Goal: Task Accomplishment & Management: Complete application form

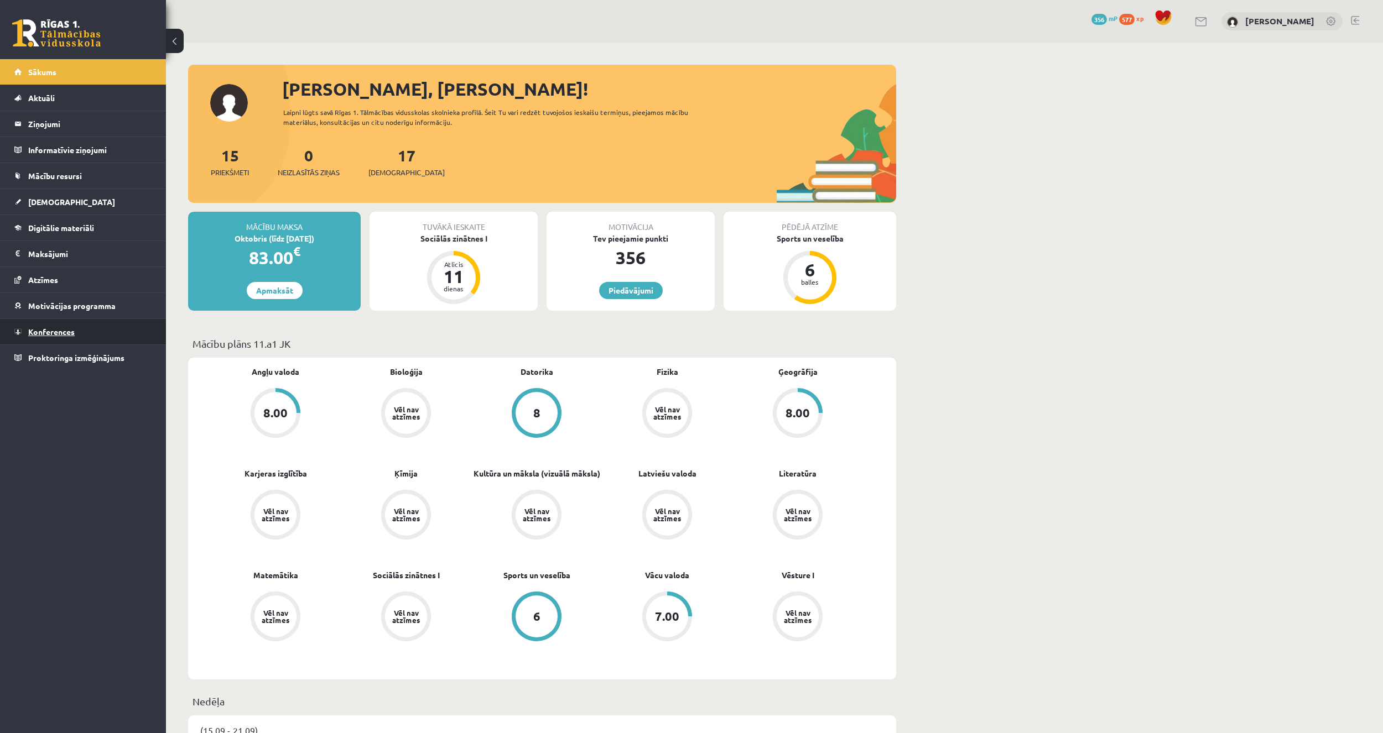
click at [84, 329] on link "Konferences" at bounding box center [83, 331] width 138 height 25
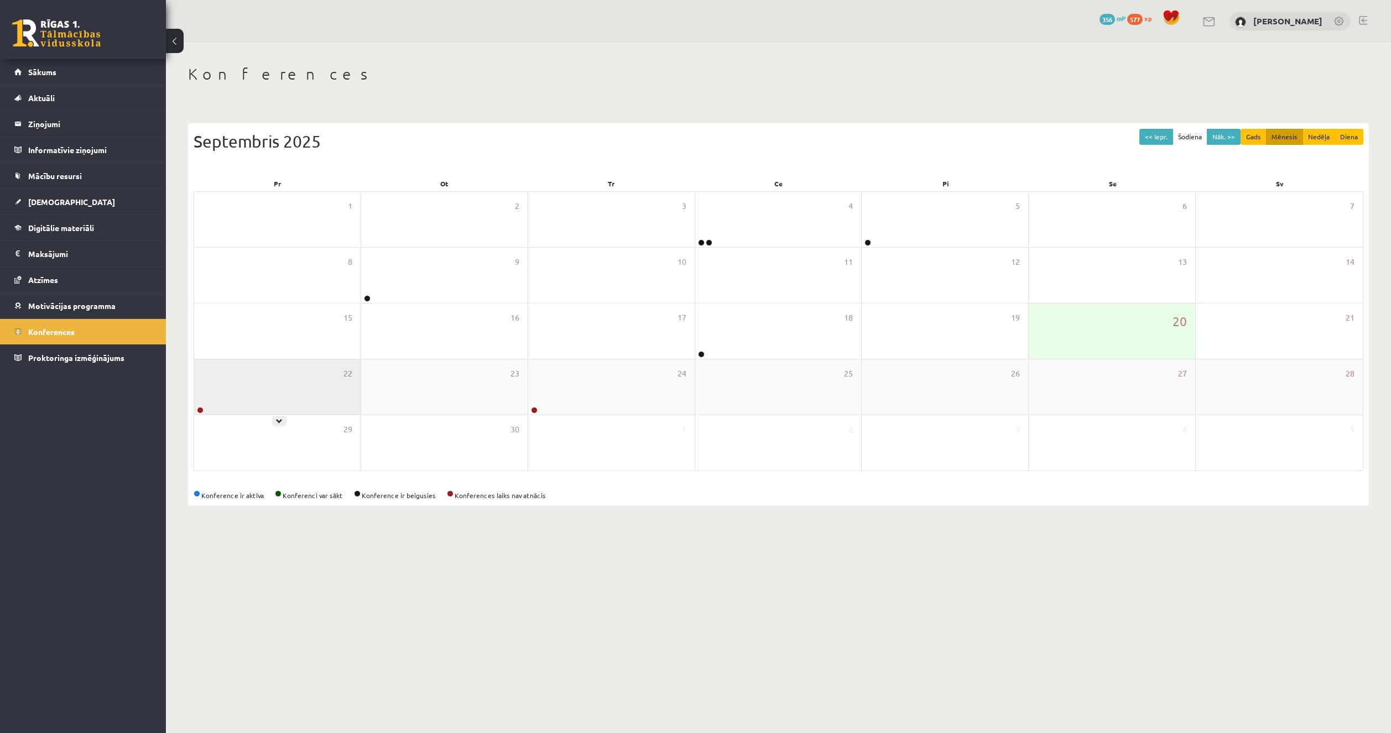
click at [204, 411] on div at bounding box center [199, 411] width 11 height 8
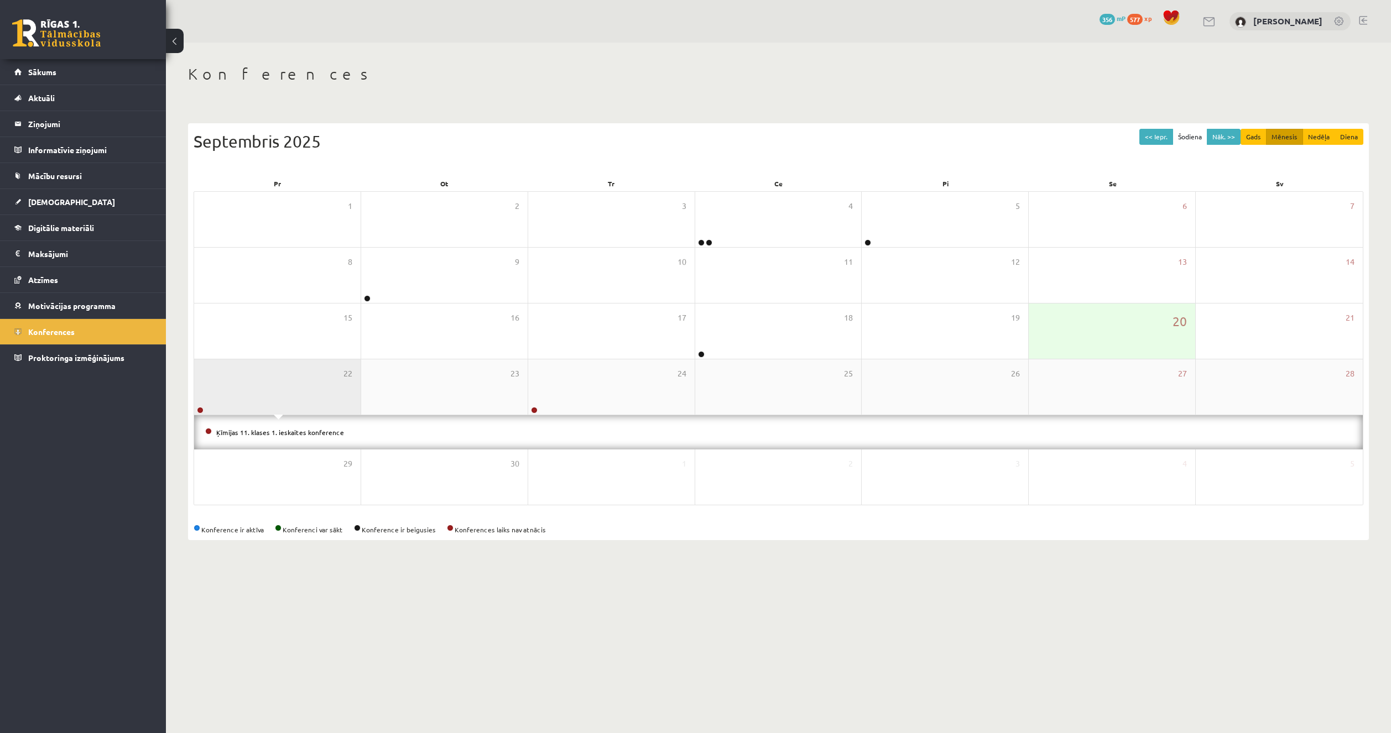
click at [201, 411] on link at bounding box center [200, 410] width 7 height 7
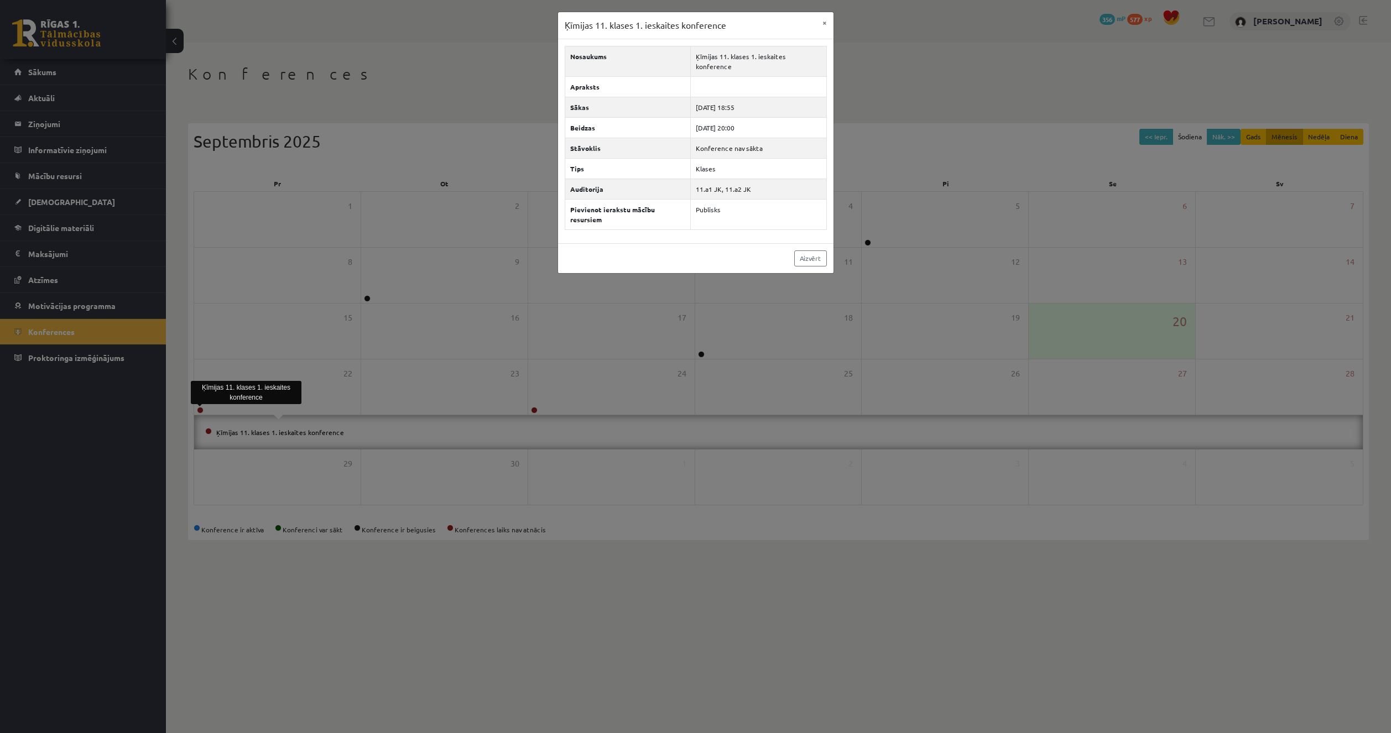
drag, startPoint x: 444, startPoint y: 418, endPoint x: 450, endPoint y: 418, distance: 6.1
click at [445, 419] on div "Ķīmijas 11. klases 1. ieskaites konference × Nosaukums Ķīmijas 11. klases 1. ie…" at bounding box center [695, 366] width 1391 height 733
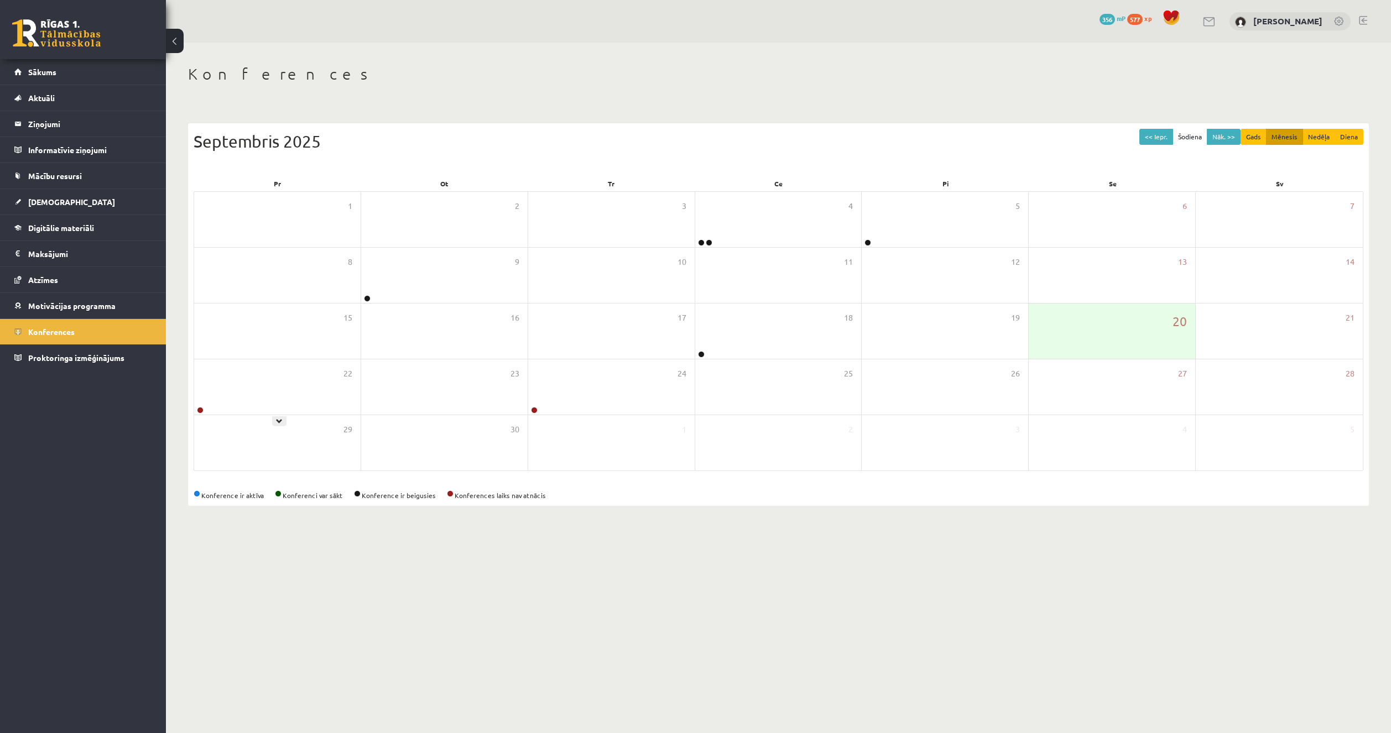
click at [194, 407] on div "1 2 3 4 5 6 7 8 9 10 11 12 13 14 15 16 17 18 19 20 21 22 23 24 25 26 27 28 Ķīmi…" at bounding box center [779, 331] width 1170 height 280
click at [195, 408] on div "1 2 3 4 5 6 7 8 9 10 11 12 13 14 15 16 17 18 19 20 21 22 23 24 25 26 27 28 Ķīmi…" at bounding box center [779, 331] width 1170 height 280
click at [198, 407] on link at bounding box center [200, 410] width 7 height 7
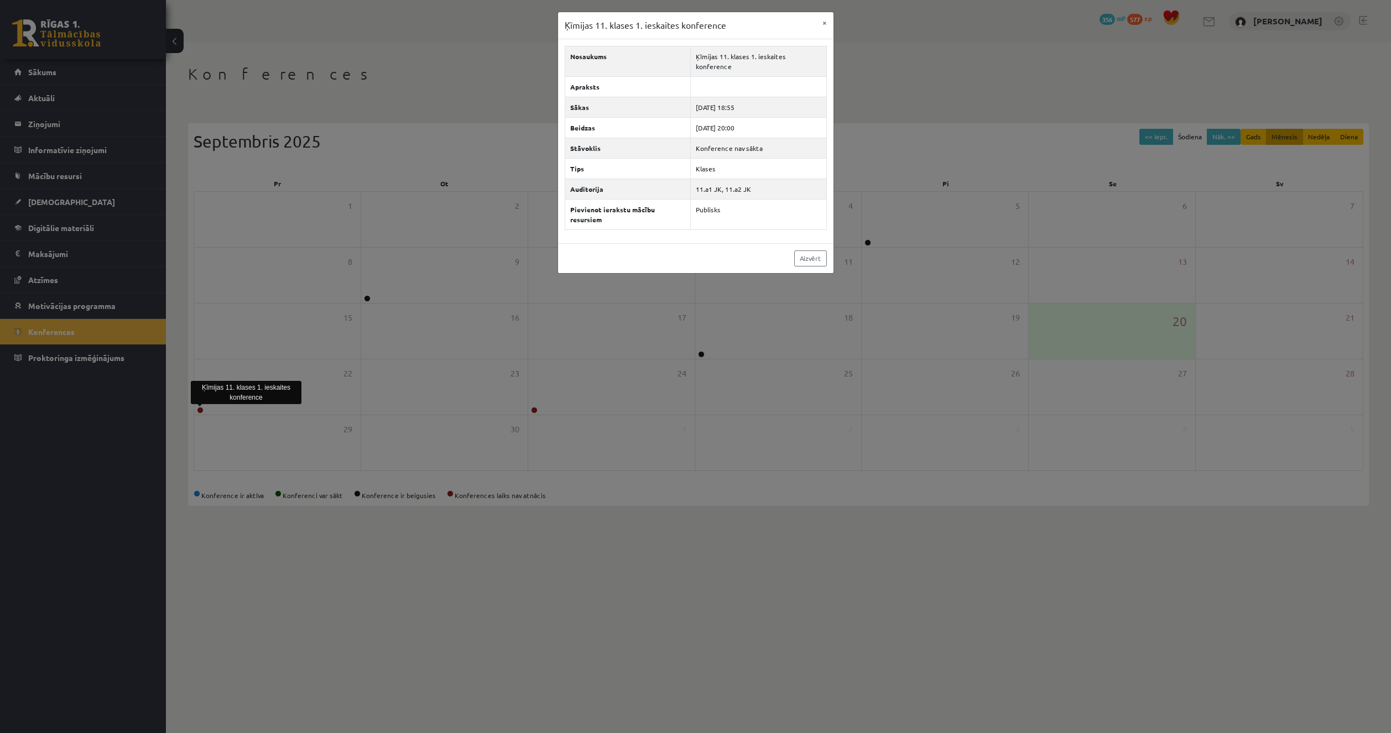
click at [548, 353] on div "Ķīmijas 11. klases 1. ieskaites konference × Nosaukums Ķīmijas 11. klases 1. ie…" at bounding box center [695, 366] width 1391 height 733
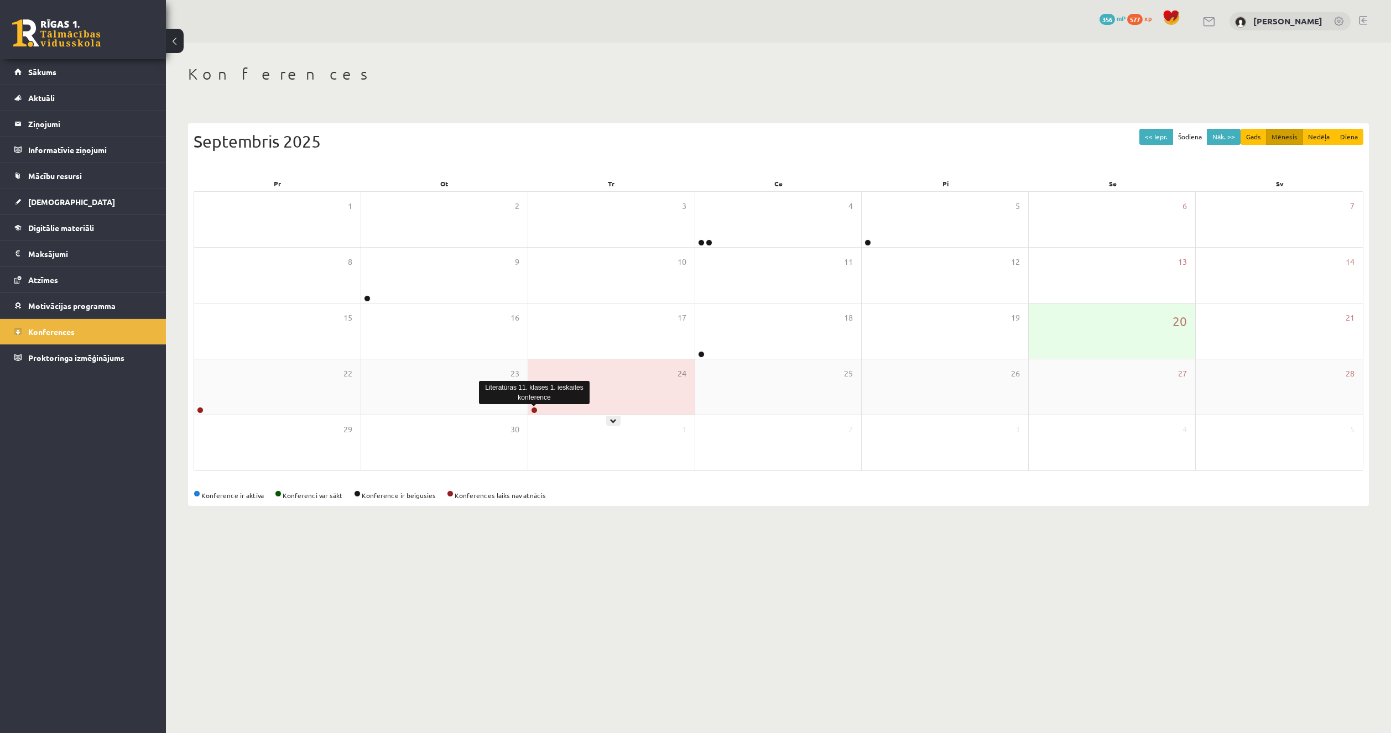
click at [534, 410] on link at bounding box center [534, 410] width 7 height 7
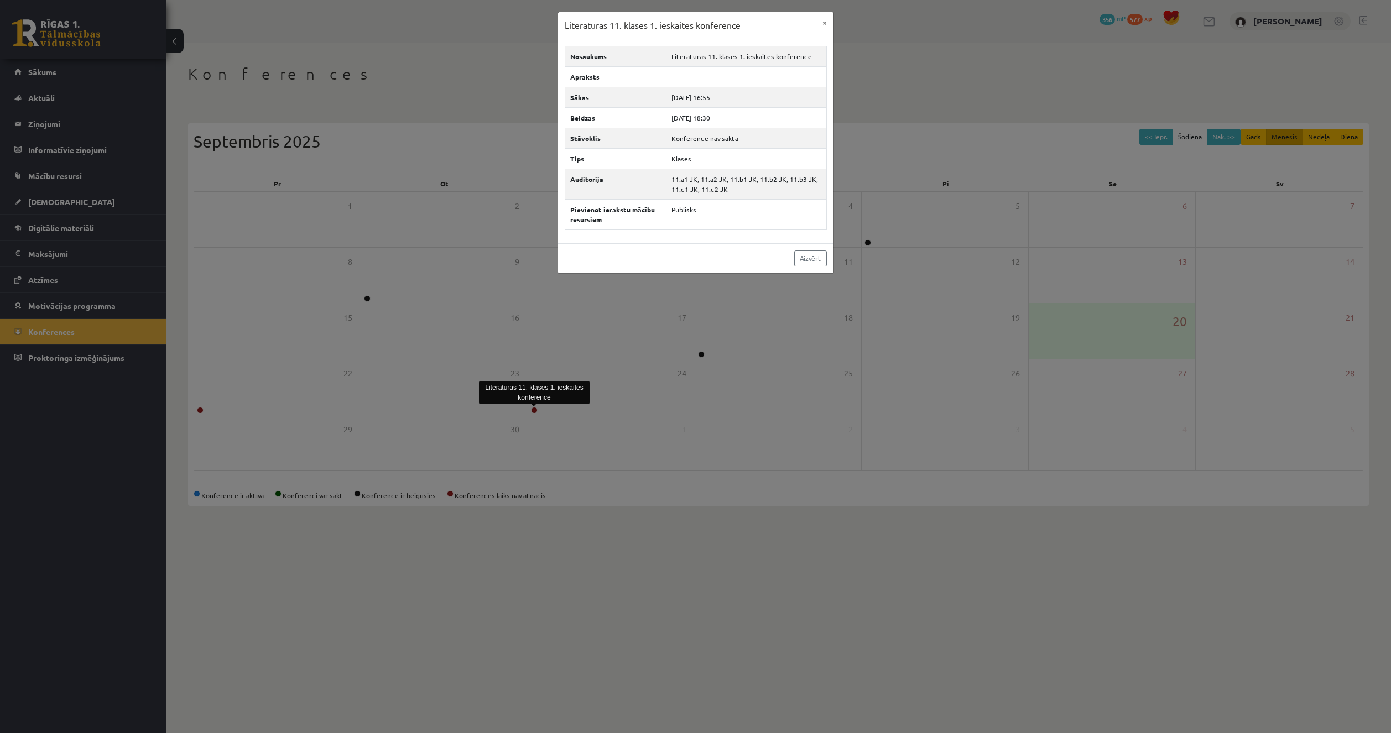
click at [610, 362] on div "Literatūras 11. klases 1. ieskaites konference × Nosaukums Literatūras 11. klas…" at bounding box center [695, 366] width 1391 height 733
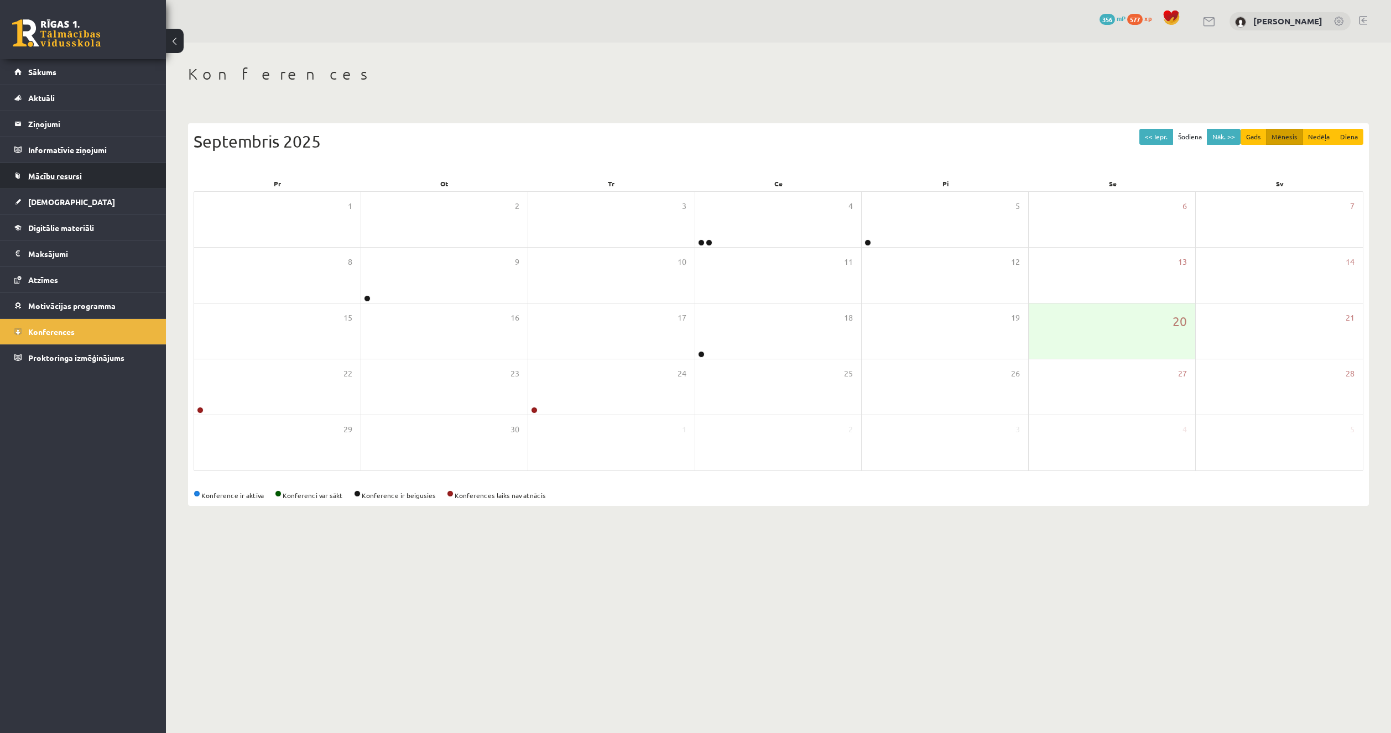
click at [67, 188] on link "Mācību resursi" at bounding box center [83, 175] width 138 height 25
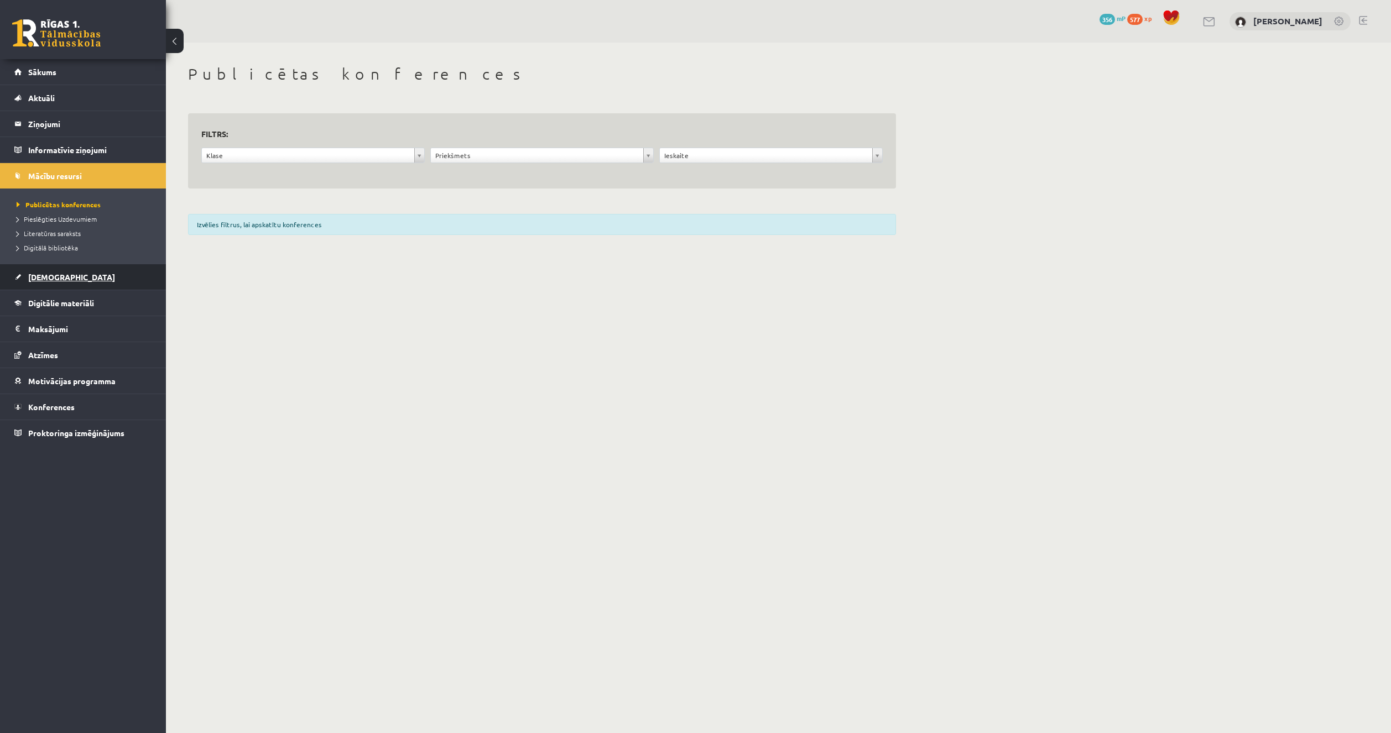
click at [103, 285] on link "[DEMOGRAPHIC_DATA]" at bounding box center [83, 276] width 138 height 25
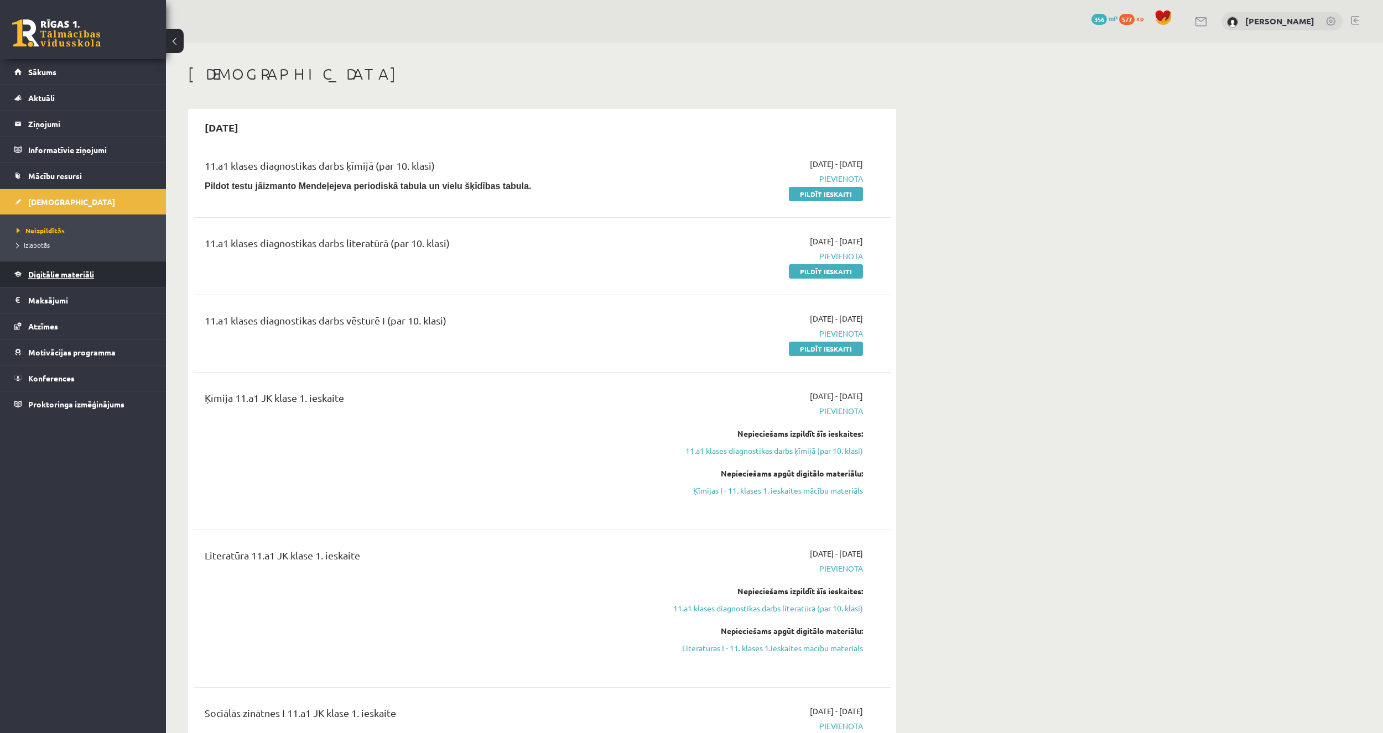
click at [70, 272] on span "Digitālie materiāli" at bounding box center [61, 274] width 66 height 10
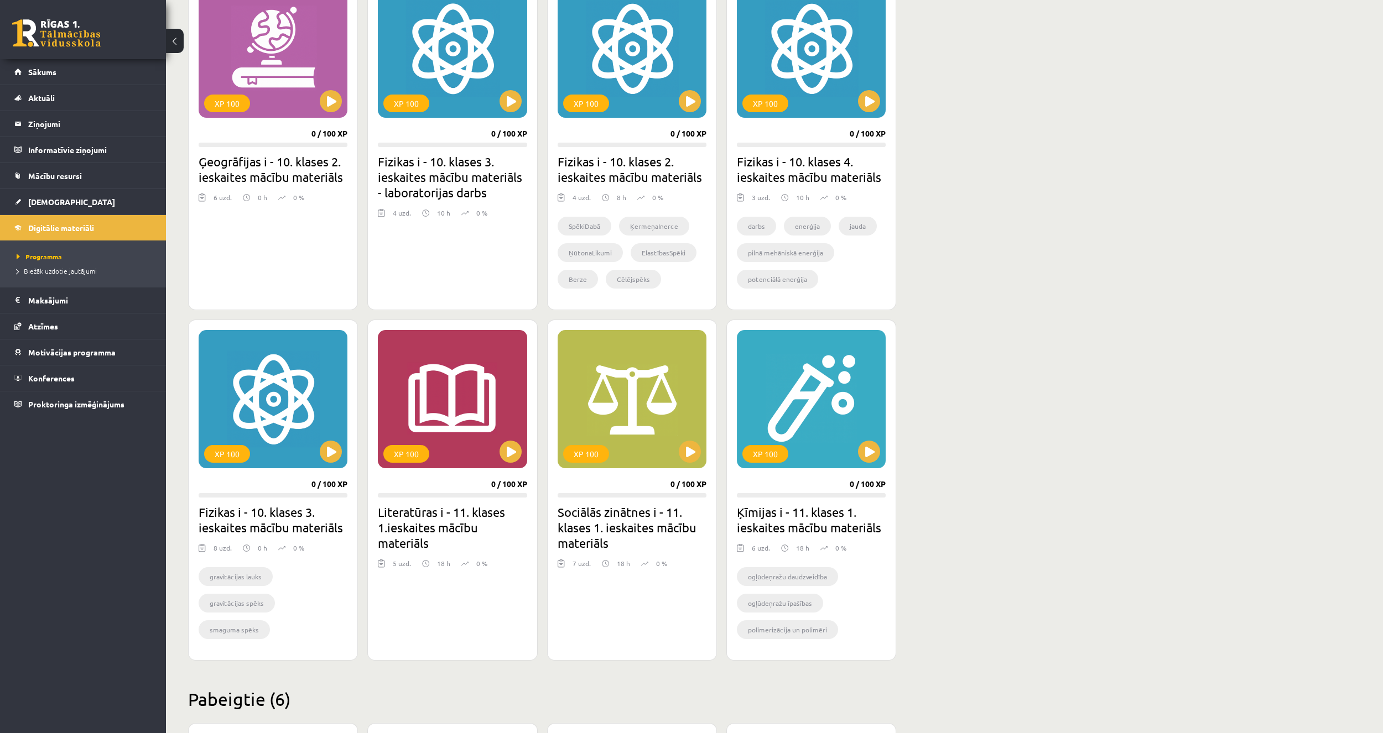
scroll to position [996, 0]
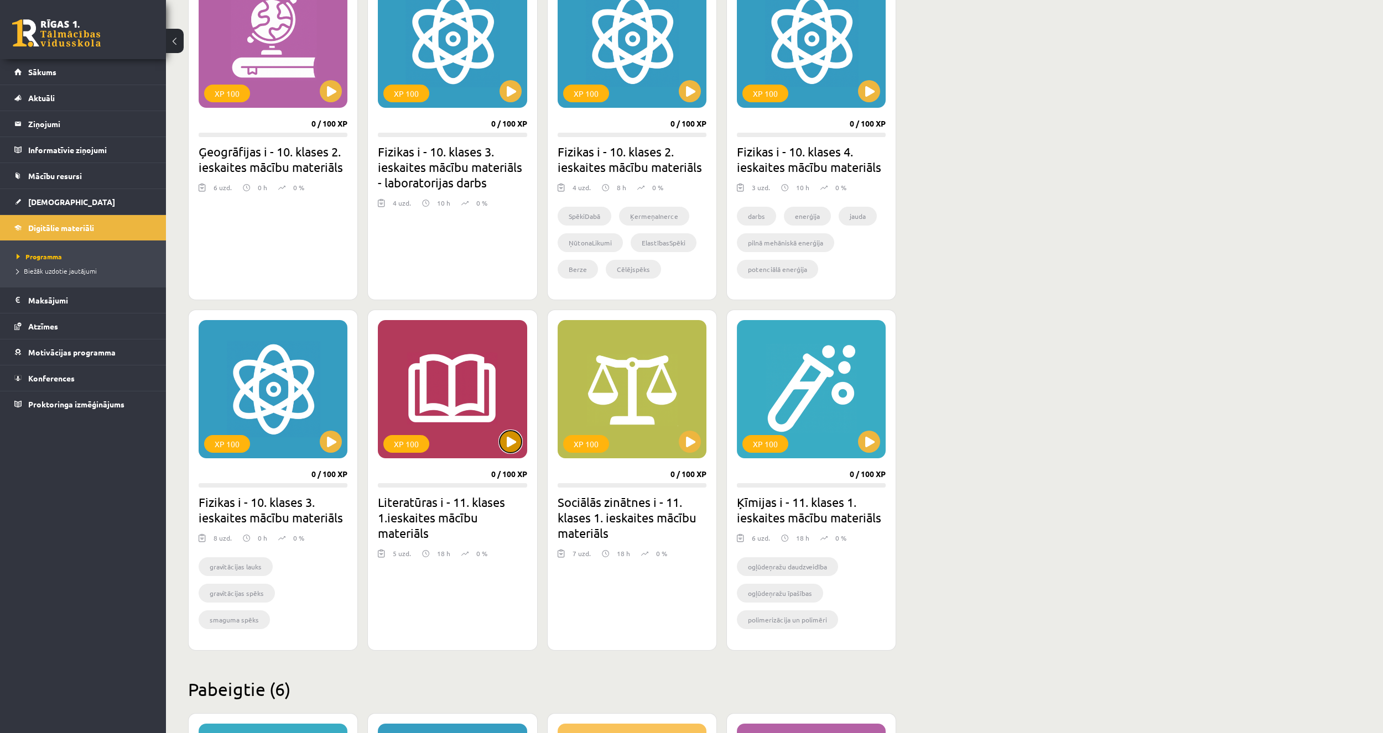
click at [510, 445] on button at bounding box center [510, 442] width 22 height 22
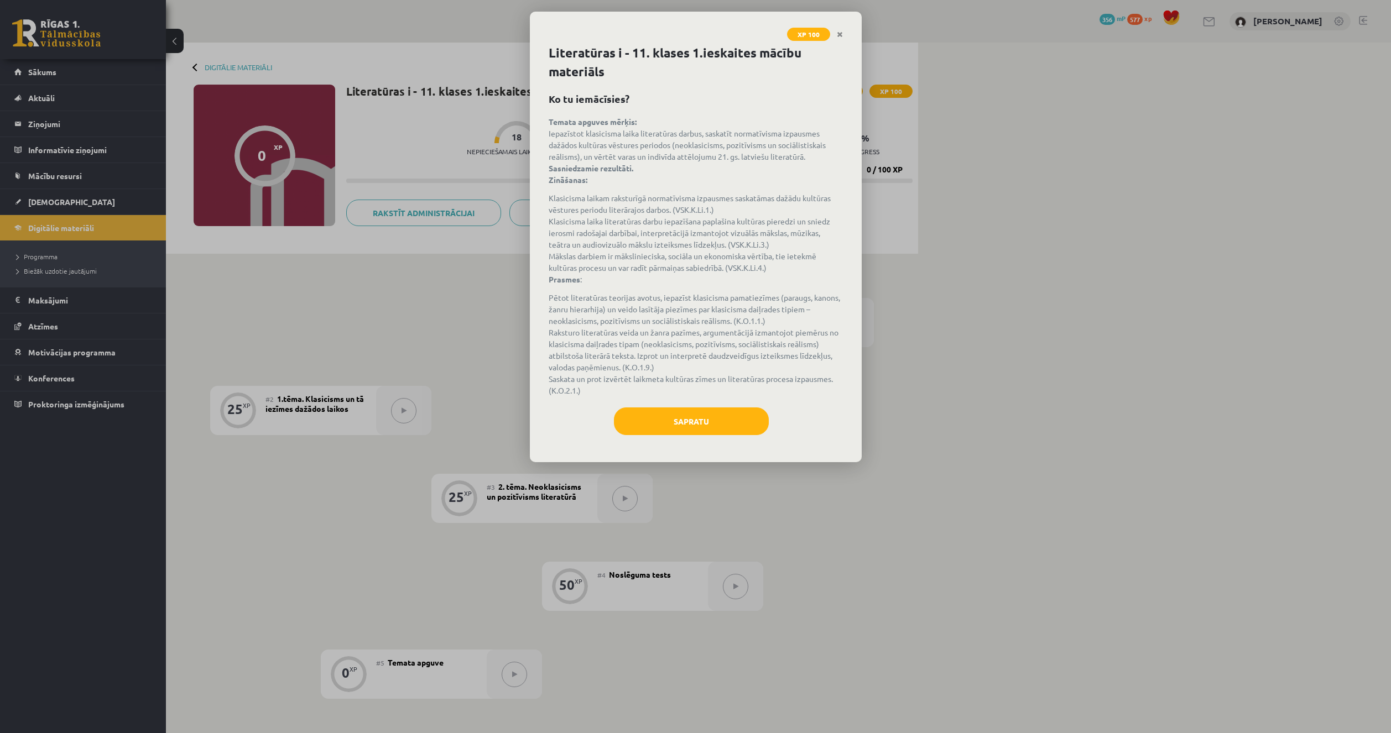
drag, startPoint x: 680, startPoint y: 392, endPoint x: 684, endPoint y: 397, distance: 6.8
click at [684, 394] on li "Saskata un prot izvērtēt laikmeta kultūras zīmes un literatūras procesa izpausm…" at bounding box center [696, 384] width 294 height 23
click at [674, 420] on button "Sapratu" at bounding box center [691, 422] width 155 height 28
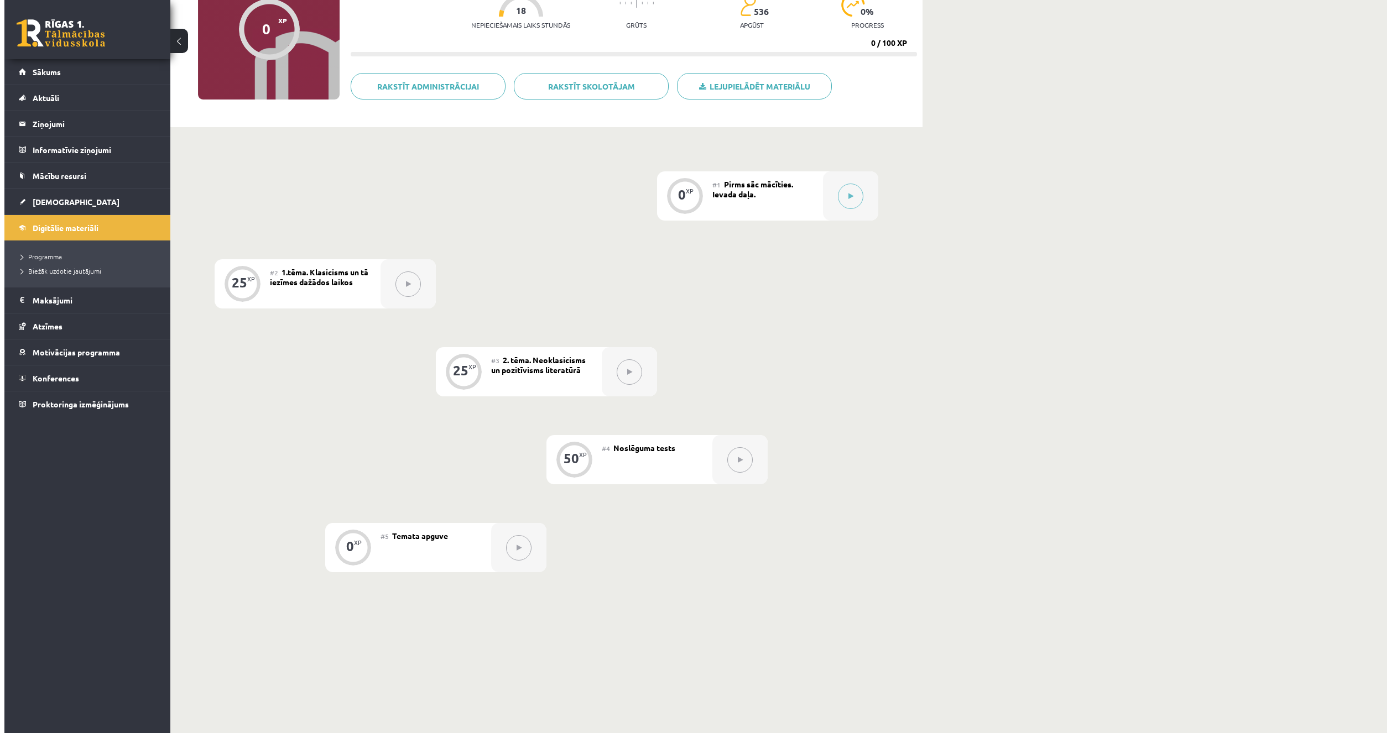
scroll to position [49, 0]
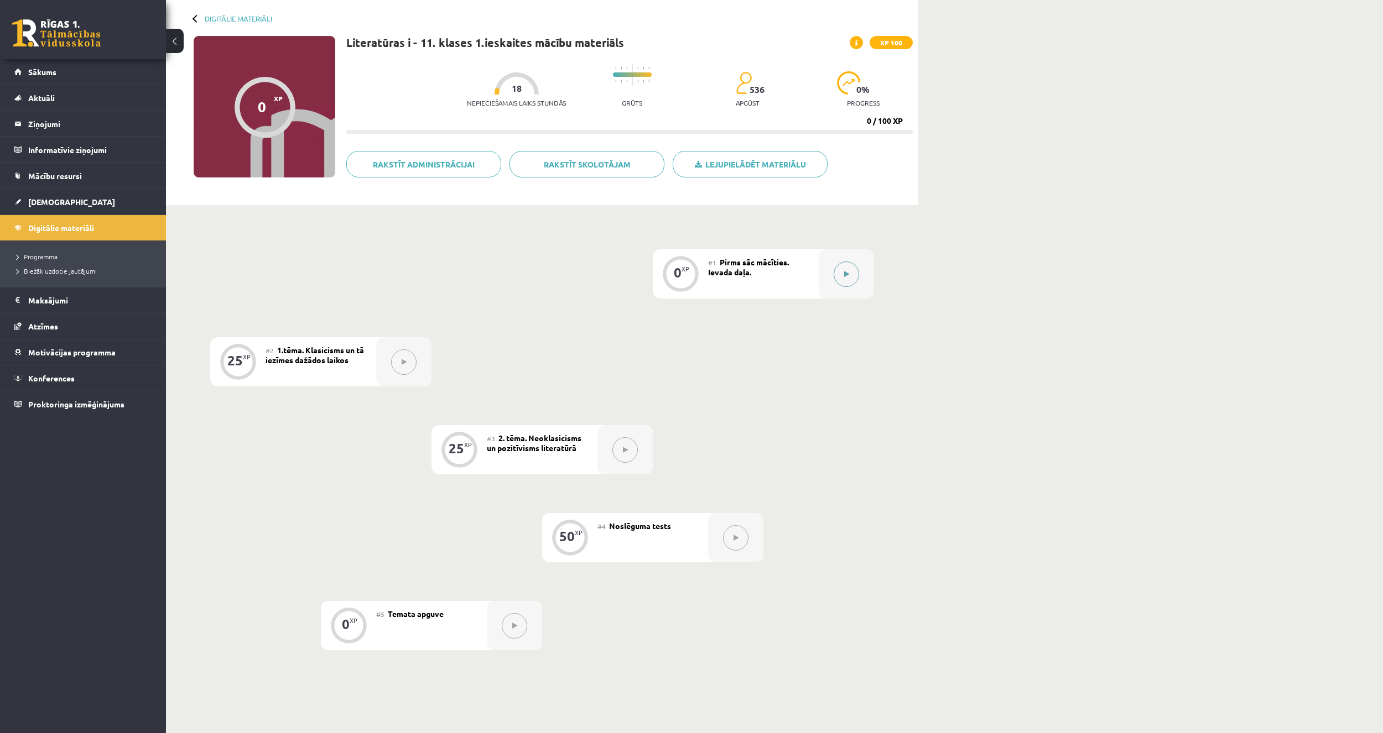
click at [852, 275] on button at bounding box center [846, 274] width 25 height 25
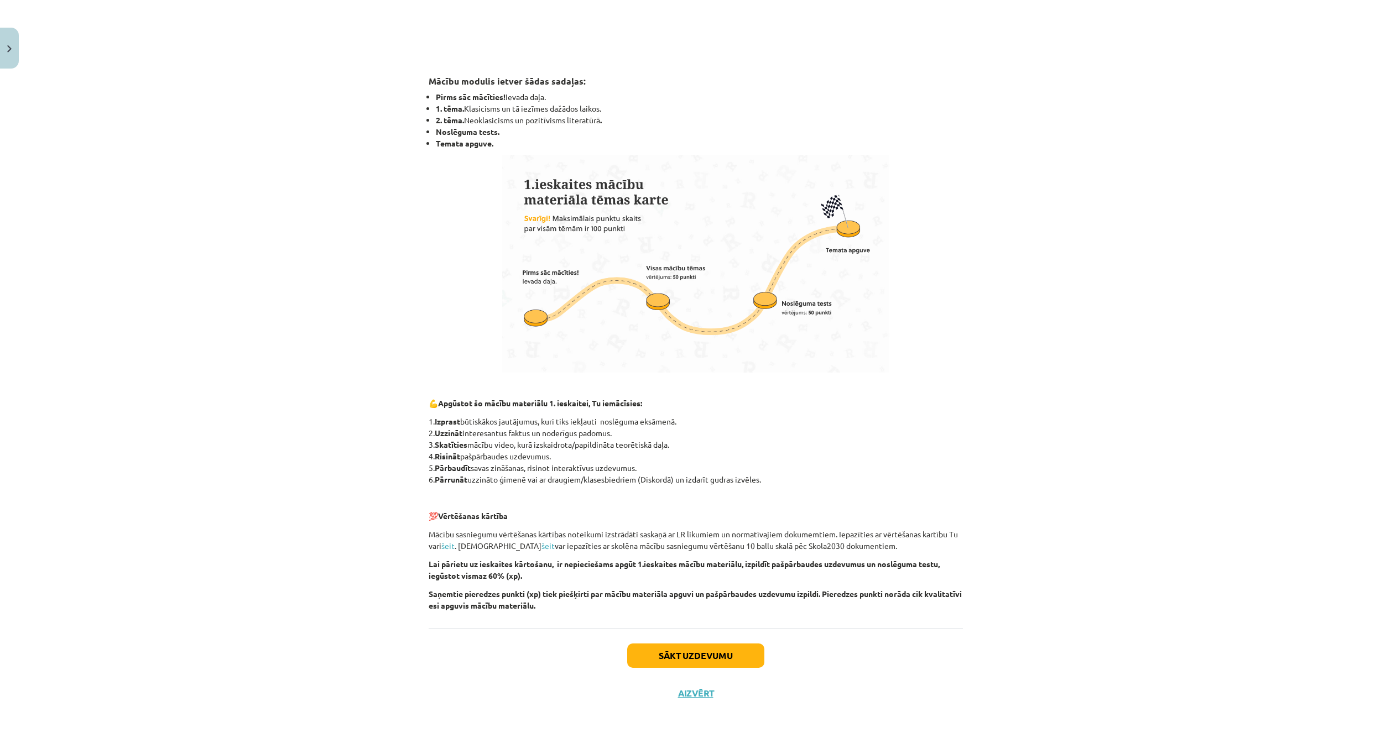
scroll to position [424, 0]
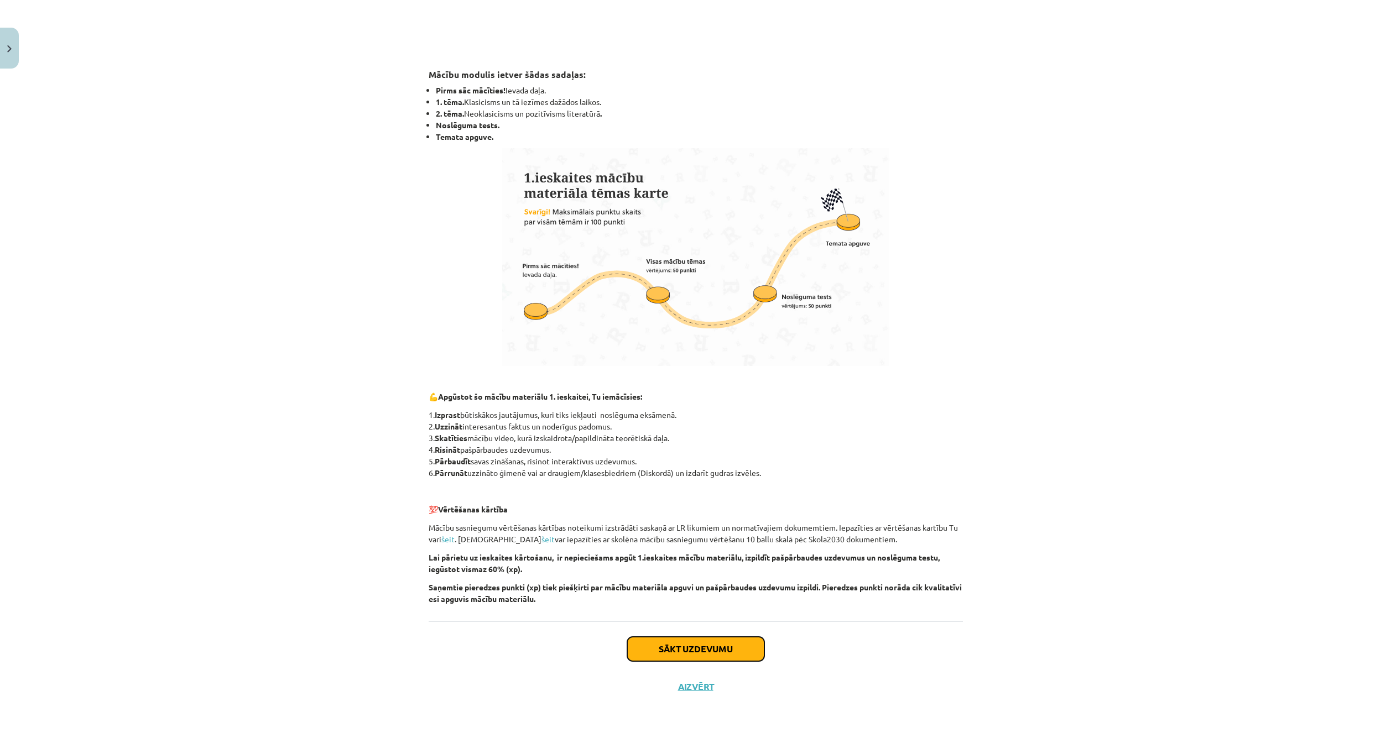
click at [684, 645] on button "Sākt uzdevumu" at bounding box center [695, 649] width 137 height 24
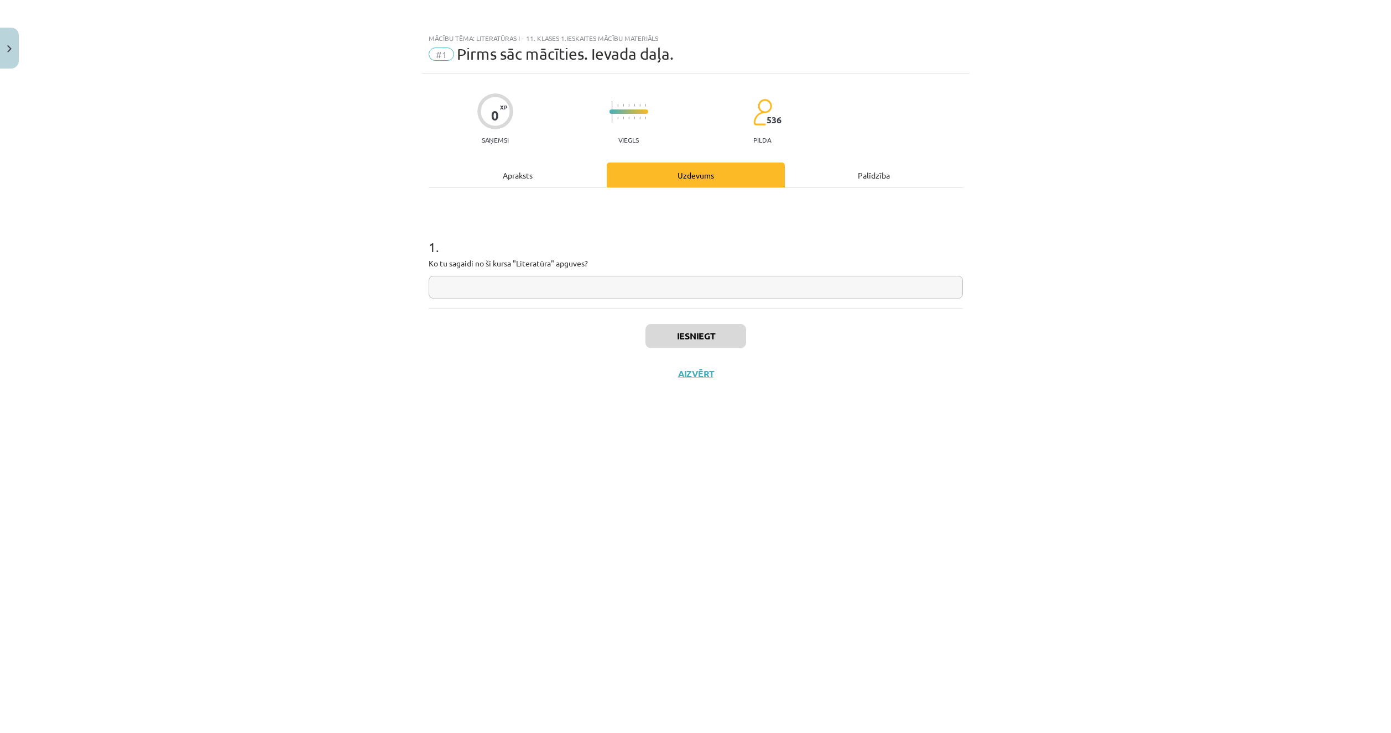
scroll to position [0, 0]
click at [680, 375] on button "Aizvērt" at bounding box center [696, 373] width 42 height 11
click at [747, 269] on div "Mācību tēma: Literatūras i - 11. klases 1.ieskaites mācību materiāls #1 Pirms s…" at bounding box center [695, 366] width 1391 height 733
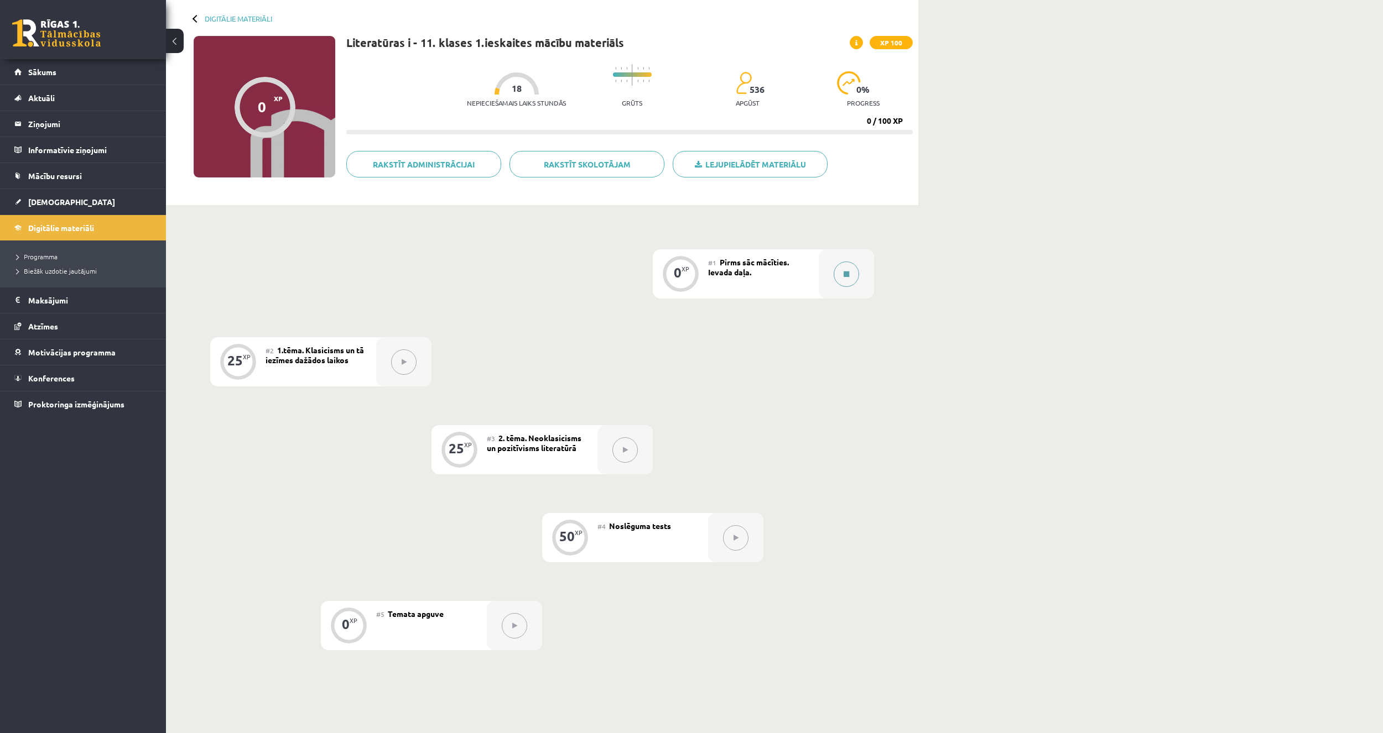
click at [821, 263] on div at bounding box center [846, 273] width 55 height 49
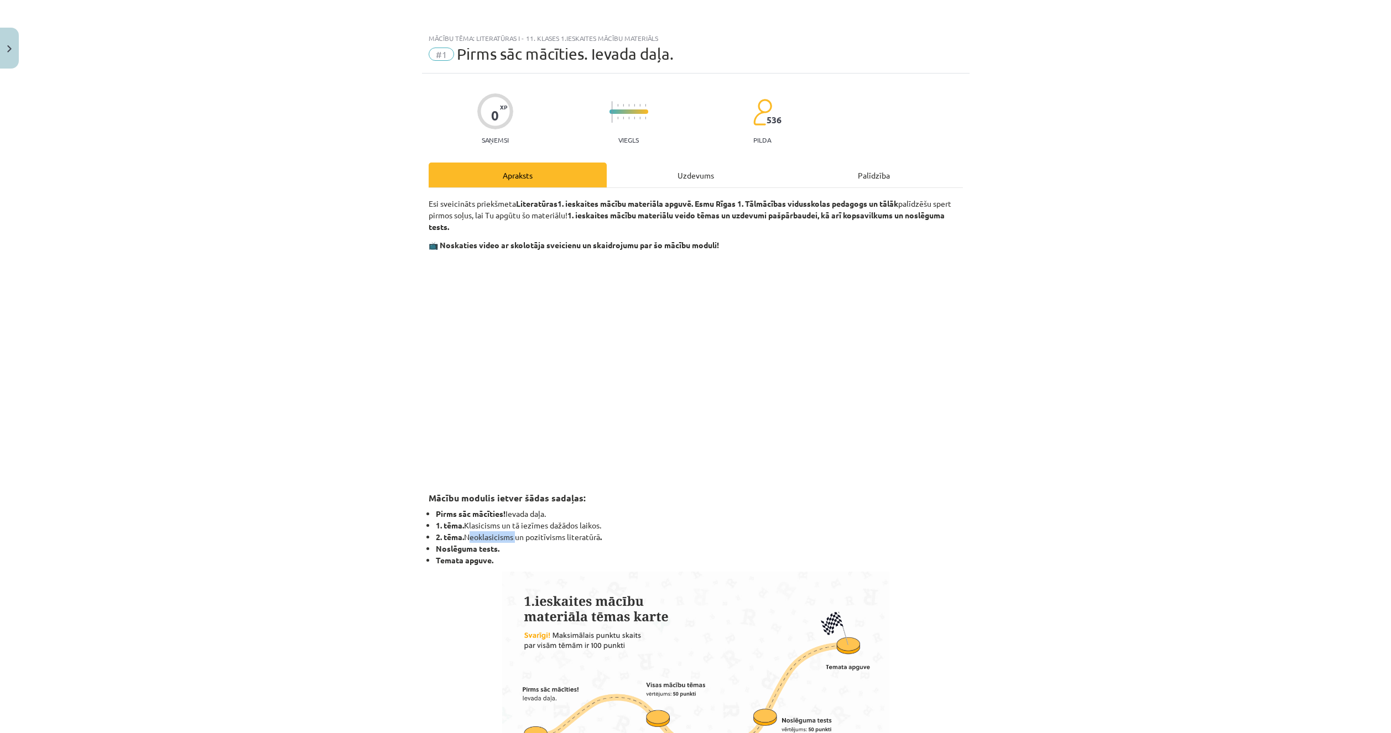
drag, startPoint x: 462, startPoint y: 536, endPoint x: 511, endPoint y: 536, distance: 48.7
click at [511, 536] on li "2. tēma. Neoklasicisms un pozitīvisms literatūrā ." at bounding box center [699, 538] width 527 height 12
copy li "Neoklasicisms"
click at [742, 577] on img at bounding box center [695, 681] width 387 height 218
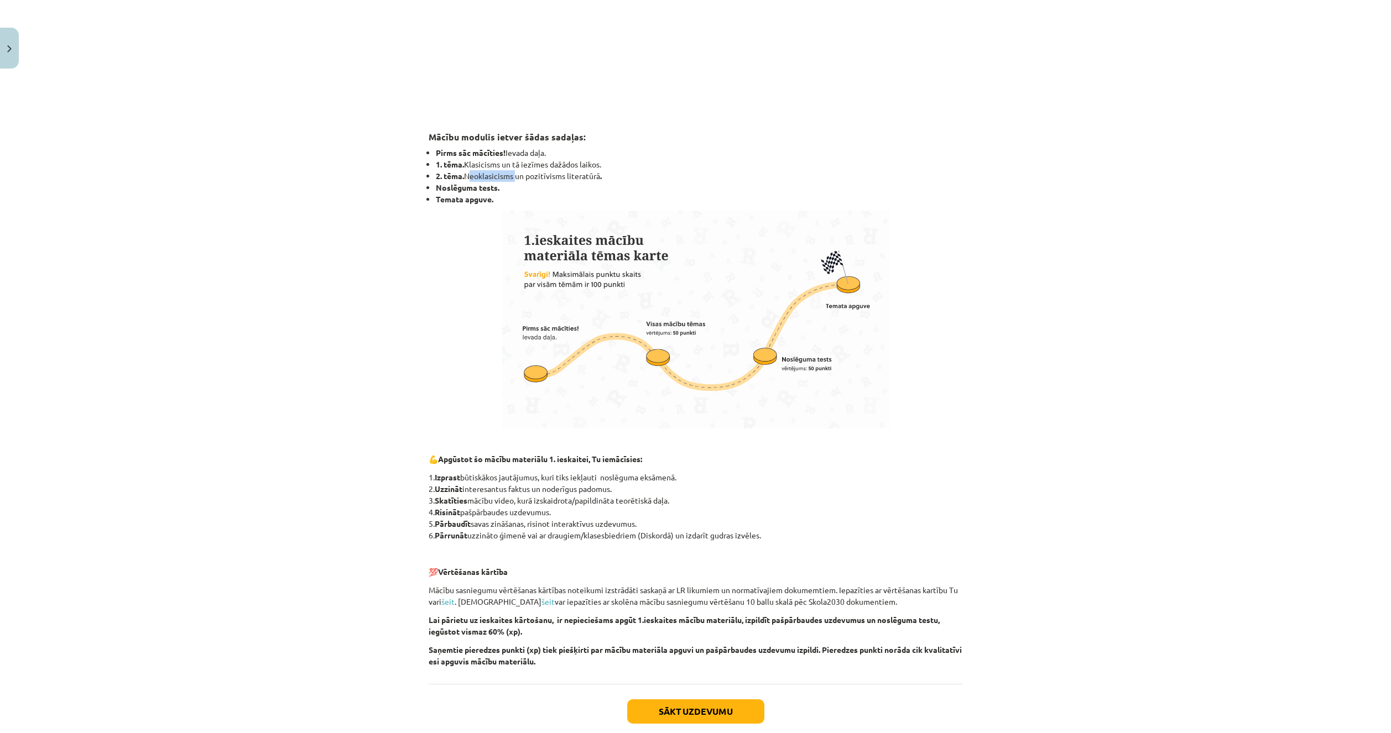
scroll to position [424, 0]
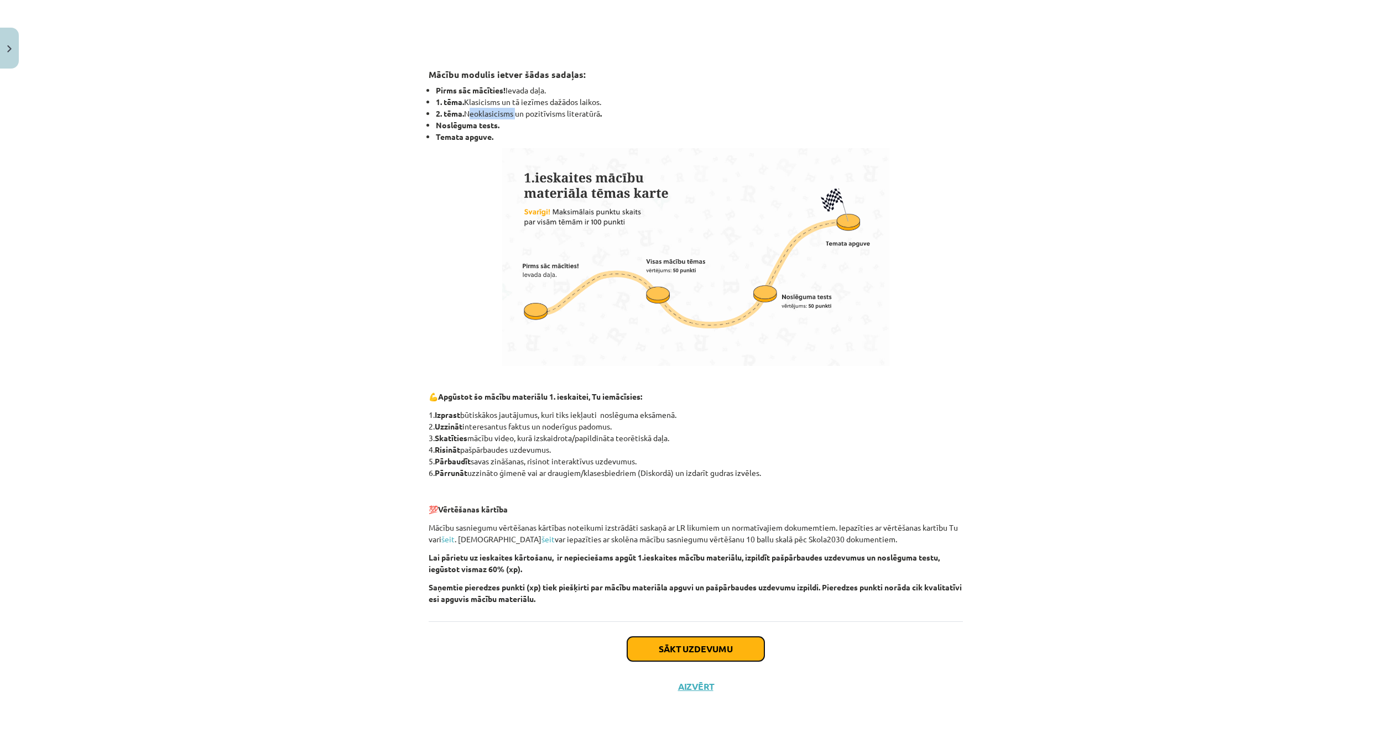
click at [687, 639] on button "Sākt uzdevumu" at bounding box center [695, 649] width 137 height 24
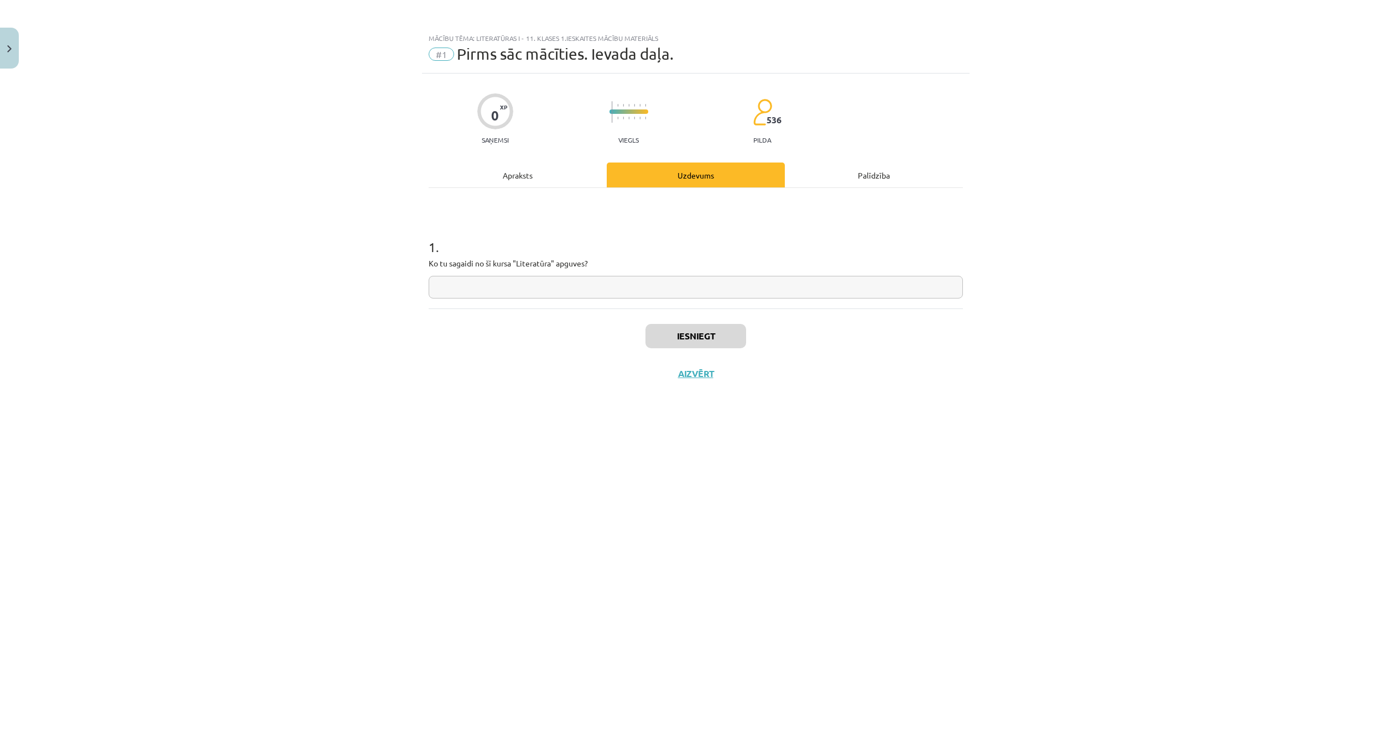
click at [576, 280] on input "text" at bounding box center [696, 287] width 534 height 23
paste input "**********"
click at [486, 287] on input "**********" at bounding box center [696, 287] width 534 height 23
click at [621, 277] on input "**********" at bounding box center [696, 287] width 534 height 23
type input "**********"
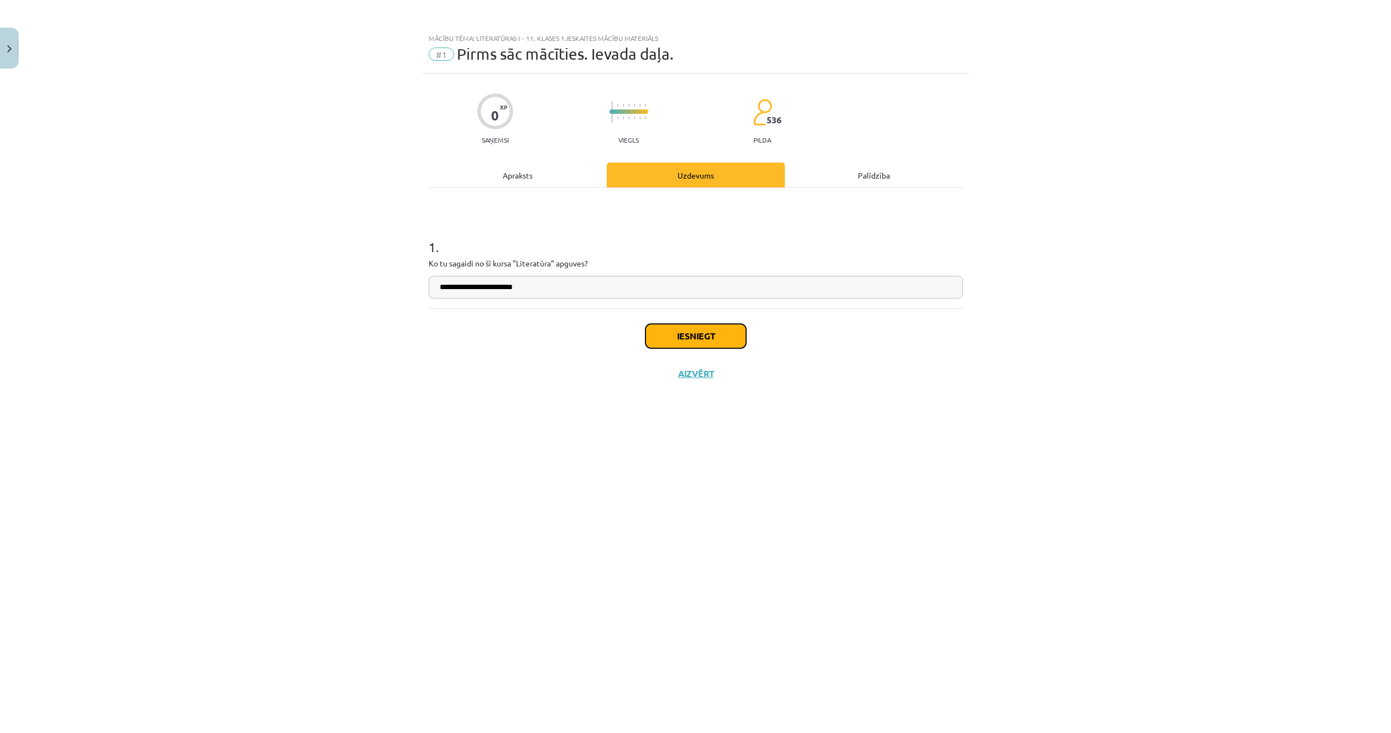
click at [691, 331] on button "Iesniegt" at bounding box center [695, 336] width 101 height 24
click at [699, 401] on div "Iesniegts Nākamā nodarbība Aizvērt" at bounding box center [696, 365] width 534 height 113
click at [712, 378] on button "Nākamā nodarbība" at bounding box center [696, 380] width 108 height 25
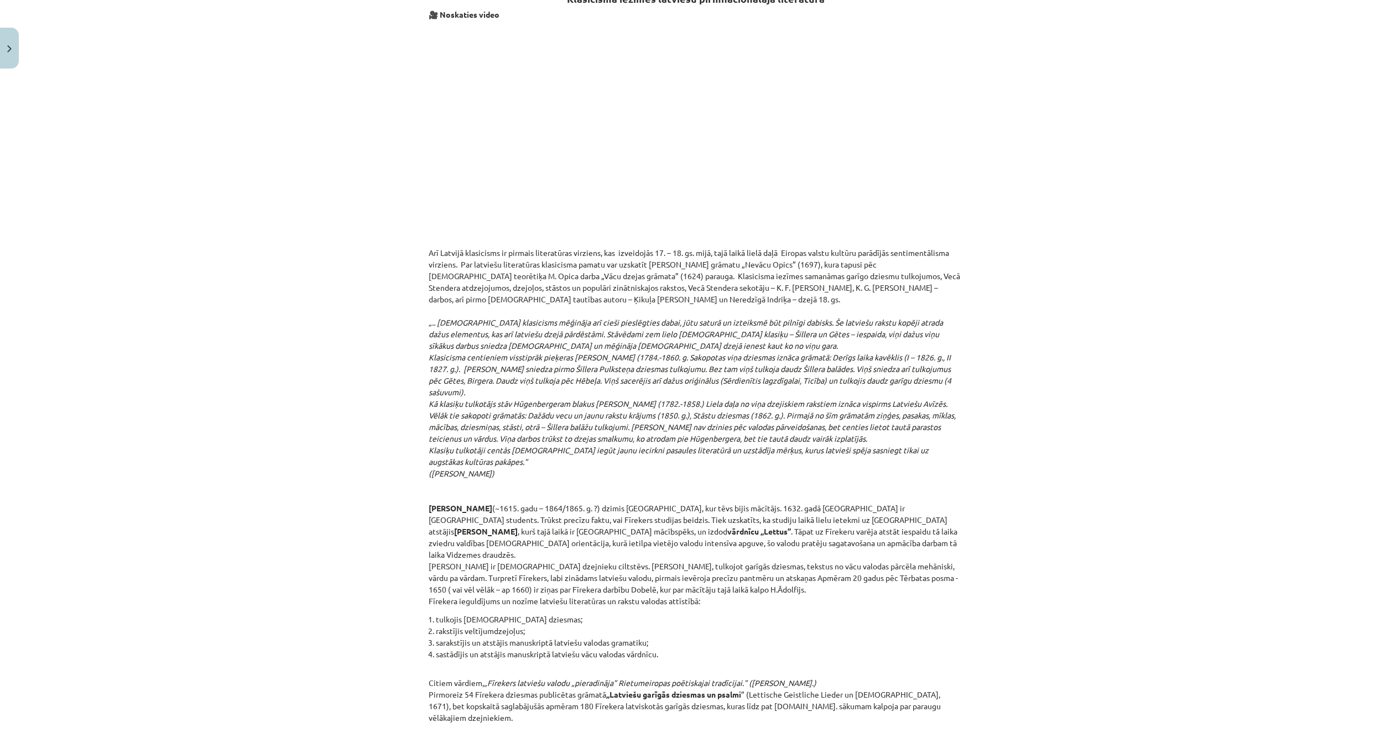
scroll to position [1379, 0]
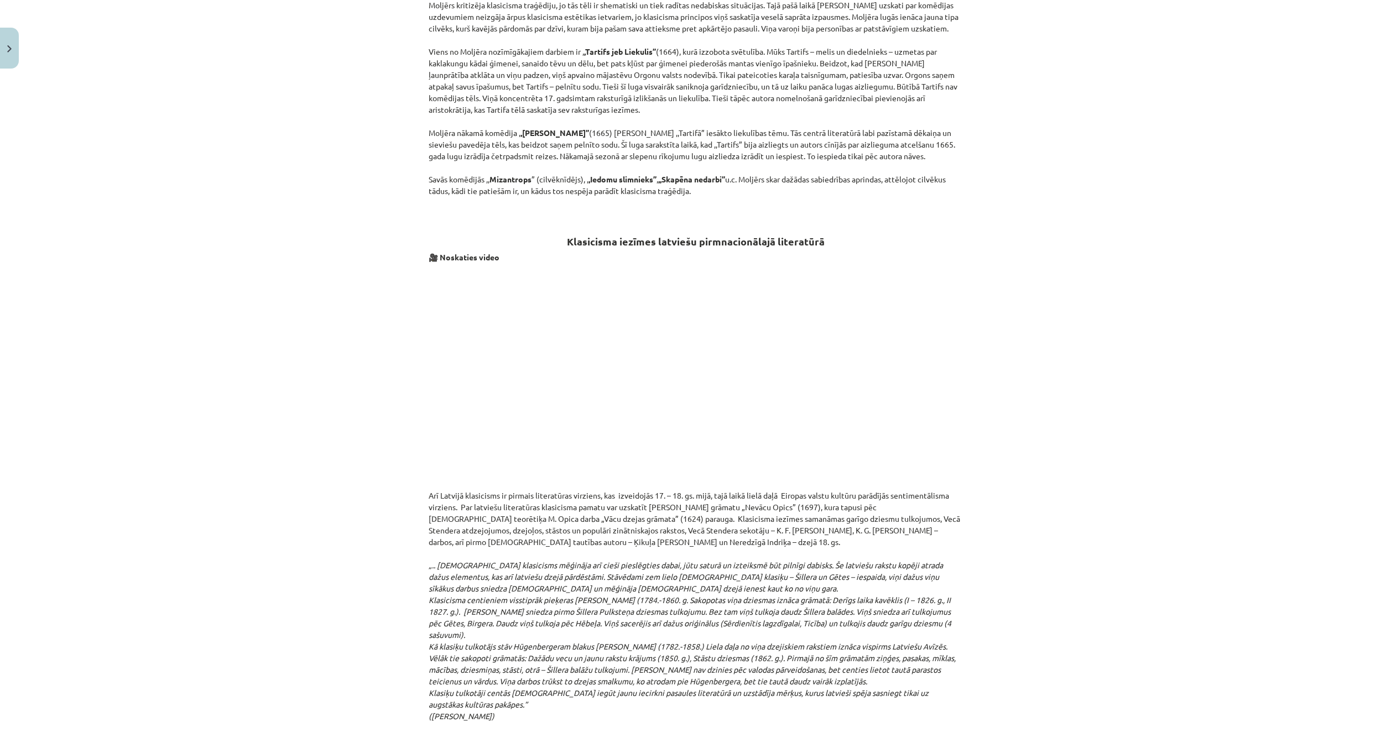
click at [617, 237] on h2 "Klasicisma iezīmes latviešu pirmnacionālajā literatūrā" at bounding box center [696, 235] width 534 height 27
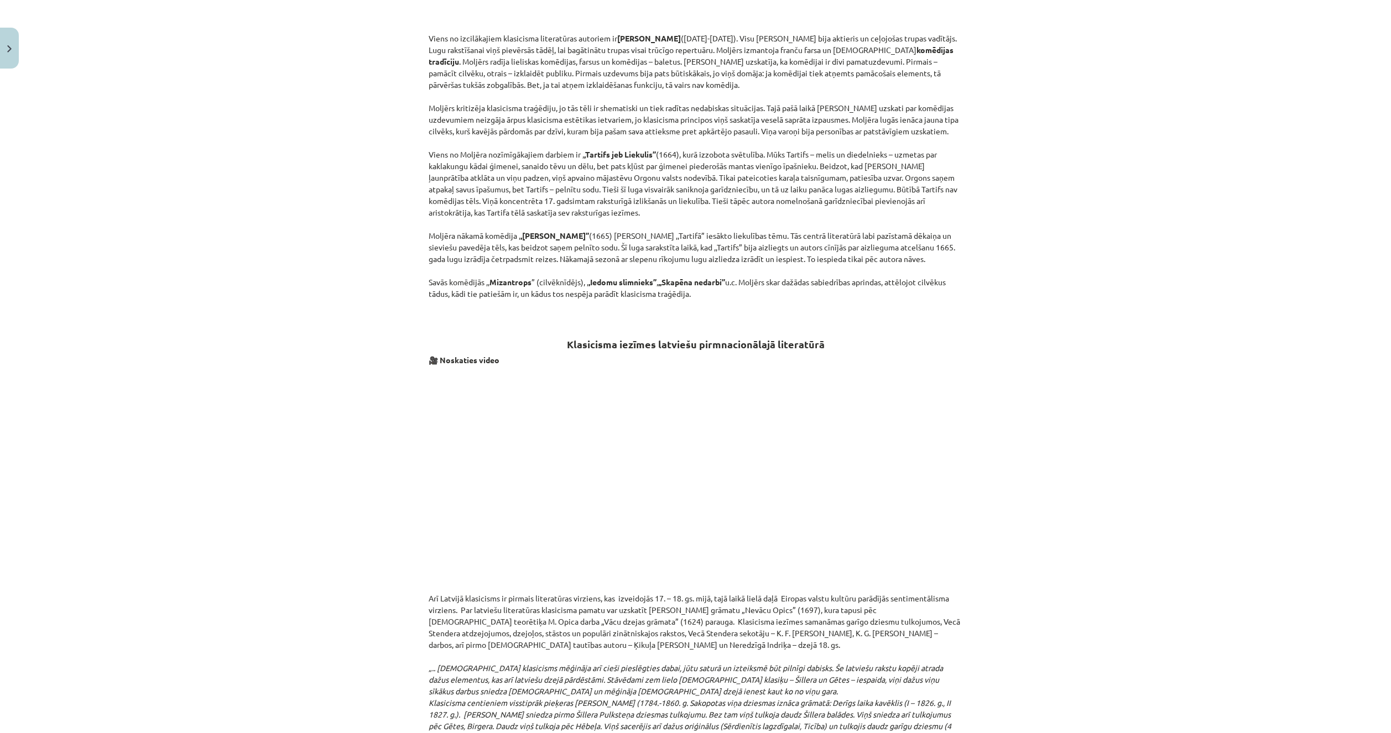
scroll to position [1269, 0]
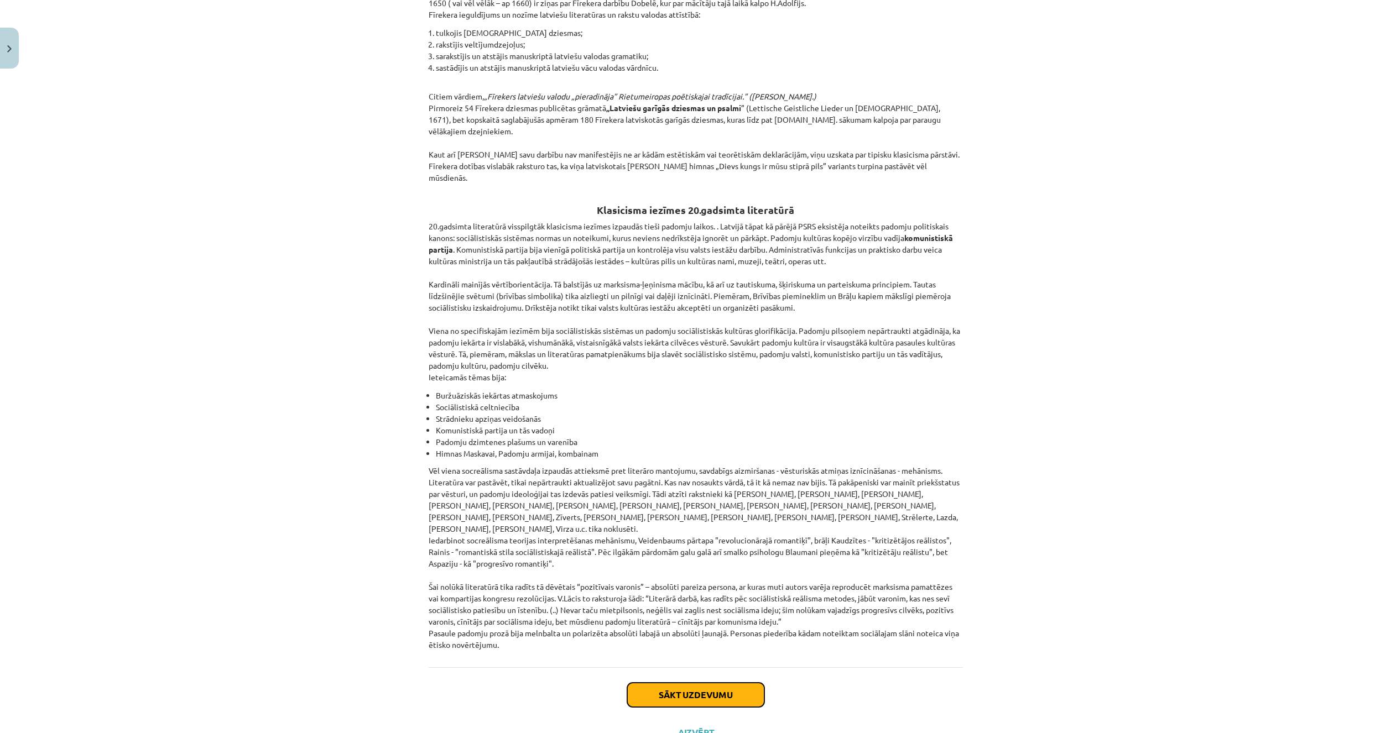
click at [692, 683] on button "Sākt uzdevumu" at bounding box center [695, 695] width 137 height 24
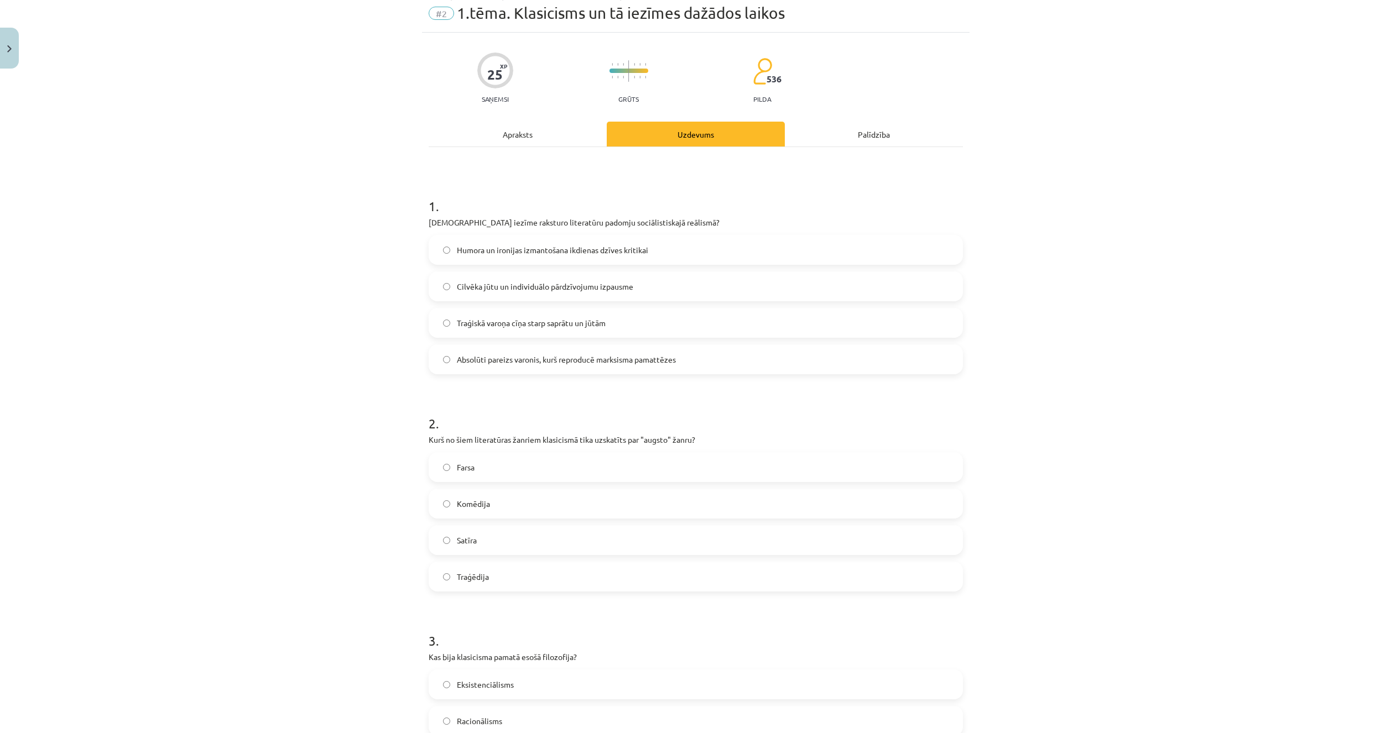
scroll to position [28, 0]
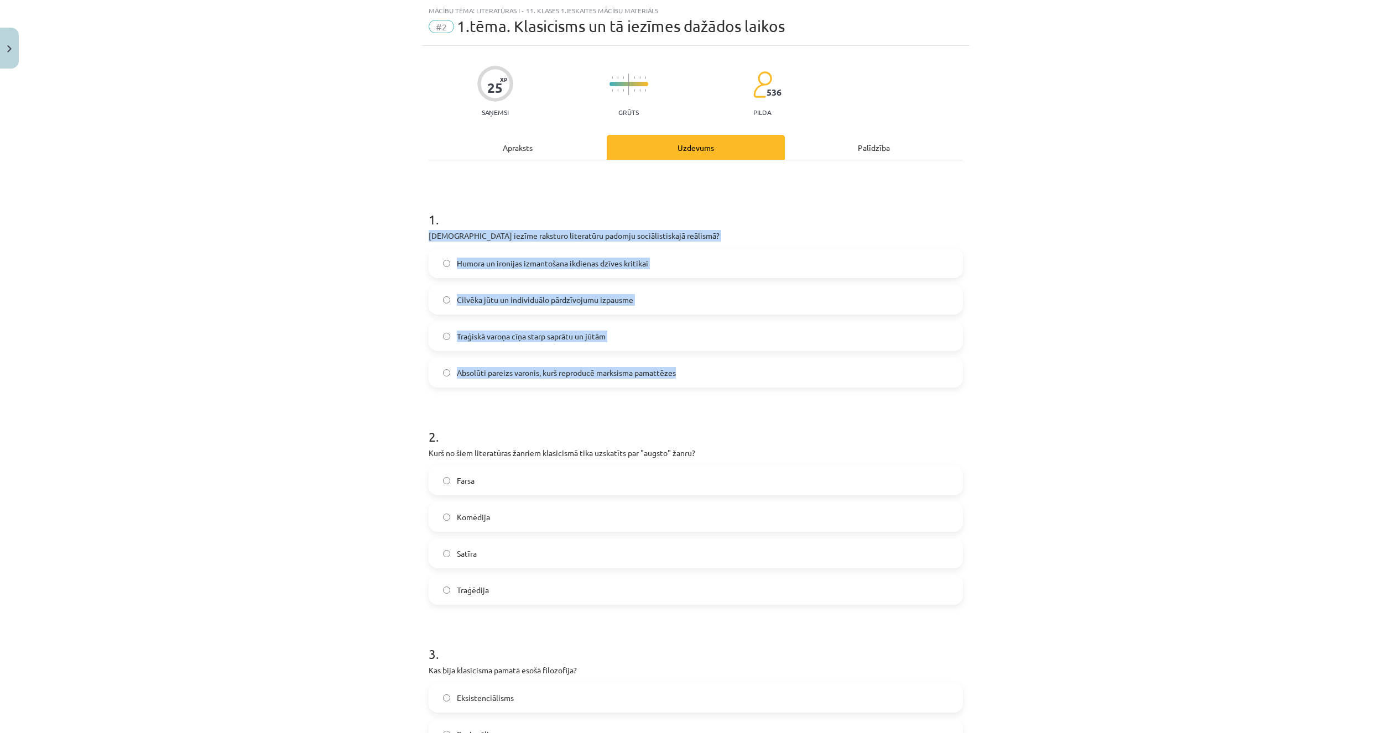
drag, startPoint x: 419, startPoint y: 235, endPoint x: 718, endPoint y: 386, distance: 334.7
click at [718, 386] on div "25 XP Saņemsi Grūts 536 pilda Apraksts Uzdevums Palīdzība 1 . Kura iezīme rakst…" at bounding box center [696, 702] width 548 height 1312
click at [380, 354] on div "Mācību tēma: Literatūras i - 11. klases 1.ieskaites mācību materiāls #2 1.tēma.…" at bounding box center [695, 366] width 1391 height 733
click at [413, 252] on div "Mācību tēma: Literatūras i - 11. klases 1.ieskaites mācību materiāls #2 1.tēma.…" at bounding box center [695, 366] width 1391 height 733
click at [429, 236] on p "Kura iezīme raksturo literatūru padomju sociālistiskajā reālismā?" at bounding box center [696, 236] width 534 height 12
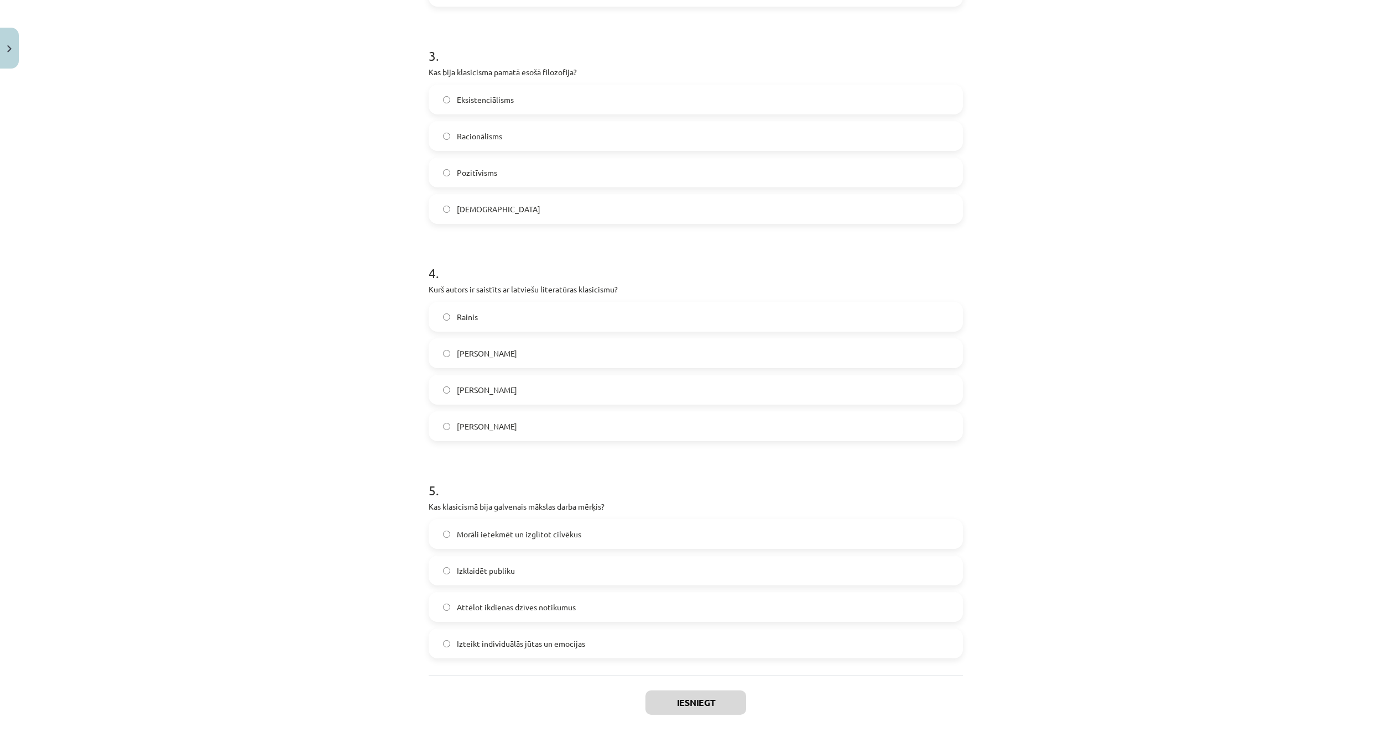
scroll to position [680, 0]
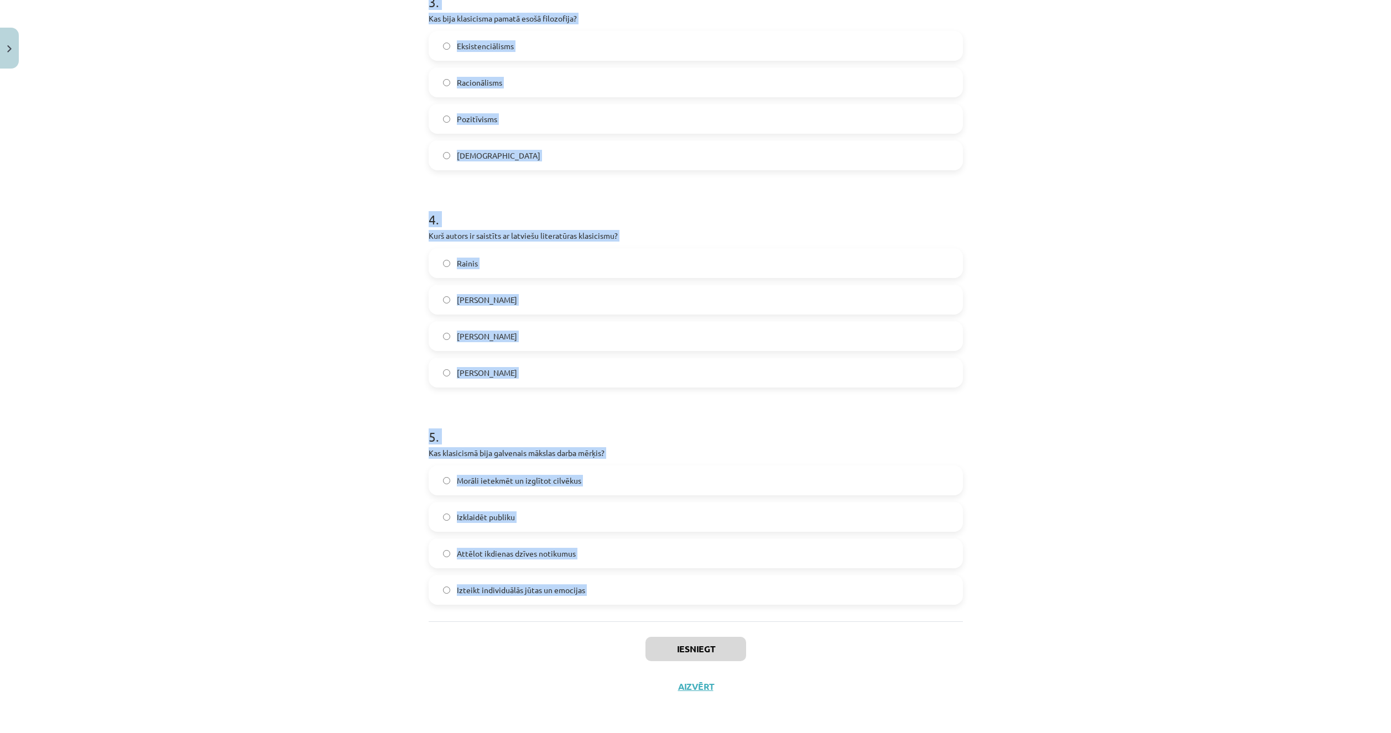
drag, startPoint x: 425, startPoint y: 236, endPoint x: 645, endPoint y: 587, distance: 414.5
click at [645, 587] on form "1 . Kura iezīme raksturo literatūru padomju sociālistiskajā reālismā? Humora un…" at bounding box center [696, 72] width 534 height 1065
click at [408, 512] on div "Mācību tēma: Literatūras i - 11. klases 1.ieskaites mācību materiāls #2 1.tēma.…" at bounding box center [695, 366] width 1391 height 733
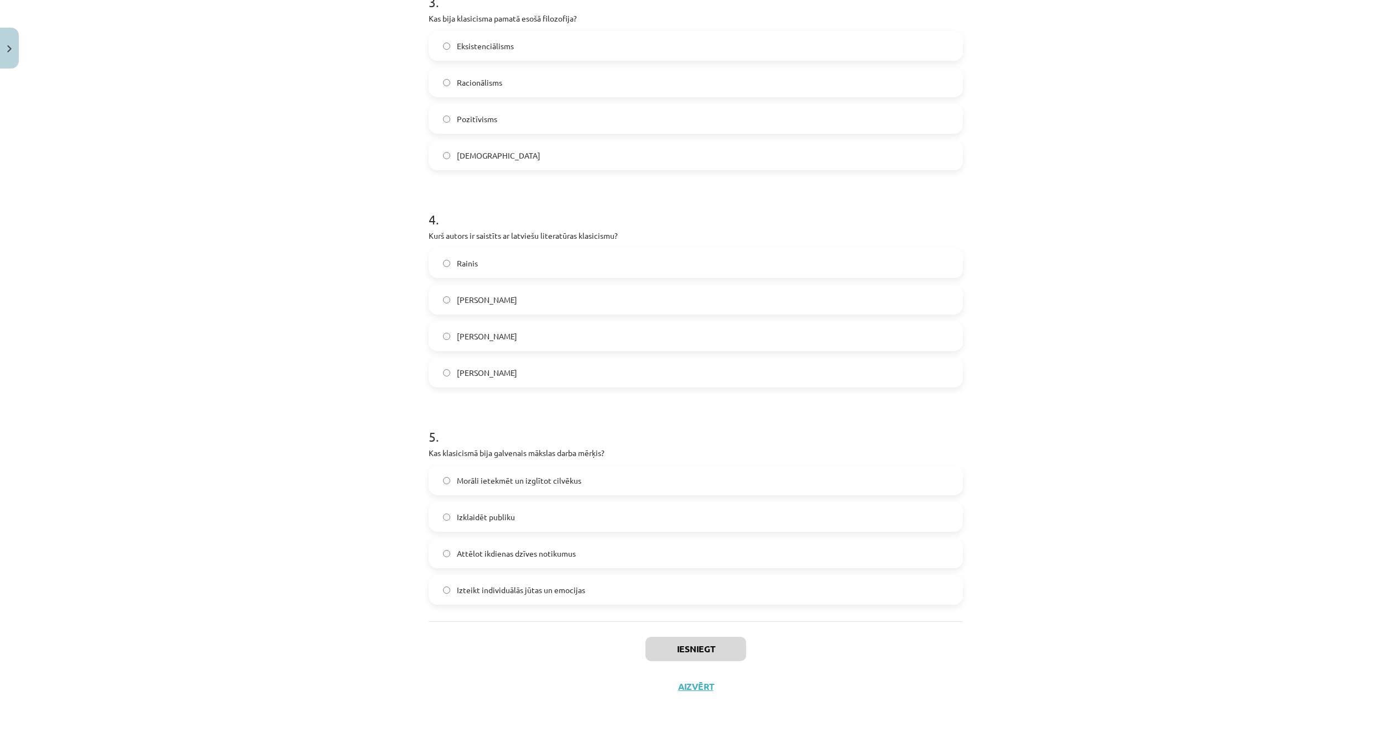
click at [338, 689] on div "Mācību tēma: Literatūras i - 11. klases 1.ieskaites mācību materiāls #2 1.tēma.…" at bounding box center [695, 366] width 1391 height 733
click at [360, 434] on div "Mācību tēma: Literatūras i - 11. klases 1.ieskaites mācību materiāls #2 1.tēma.…" at bounding box center [695, 366] width 1391 height 733
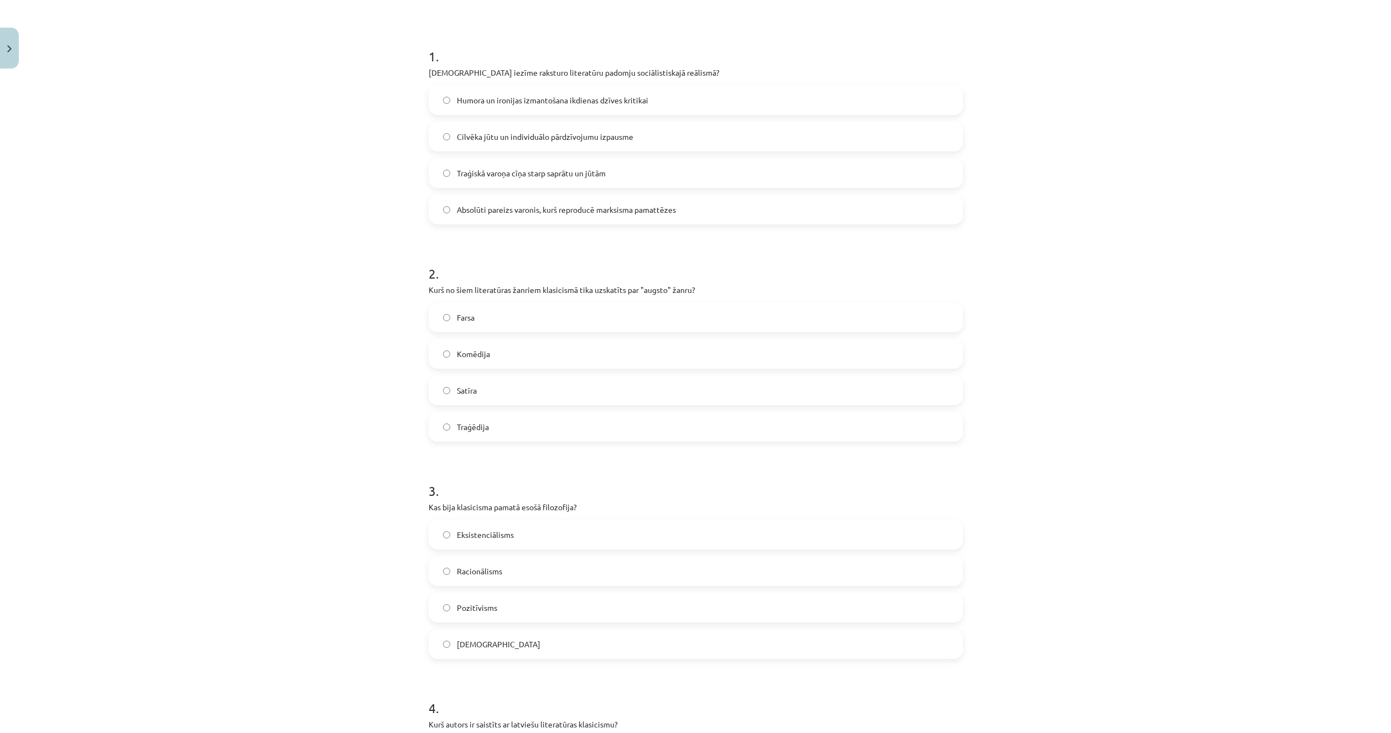
scroll to position [182, 0]
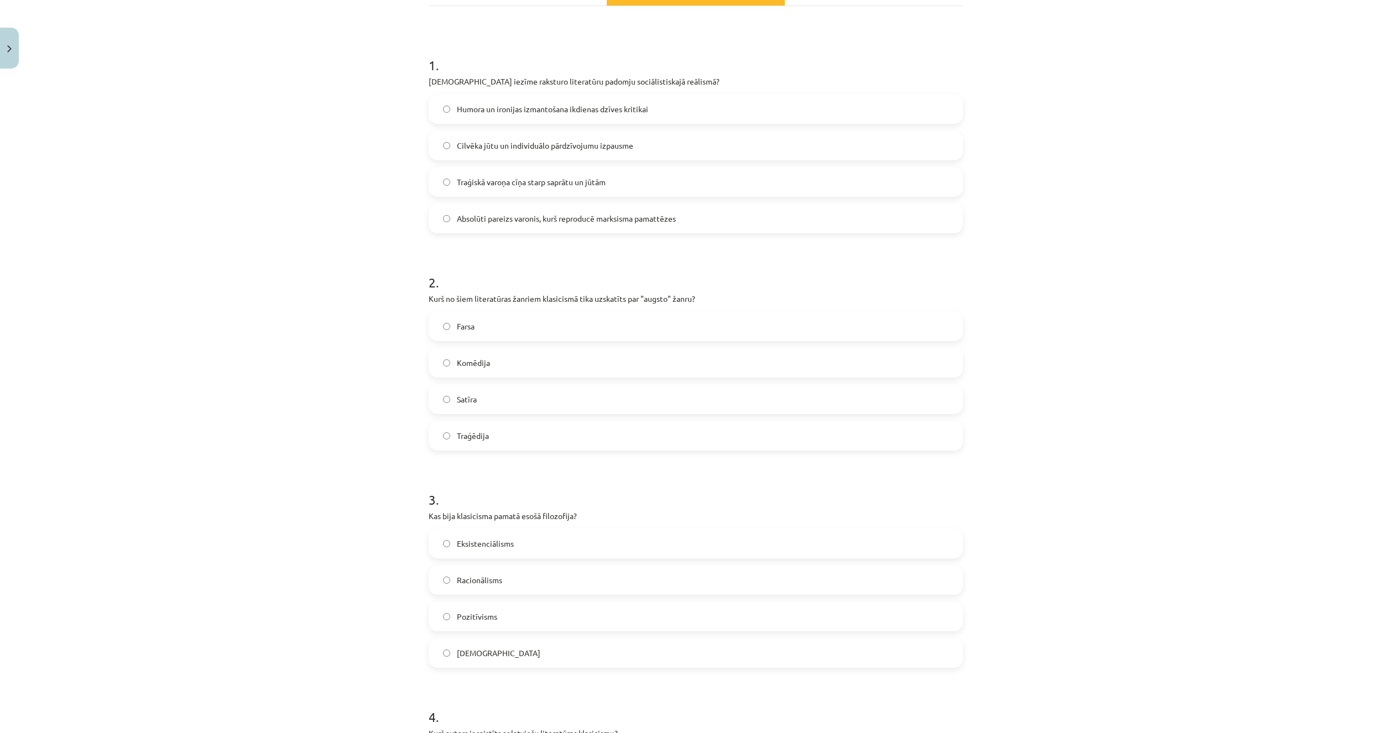
click at [524, 203] on div "Humora un ironijas izmantošana ikdienas dzīves kritikai Cilvēka jūtu un individ…" at bounding box center [696, 163] width 534 height 139
click at [525, 222] on span "Absolūti pareizs varonis, kurš reproducē marksisma pamattēzes" at bounding box center [566, 219] width 219 height 12
click at [288, 536] on div "Mācību tēma: Literatūras i - 11. klases 1.ieskaites mācību materiāls #2 1.tēma.…" at bounding box center [695, 366] width 1391 height 733
click at [475, 437] on span "Traģēdija" at bounding box center [473, 436] width 32 height 12
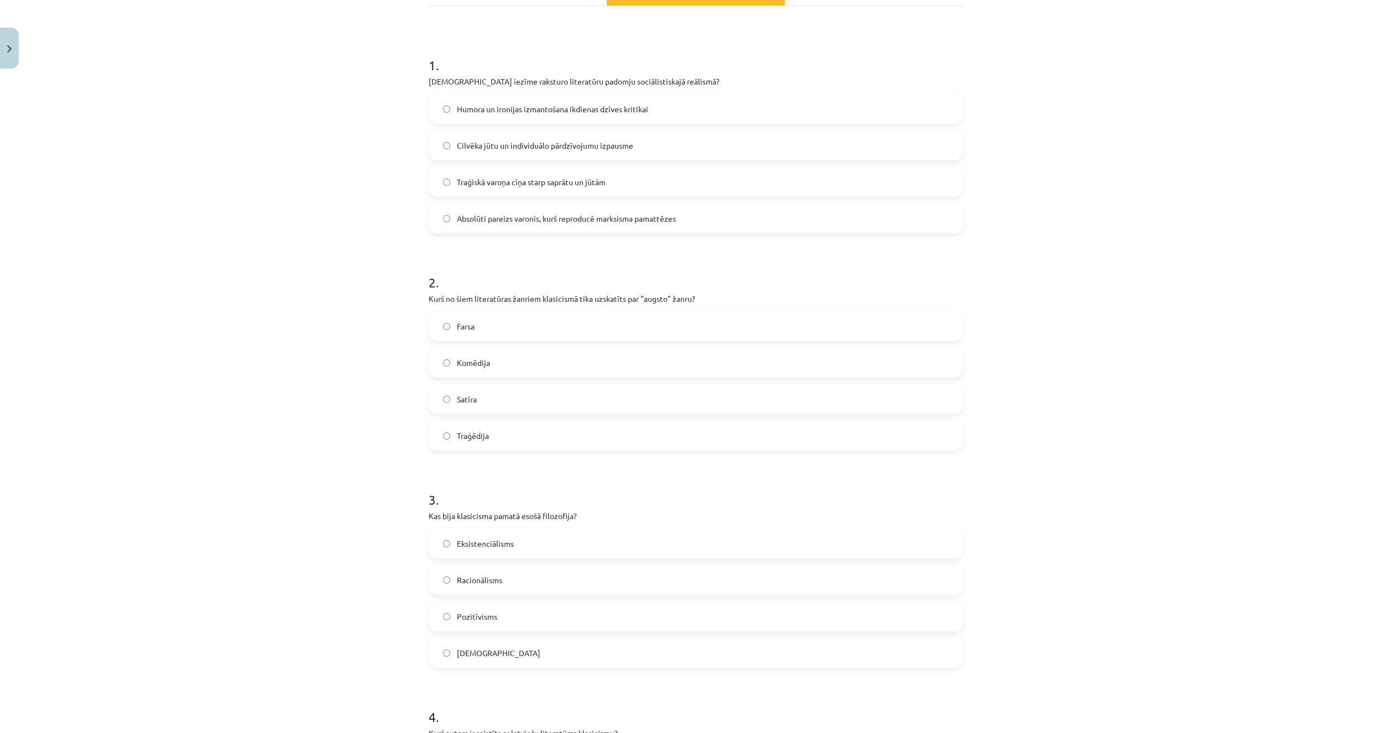
click at [407, 457] on div "Mācību tēma: Literatūras i - 11. klases 1.ieskaites mācību materiāls #2 1.tēma.…" at bounding box center [695, 366] width 1391 height 733
click at [405, 458] on div "Mācību tēma: Literatūras i - 11. klases 1.ieskaites mācību materiāls #2 1.tēma.…" at bounding box center [695, 366] width 1391 height 733
click at [455, 568] on label "Racionālisms" at bounding box center [696, 580] width 532 height 28
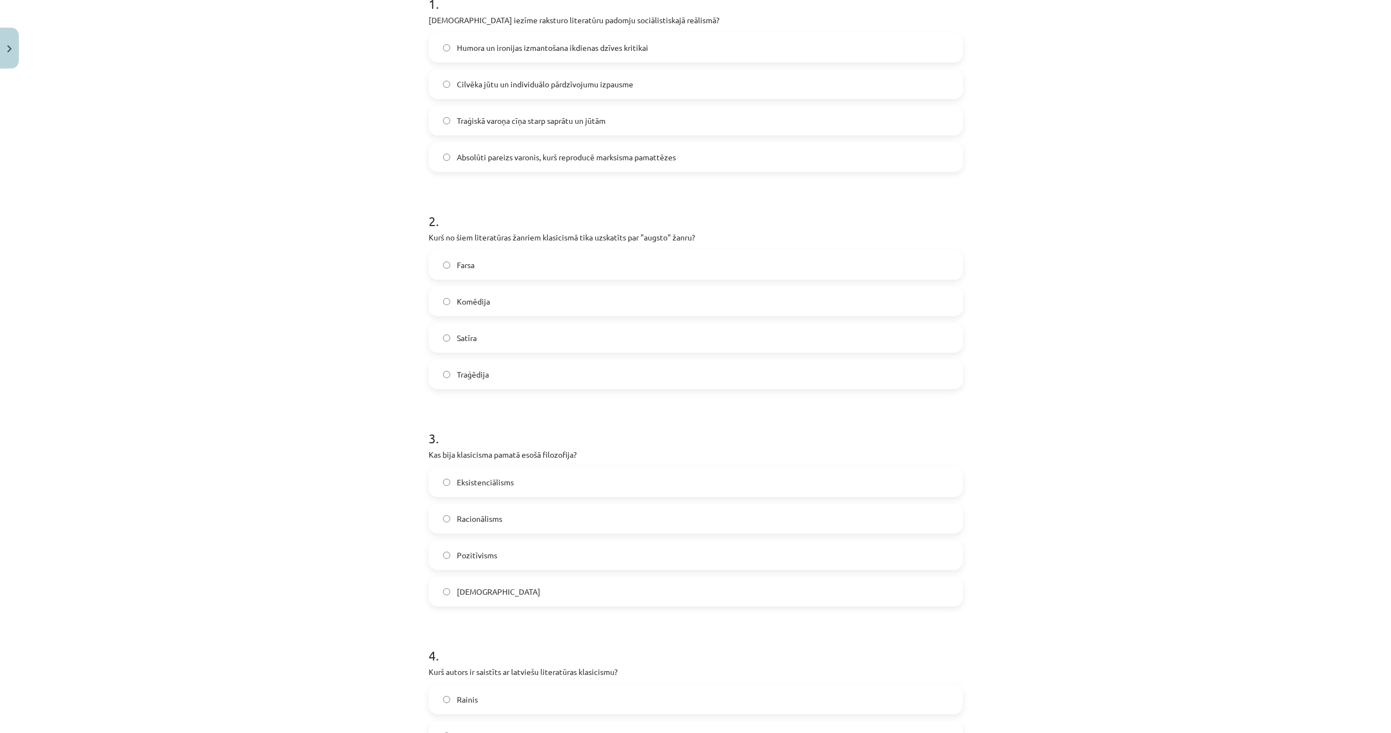
scroll to position [403, 0]
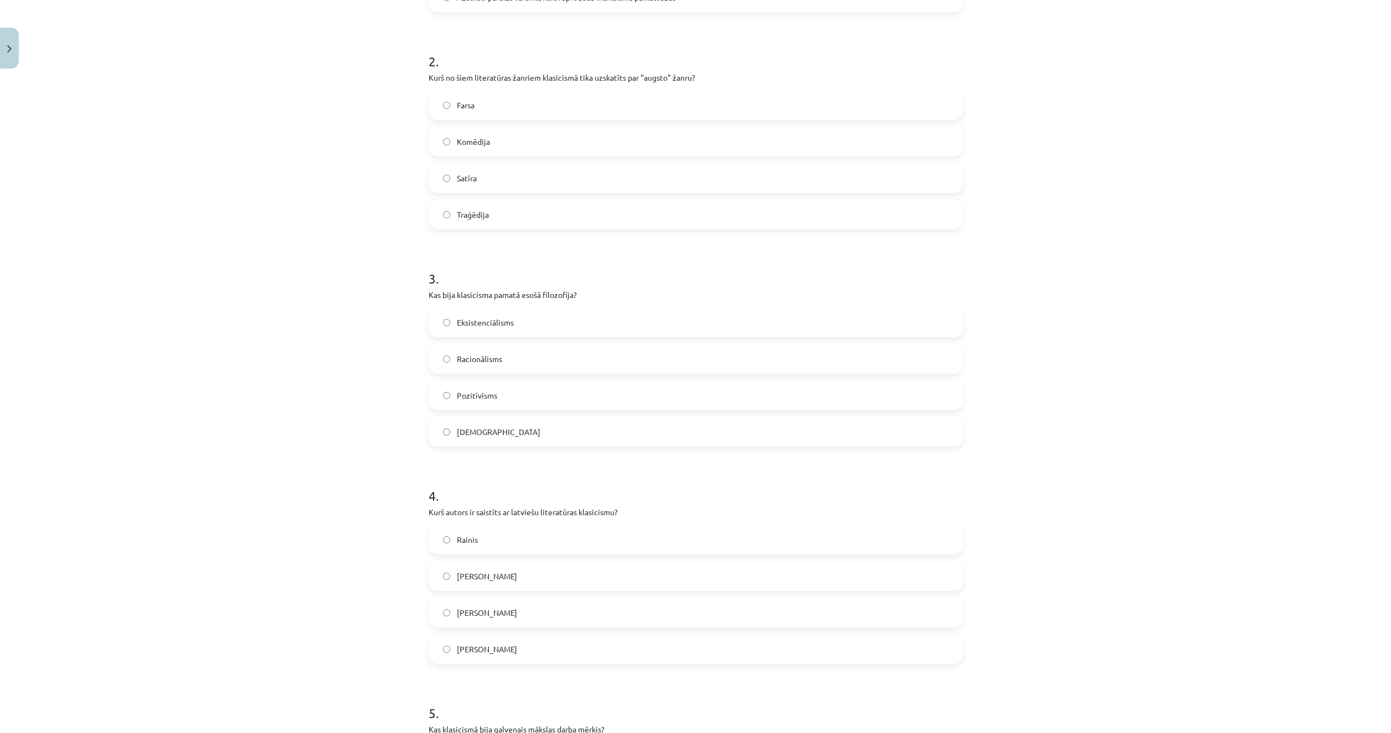
drag, startPoint x: 290, startPoint y: 522, endPoint x: 341, endPoint y: 530, distance: 52.1
click at [296, 529] on div "Mācību tēma: Literatūras i - 11. klases 1.ieskaites mācību materiāls #2 1.tēma.…" at bounding box center [695, 366] width 1391 height 733
drag, startPoint x: 488, startPoint y: 586, endPoint x: 455, endPoint y: 582, distance: 34.0
click at [489, 586] on label "Kristofers Fīrekers" at bounding box center [696, 576] width 532 height 28
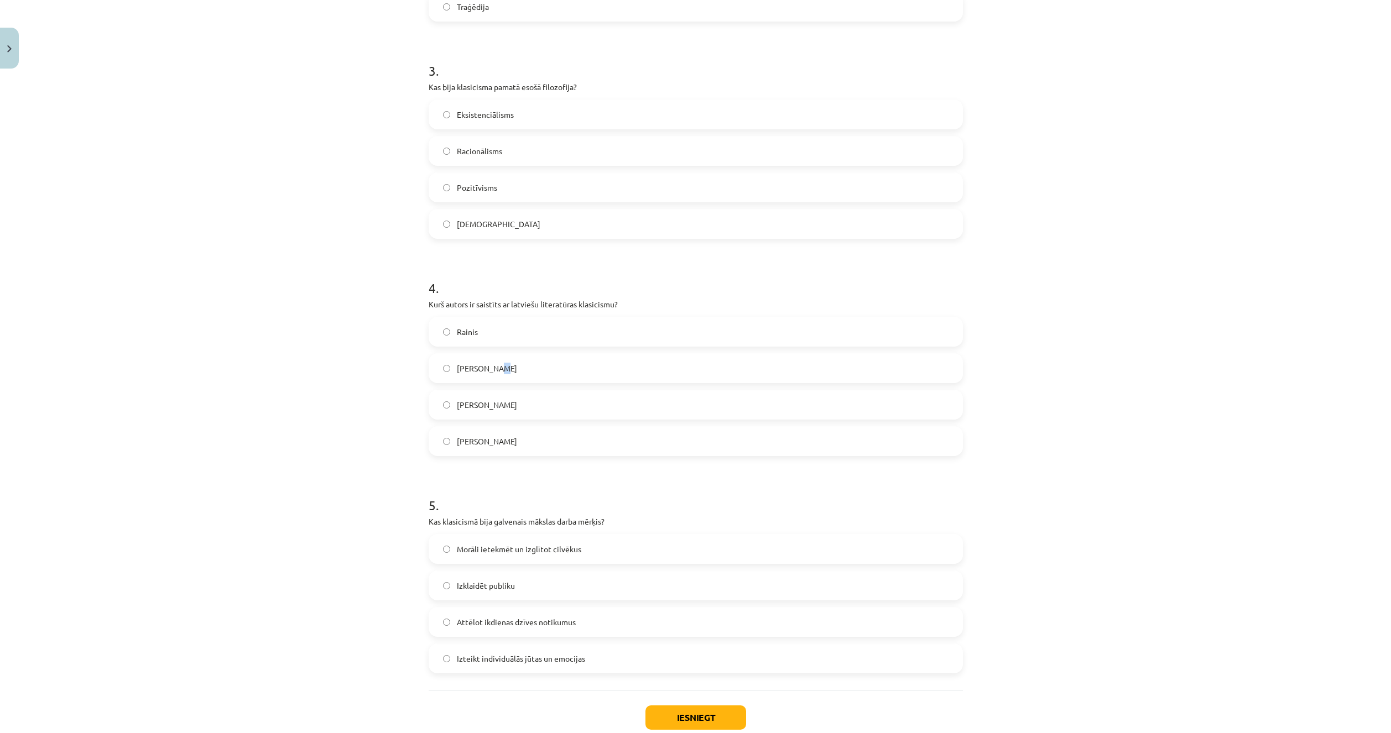
scroll to position [624, 0]
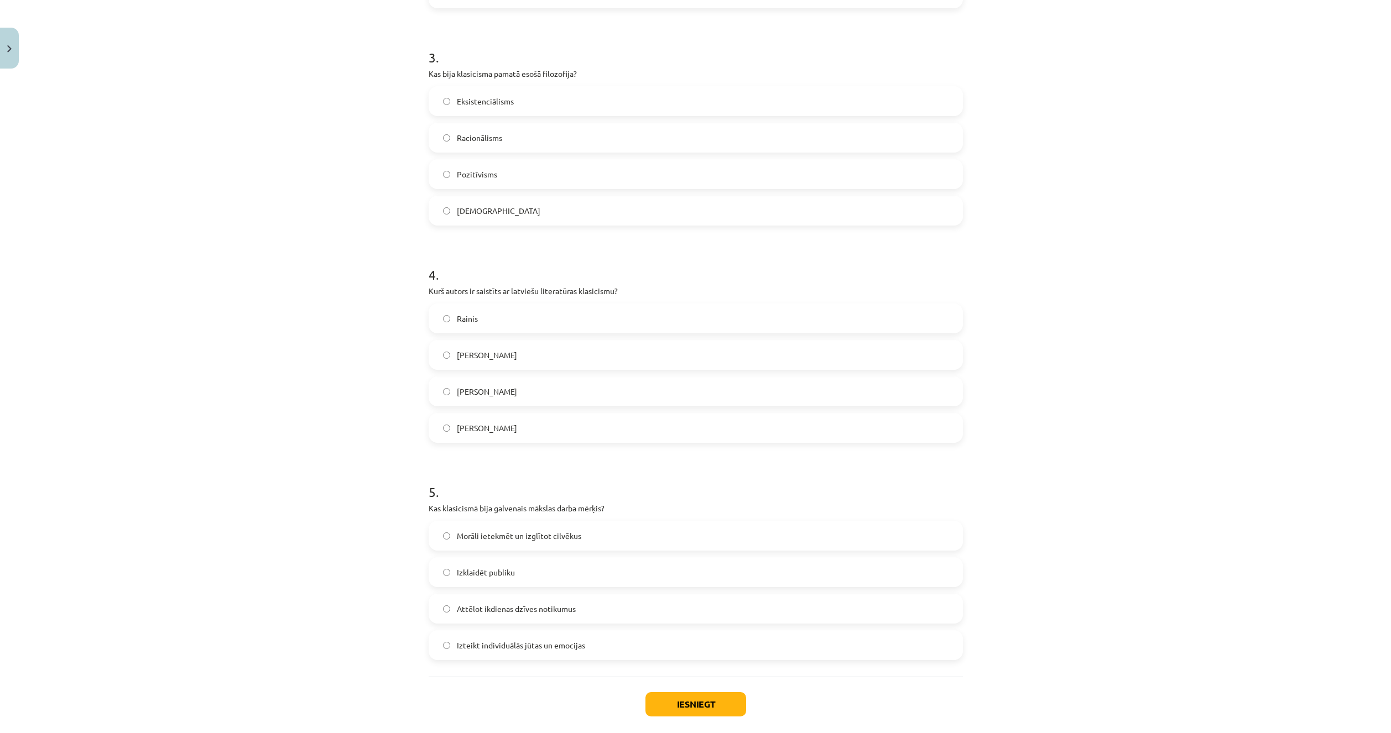
click at [509, 340] on div "Kristofers Fīrekers" at bounding box center [696, 355] width 534 height 30
click at [497, 355] on span "Kristofers Fīrekers" at bounding box center [487, 356] width 60 height 12
click at [335, 555] on div "Mācību tēma: Literatūras i - 11. klases 1.ieskaites mācību materiāls #2 1.tēma.…" at bounding box center [695, 366] width 1391 height 733
click at [461, 534] on span "Morāli ietekmēt un izglītot cilvēkus" at bounding box center [519, 536] width 124 height 12
click at [358, 597] on div "Mācību tēma: Literatūras i - 11. klases 1.ieskaites mācību materiāls #2 1.tēma.…" at bounding box center [695, 366] width 1391 height 733
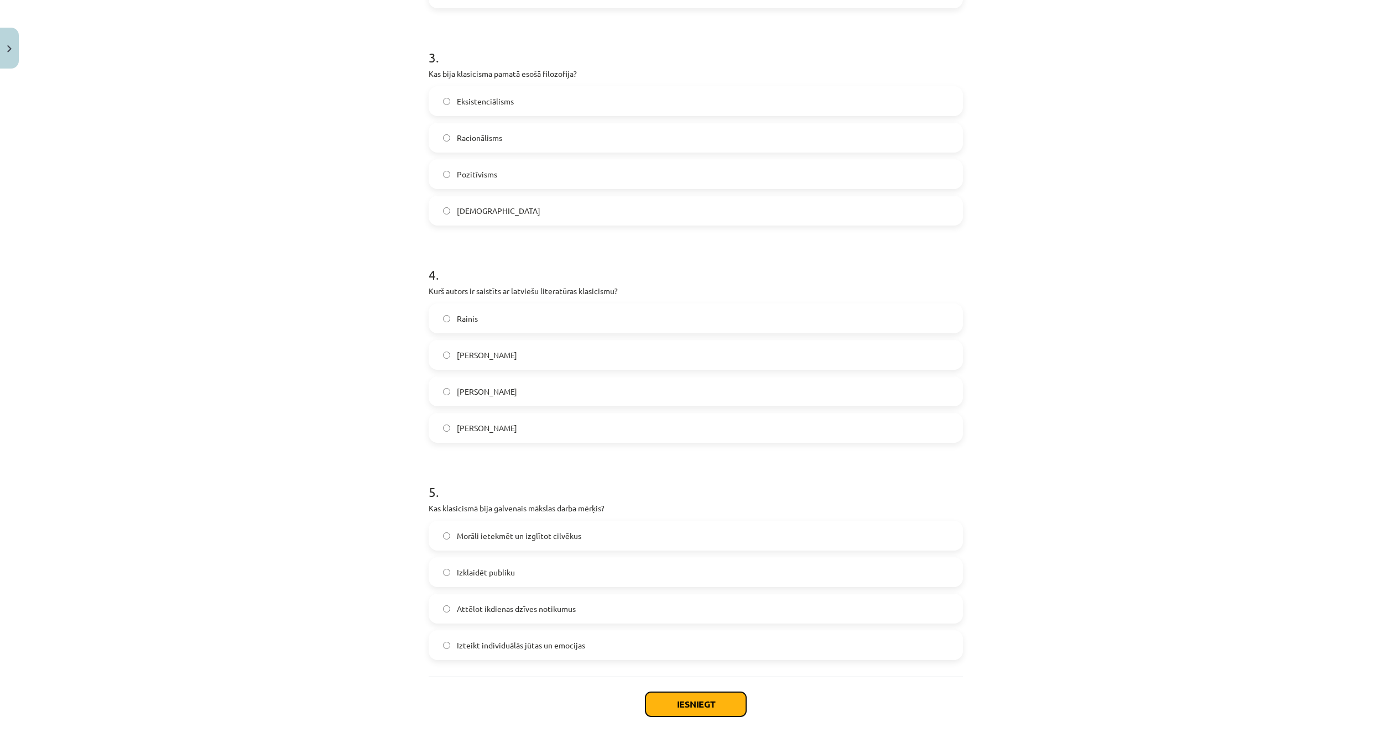
click at [710, 705] on button "Iesniegt" at bounding box center [695, 704] width 101 height 24
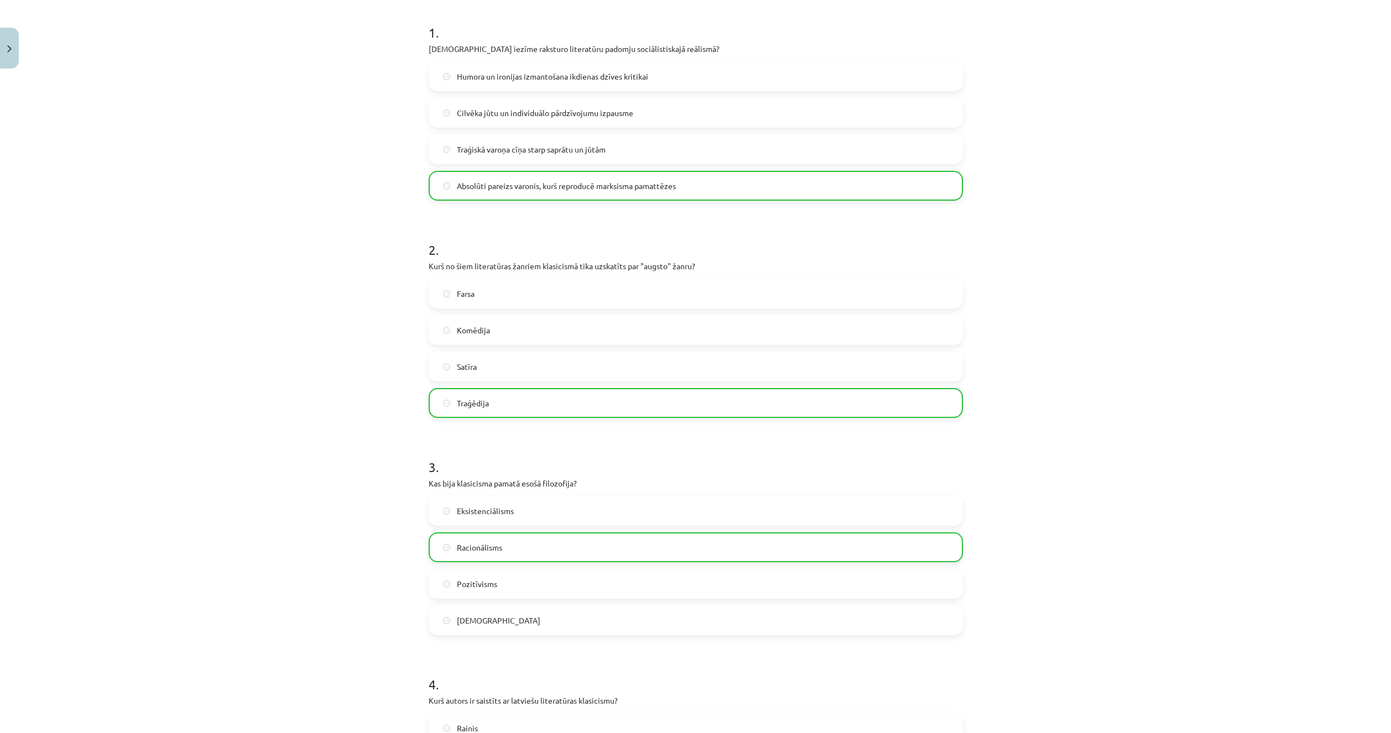
scroll to position [0, 0]
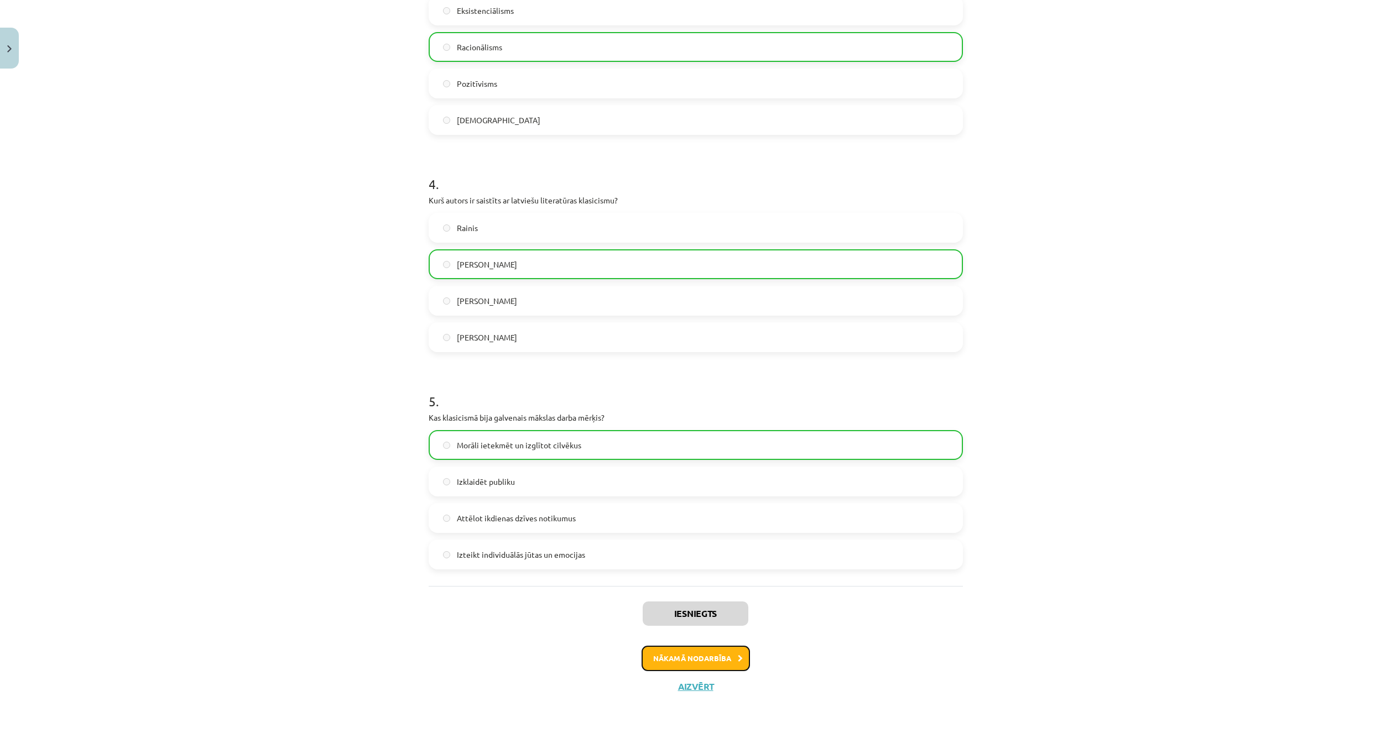
click at [659, 658] on button "Nākamā nodarbība" at bounding box center [696, 658] width 108 height 25
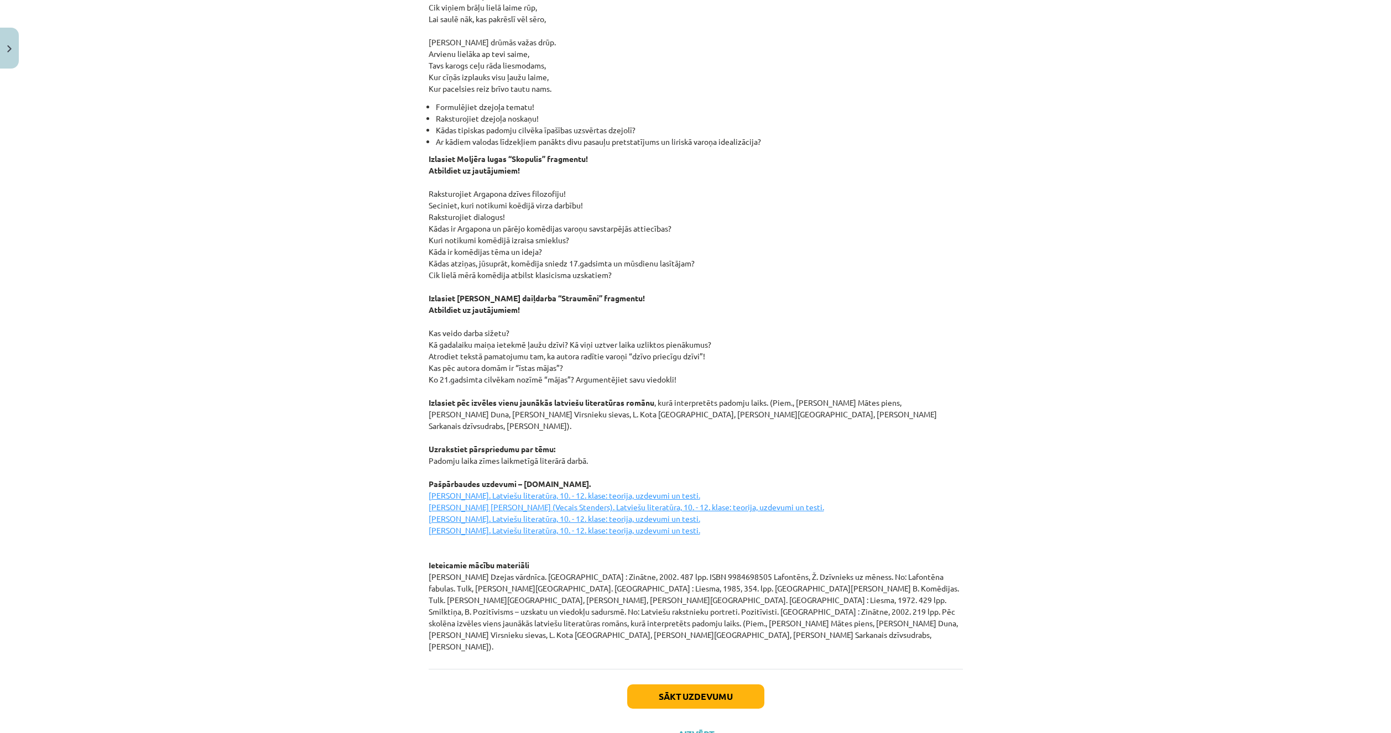
scroll to position [1185, 0]
click at [718, 684] on button "Sākt uzdevumu" at bounding box center [695, 696] width 137 height 24
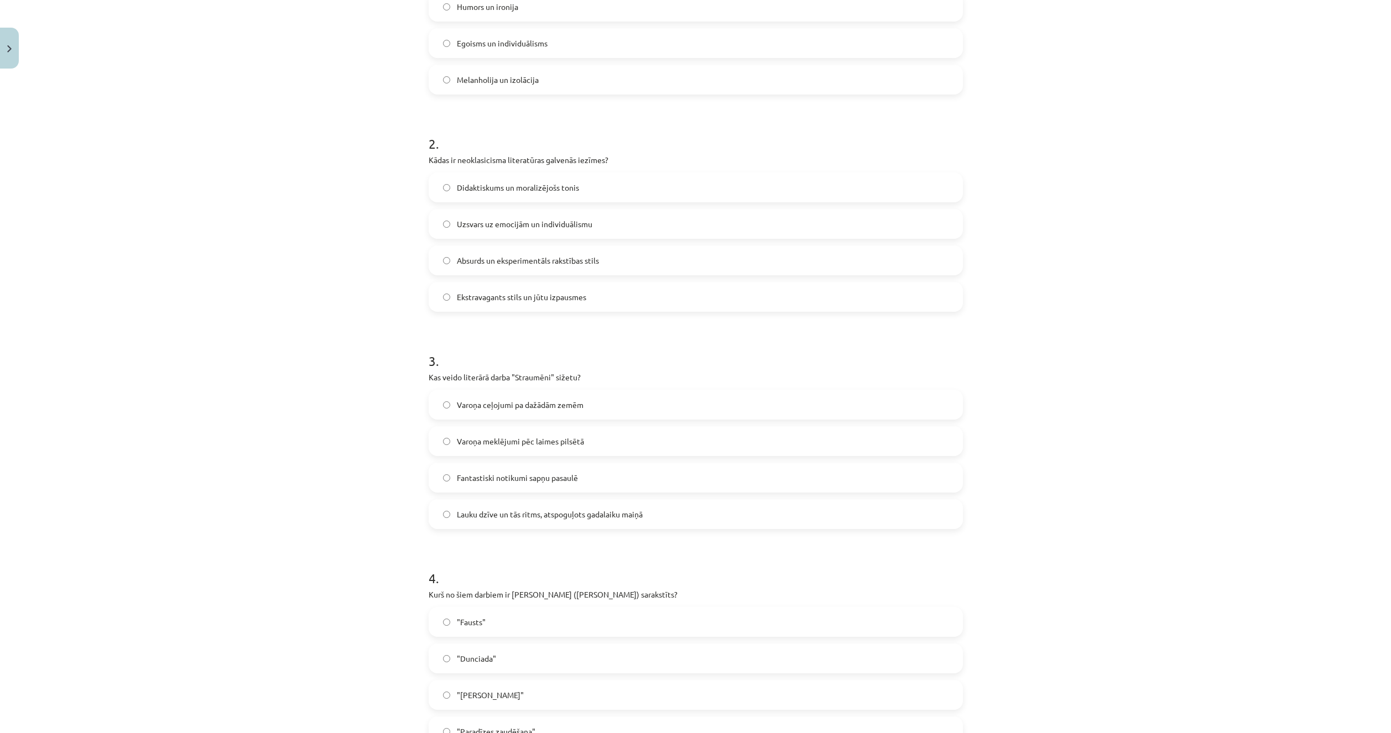
scroll to position [680, 0]
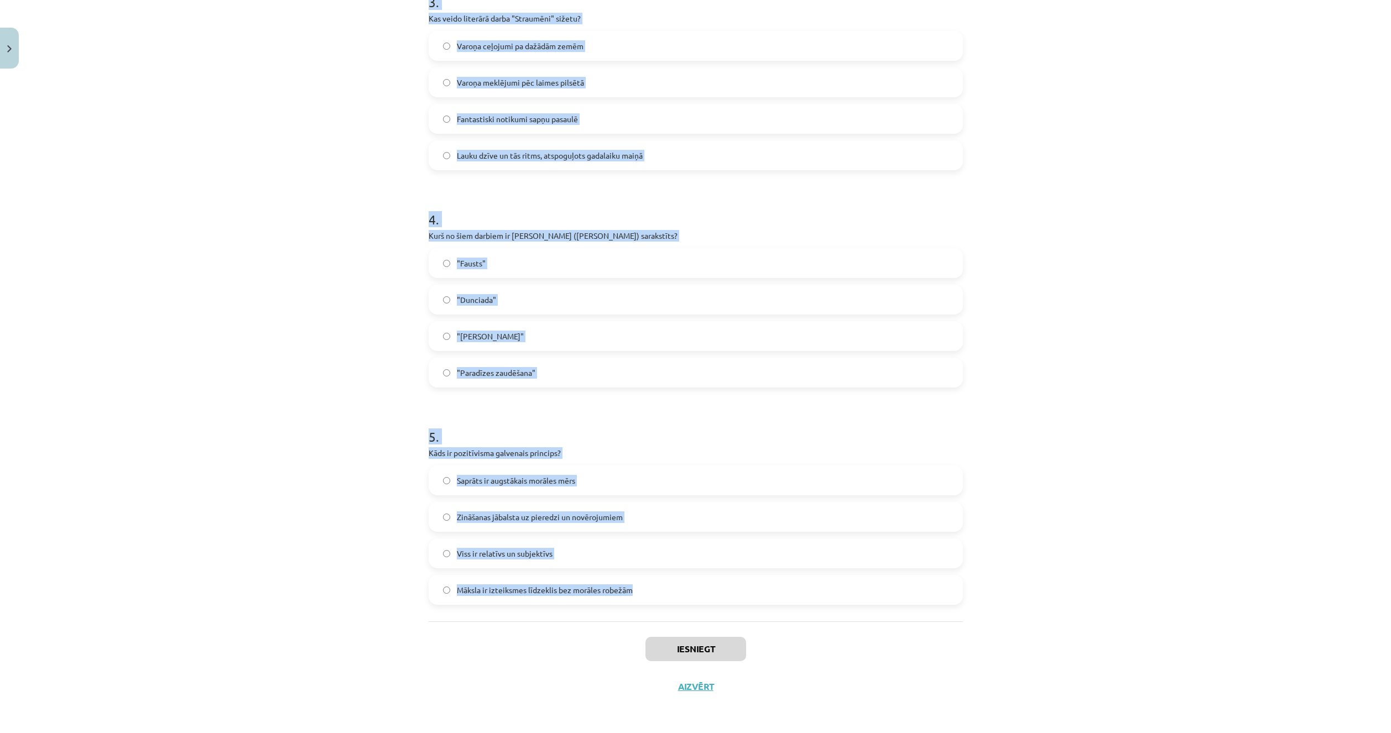
drag, startPoint x: 504, startPoint y: 305, endPoint x: 649, endPoint y: 608, distance: 335.7
click at [649, 608] on div "Mācību tēma: Literatūras i - 11. klases 1.ieskaites mācību materiāls #3 2. tēma…" at bounding box center [695, 366] width 1391 height 733
copy form "1 . Kuras īpašības ir uzsvērtas Jāņa Sudrabkalna dzejolī "Padomju cilvēks"? Paš…"
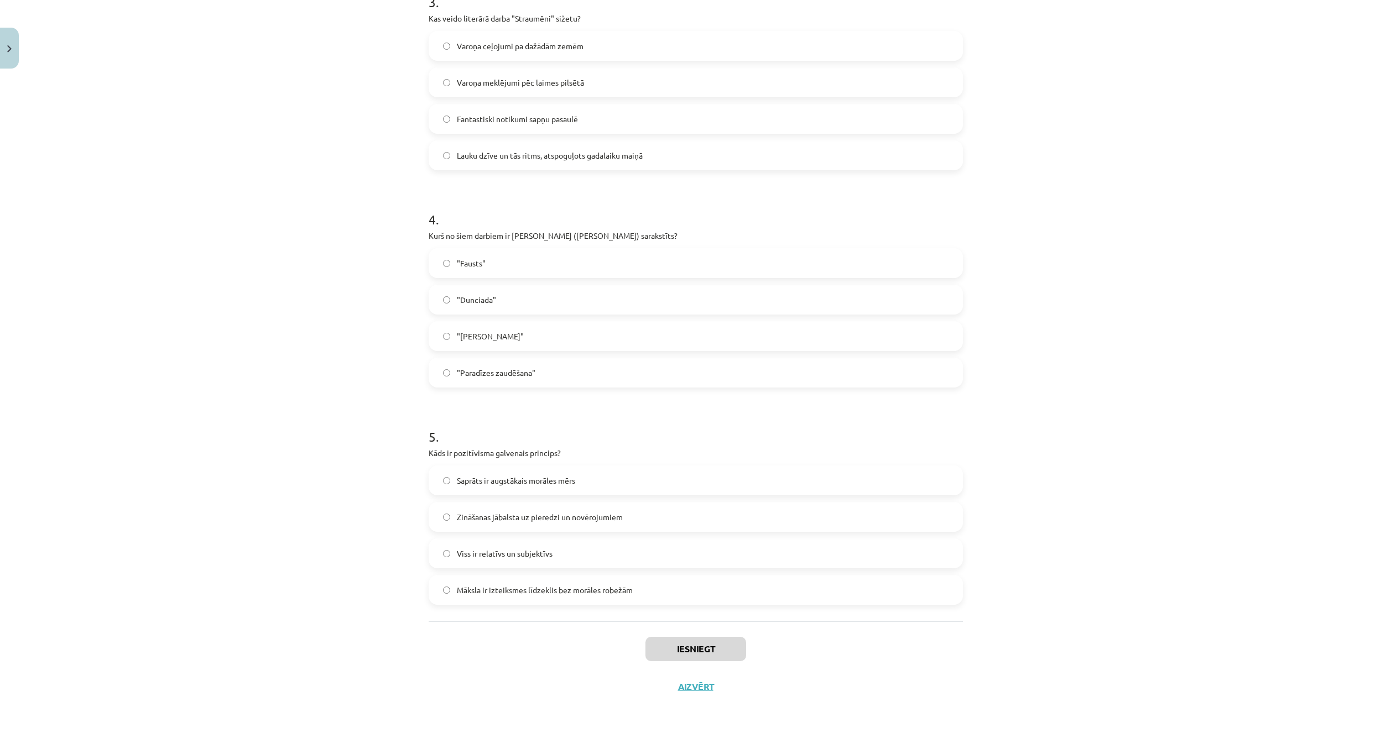
drag, startPoint x: 311, startPoint y: 698, endPoint x: 293, endPoint y: 733, distance: 39.1
click at [311, 699] on div "Mācību tēma: Literatūras i - 11. klases 1.ieskaites mācību materiāls #3 2. tēma…" at bounding box center [695, 366] width 1391 height 733
click at [285, 465] on div "Mācību tēma: Literatūras i - 11. klases 1.ieskaites mācību materiāls #3 2. tēma…" at bounding box center [695, 366] width 1391 height 733
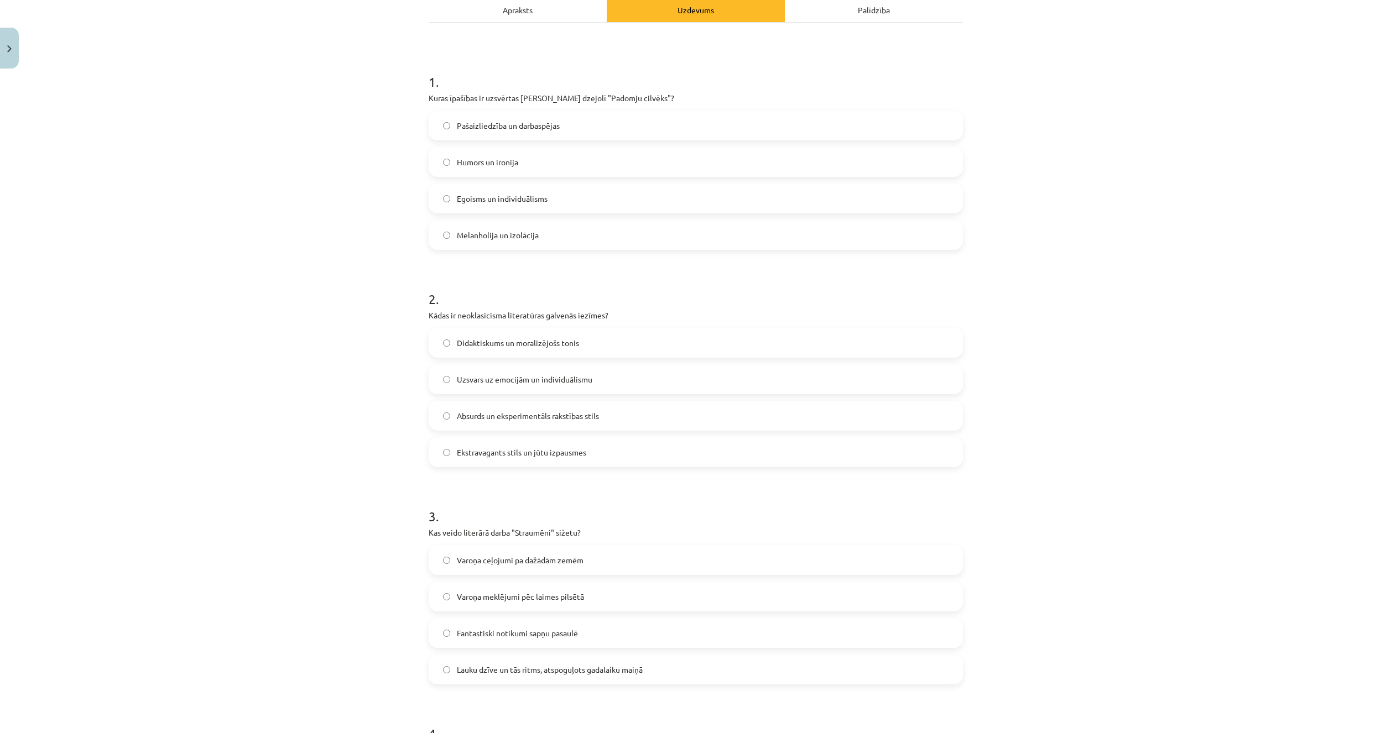
scroll to position [127, 0]
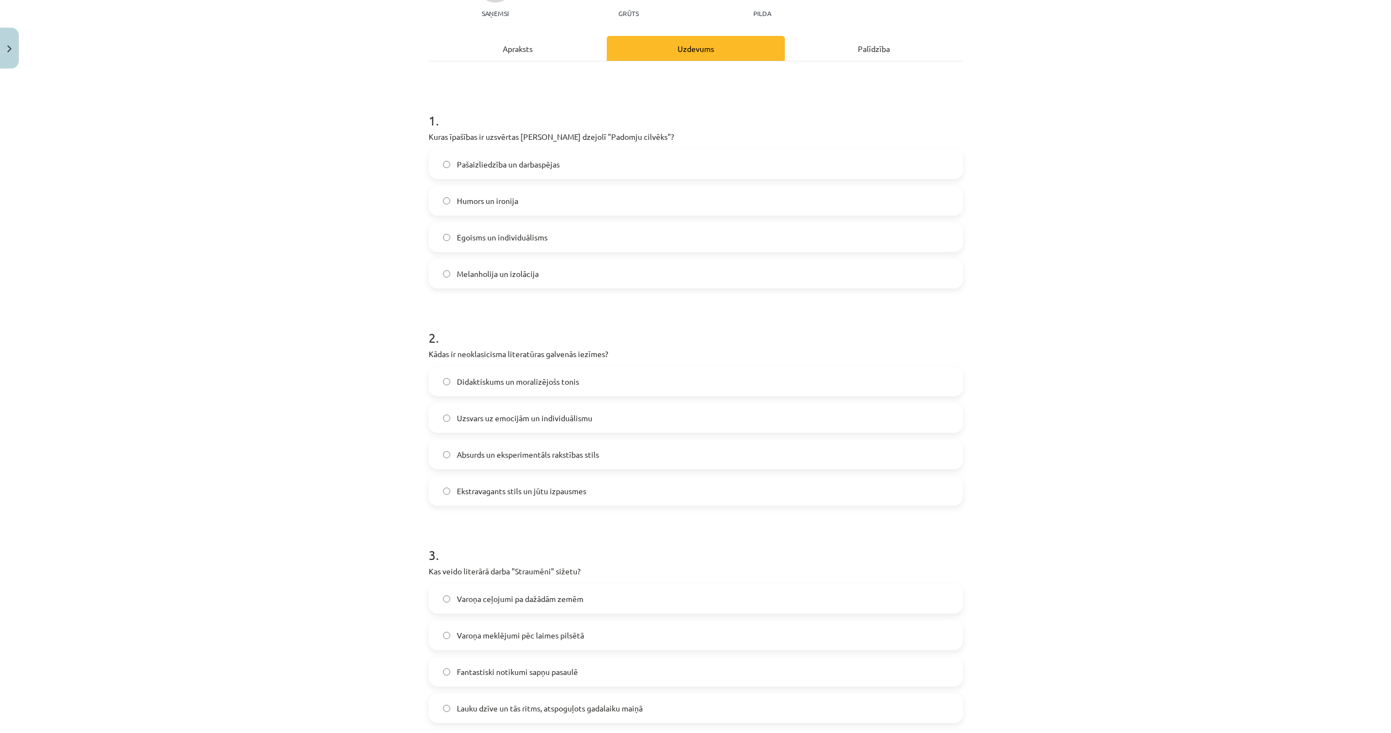
click at [518, 151] on label "Pašaizliedzība un darbaspējas" at bounding box center [696, 164] width 532 height 28
click at [435, 382] on label "Didaktiskums un moralizējošs tonis" at bounding box center [696, 382] width 532 height 28
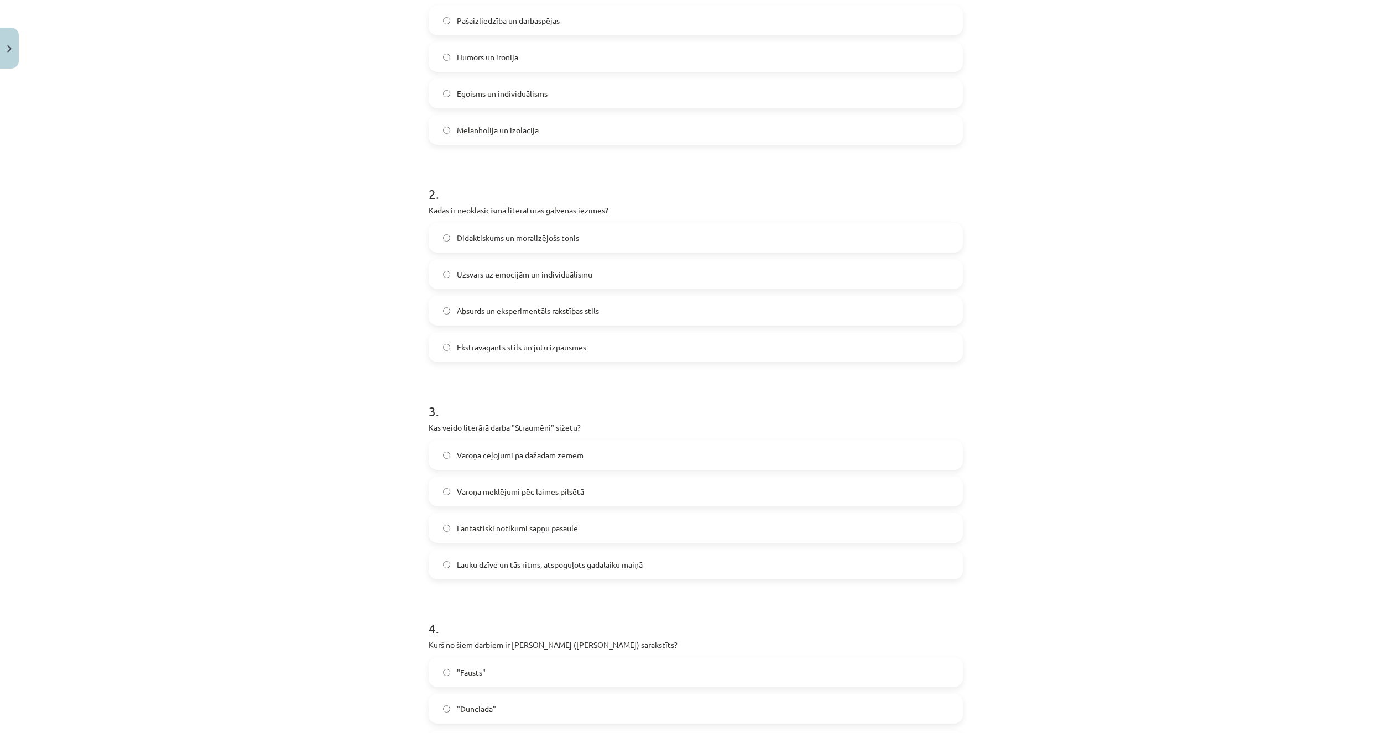
scroll to position [348, 0]
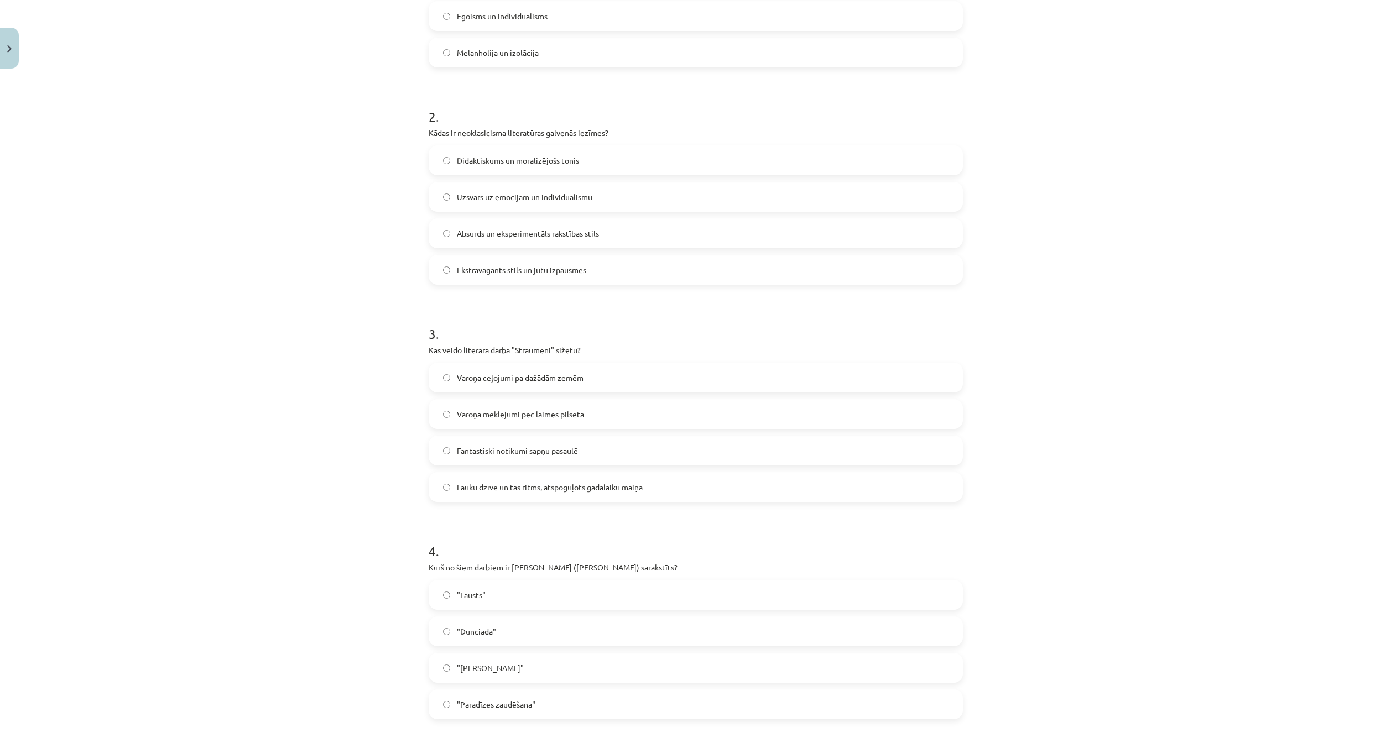
drag, startPoint x: 488, startPoint y: 489, endPoint x: 483, endPoint y: 493, distance: 5.9
click at [488, 489] on span "Lauku dzīve un tās ritms, atspoguļots gadalaiku maiņā" at bounding box center [550, 488] width 186 height 12
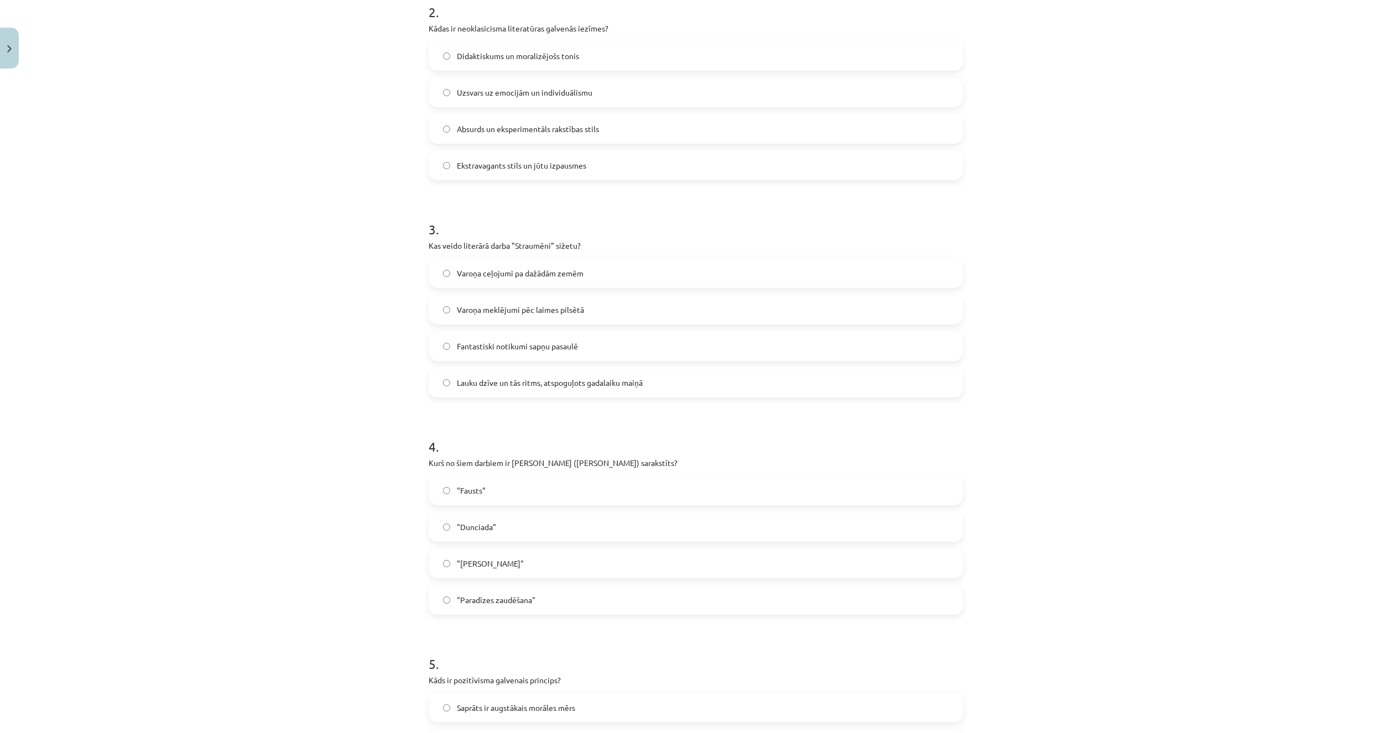
scroll to position [459, 0]
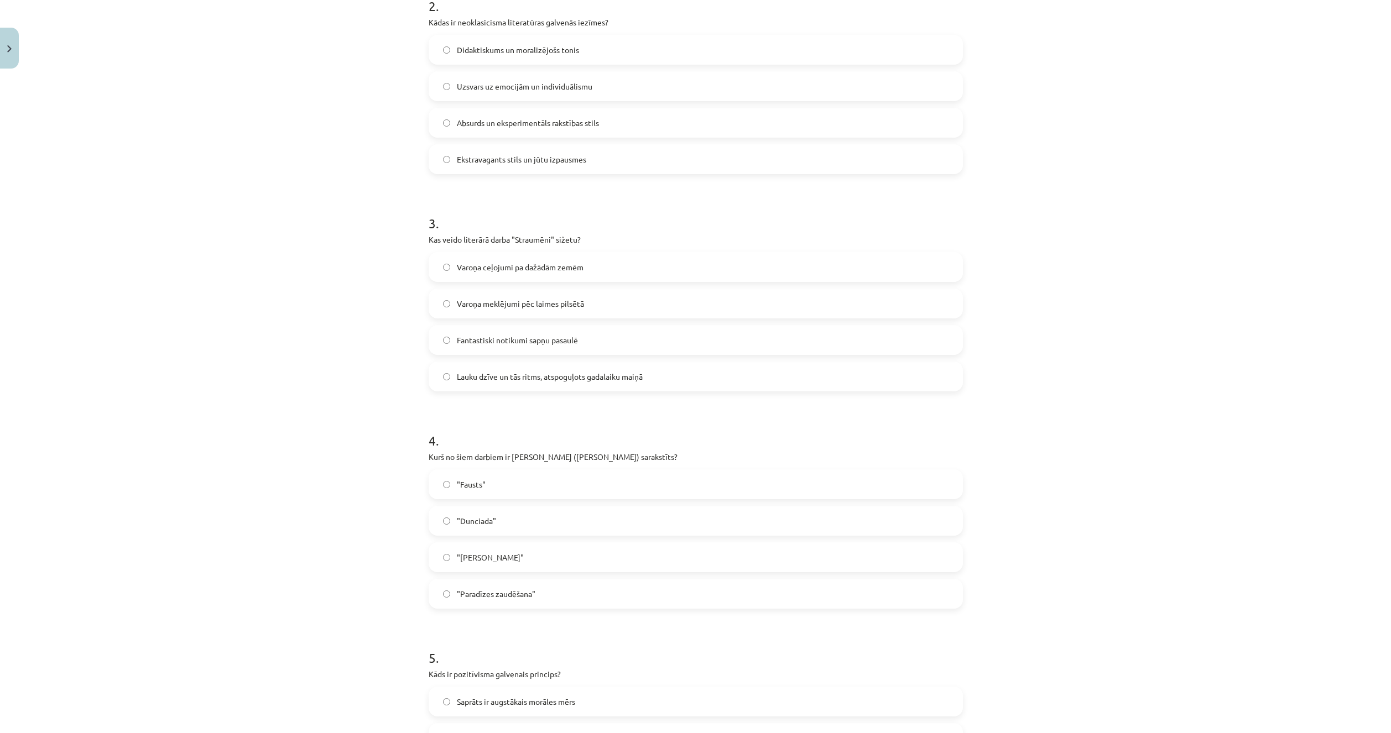
click at [316, 544] on div "Mācību tēma: Literatūras i - 11. klases 1.ieskaites mācību materiāls #3 2. tēma…" at bounding box center [695, 366] width 1391 height 733
click at [462, 515] on label ""Dunciada"" at bounding box center [696, 521] width 532 height 28
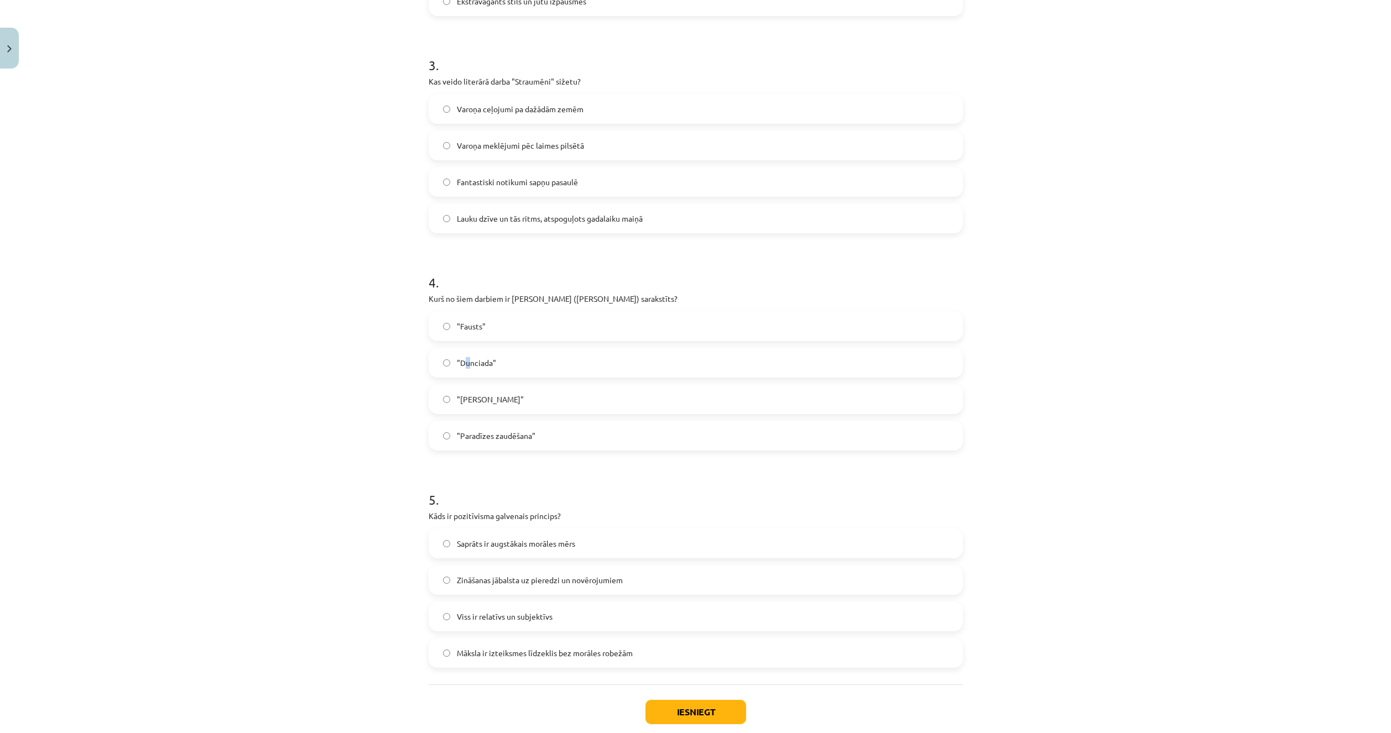
scroll to position [624, 0]
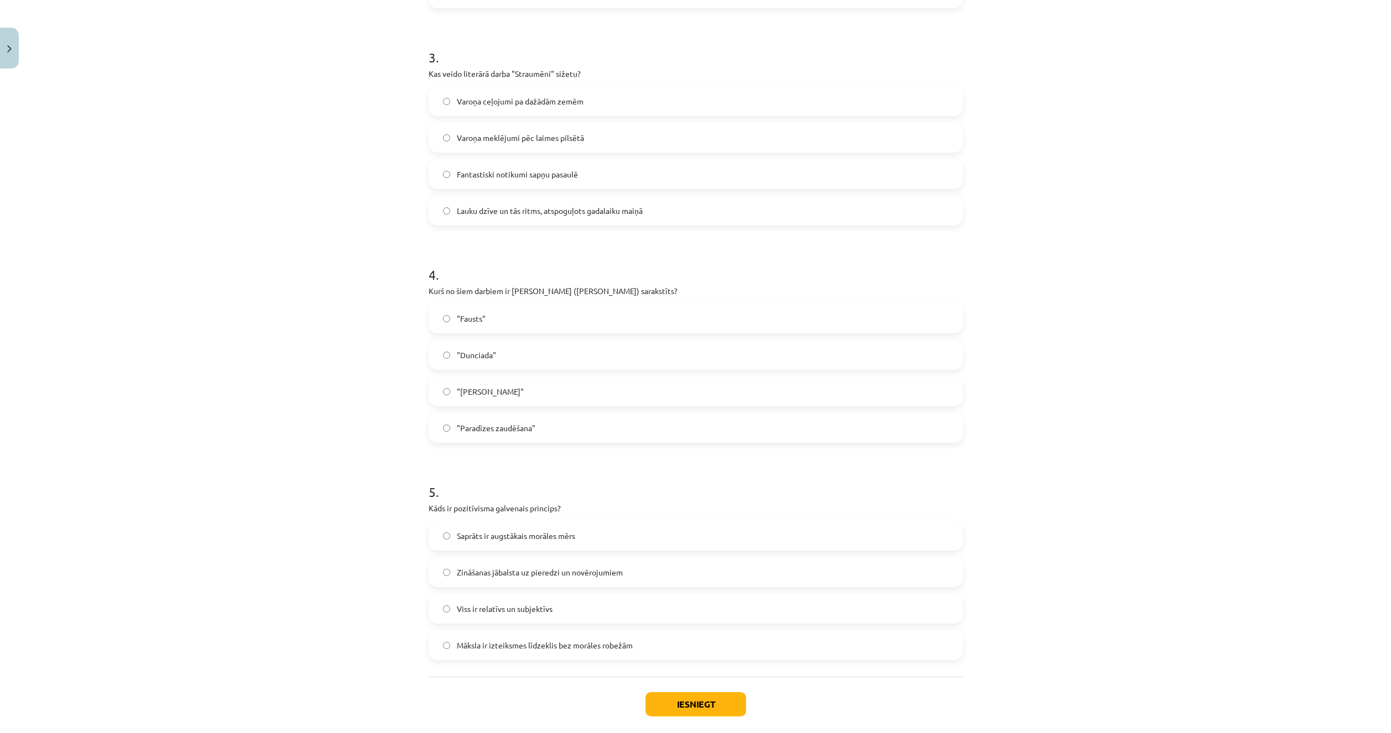
click at [468, 358] on span ""Dunciada"" at bounding box center [476, 356] width 39 height 12
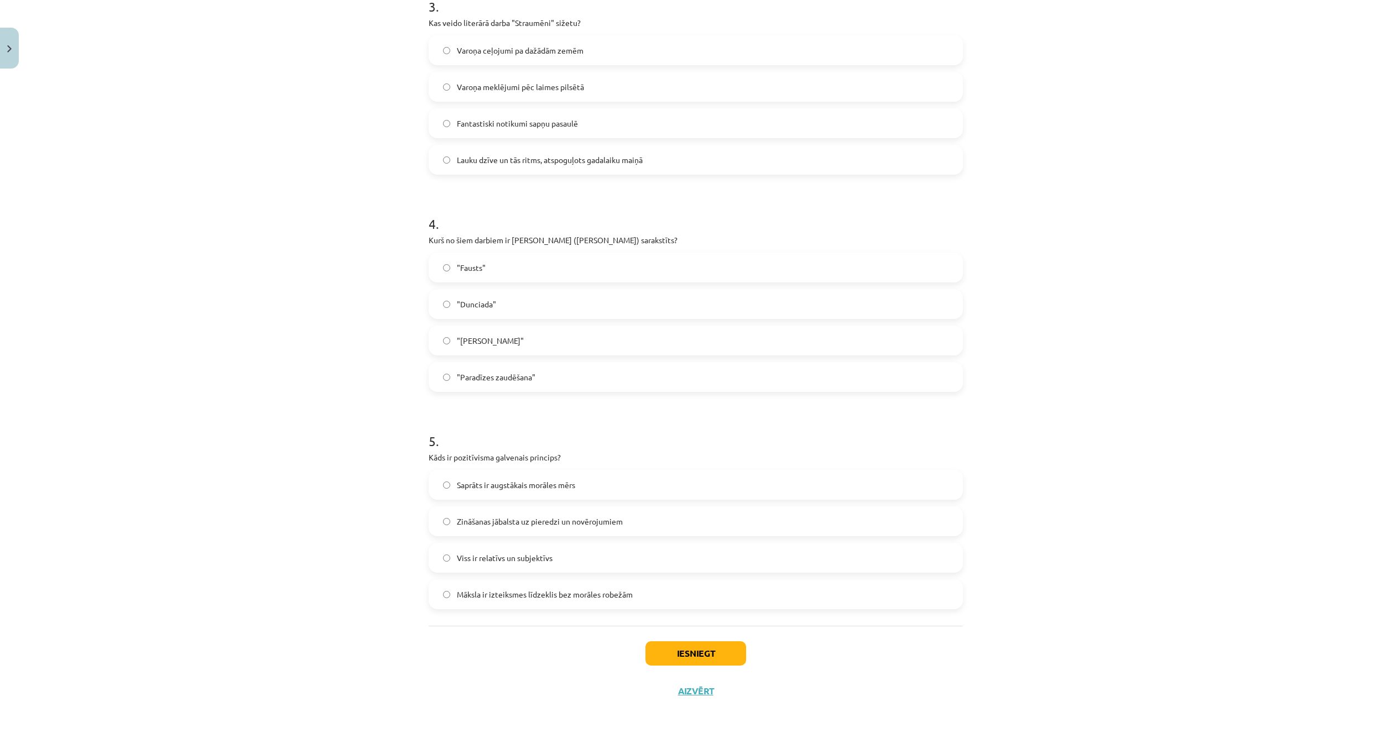
scroll to position [680, 0]
click at [295, 595] on div "Mācību tēma: Literatūras i - 11. klases 1.ieskaites mācību materiāls #3 2. tēma…" at bounding box center [695, 366] width 1391 height 733
click at [465, 512] on span "Zināšanas jābalsta uz pieredzi un novērojumiem" at bounding box center [540, 518] width 166 height 12
click at [687, 654] on button "Iesniegt" at bounding box center [695, 649] width 101 height 24
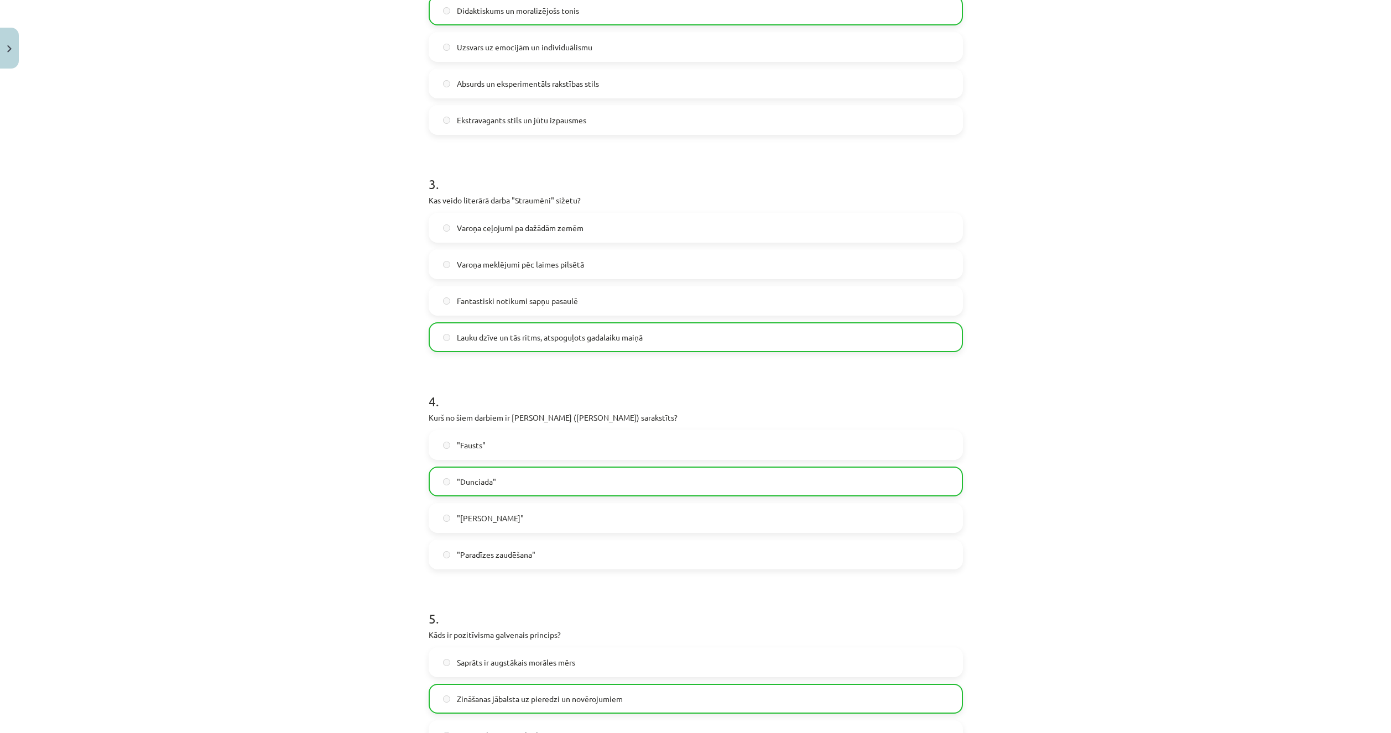
scroll to position [715, 0]
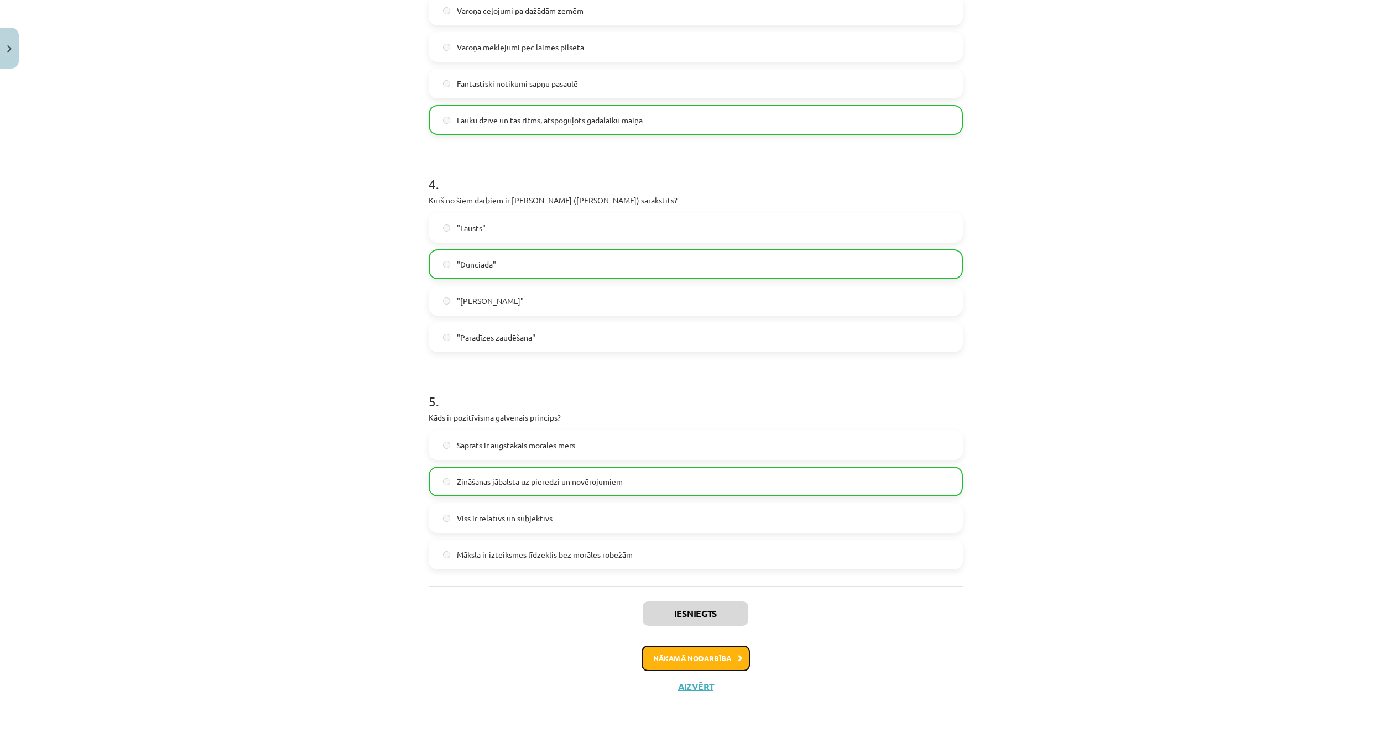
click at [707, 660] on button "Nākamā nodarbība" at bounding box center [696, 658] width 108 height 25
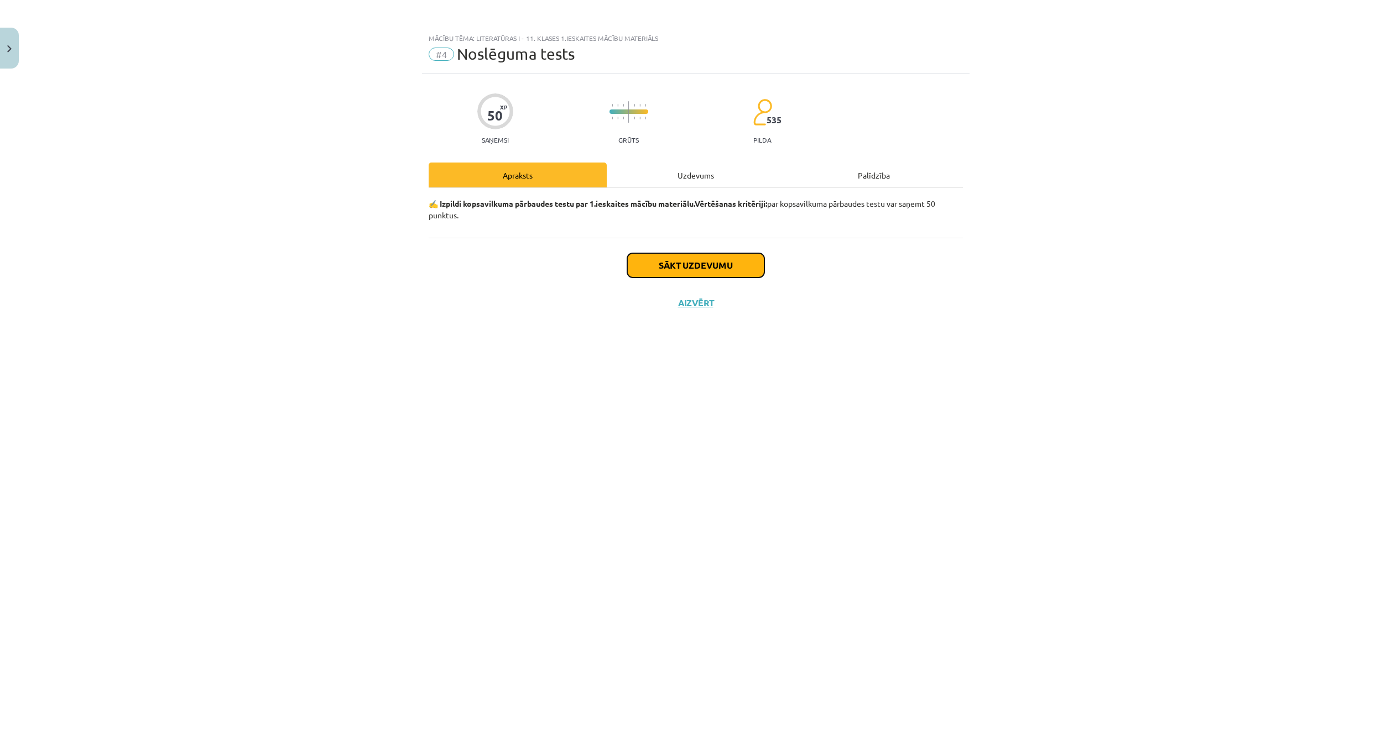
click at [665, 256] on button "Sākt uzdevumu" at bounding box center [695, 265] width 137 height 24
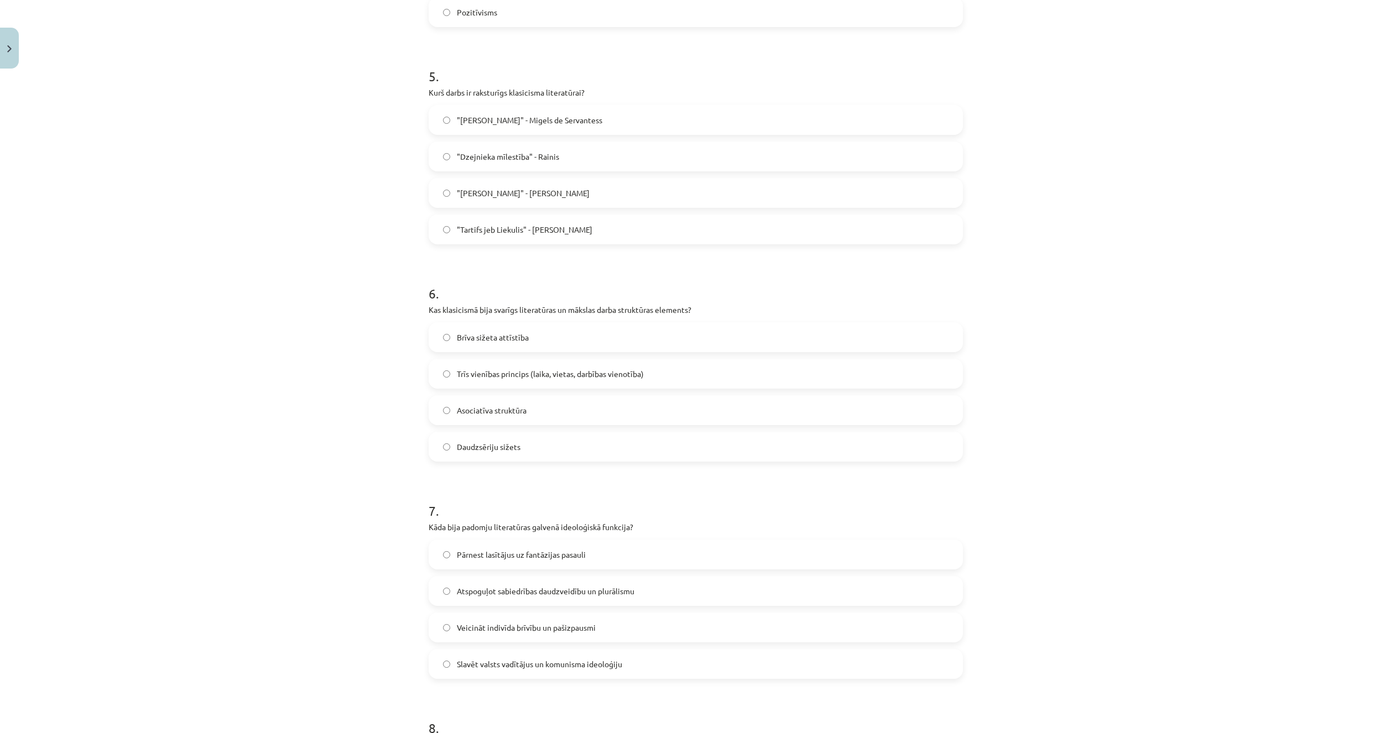
scroll to position [1767, 0]
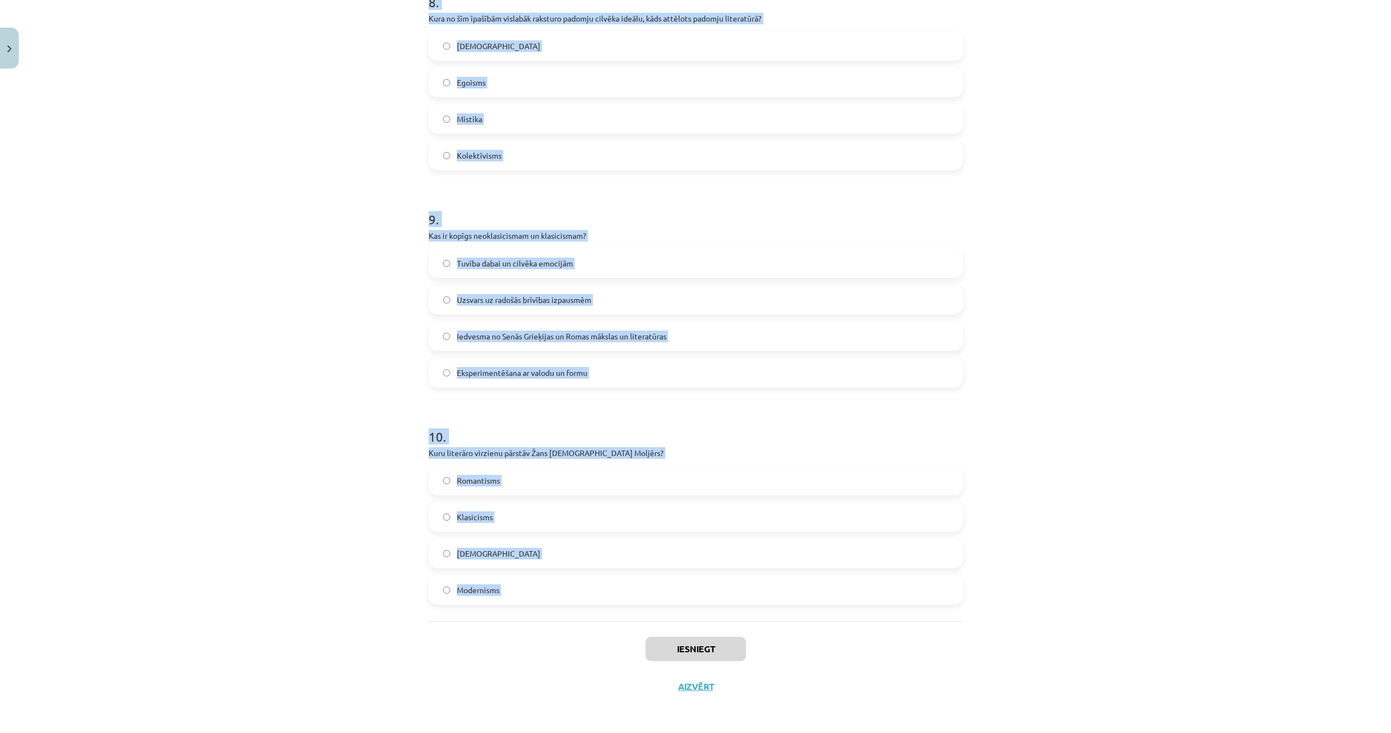
drag, startPoint x: 413, startPoint y: 228, endPoint x: 518, endPoint y: 623, distance: 408.6
click at [518, 623] on div "Mācību tēma: Literatūras i - 11. klases 1.ieskaites mācību materiāls #4 Noslēgu…" at bounding box center [695, 366] width 1391 height 733
copy form "1 . Kurš no šiem rakstniekiem nav saistīts ar klasicisma literatūru? Nikolā Bua…"
click at [311, 581] on div "Mācību tēma: Literatūras i - 11. klases 1.ieskaites mācību materiāls #4 Noslēgu…" at bounding box center [695, 366] width 1391 height 733
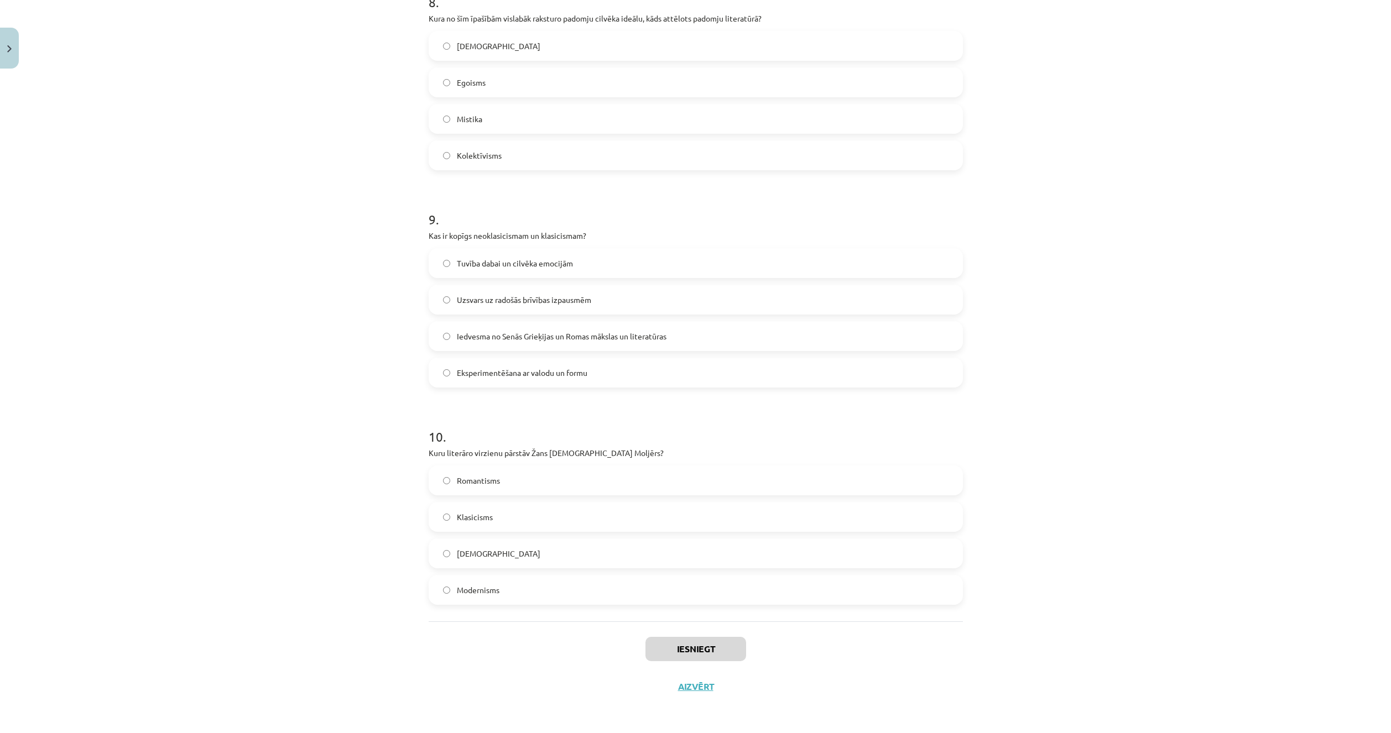
click at [256, 481] on div "Mācību tēma: Literatūras i - 11. klases 1.ieskaites mācību materiāls #4 Noslēgu…" at bounding box center [695, 366] width 1391 height 733
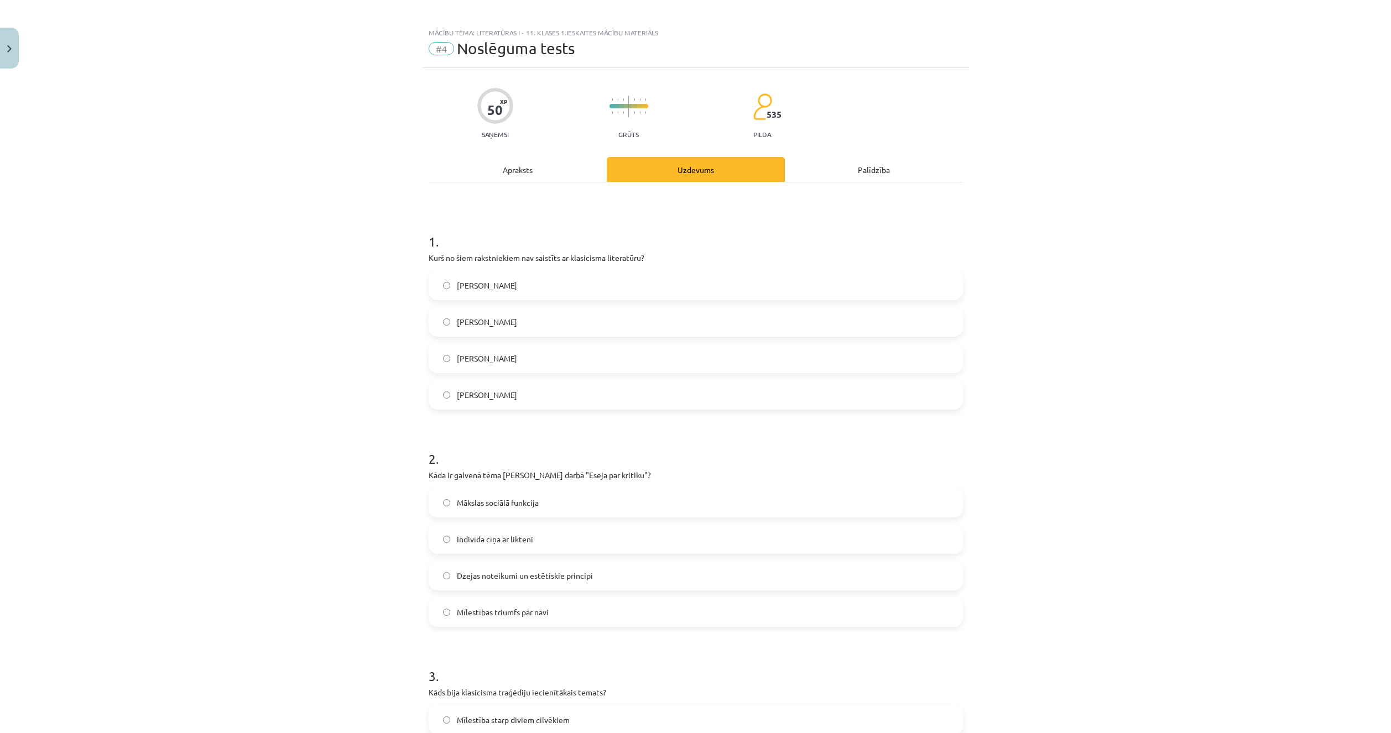
scroll to position [0, 0]
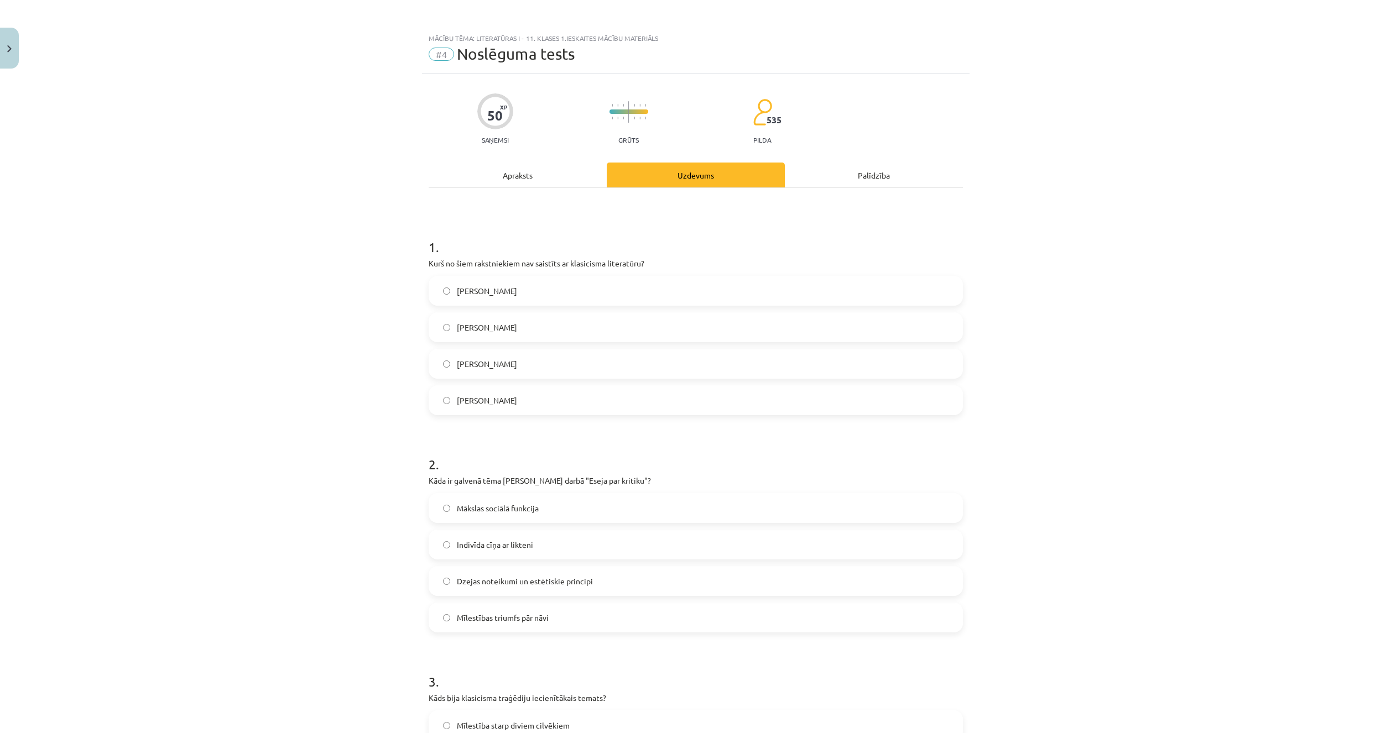
click at [276, 471] on div "Mācību tēma: Literatūras i - 11. klases 1.ieskaites mācību materiāls #4 Noslēgu…" at bounding box center [695, 366] width 1391 height 733
click at [499, 314] on div "Nikolā Bualo Vilis Lācis Kristofers Fīrekers Žans Batists Moljērs" at bounding box center [696, 345] width 534 height 139
click at [492, 319] on label "Vilis Lācis" at bounding box center [696, 328] width 532 height 28
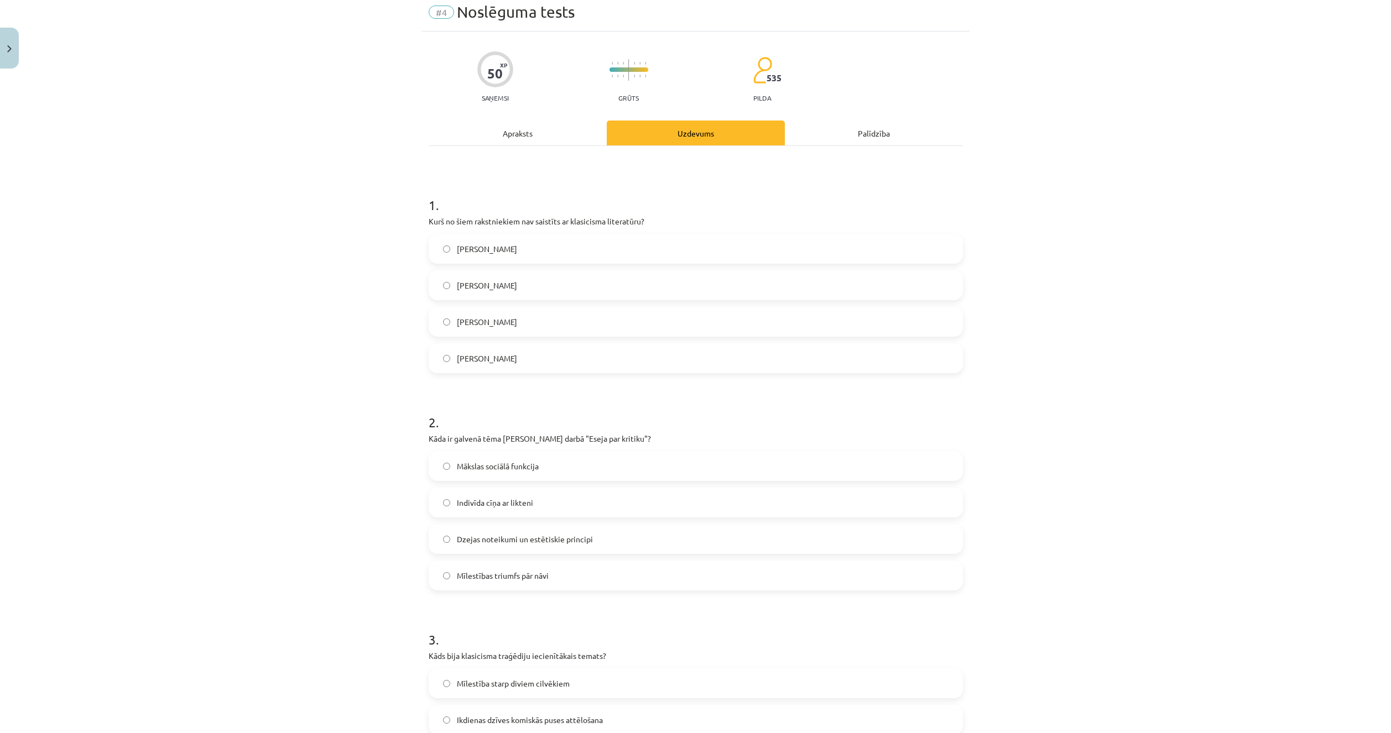
scroll to position [166, 0]
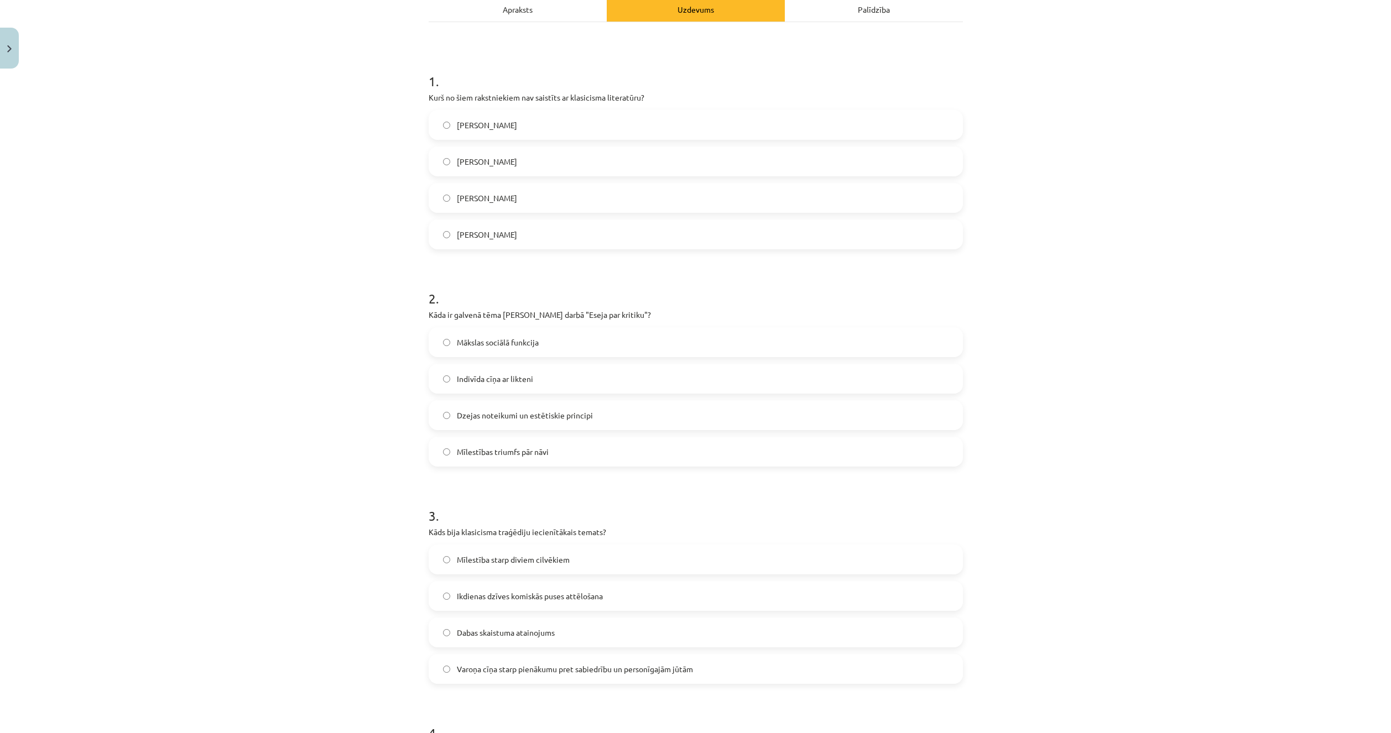
click at [556, 417] on span "Dzejas noteikumi un estētiskie principi" at bounding box center [525, 416] width 136 height 12
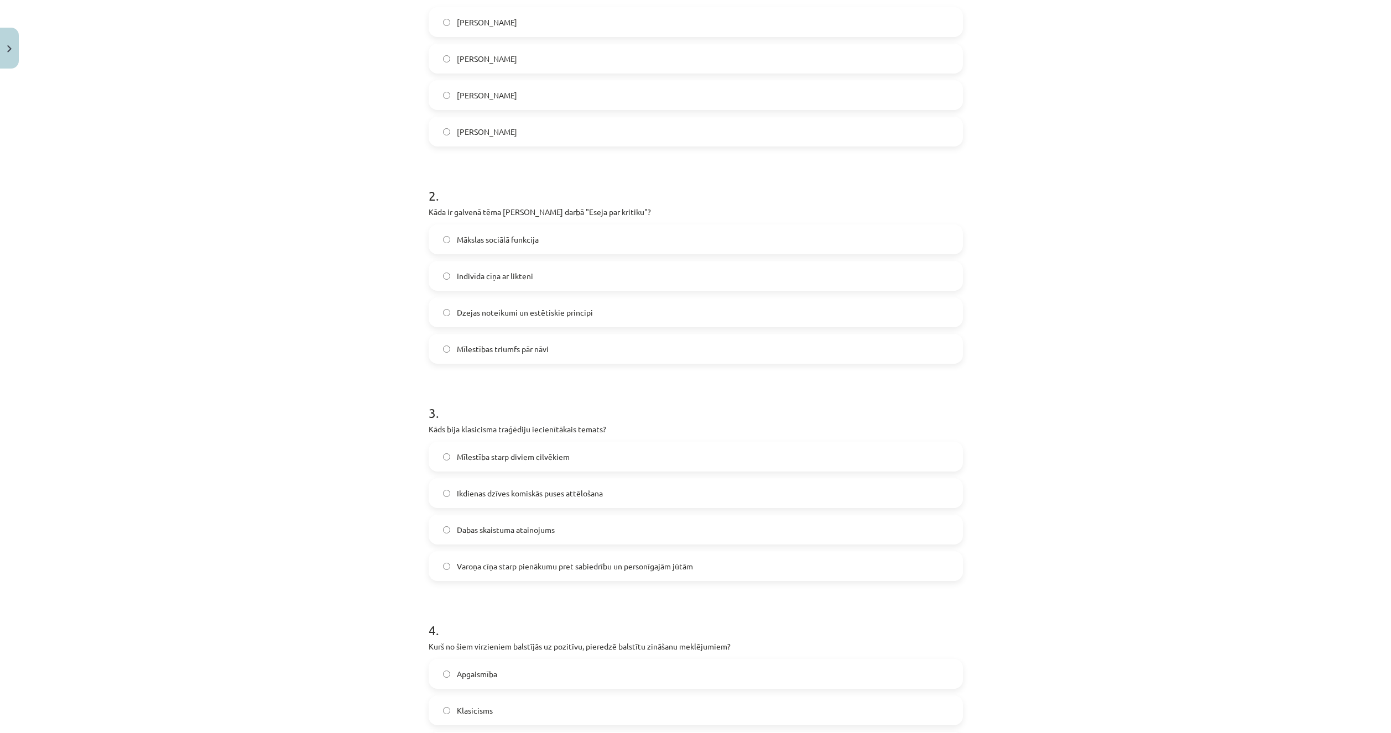
scroll to position [277, 0]
click at [281, 471] on div "Mācību tēma: Literatūras i - 11. klases 1.ieskaites mācību materiāls #4 Noslēgu…" at bounding box center [695, 366] width 1391 height 733
click at [457, 564] on span "Varoņa cīņa starp pienākumu pret sabiedrību un personīgajām jūtām" at bounding box center [575, 559] width 236 height 12
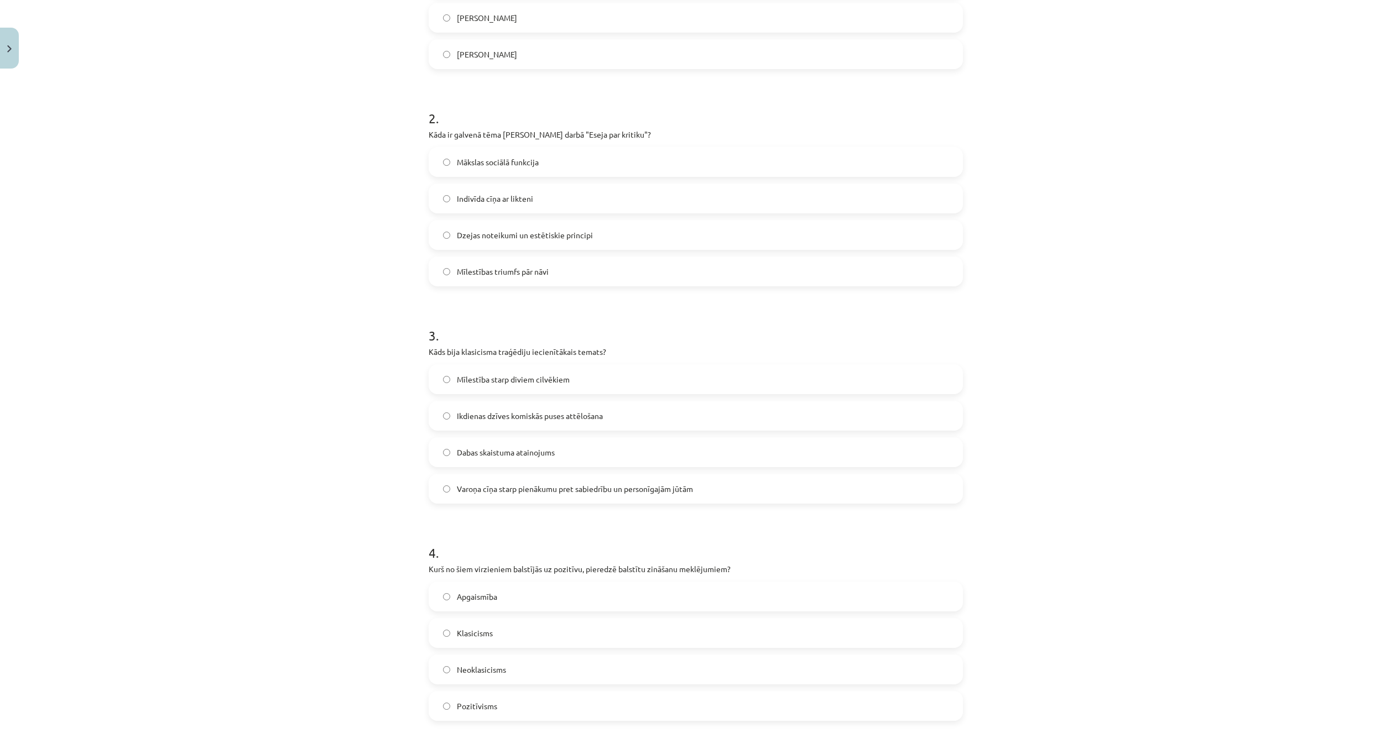
scroll to position [498, 0]
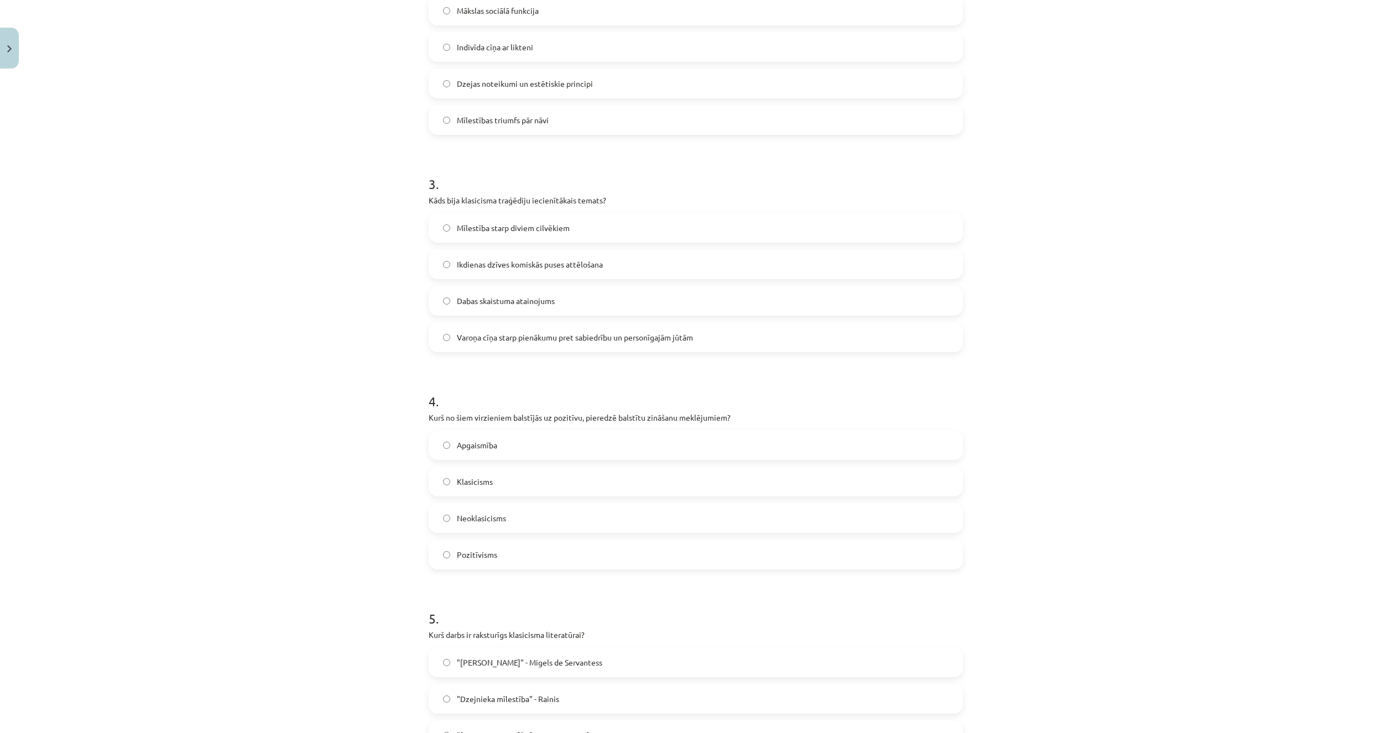
click at [337, 486] on div "Mācību tēma: Literatūras i - 11. klases 1.ieskaites mācību materiāls #4 Noslēgu…" at bounding box center [695, 366] width 1391 height 733
click at [465, 567] on label "Pozitīvisms" at bounding box center [696, 555] width 532 height 28
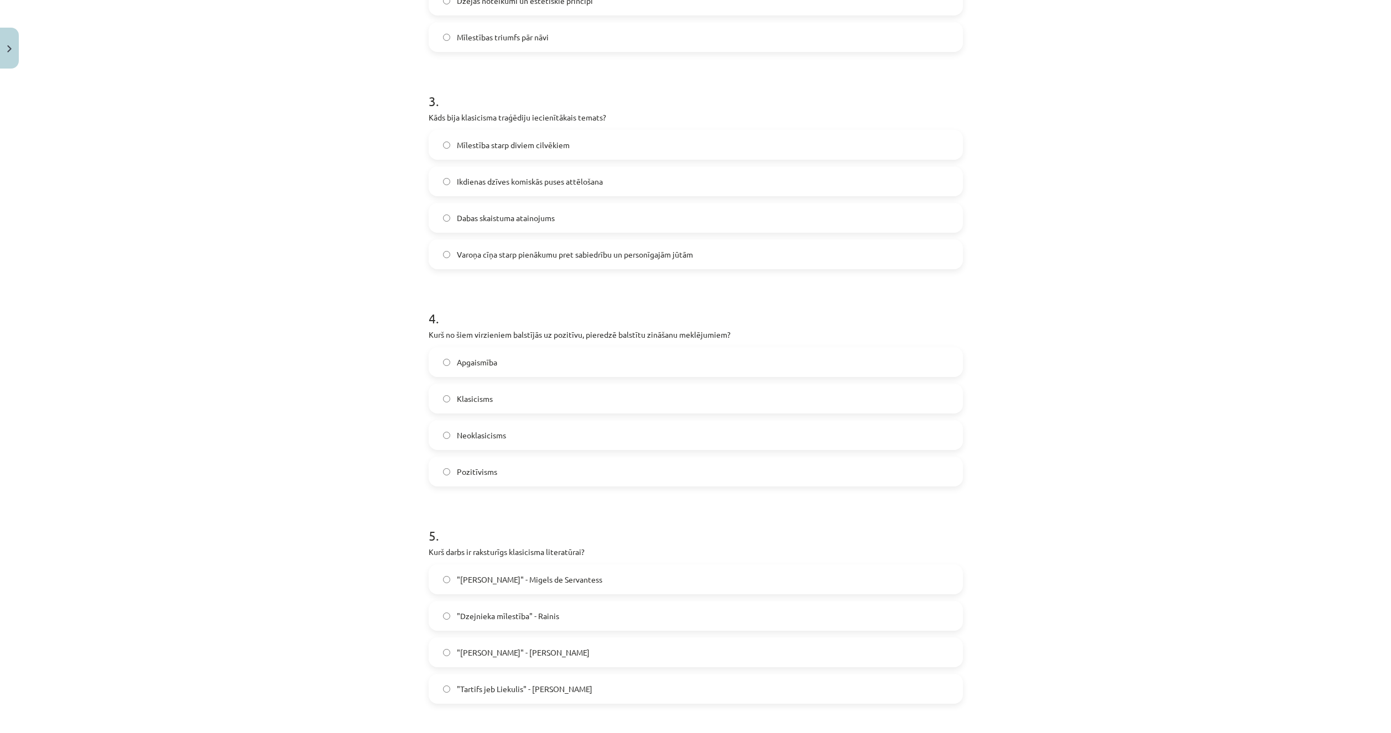
scroll to position [719, 0]
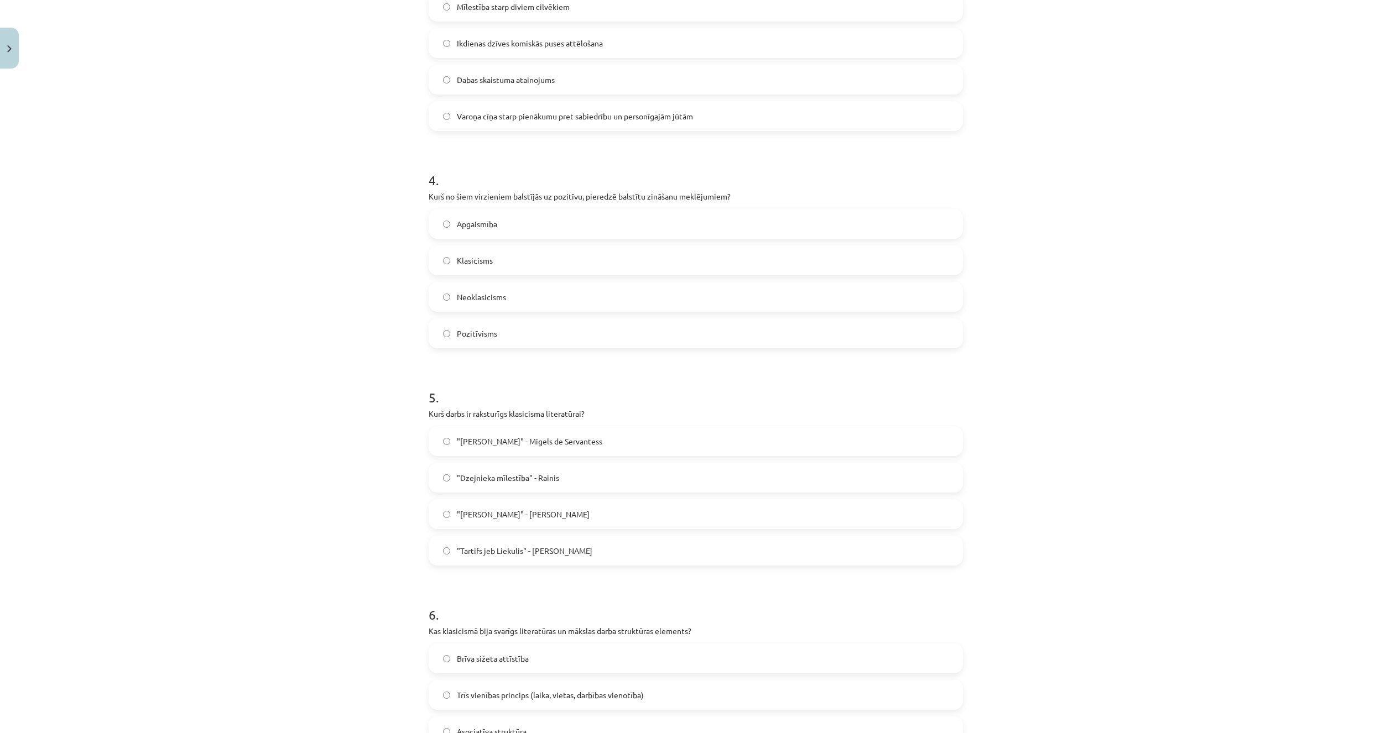
click at [309, 472] on div "Mācību tēma: Literatūras i - 11. klases 1.ieskaites mācību materiāls #4 Noslēgu…" at bounding box center [695, 366] width 1391 height 733
click at [497, 553] on span ""Tartifs jeb Liekulis" - Žans Batists Moljērs" at bounding box center [525, 551] width 136 height 12
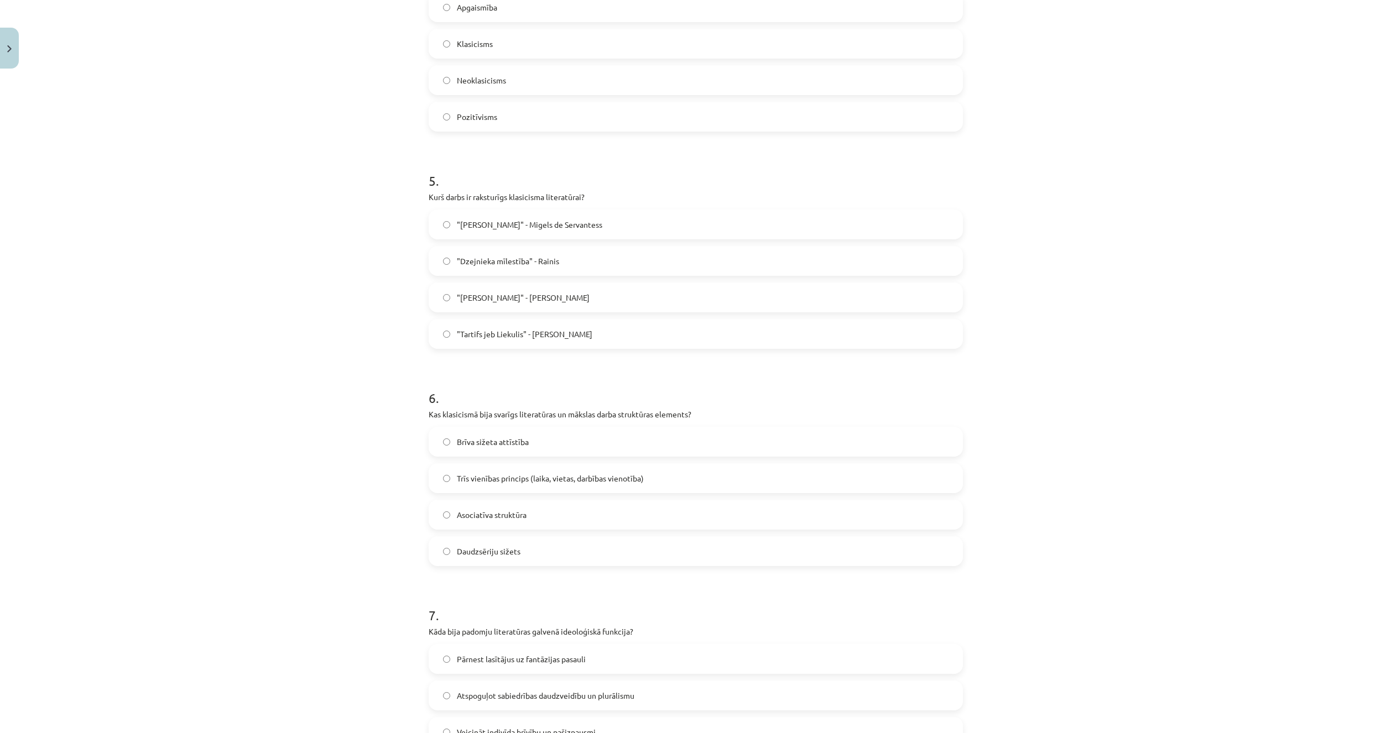
scroll to position [940, 0]
click at [494, 483] on label "Trīs vienības princips (laika, vietas, darbības vienotība)" at bounding box center [696, 474] width 532 height 28
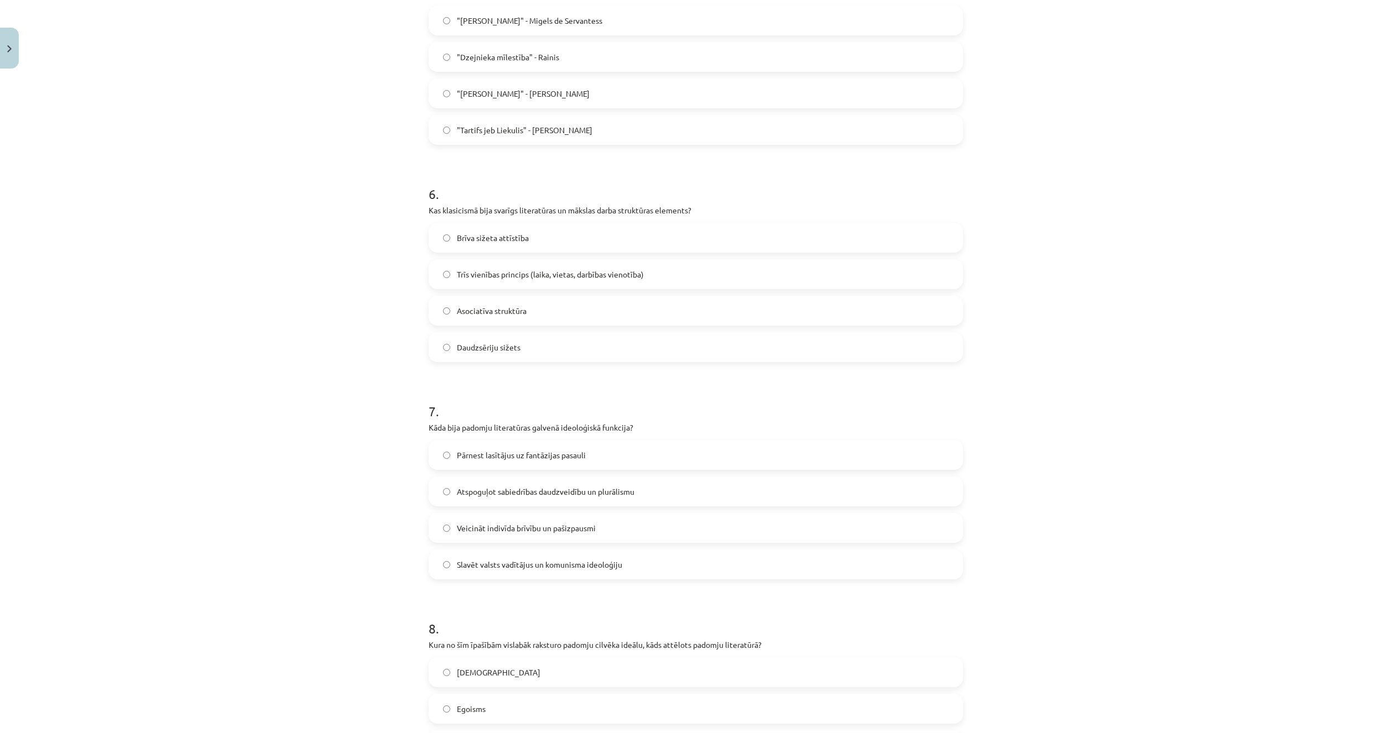
scroll to position [1161, 0]
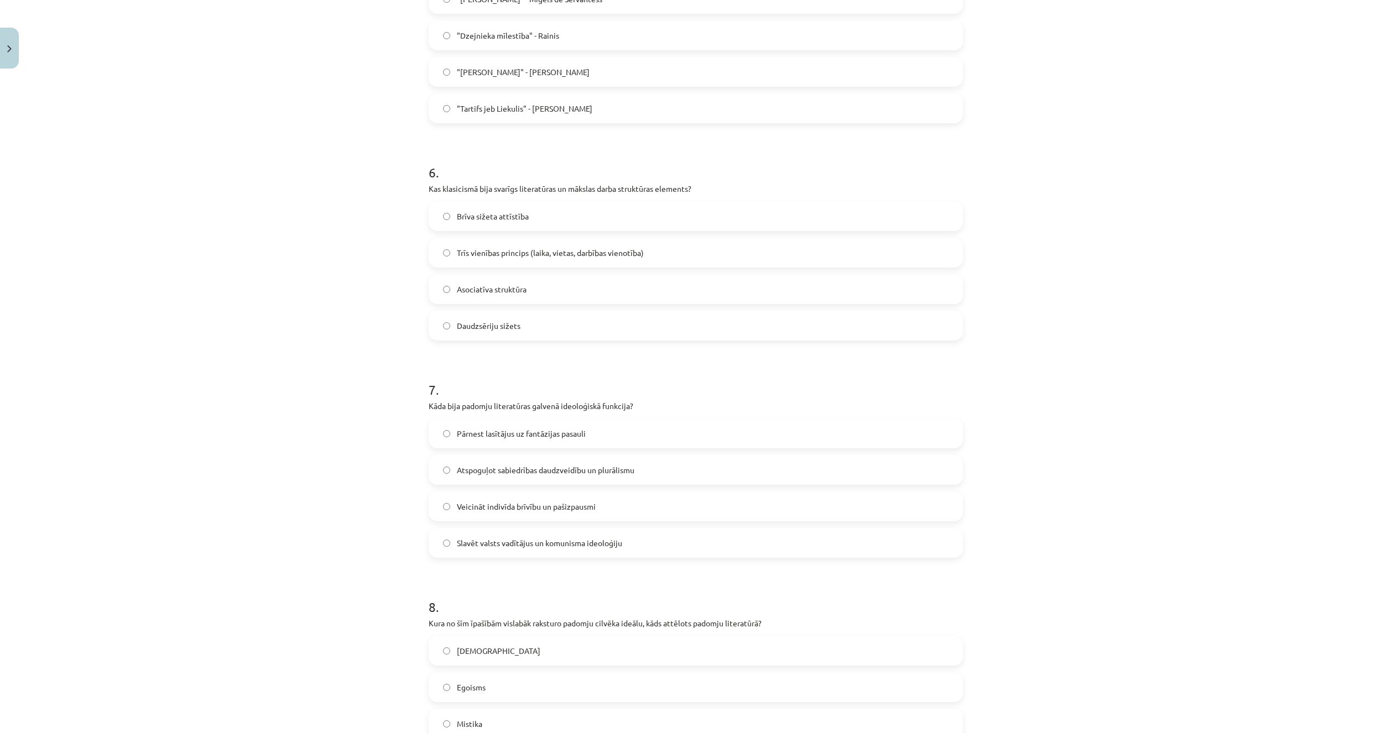
click at [294, 436] on div "Mācību tēma: Literatūras i - 11. klases 1.ieskaites mācību materiāls #4 Noslēgu…" at bounding box center [695, 366] width 1391 height 733
click at [449, 548] on label "Slavēt valsts vadītājus un komunisma ideoloģiju" at bounding box center [696, 543] width 532 height 28
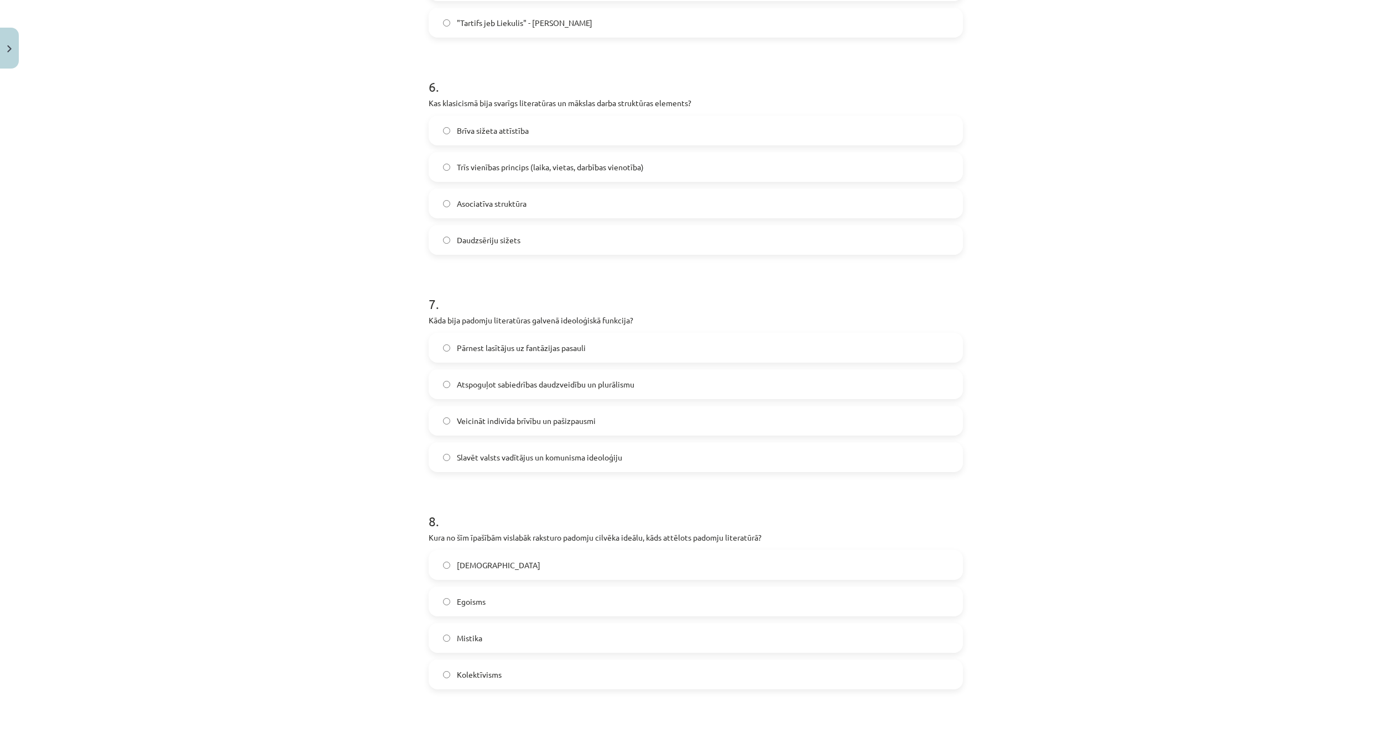
scroll to position [1272, 0]
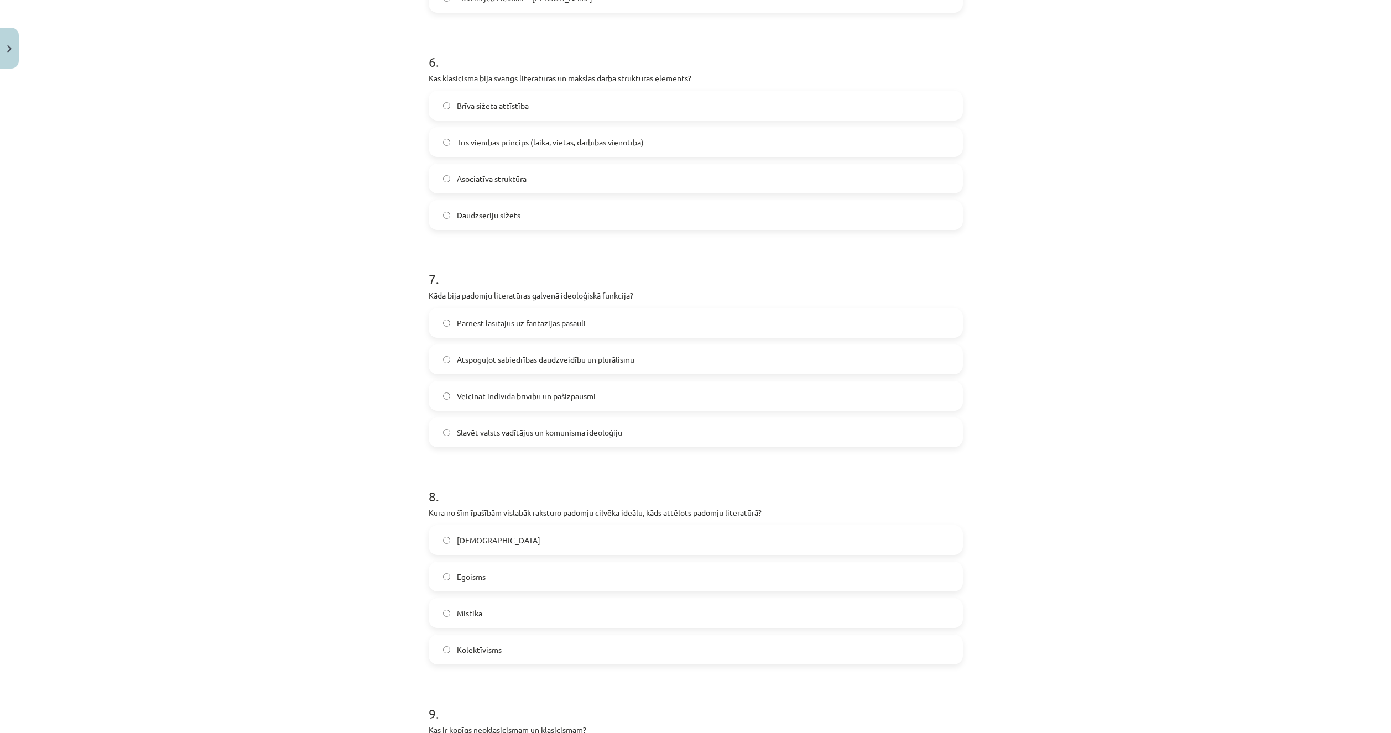
click at [300, 597] on div "Mācību tēma: Literatūras i - 11. klases 1.ieskaites mācību materiāls #4 Noslēgu…" at bounding box center [695, 366] width 1391 height 733
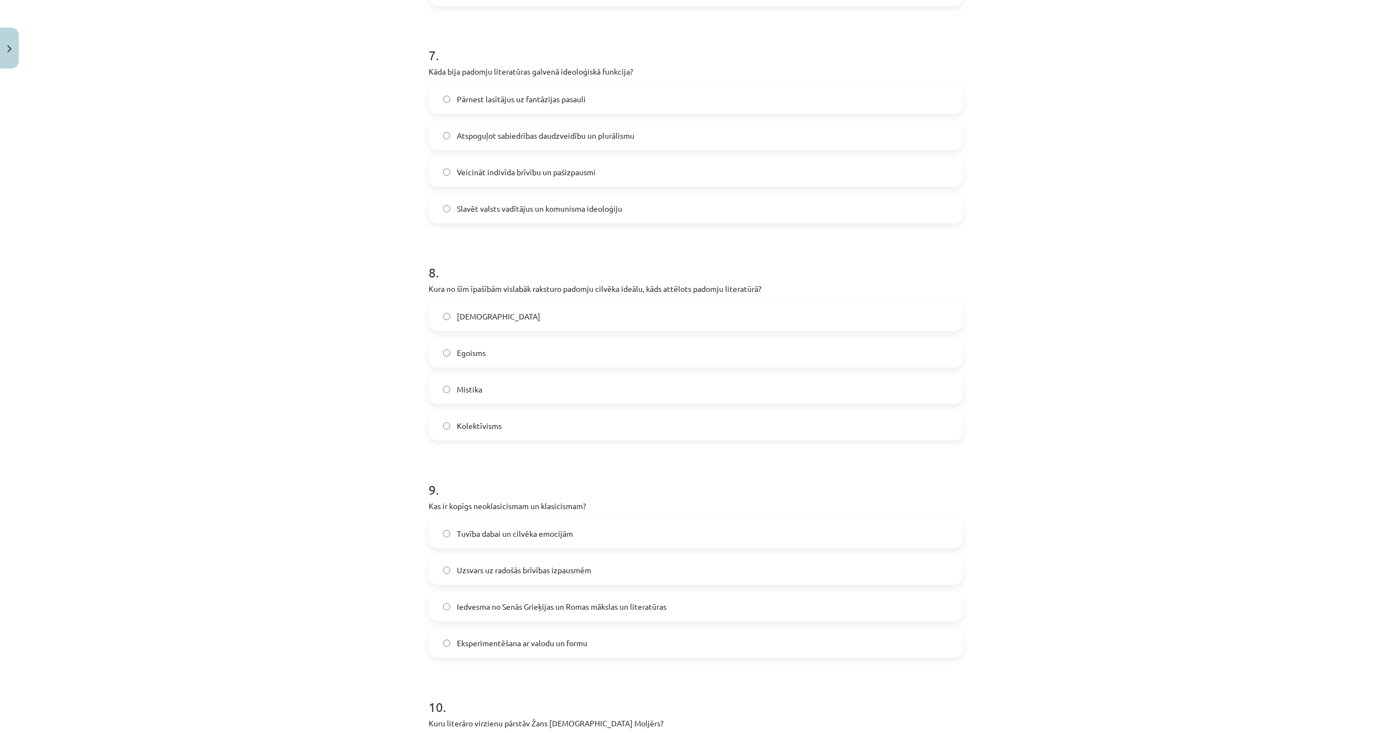
scroll to position [1549, 0]
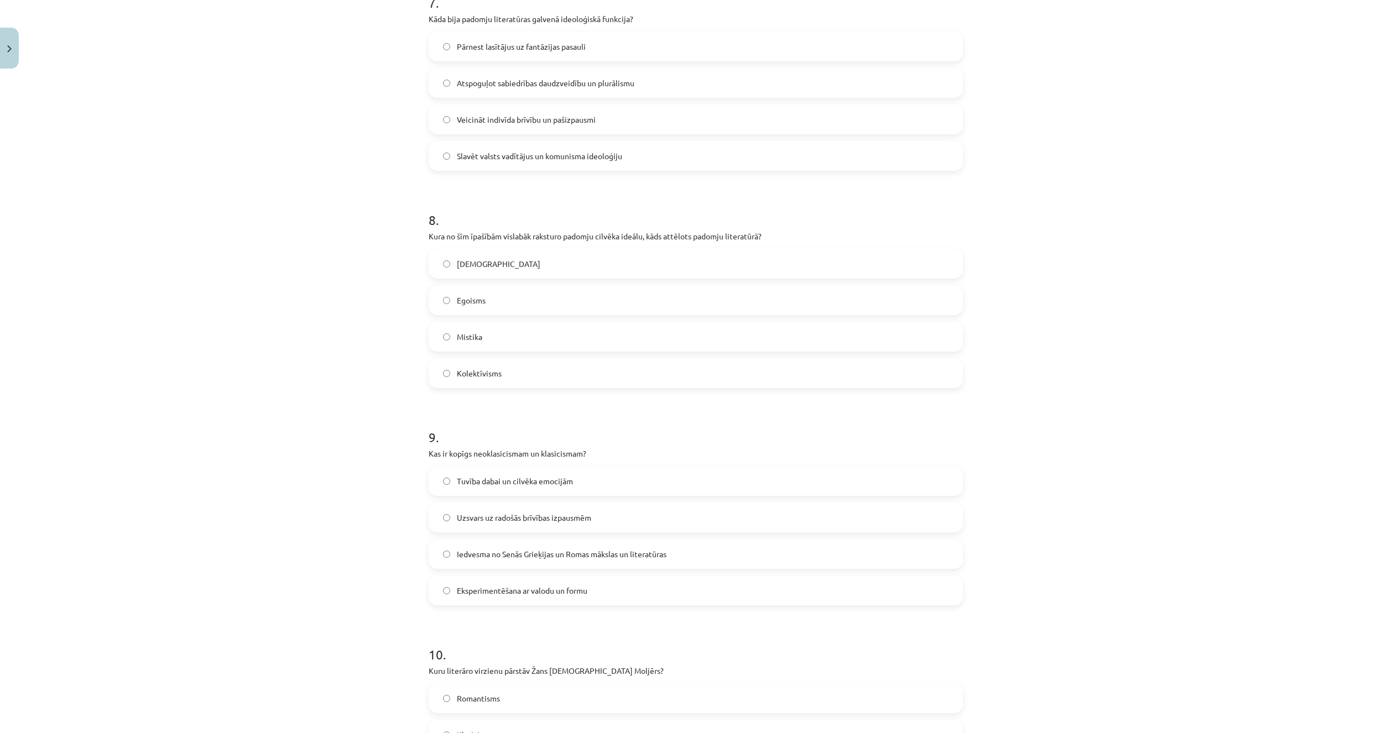
click at [535, 554] on span "Iedvesma no Senās Grieķijas un Romas mākslas un literatūras" at bounding box center [562, 555] width 210 height 12
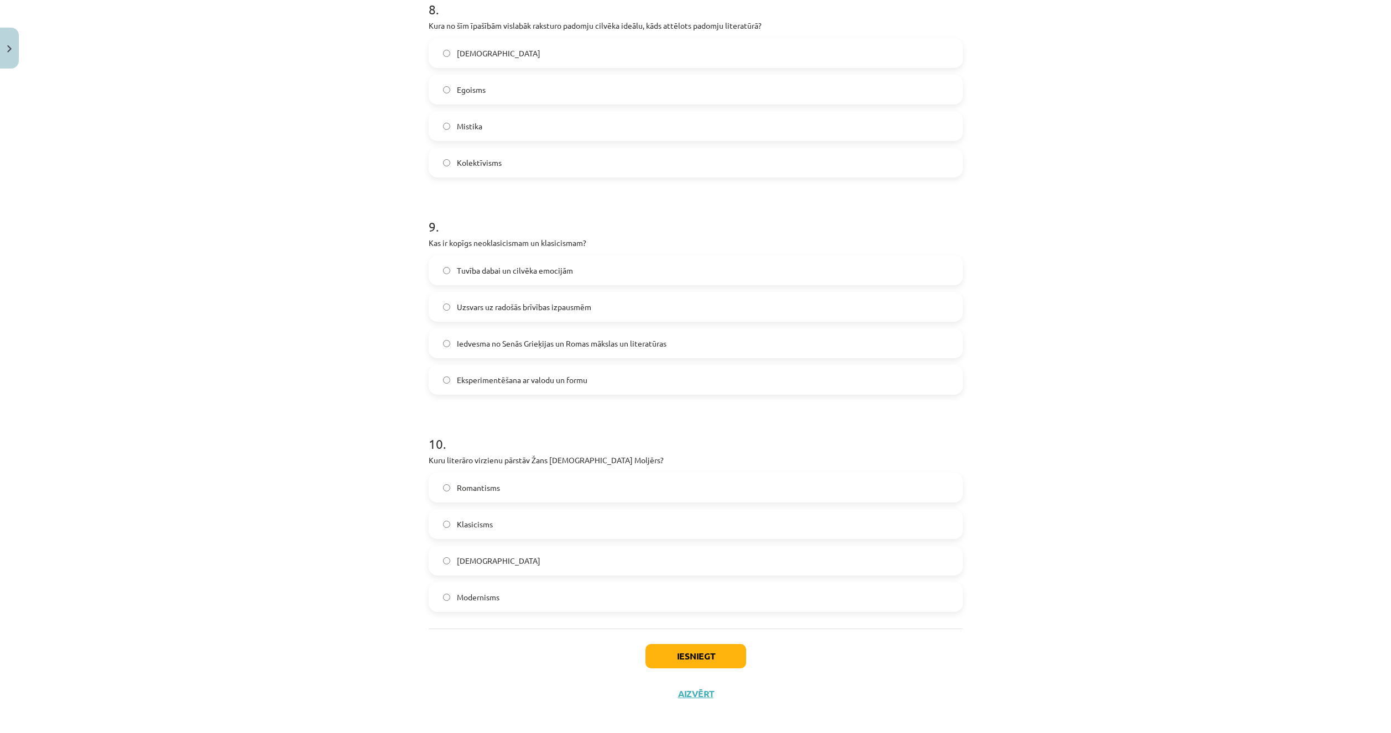
scroll to position [1767, 0]
click at [446, 527] on label "Klasicisms" at bounding box center [696, 517] width 532 height 28
click at [379, 507] on div "Mācību tēma: Literatūras i - 11. klases 1.ieskaites mācību materiāls #4 Noslēgu…" at bounding box center [695, 366] width 1391 height 733
click at [711, 657] on button "Iesniegt" at bounding box center [695, 649] width 101 height 24
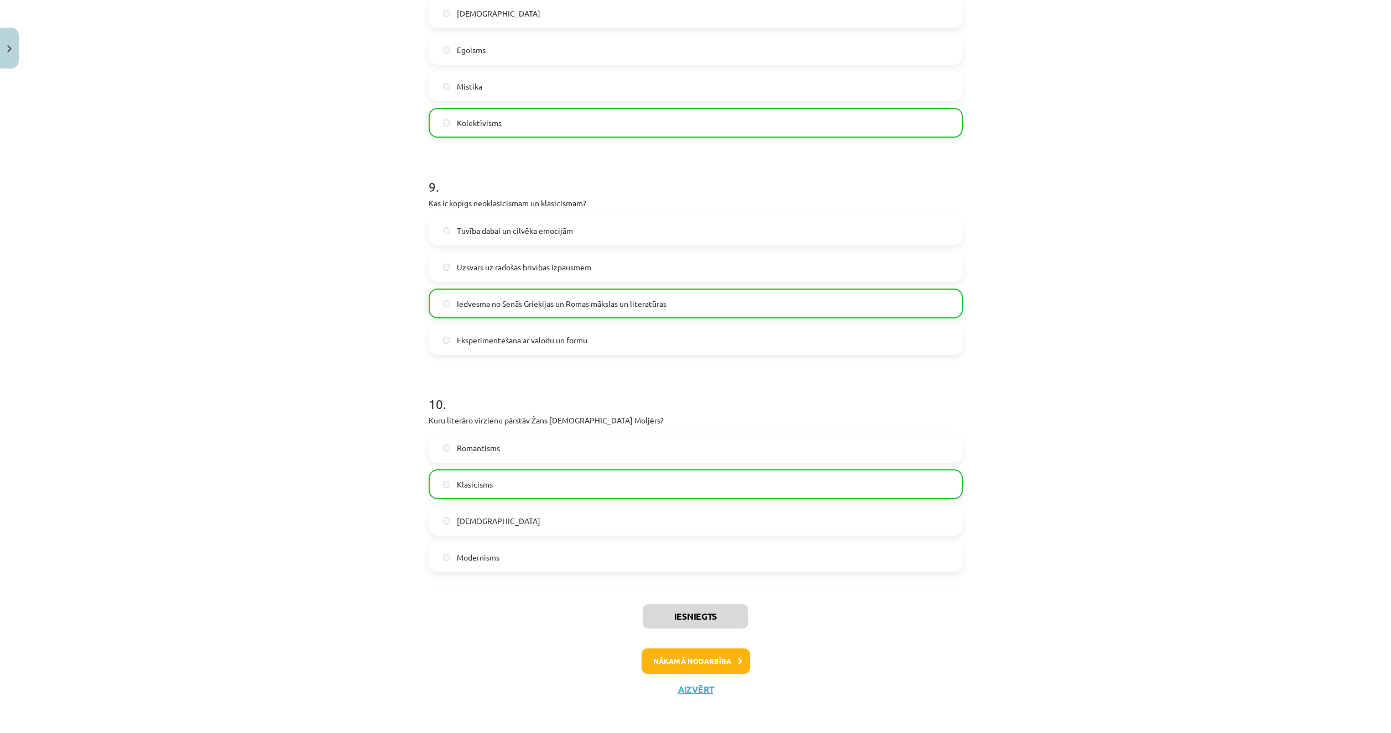
scroll to position [1802, 0]
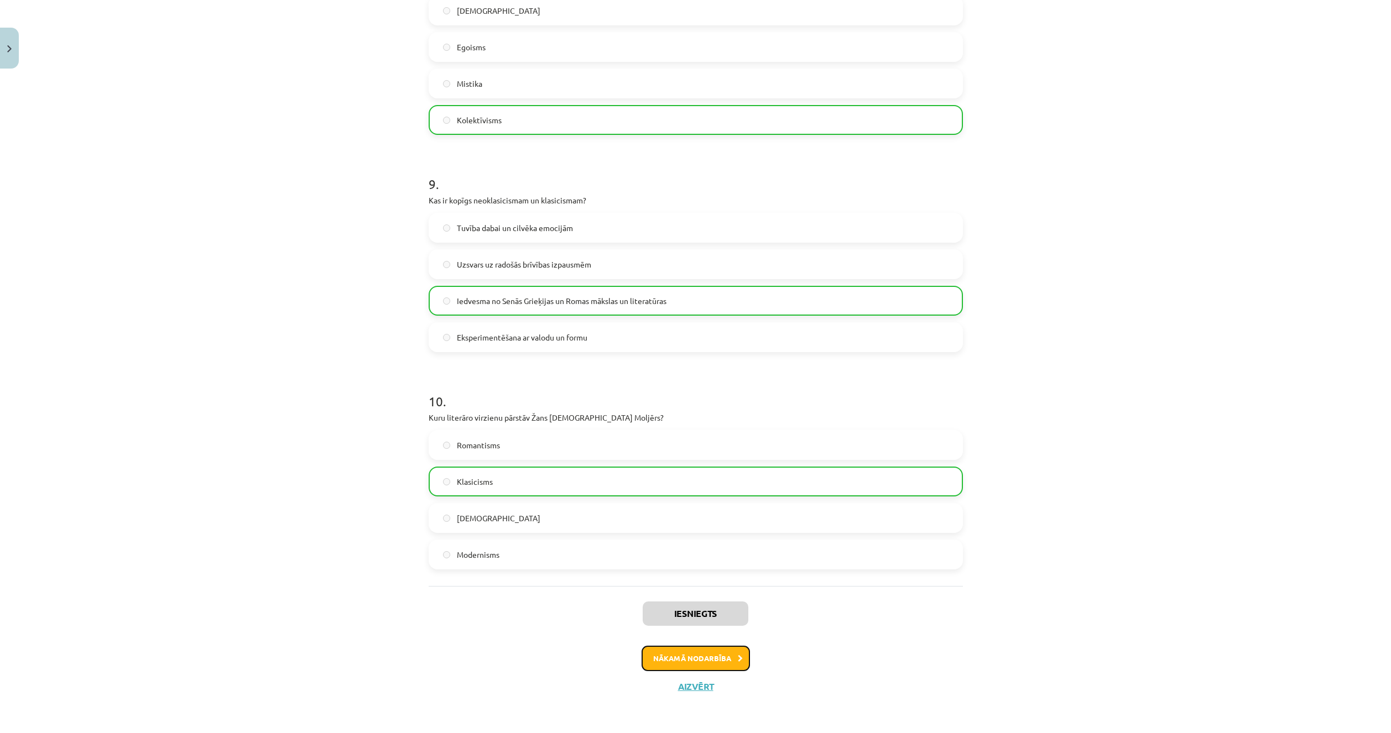
click at [675, 659] on button "Nākamā nodarbība" at bounding box center [696, 658] width 108 height 25
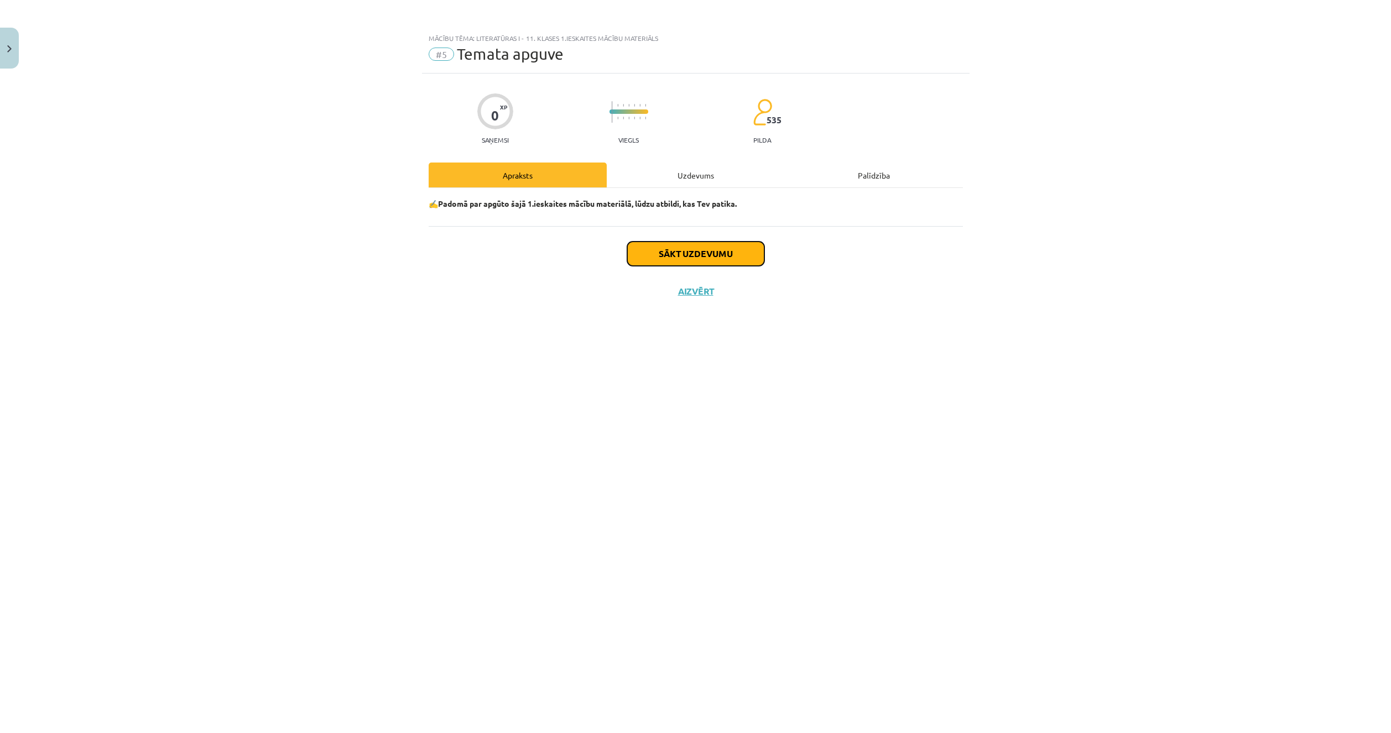
click at [684, 253] on button "Sākt uzdevumu" at bounding box center [695, 254] width 137 height 24
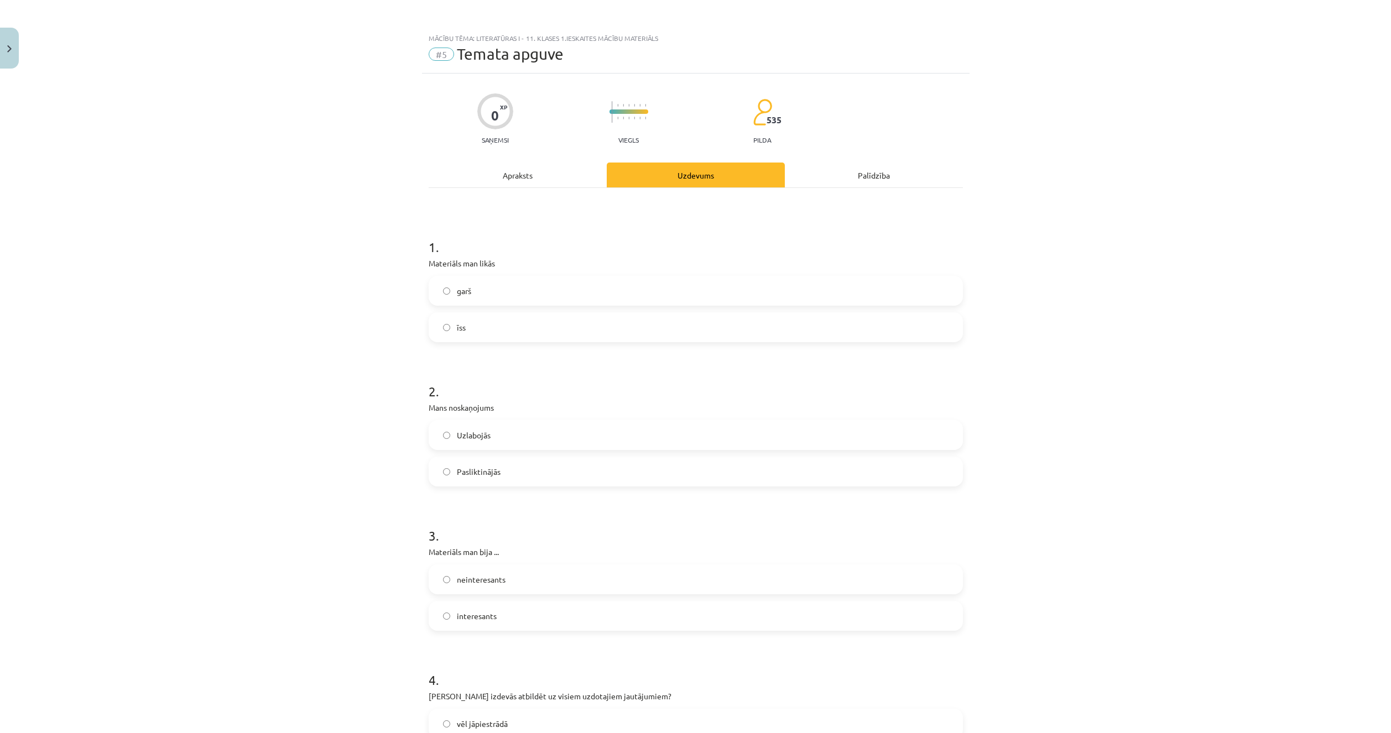
click at [517, 320] on label "īss" at bounding box center [696, 328] width 532 height 28
drag, startPoint x: 534, startPoint y: 434, endPoint x: 533, endPoint y: 439, distance: 5.6
click at [533, 439] on label "Uzlabojās" at bounding box center [696, 435] width 532 height 28
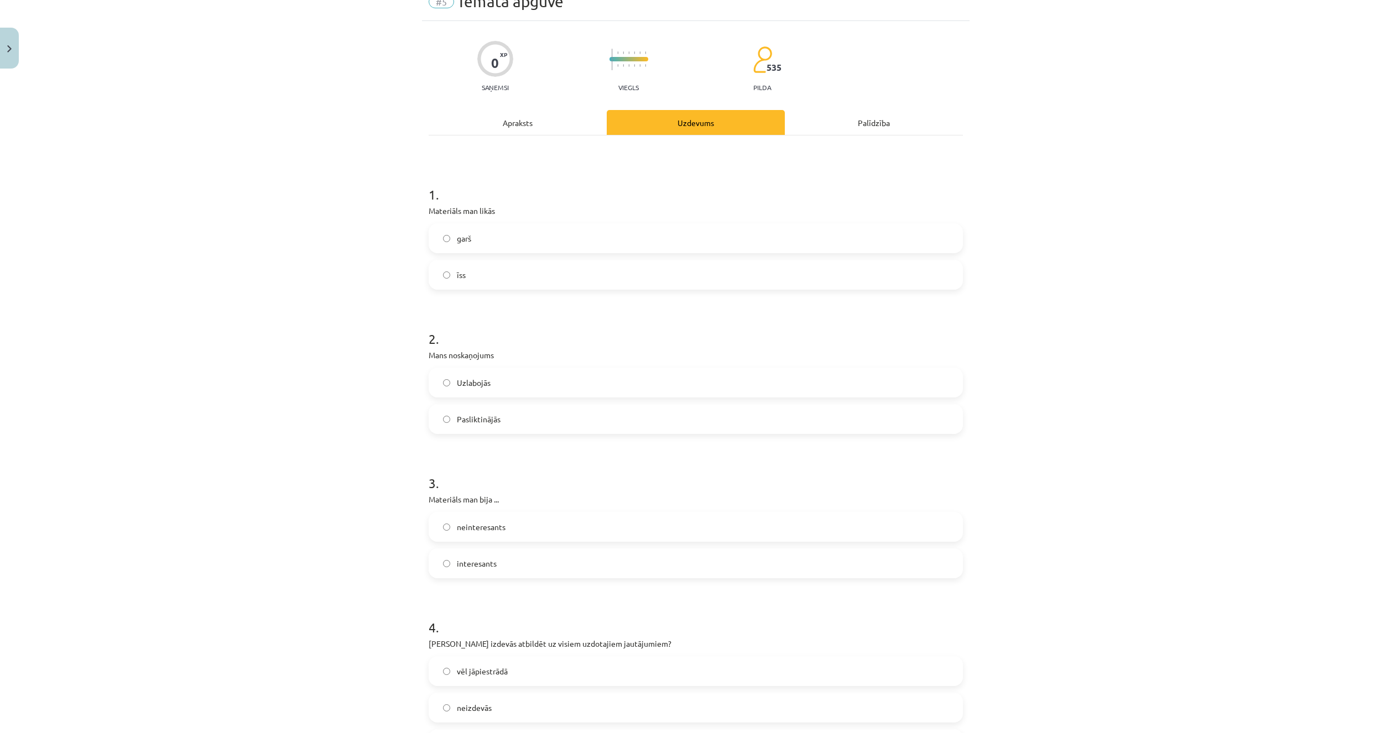
scroll to position [55, 0]
click at [509, 558] on label "interesants" at bounding box center [696, 561] width 532 height 28
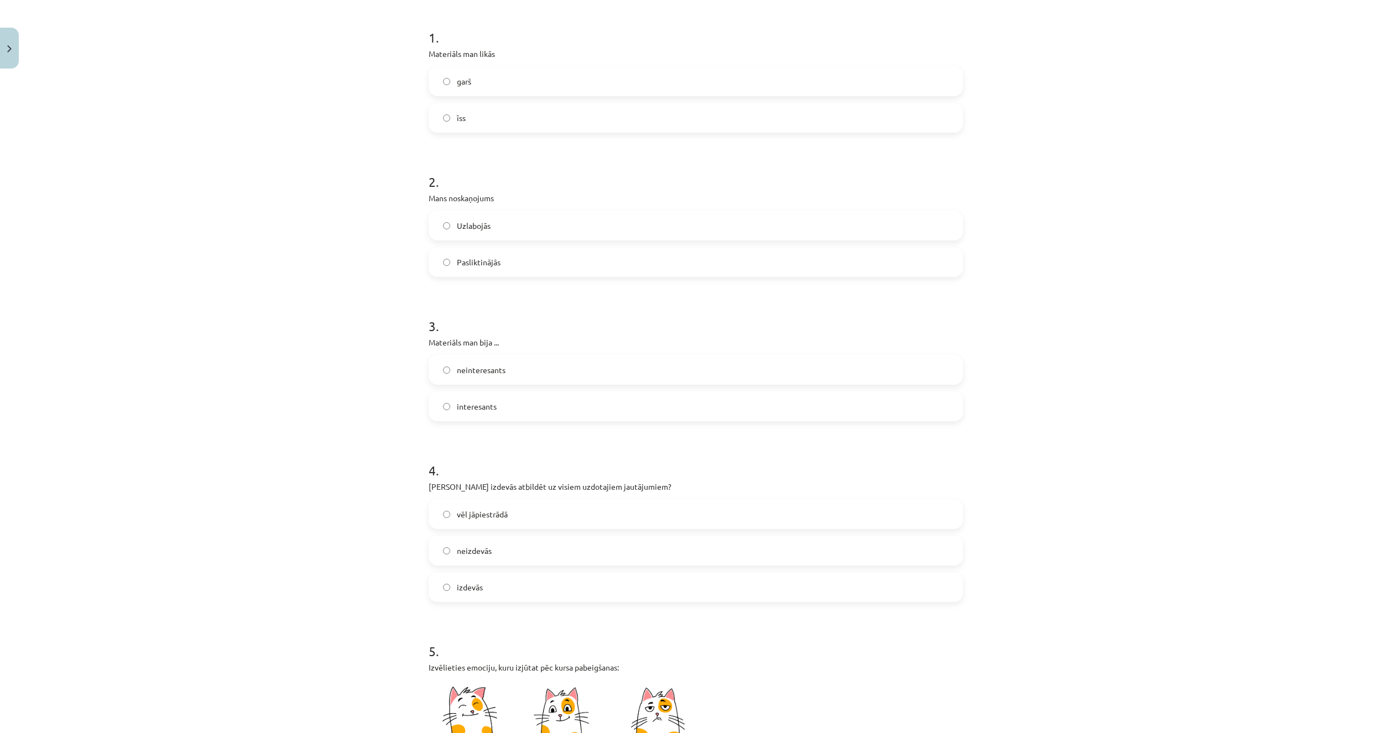
scroll to position [221, 0]
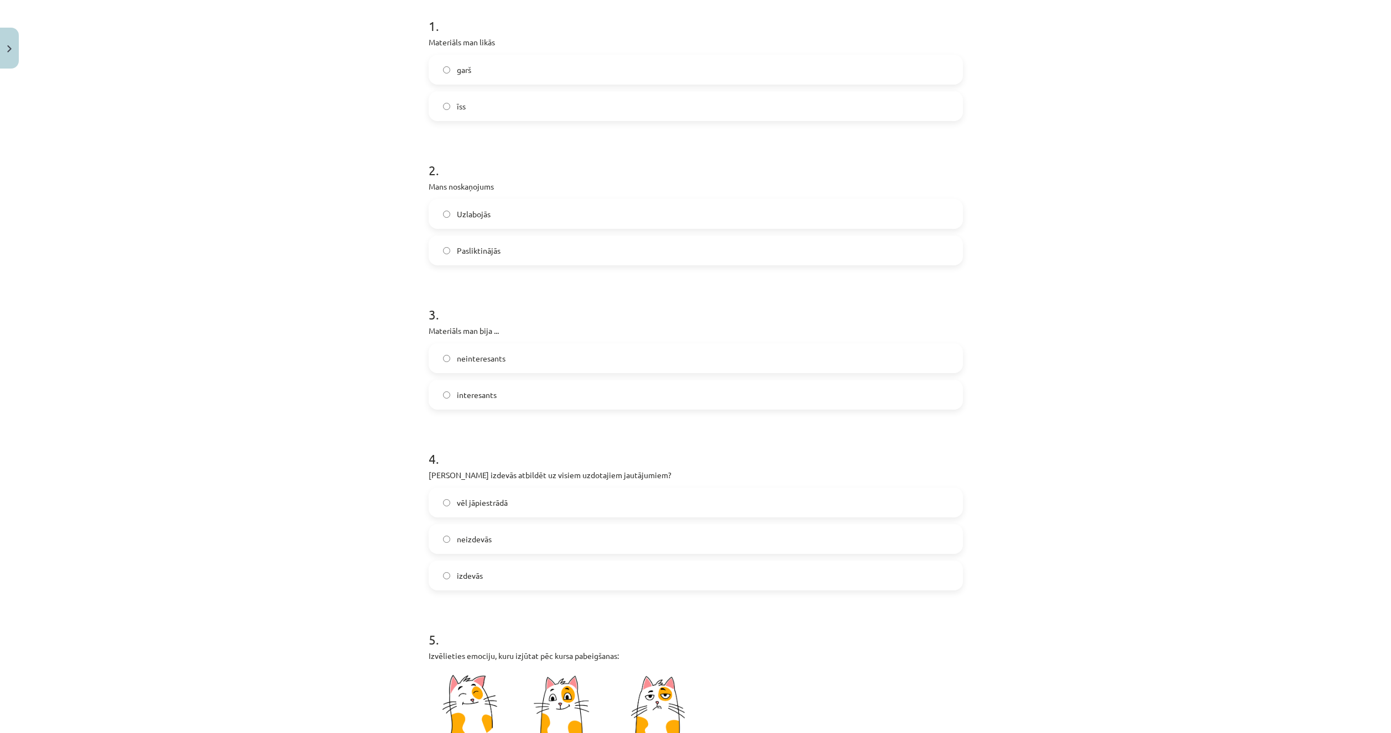
click at [534, 580] on label "izdevās" at bounding box center [696, 576] width 532 height 28
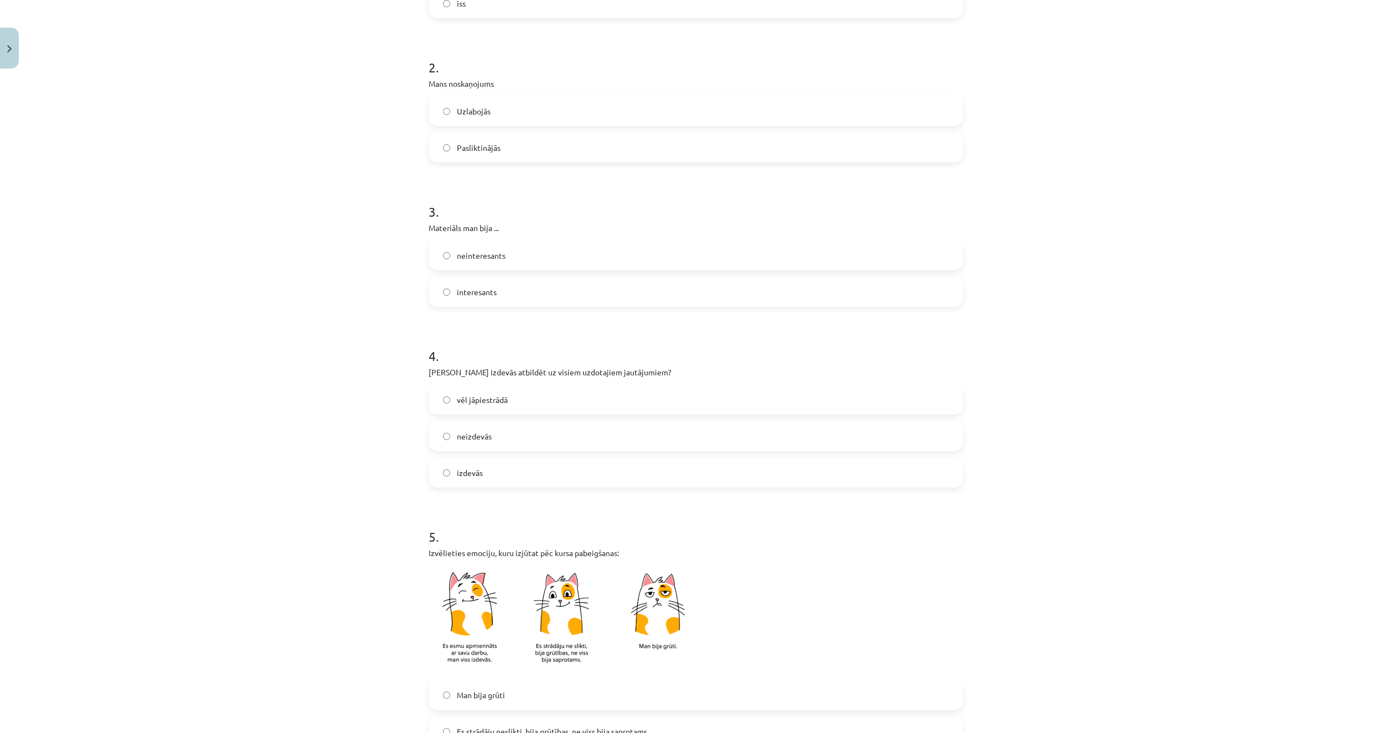
scroll to position [498, 0]
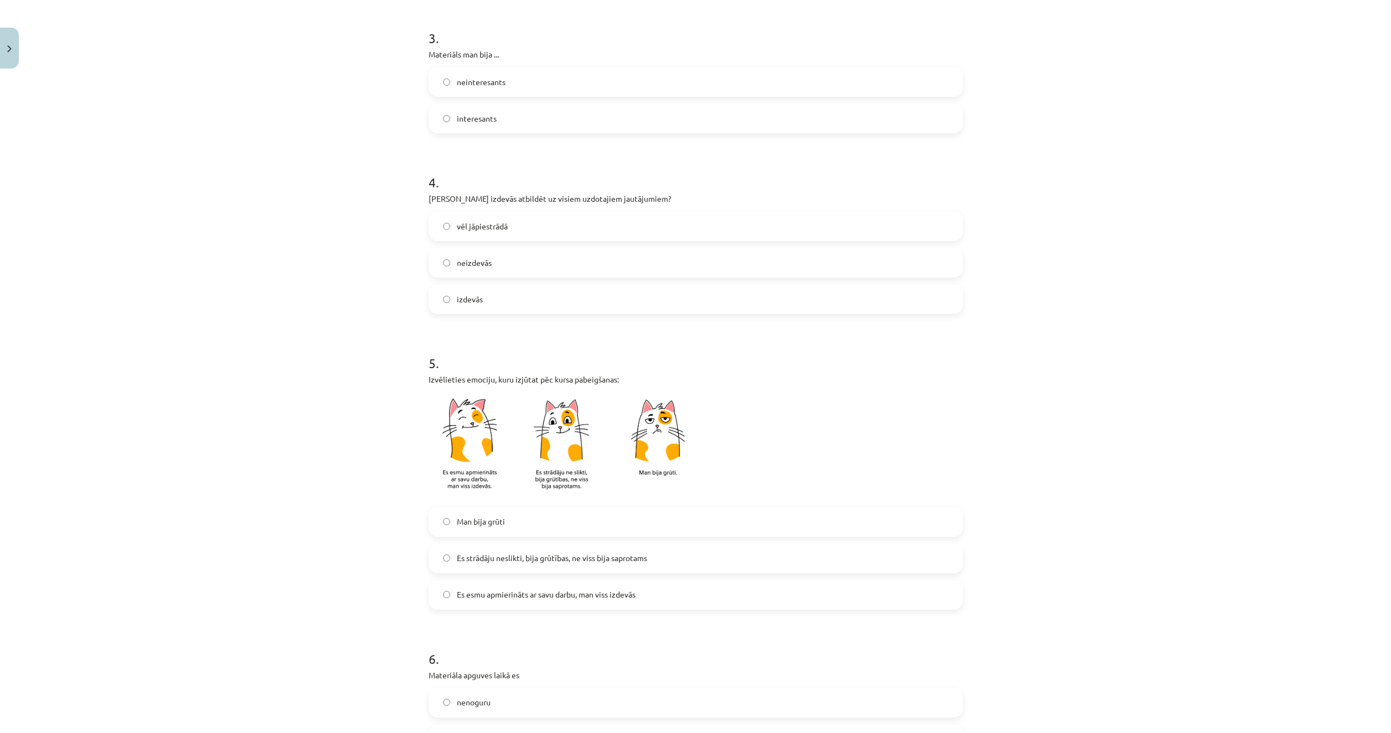
click at [497, 556] on span "Es strādāju neslikti, bija grūtības, ne viss bija saprotams" at bounding box center [552, 559] width 190 height 12
click at [501, 588] on label "Es esmu apmierināts ar savu darbu, man viss izdevās" at bounding box center [696, 595] width 532 height 28
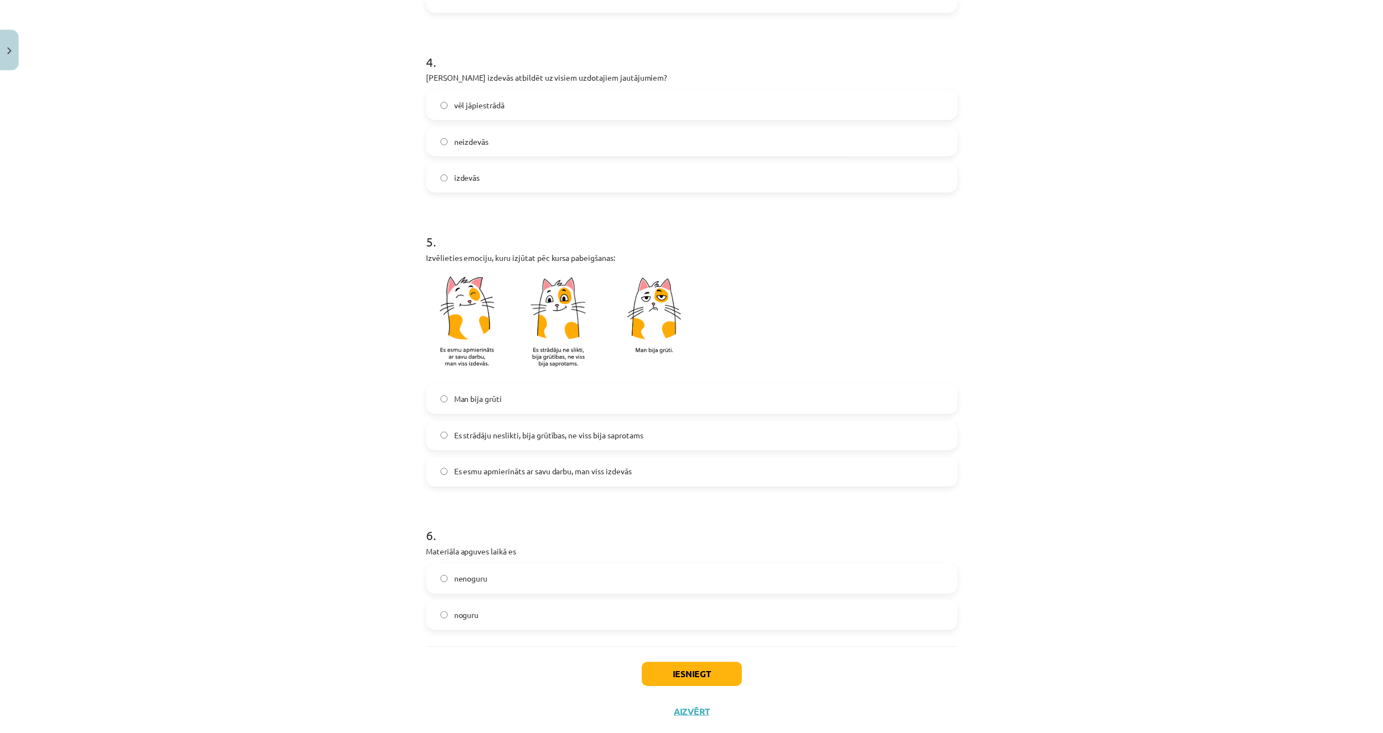
scroll to position [647, 0]
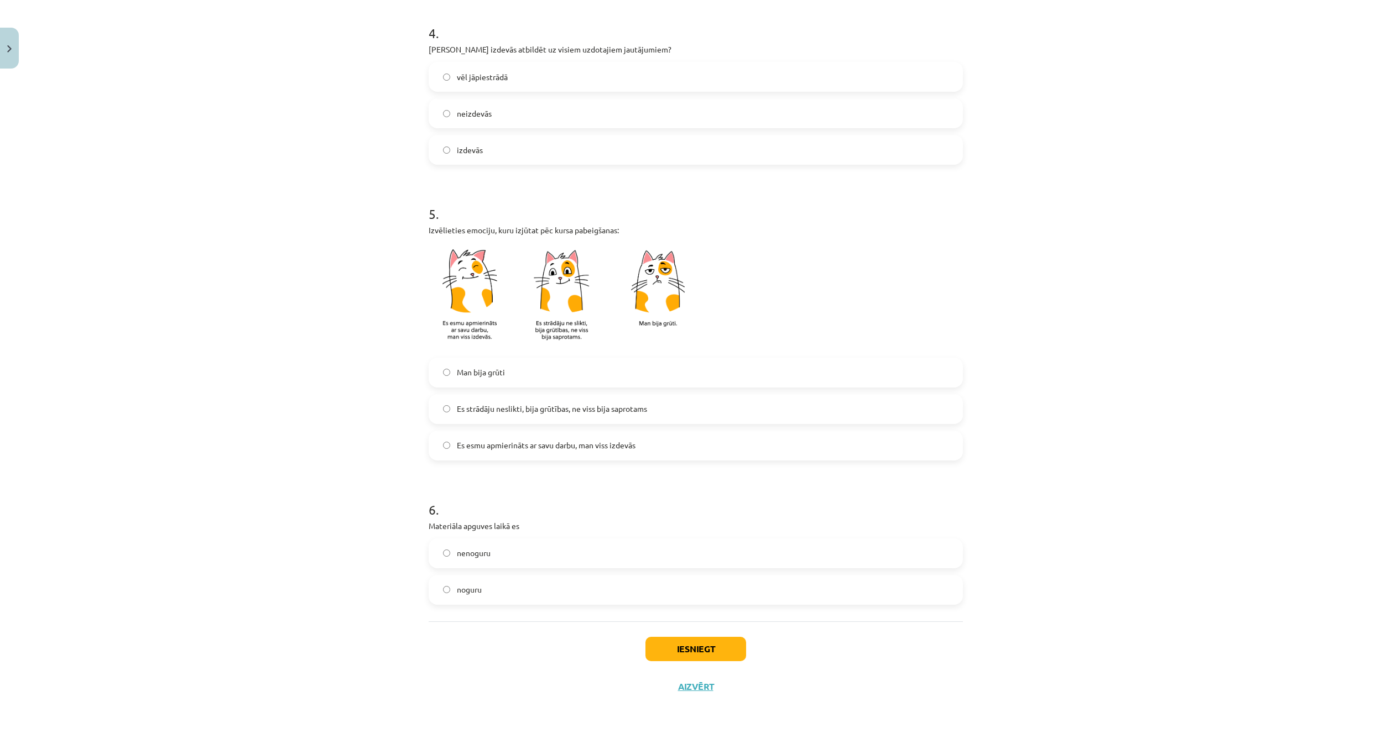
click at [474, 560] on label "nenoguru" at bounding box center [696, 554] width 532 height 28
click at [682, 650] on button "Iesniegt" at bounding box center [695, 649] width 101 height 24
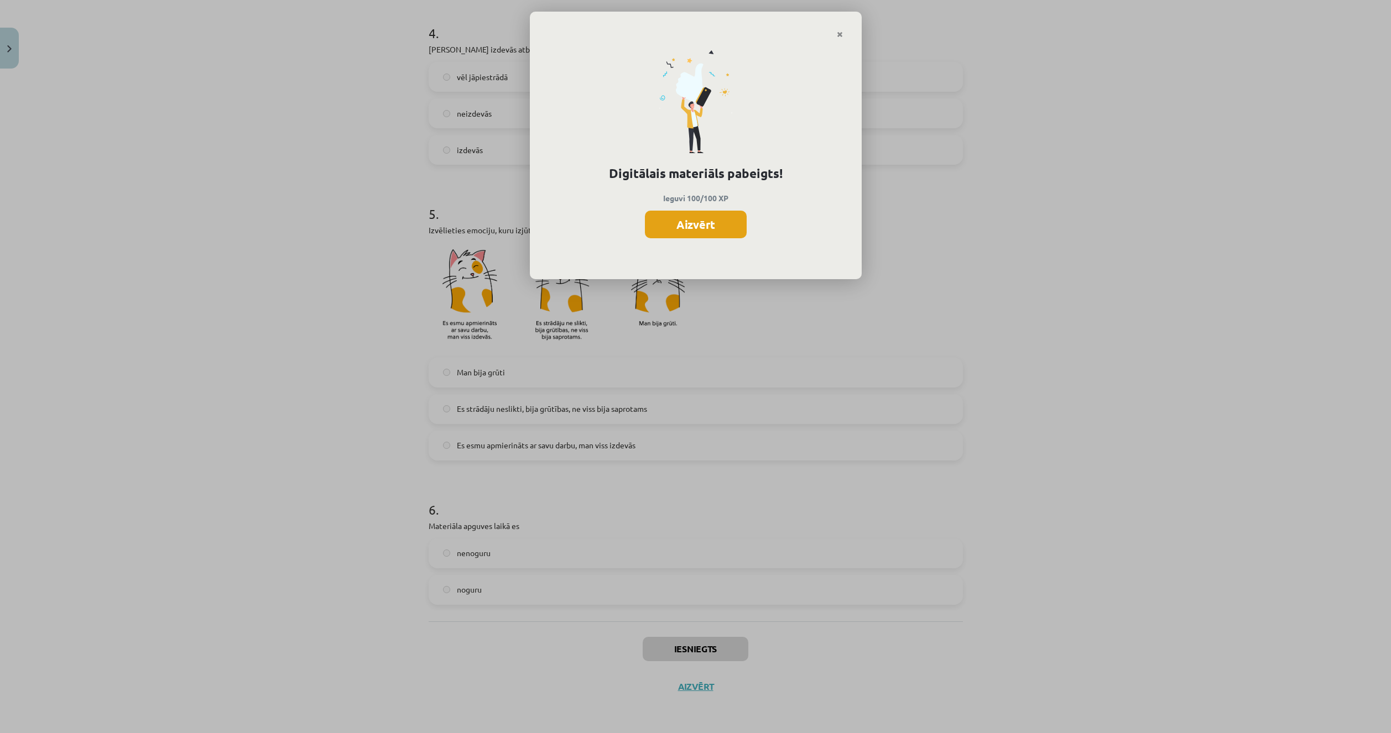
click at [722, 222] on button "Aizvērt" at bounding box center [696, 225] width 102 height 28
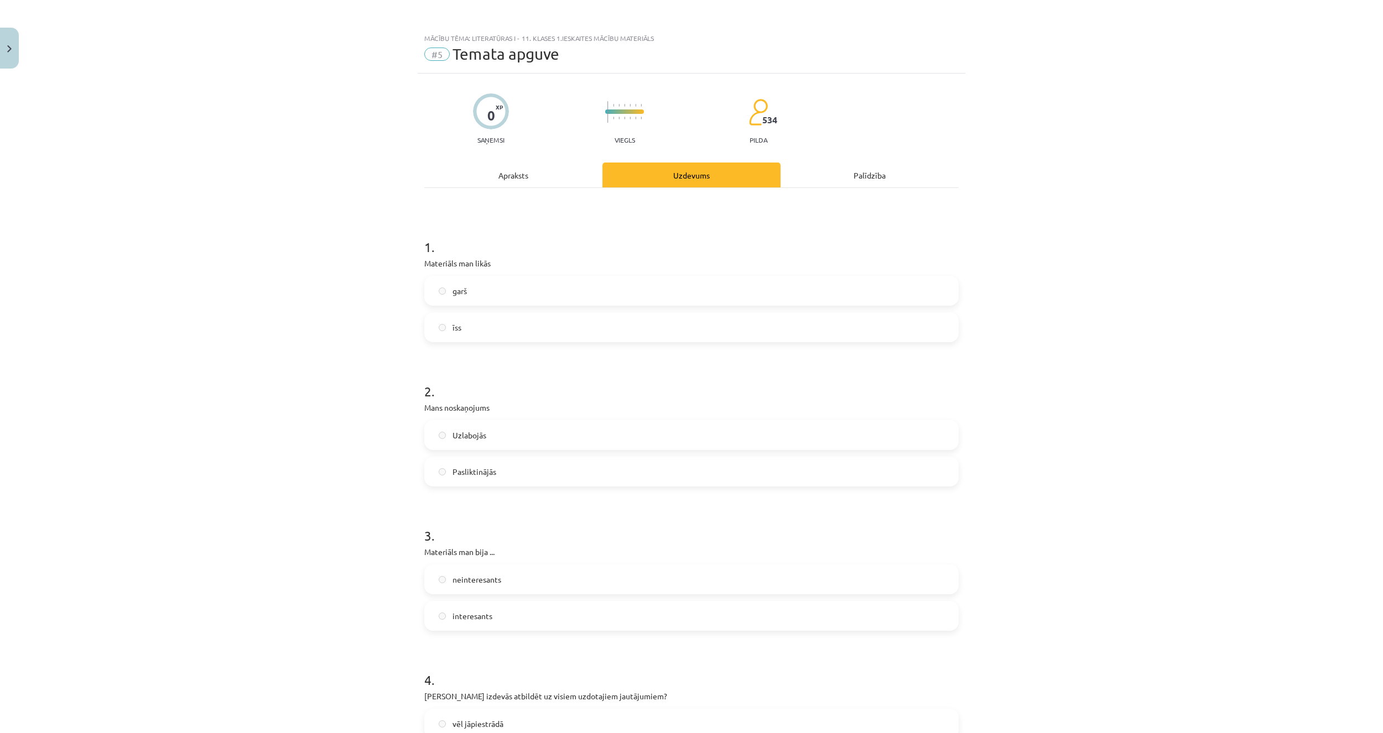
scroll to position [0, 0]
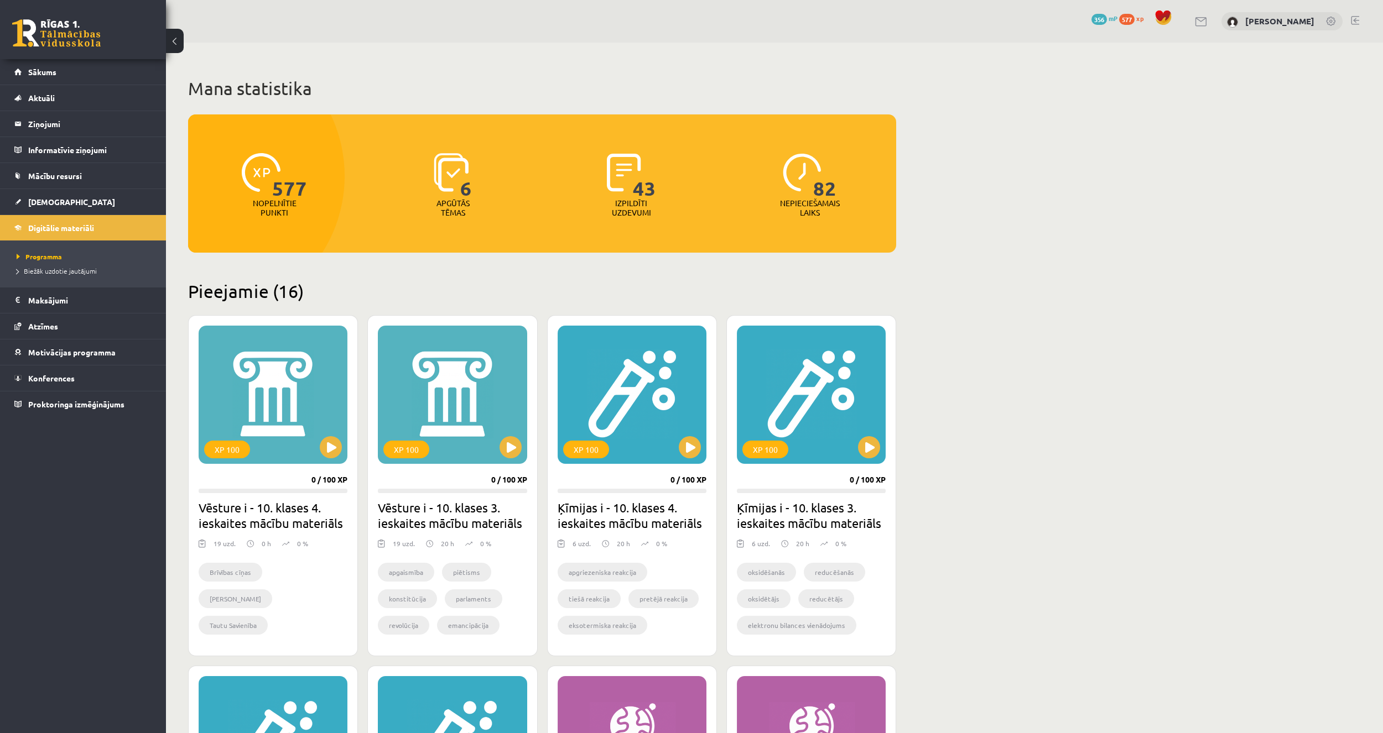
scroll to position [996, 0]
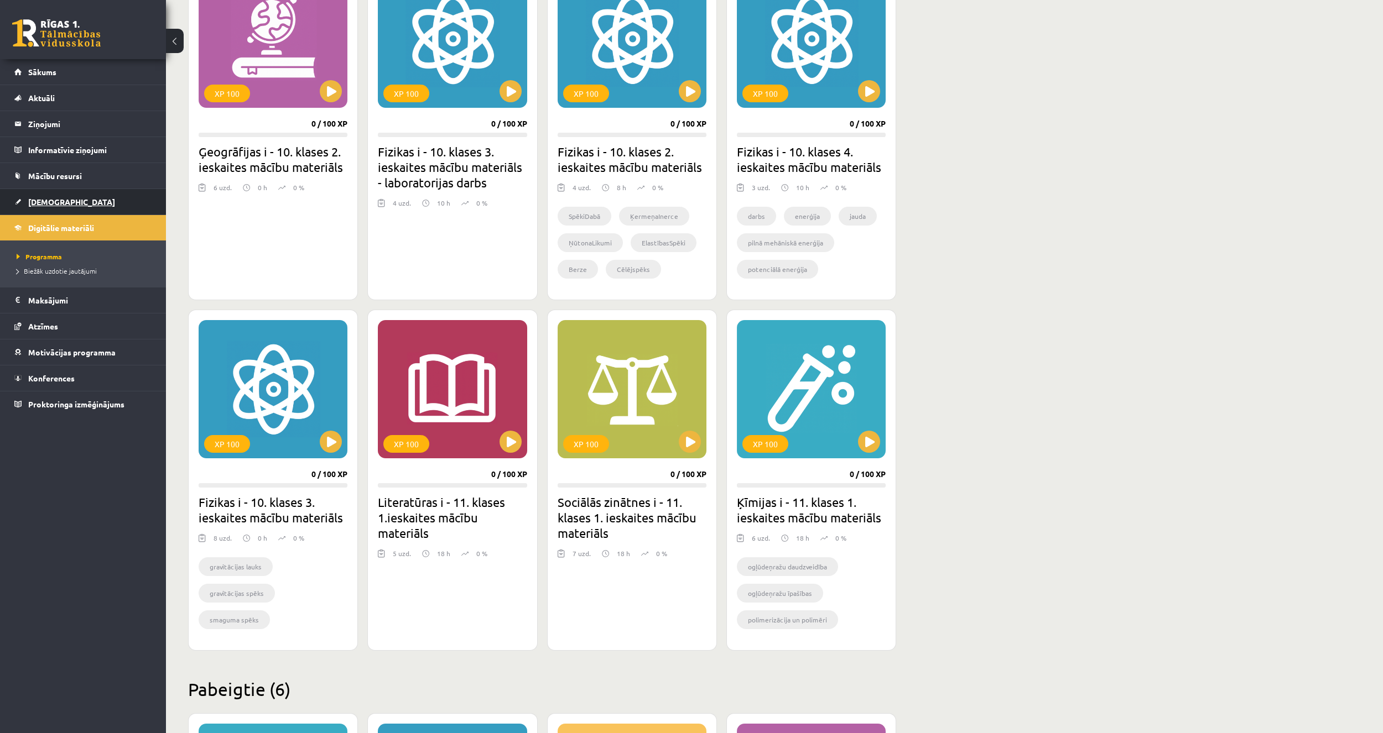
click at [75, 197] on link "[DEMOGRAPHIC_DATA]" at bounding box center [83, 201] width 138 height 25
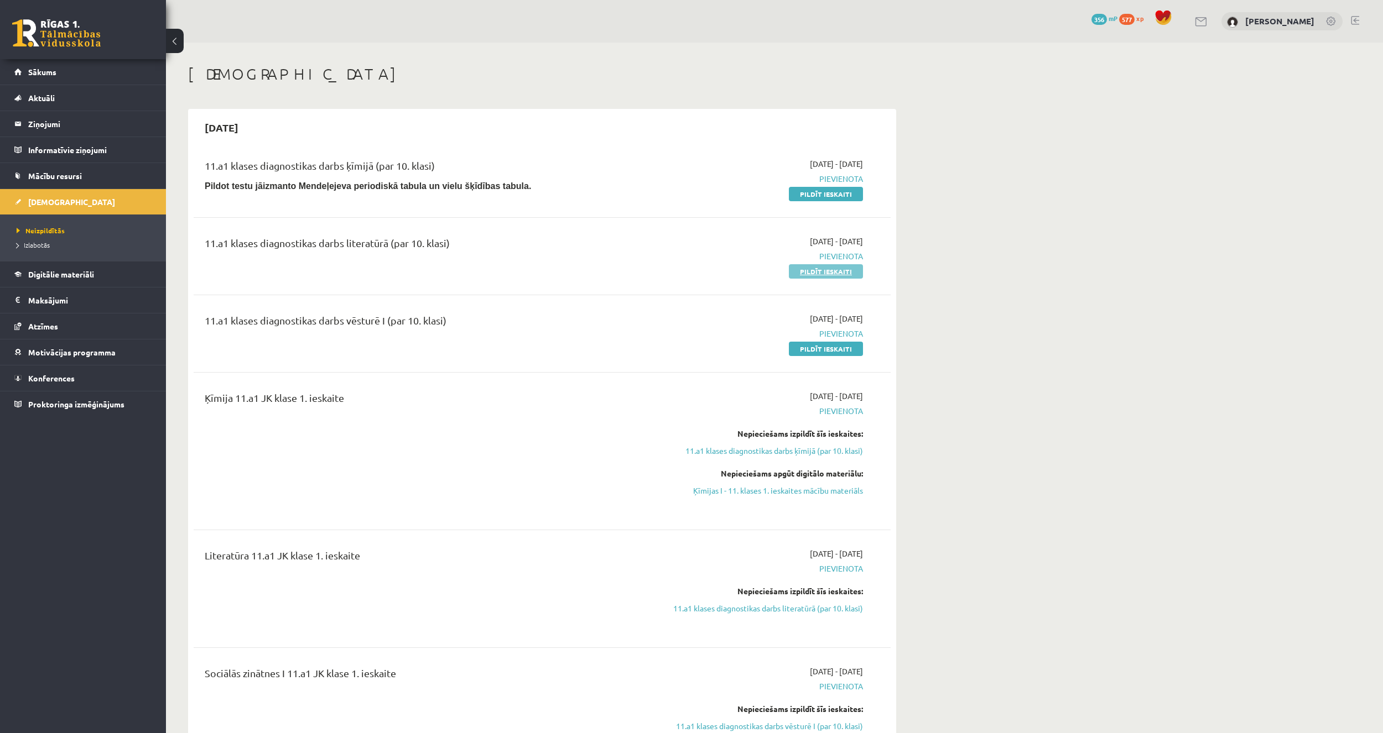
click at [829, 277] on link "Pildīt ieskaiti" at bounding box center [826, 271] width 74 height 14
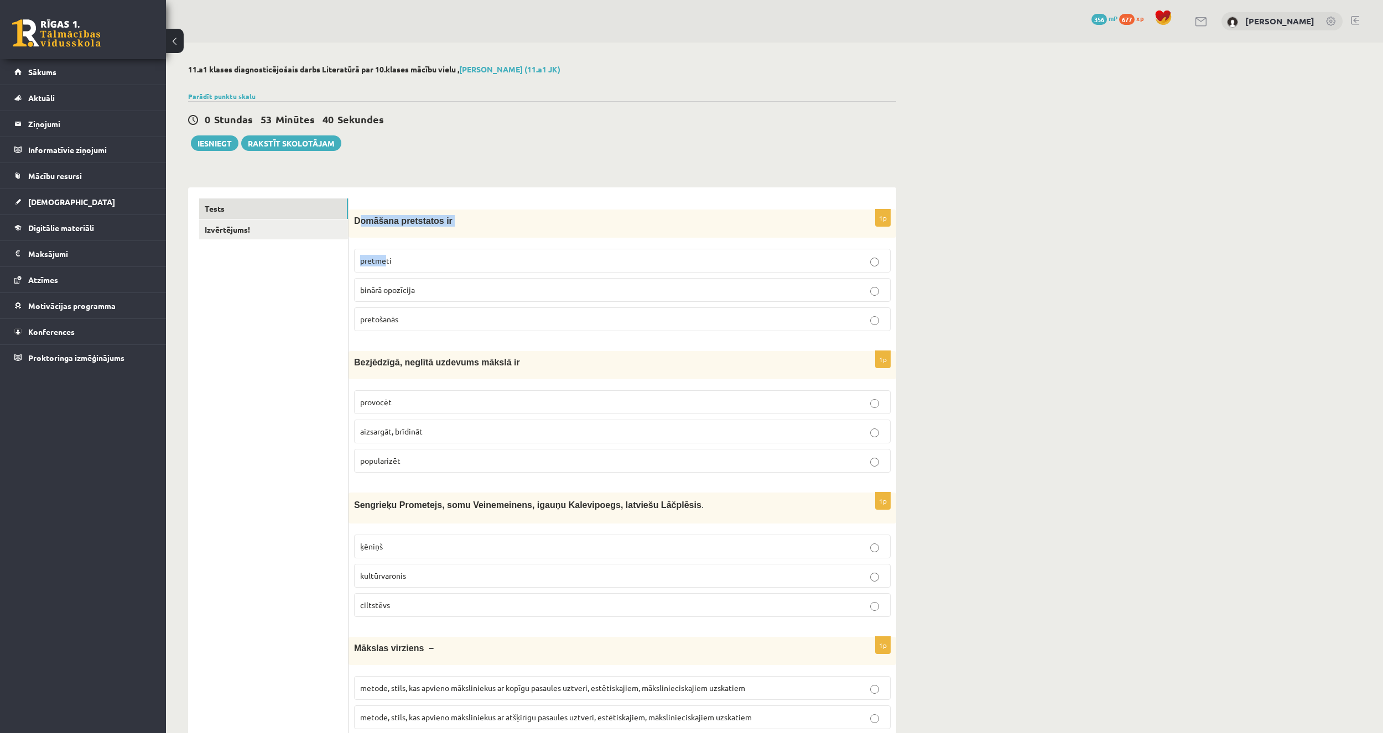
drag, startPoint x: 360, startPoint y: 217, endPoint x: 368, endPoint y: 216, distance: 8.4
click at [387, 246] on div "1p Domāšana pretstatos ir pretmeti binārā opozīcija pretošanās" at bounding box center [622, 275] width 548 height 131
click at [363, 213] on div "Domāšana pretstatos ir" at bounding box center [622, 224] width 548 height 28
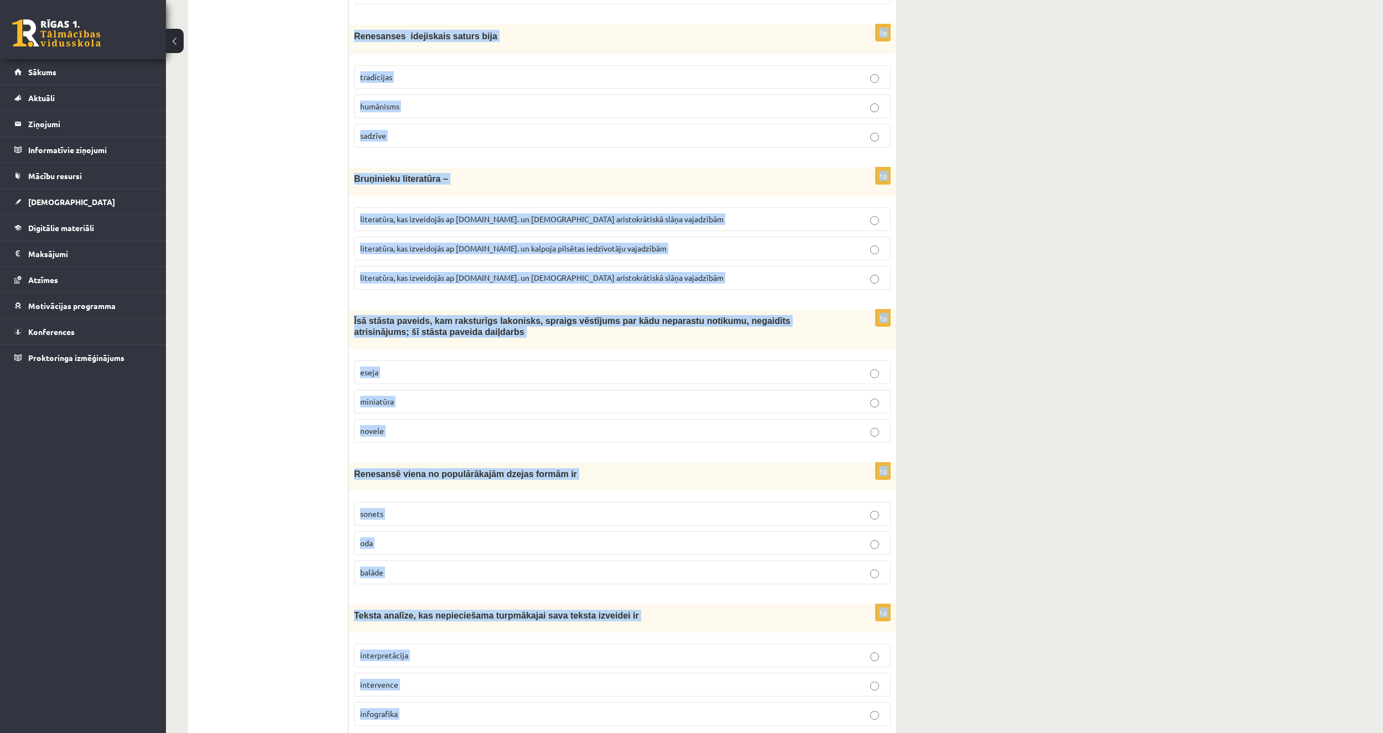
scroll to position [3876, 0]
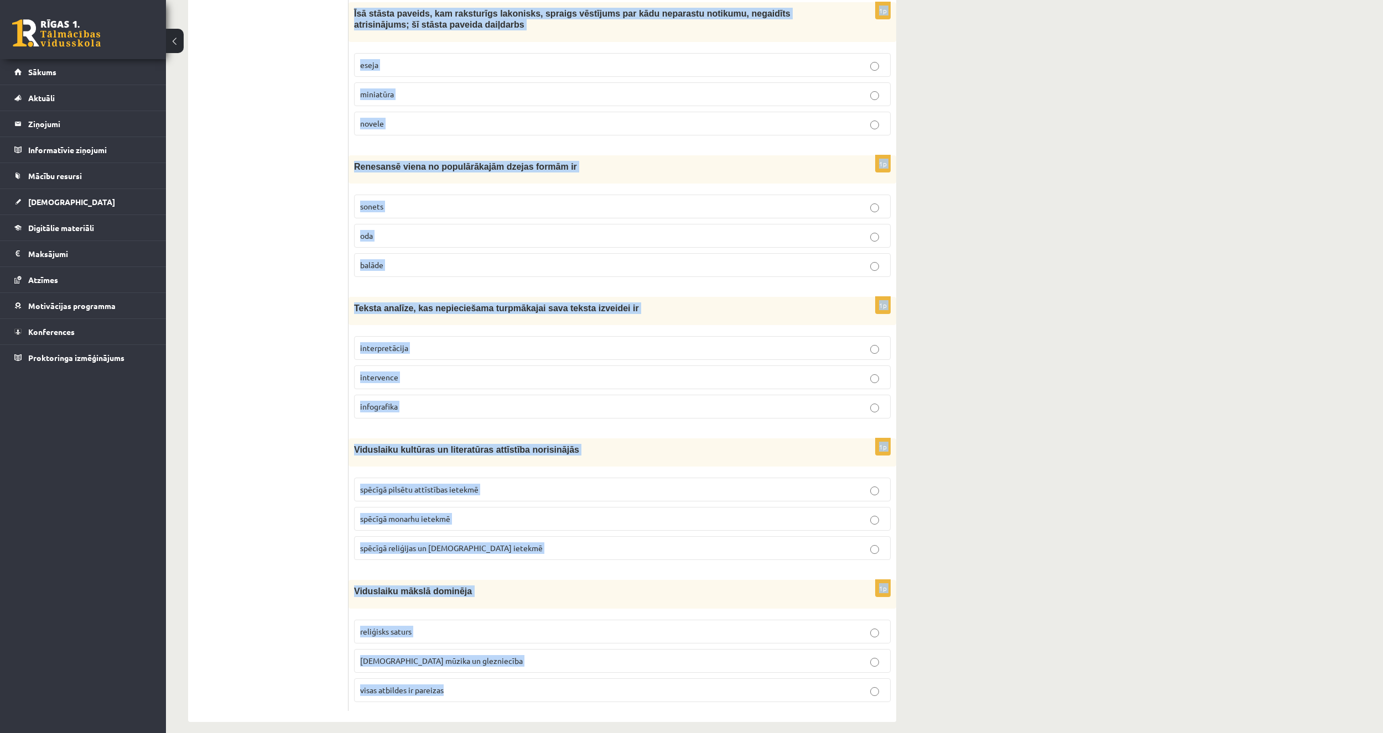
drag, startPoint x: 354, startPoint y: 220, endPoint x: 712, endPoint y: 693, distance: 593.5
copy form "Domāšana pretstatos ir pretmeti binārā opozīcija pretošanās 1p Bezjēdzīgā, negl…"
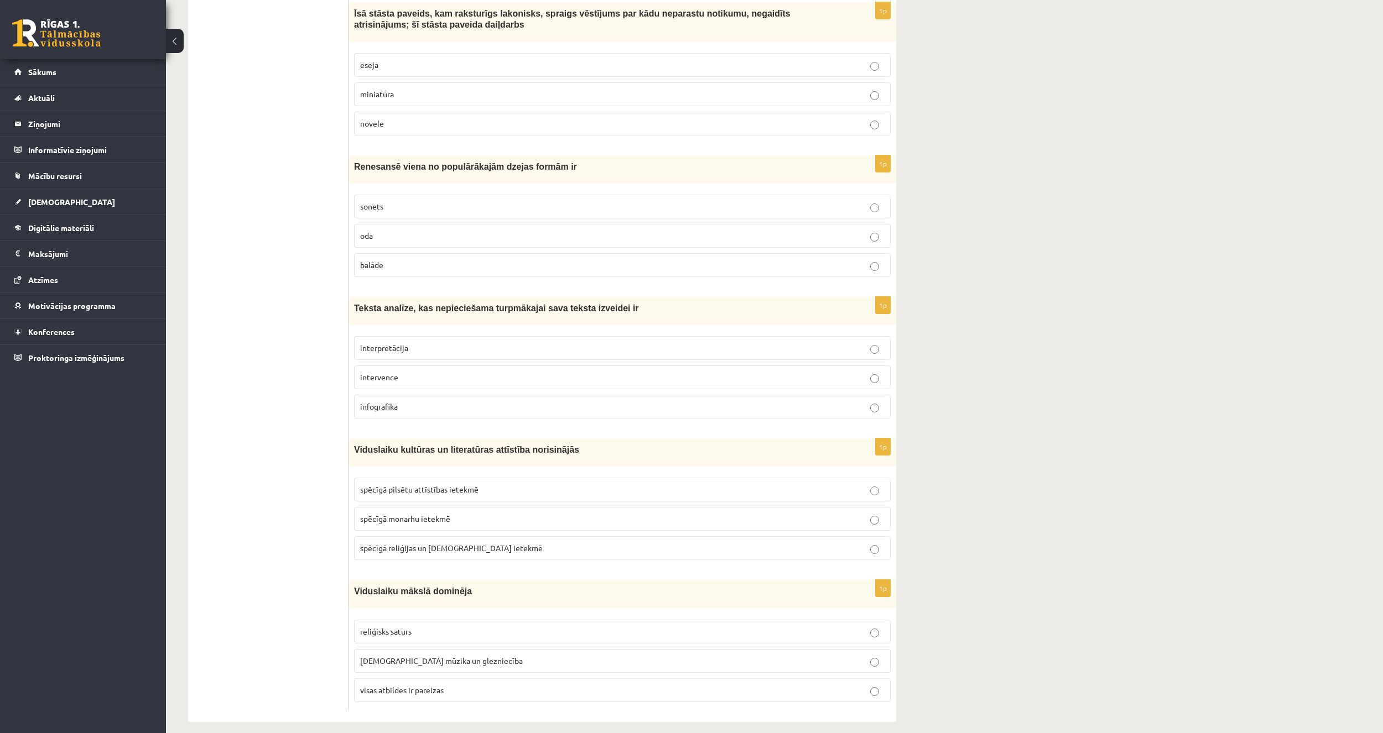
drag, startPoint x: 211, startPoint y: 519, endPoint x: 233, endPoint y: 519, distance: 22.1
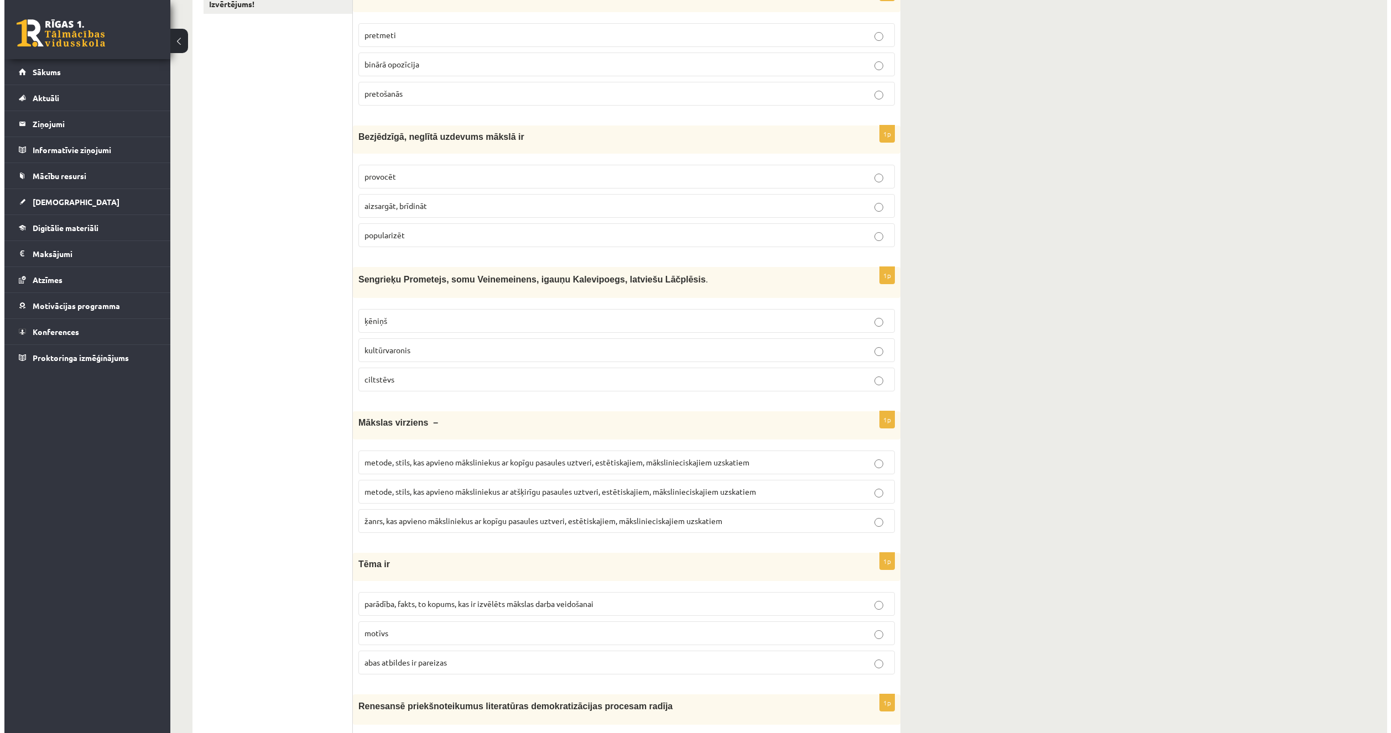
scroll to position [0, 0]
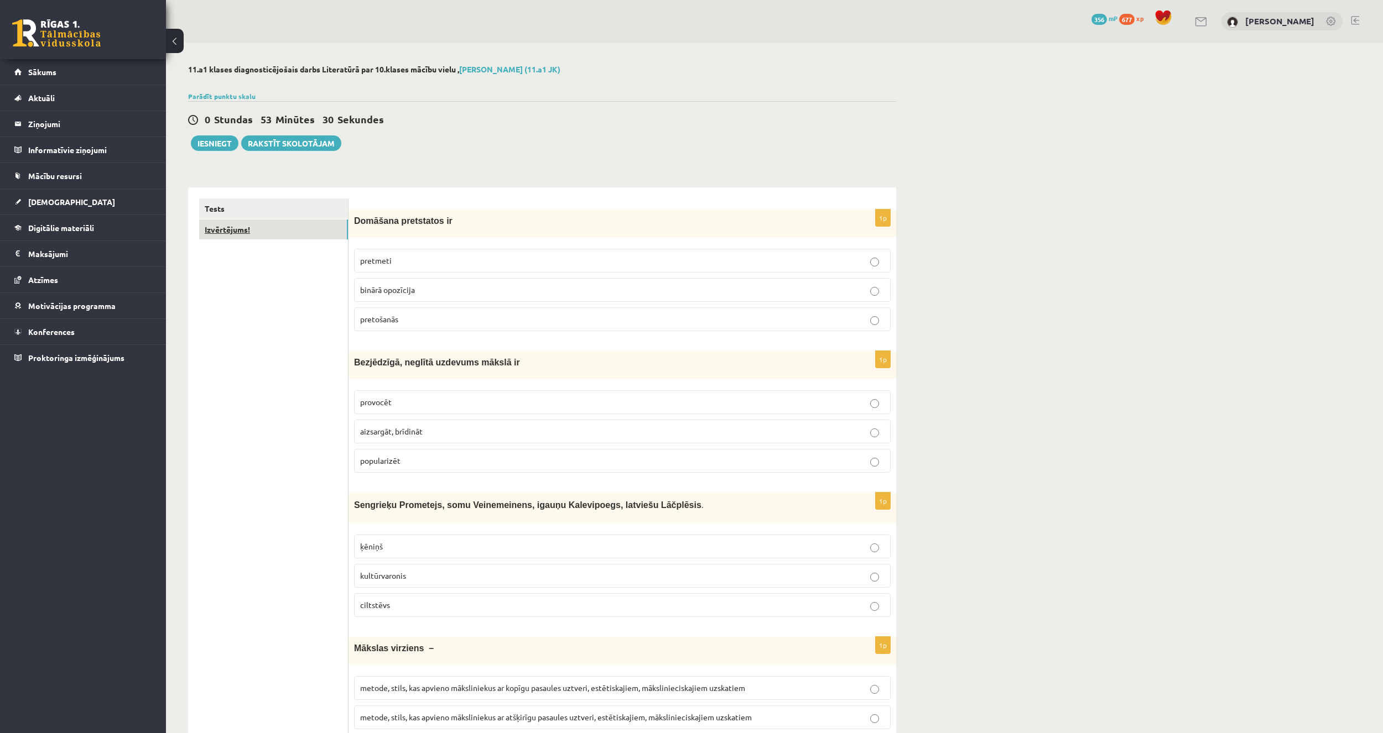
click at [269, 230] on link "Izvērtējums!" at bounding box center [273, 230] width 149 height 20
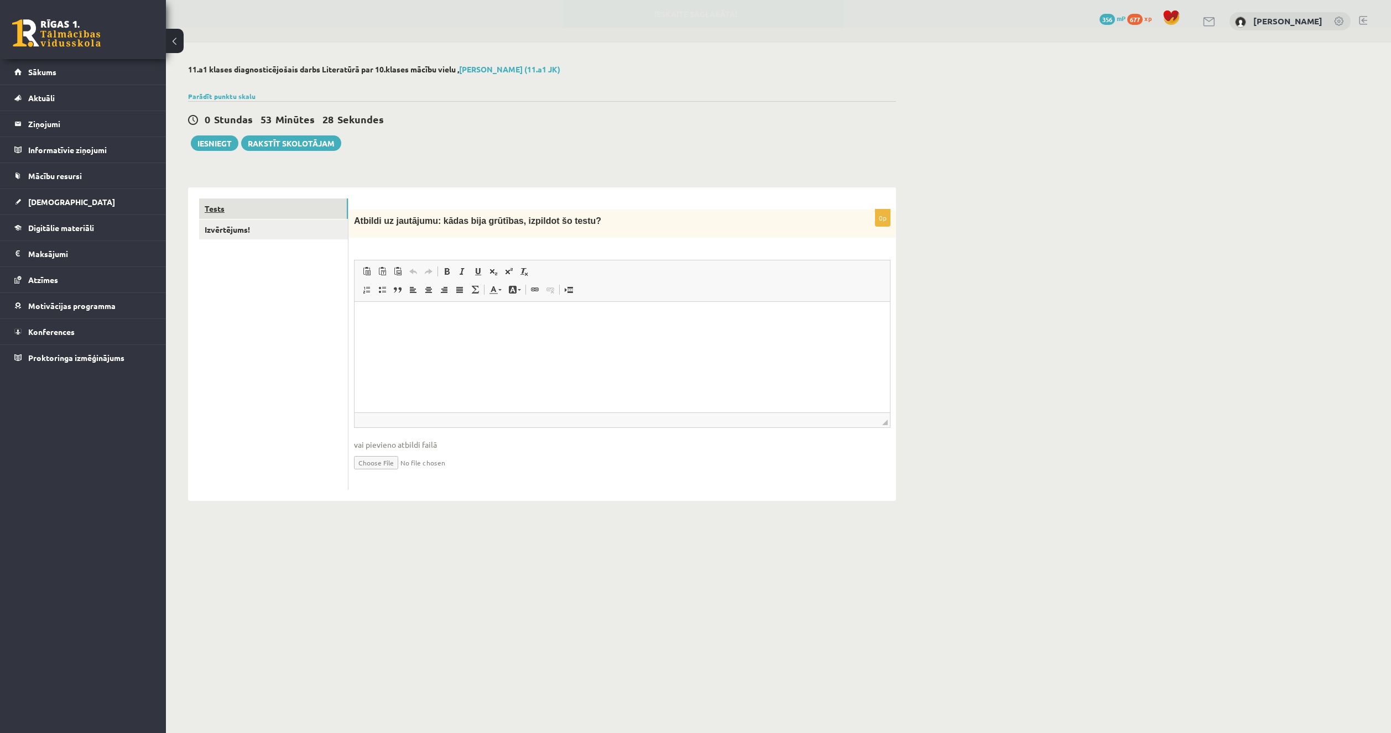
click at [274, 219] on link "Tests" at bounding box center [273, 209] width 149 height 20
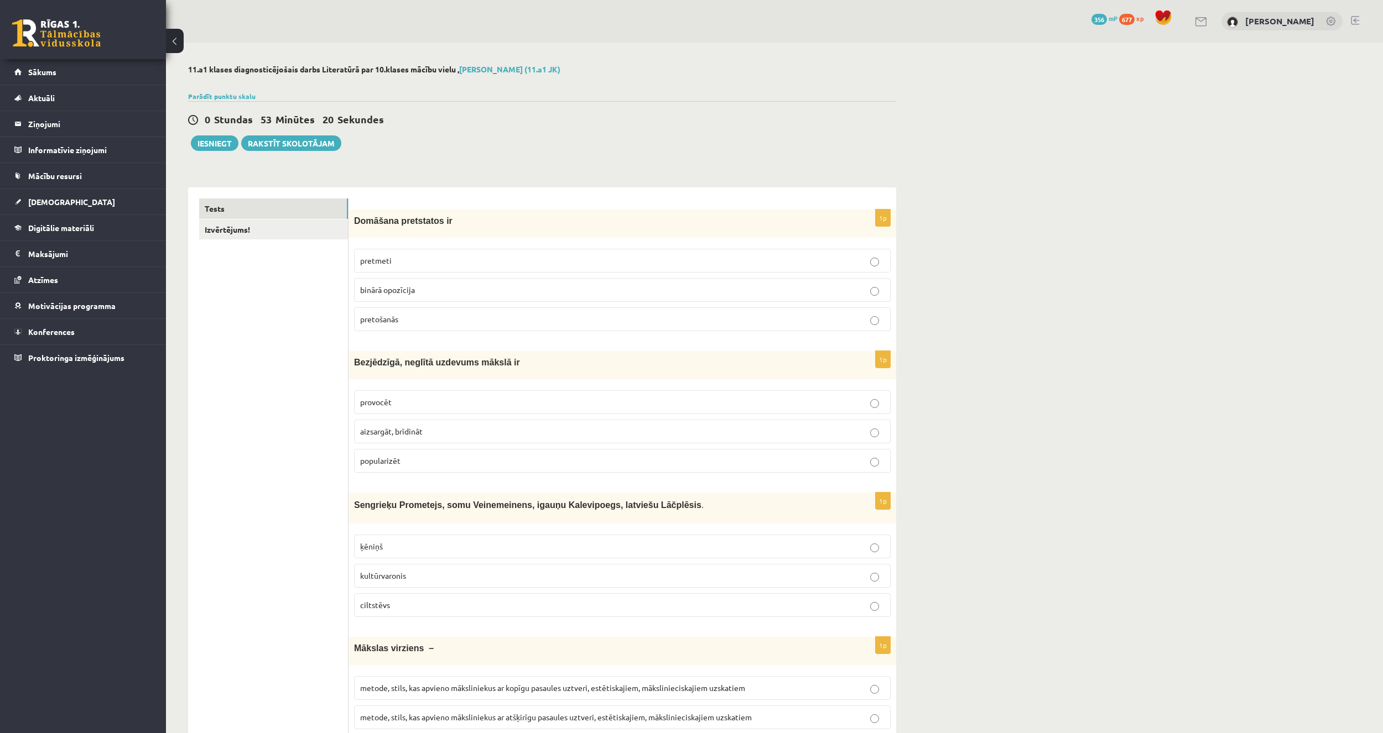
click at [403, 282] on label "binārā opozīcija" at bounding box center [622, 290] width 536 height 24
click at [400, 397] on p "provocēt" at bounding box center [622, 403] width 524 height 12
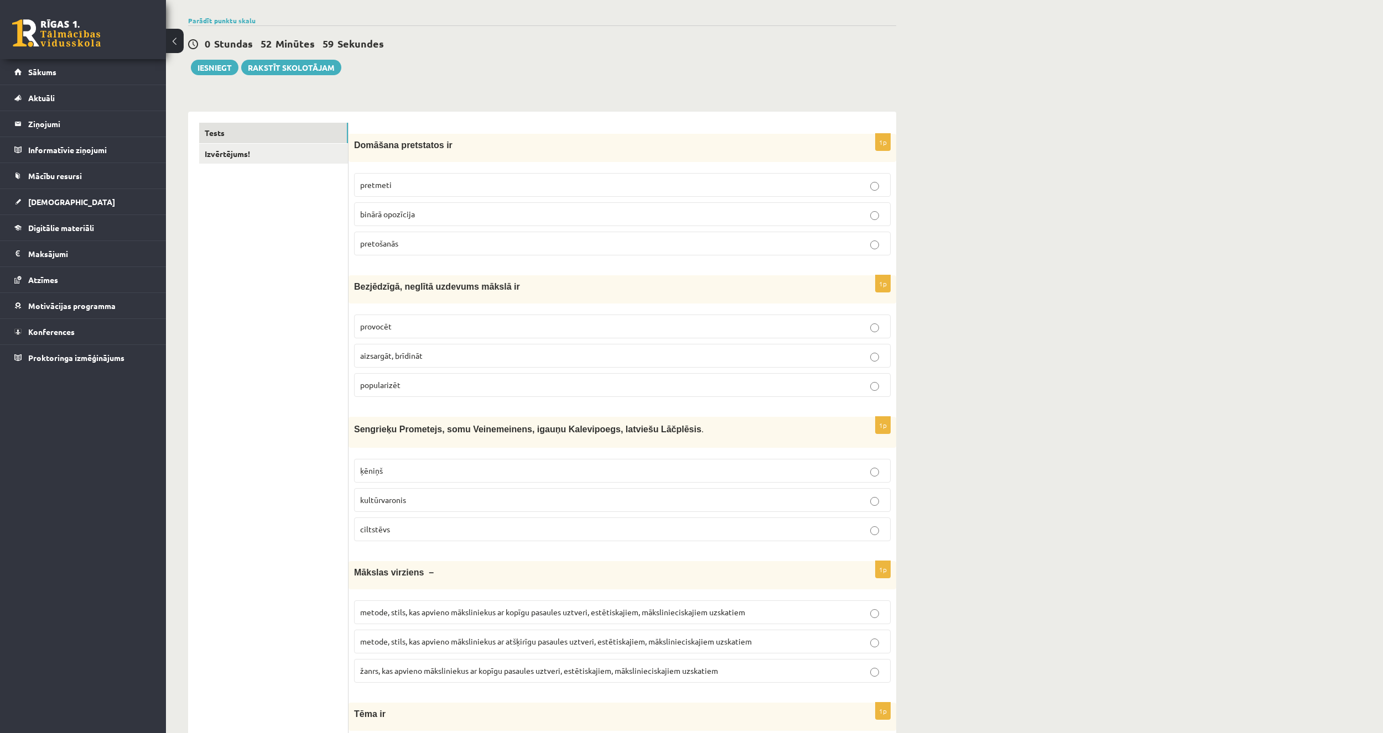
scroll to position [111, 0]
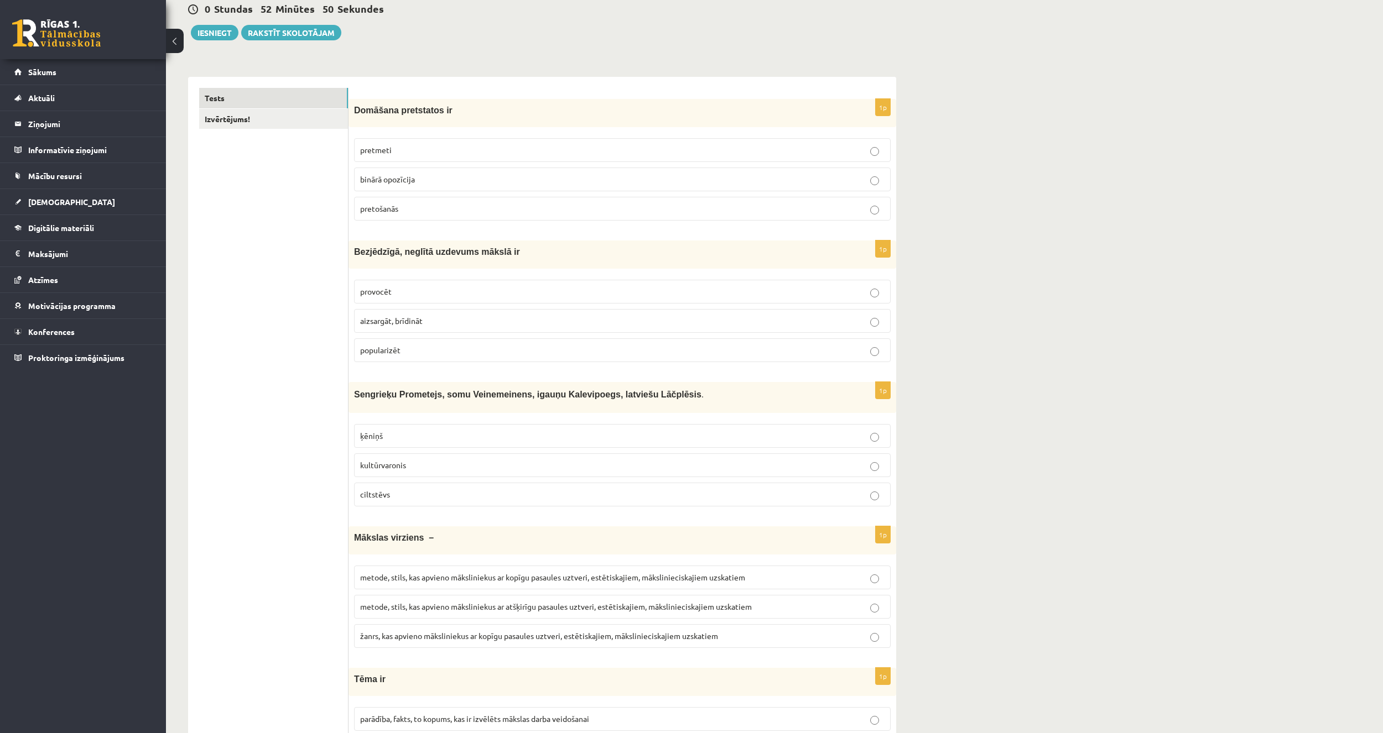
click at [413, 456] on label "kultūrvaronis" at bounding box center [622, 466] width 536 height 24
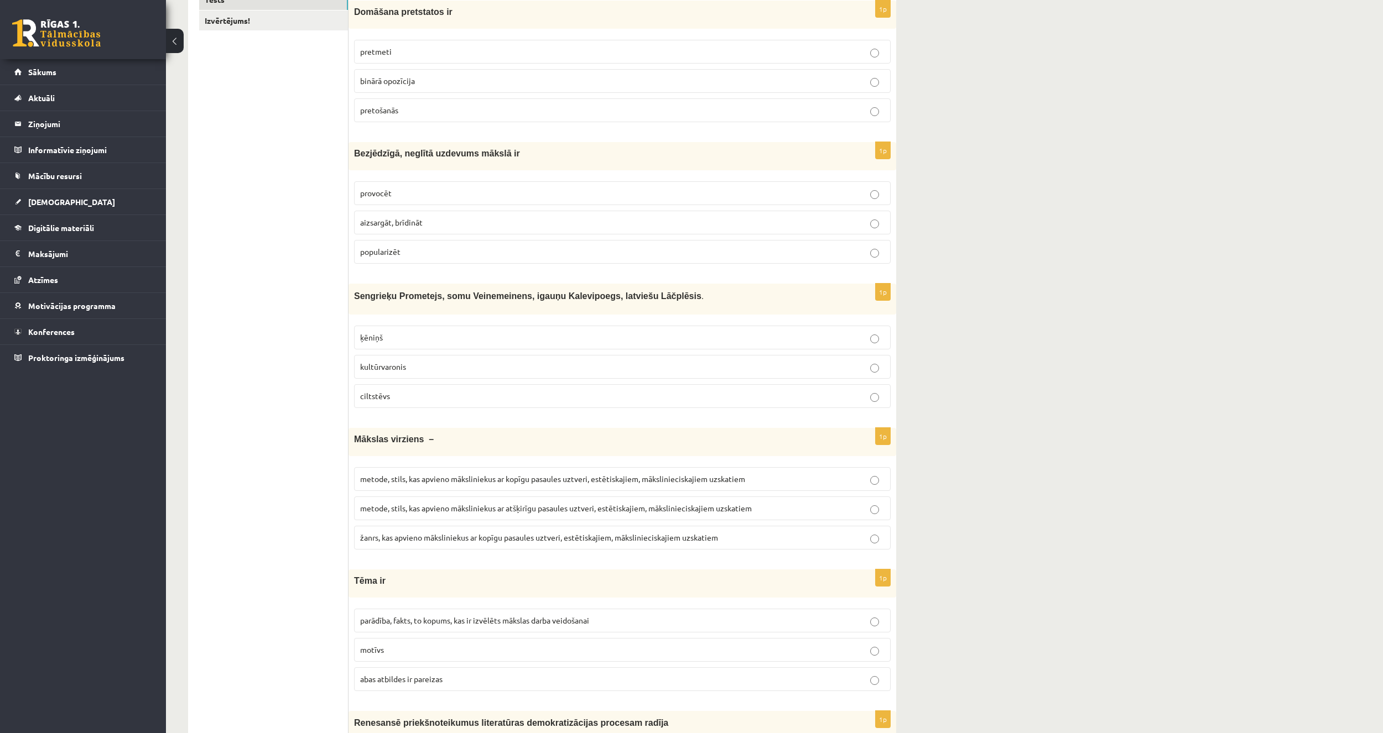
scroll to position [221, 0]
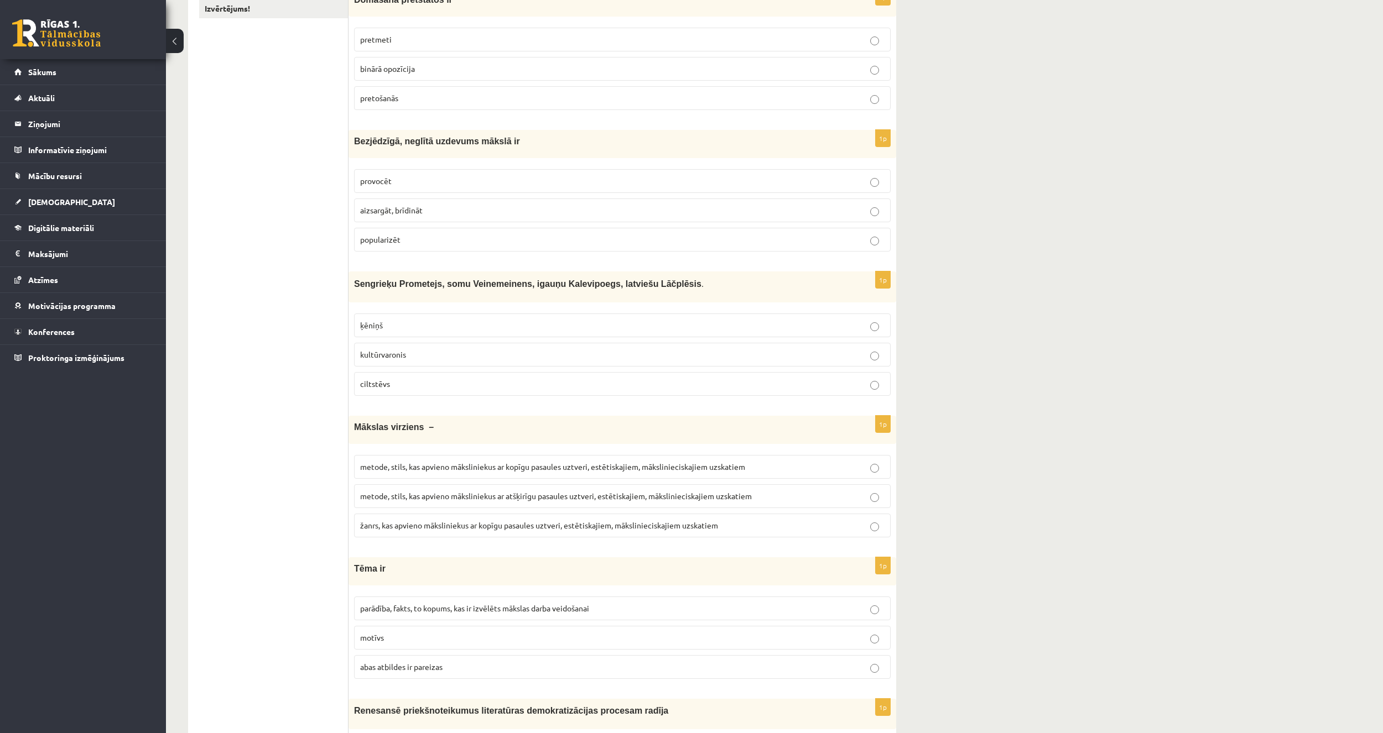
click at [441, 466] on span "metode, stils, kas apvieno māksliniekus ar kopīgu pasaules uztveri, estētiskaji…" at bounding box center [552, 467] width 385 height 10
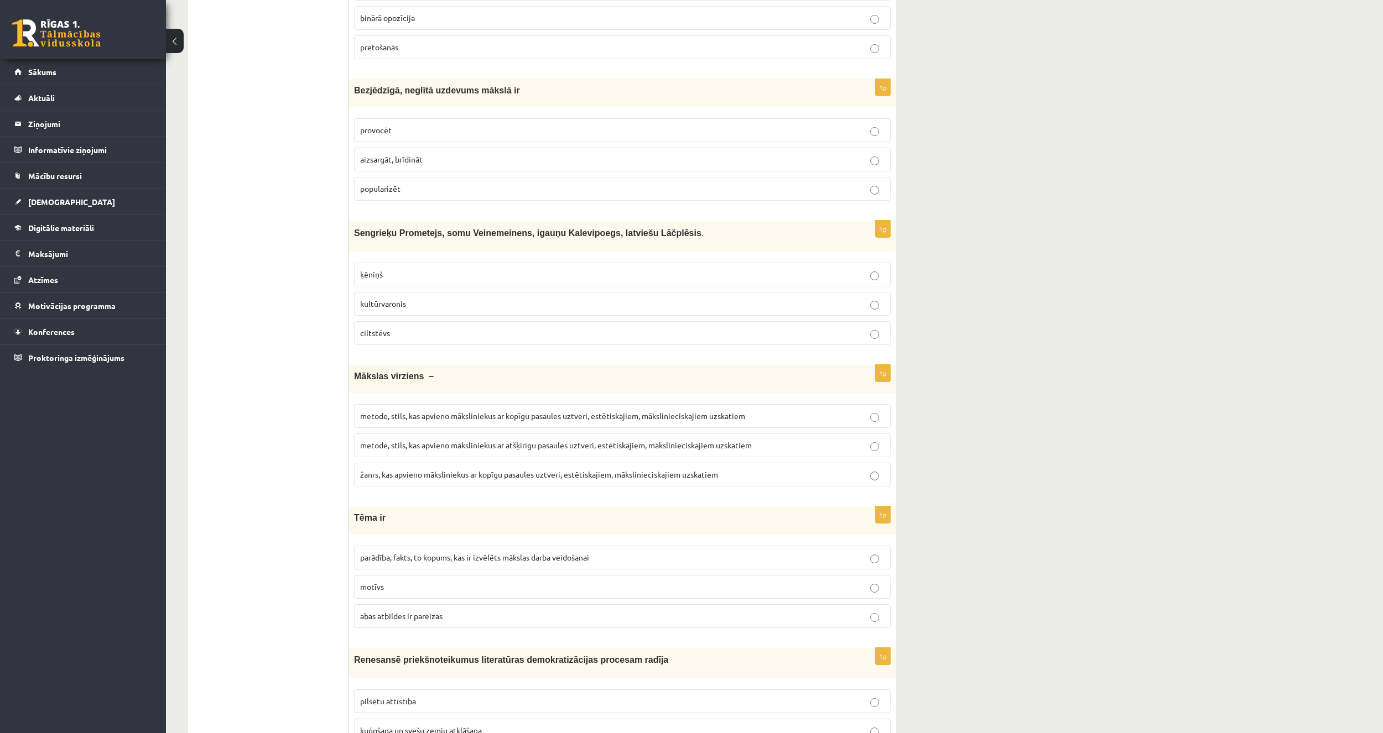
scroll to position [277, 0]
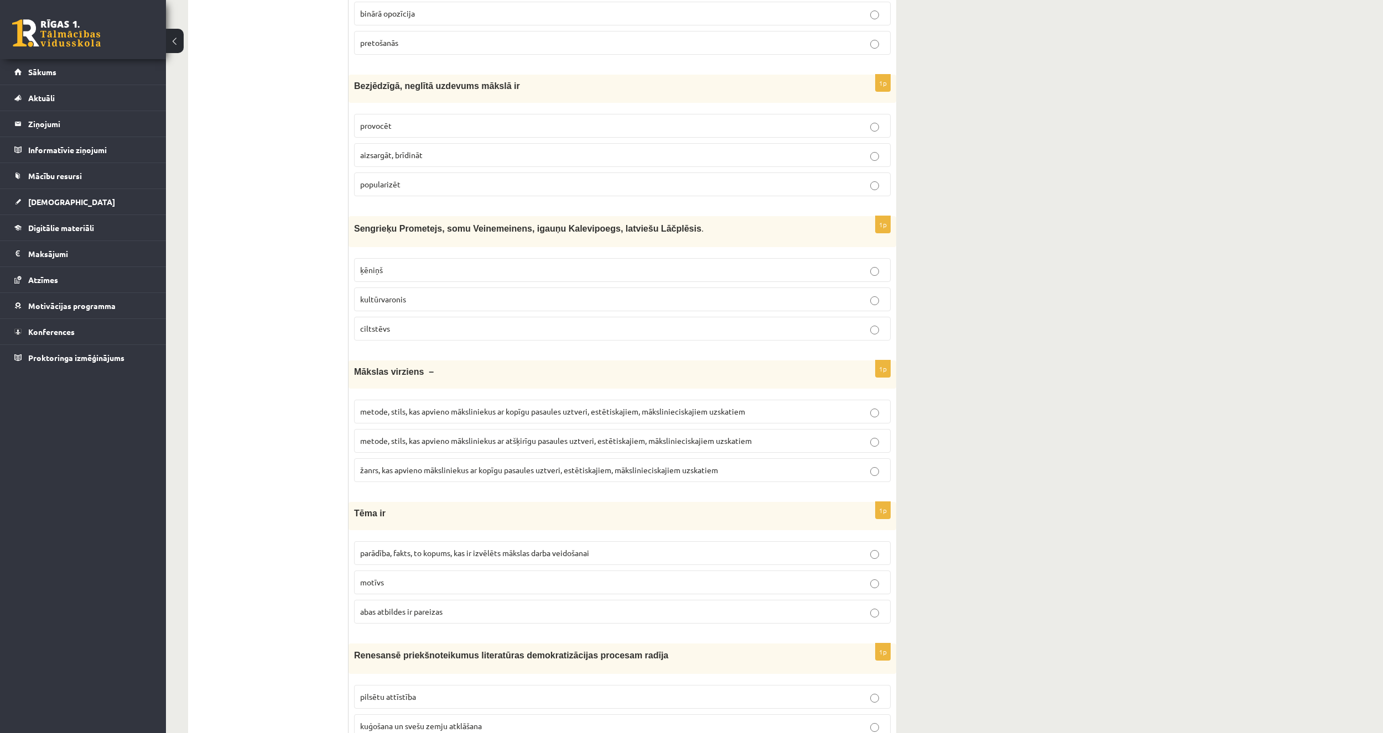
click at [387, 561] on label "parādība, fakts, to kopums, kas ir izvēlēts mākslas darba veidošanai" at bounding box center [622, 553] width 536 height 24
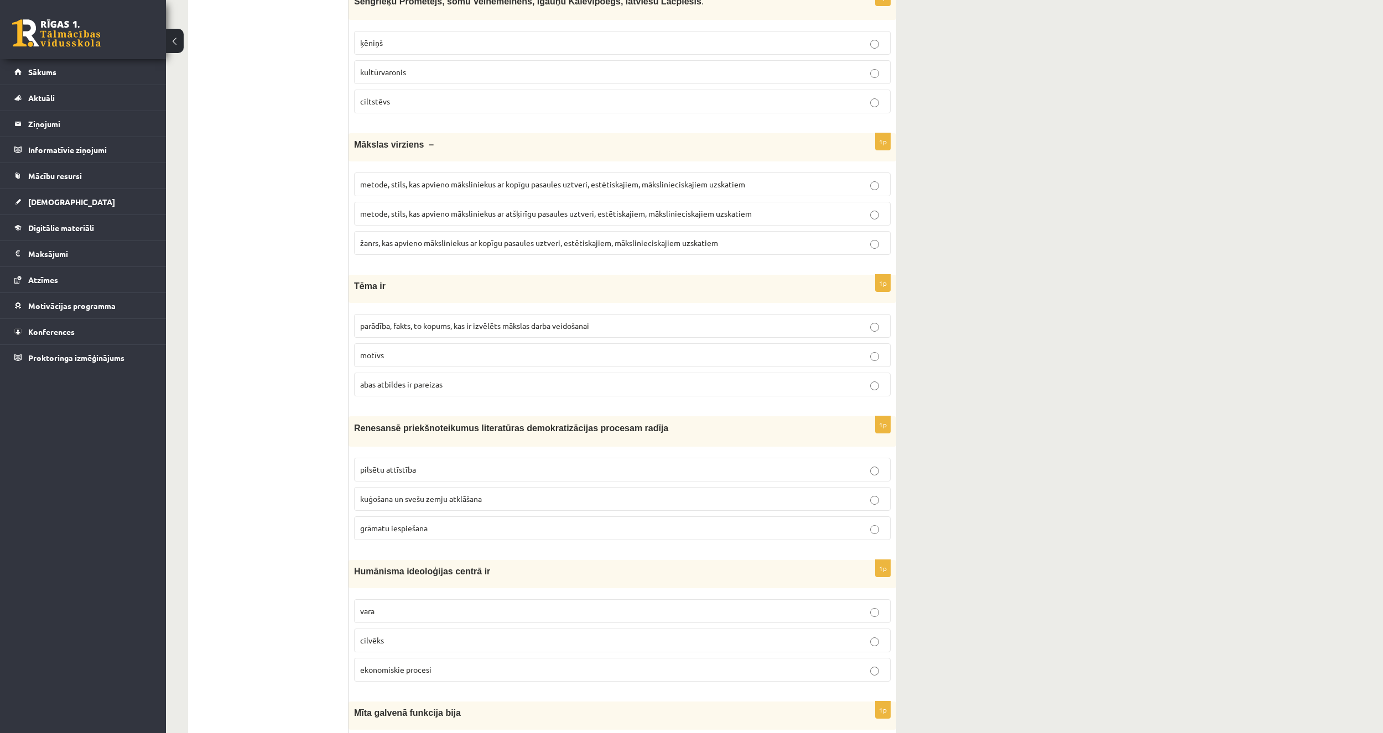
scroll to position [553, 0]
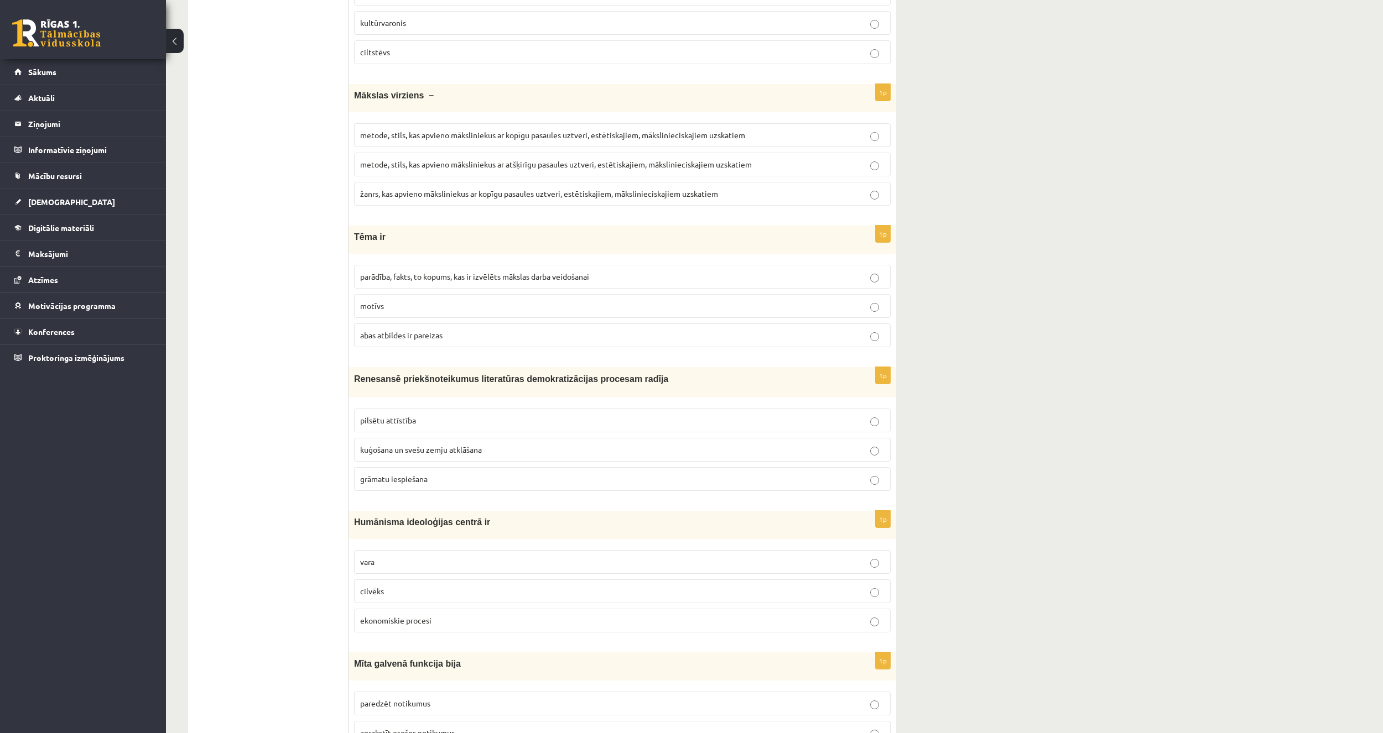
click at [394, 486] on label "grāmatu iespiešana" at bounding box center [622, 479] width 536 height 24
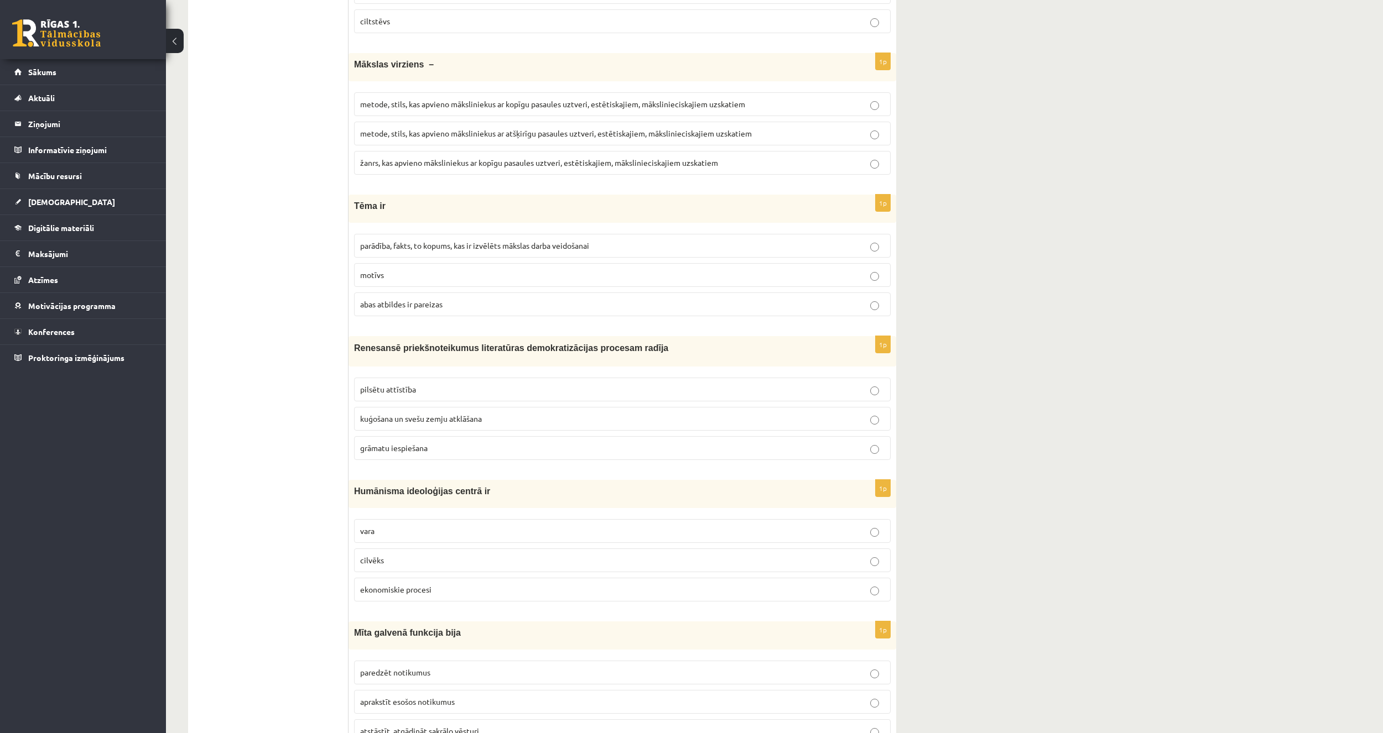
scroll to position [719, 0]
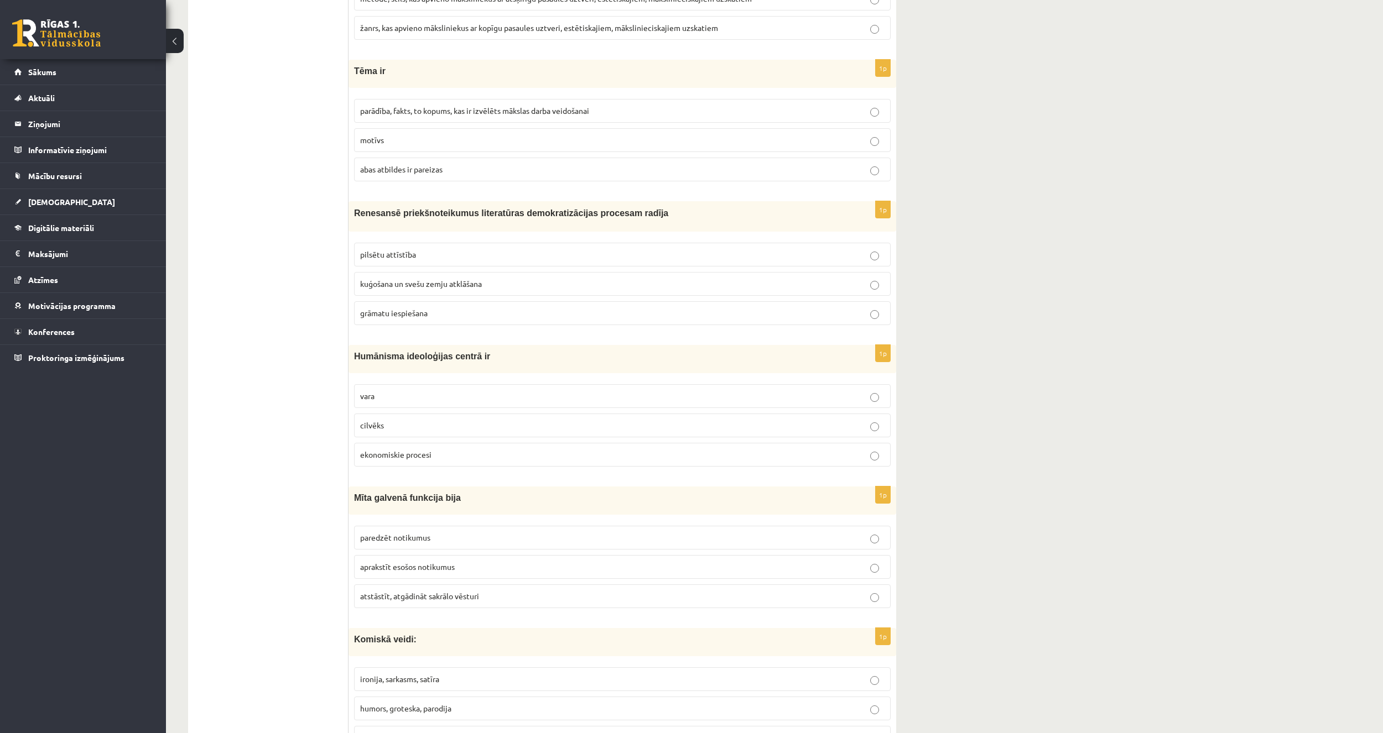
click at [444, 425] on p "cilvēks" at bounding box center [622, 426] width 524 height 12
click at [403, 600] on span "atstāstīt, atgādināt sakrālo vēsturi" at bounding box center [419, 596] width 119 height 10
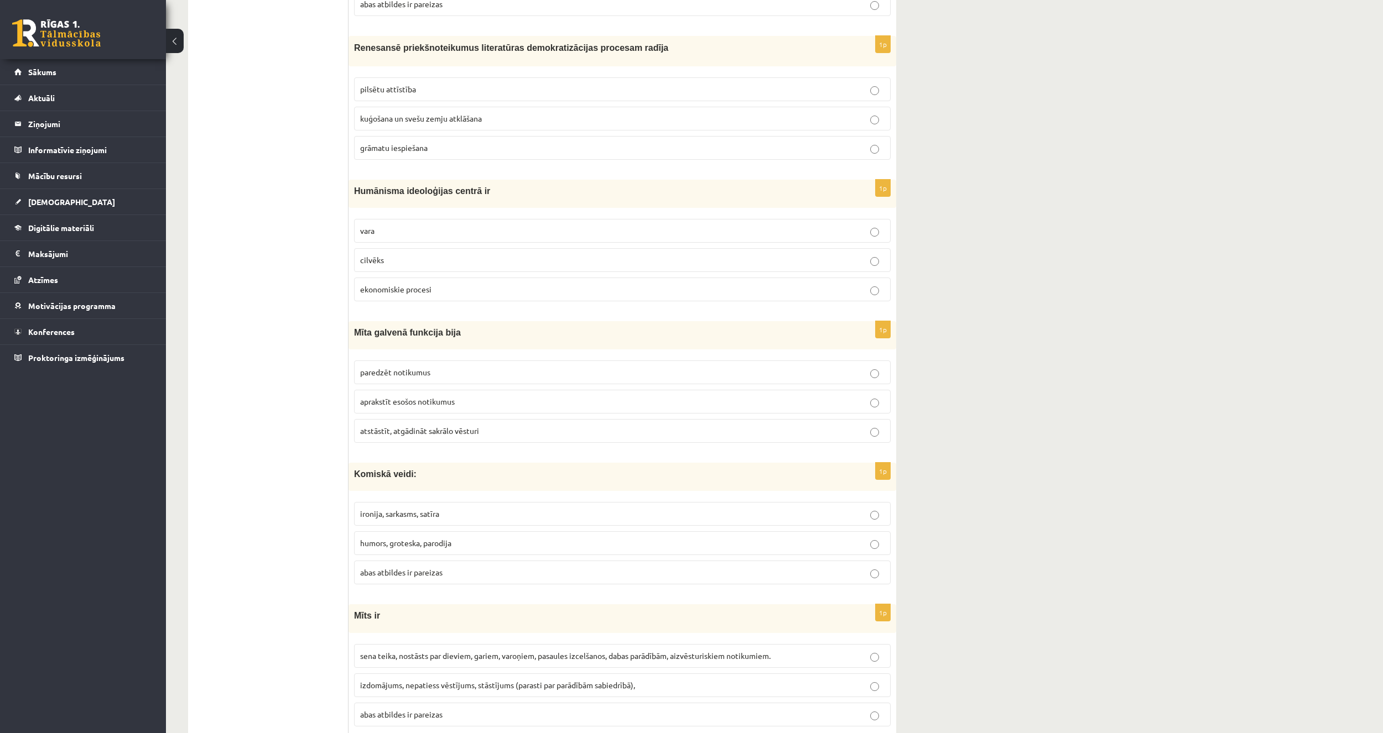
scroll to position [885, 0]
click at [399, 574] on span "abas atbildes ir pareizas" at bounding box center [401, 572] width 82 height 10
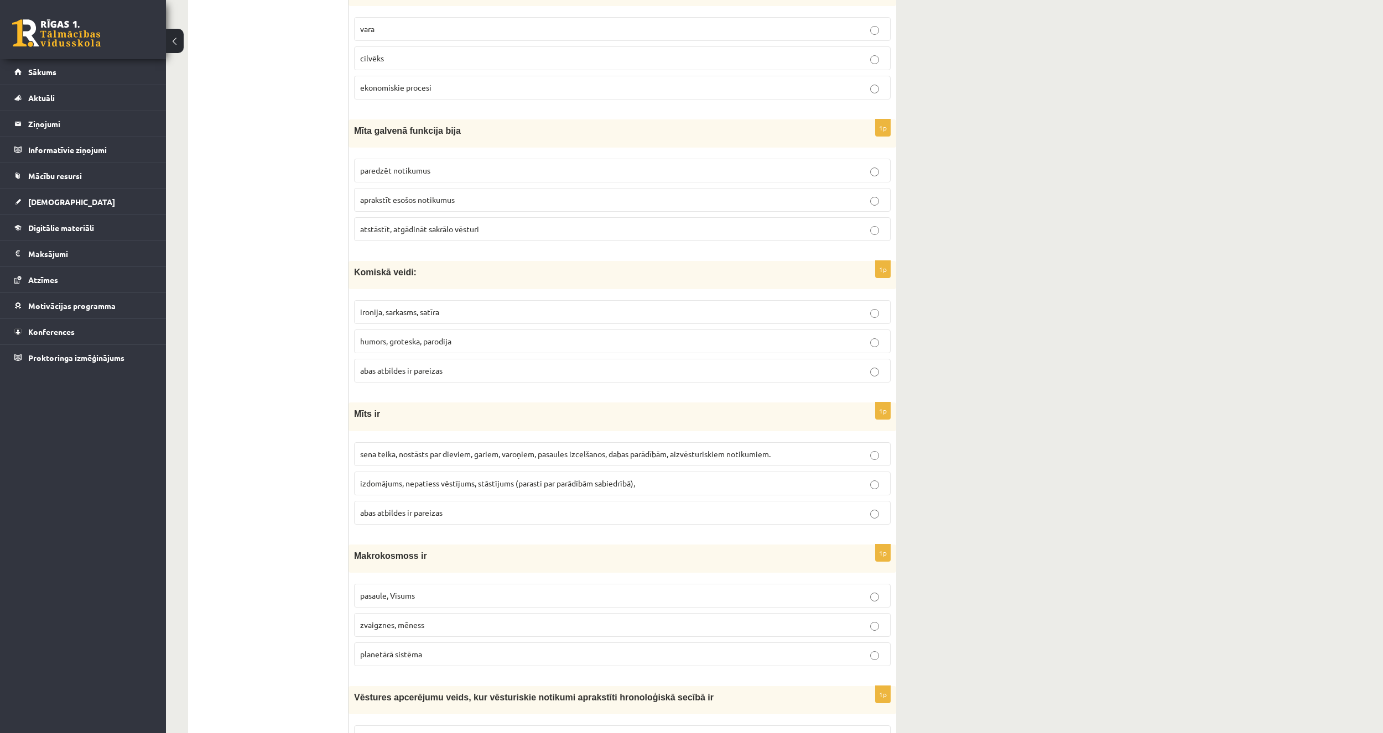
scroll to position [1106, 0]
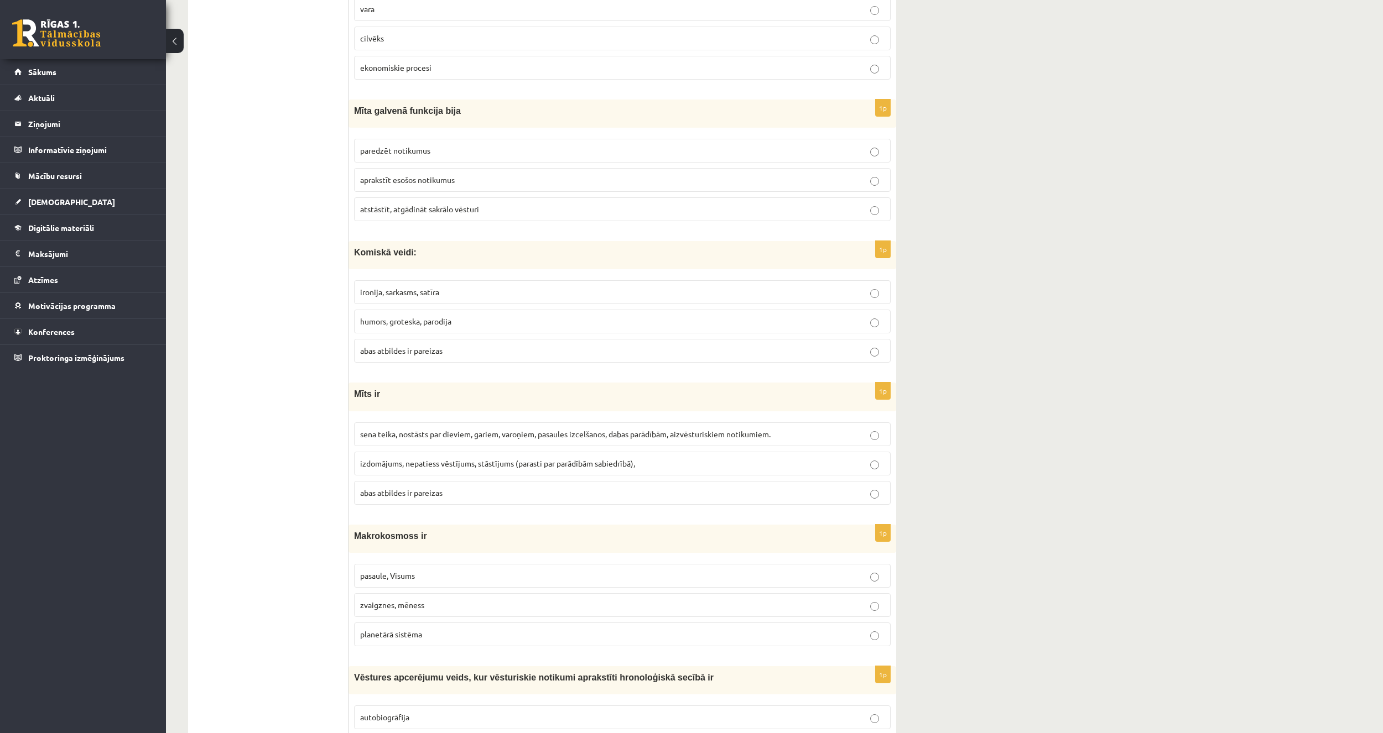
click at [427, 488] on span "abas atbildes ir pareizas" at bounding box center [401, 493] width 82 height 10
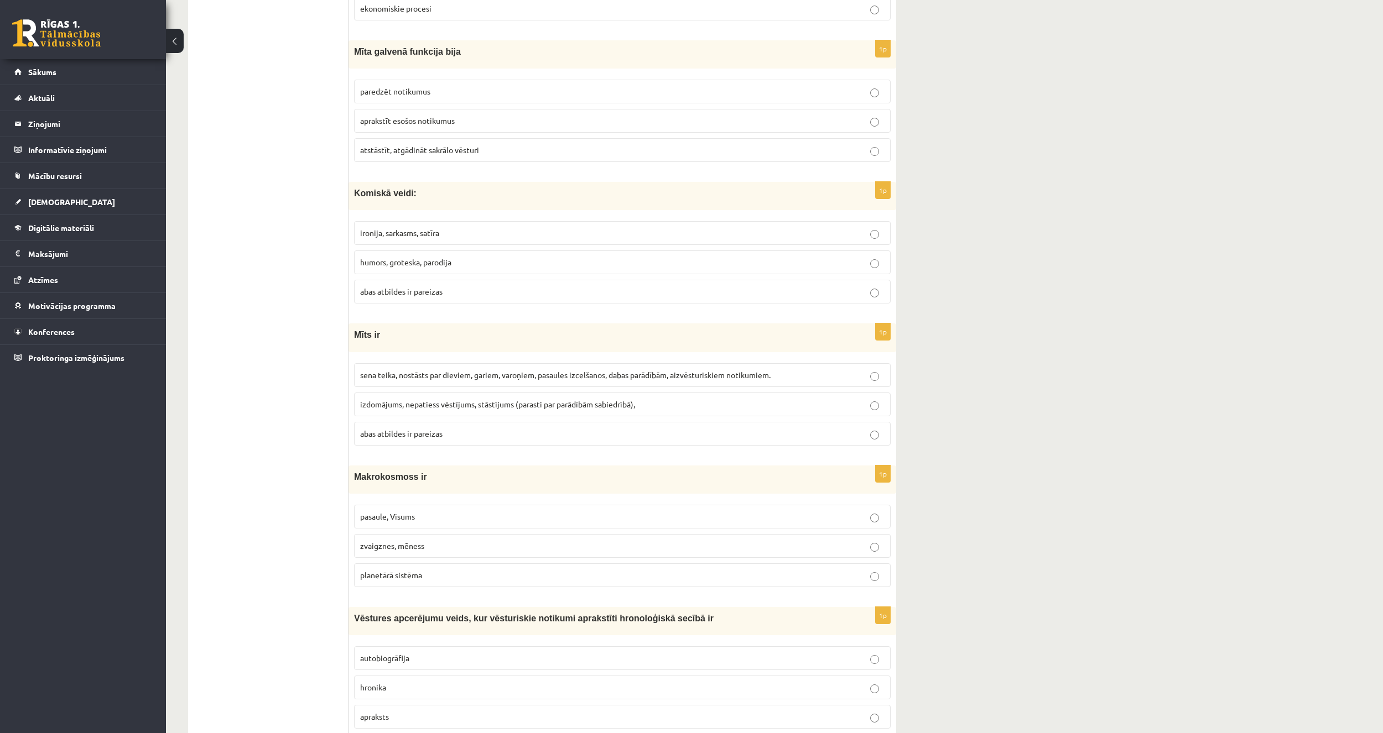
scroll to position [1272, 0]
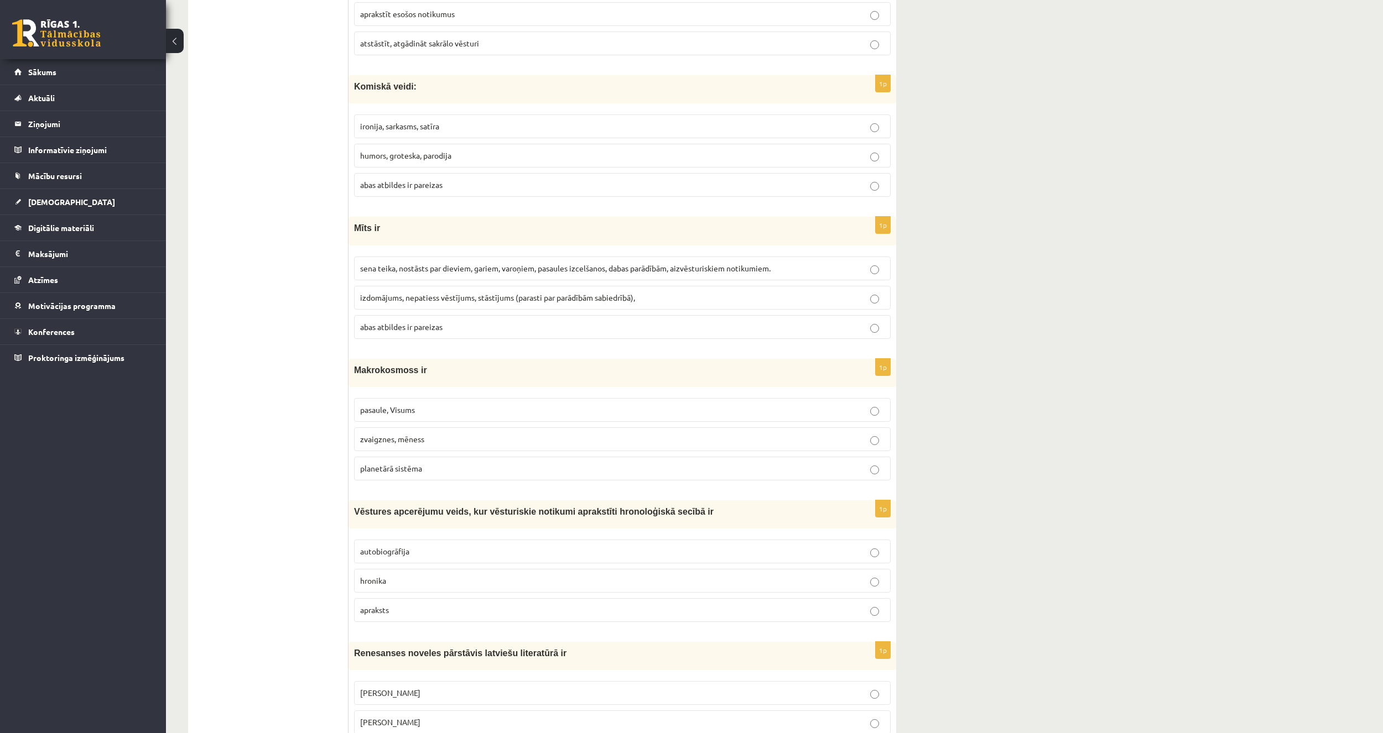
drag, startPoint x: 190, startPoint y: 480, endPoint x: 221, endPoint y: 487, distance: 31.4
click at [433, 410] on p "pasaule, Visums" at bounding box center [622, 410] width 524 height 12
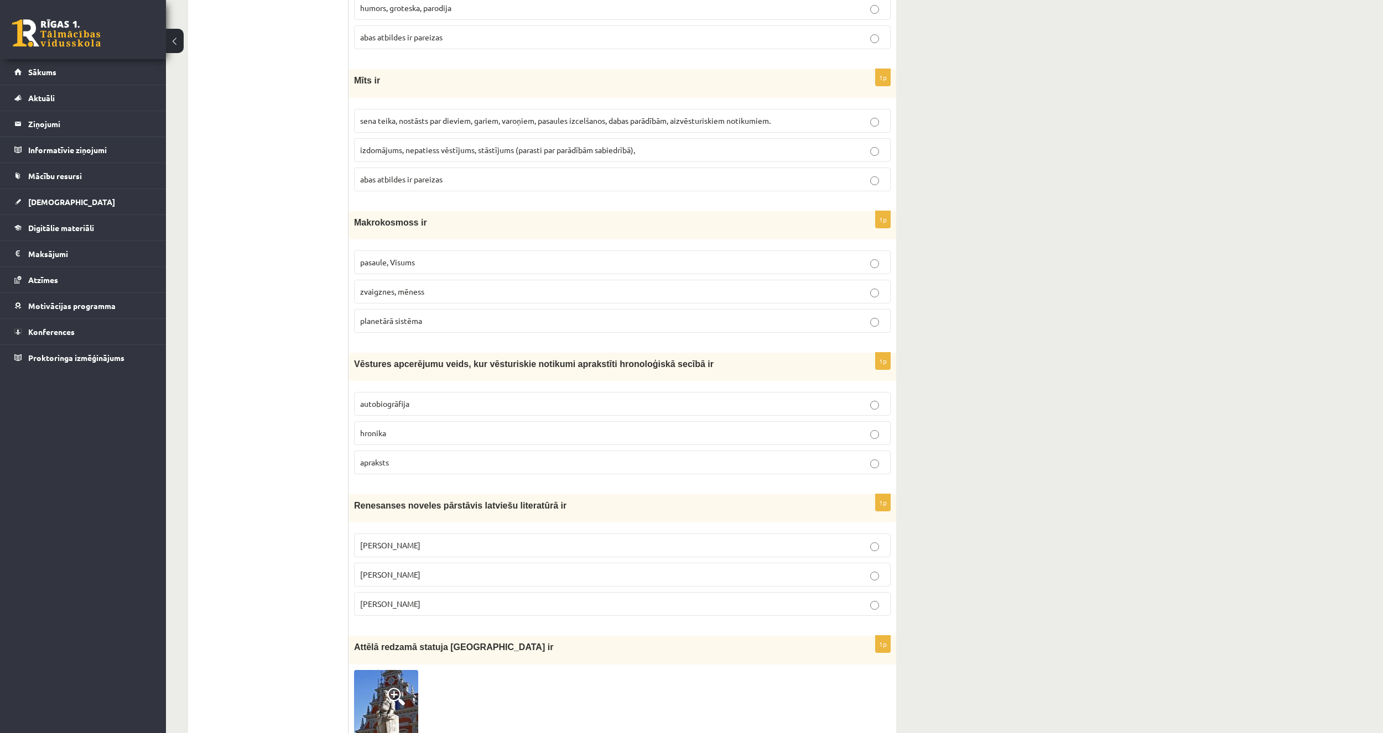
scroll to position [1438, 0]
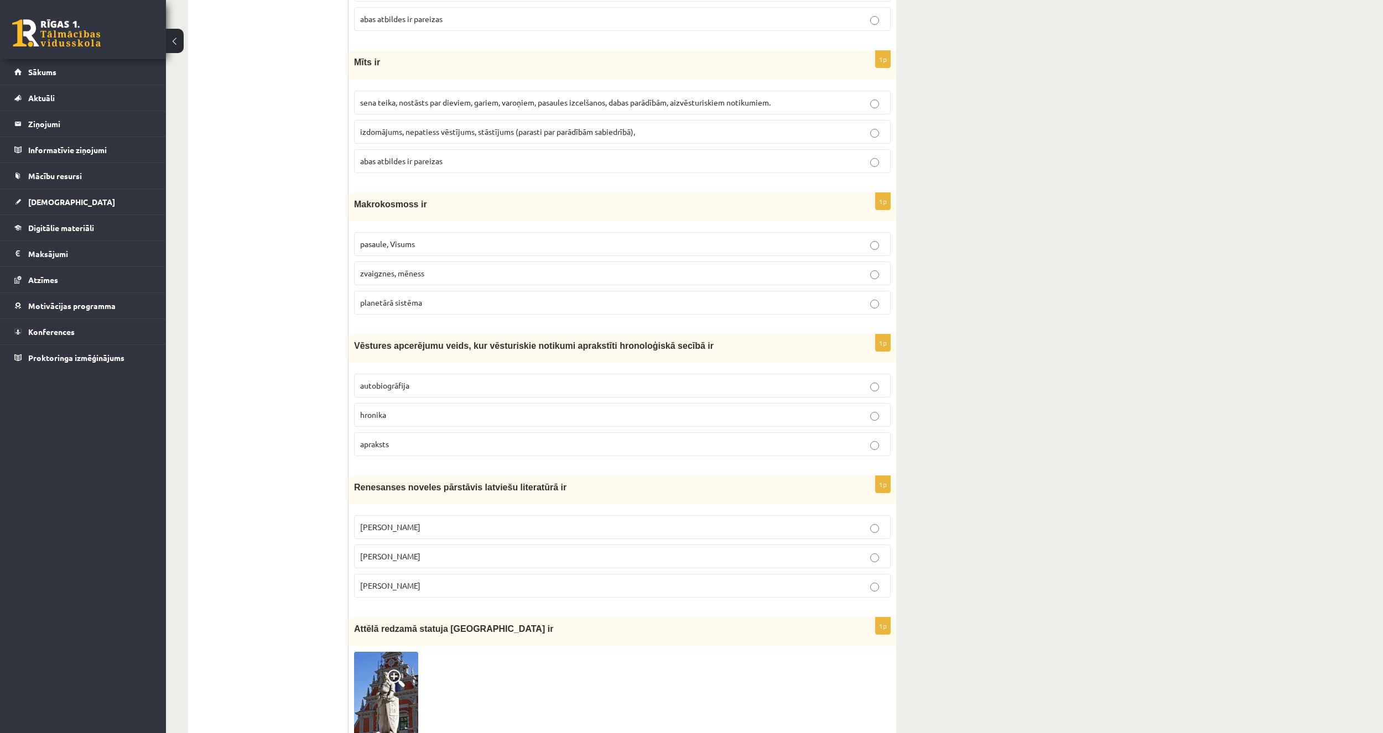
click at [427, 409] on p "hronika" at bounding box center [622, 415] width 524 height 12
click at [400, 592] on p "Jānis Ezeriņš" at bounding box center [622, 586] width 524 height 12
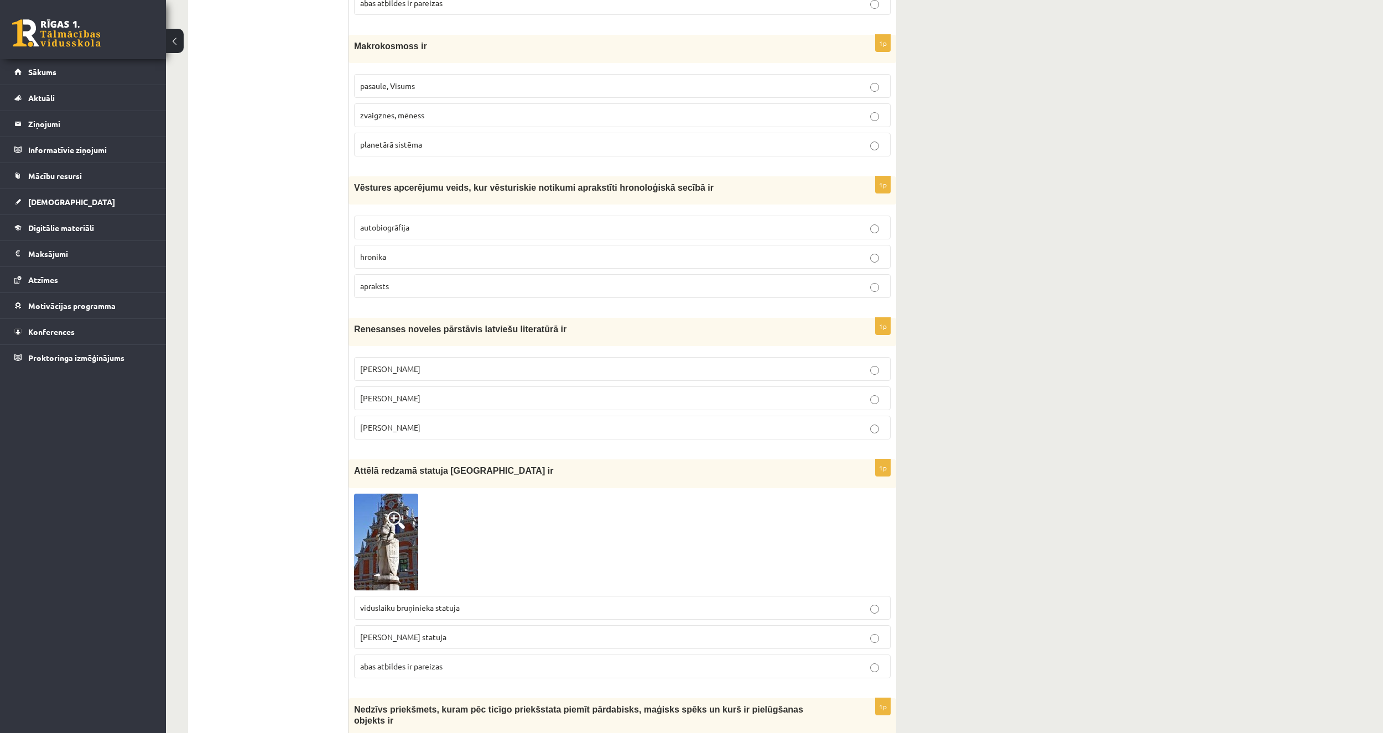
scroll to position [1604, 0]
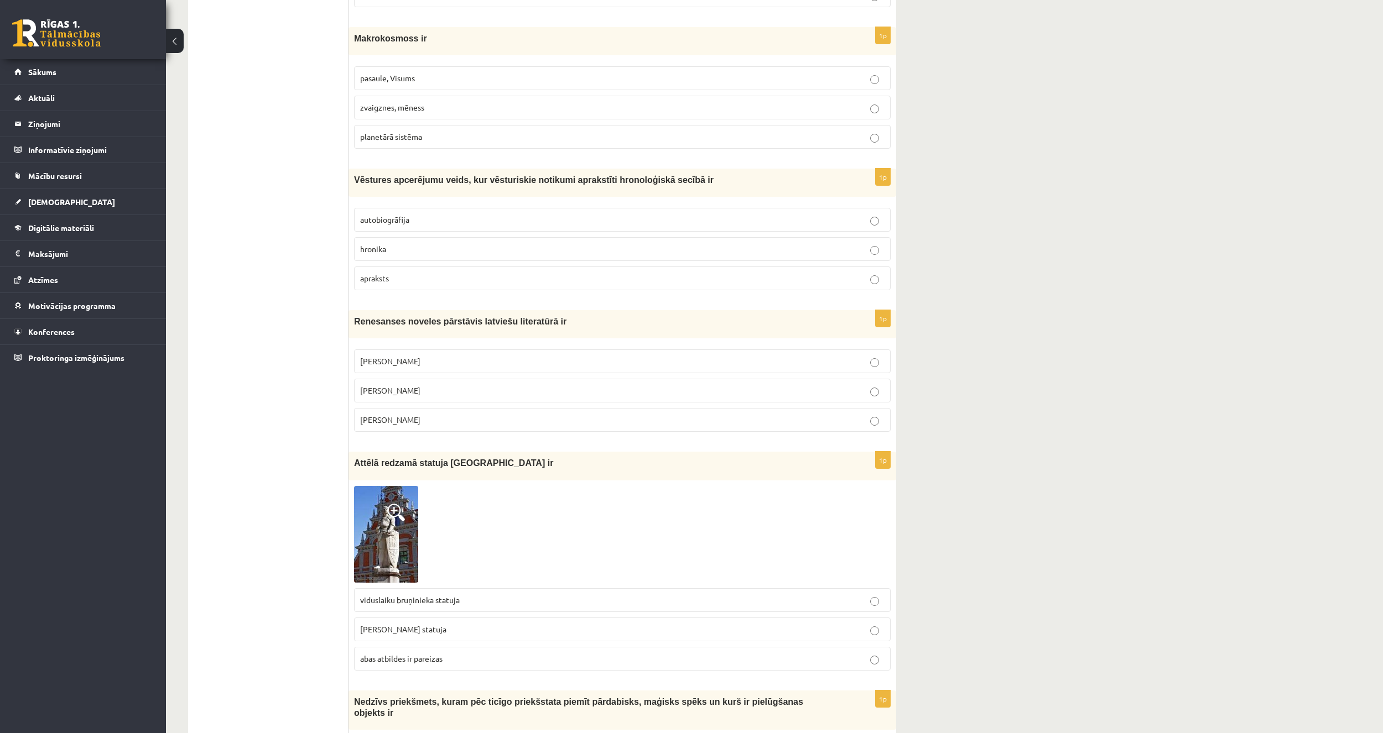
drag, startPoint x: 420, startPoint y: 389, endPoint x: 377, endPoint y: 407, distance: 47.1
click at [420, 389] on p "Kārlis Skalbe" at bounding box center [622, 391] width 524 height 12
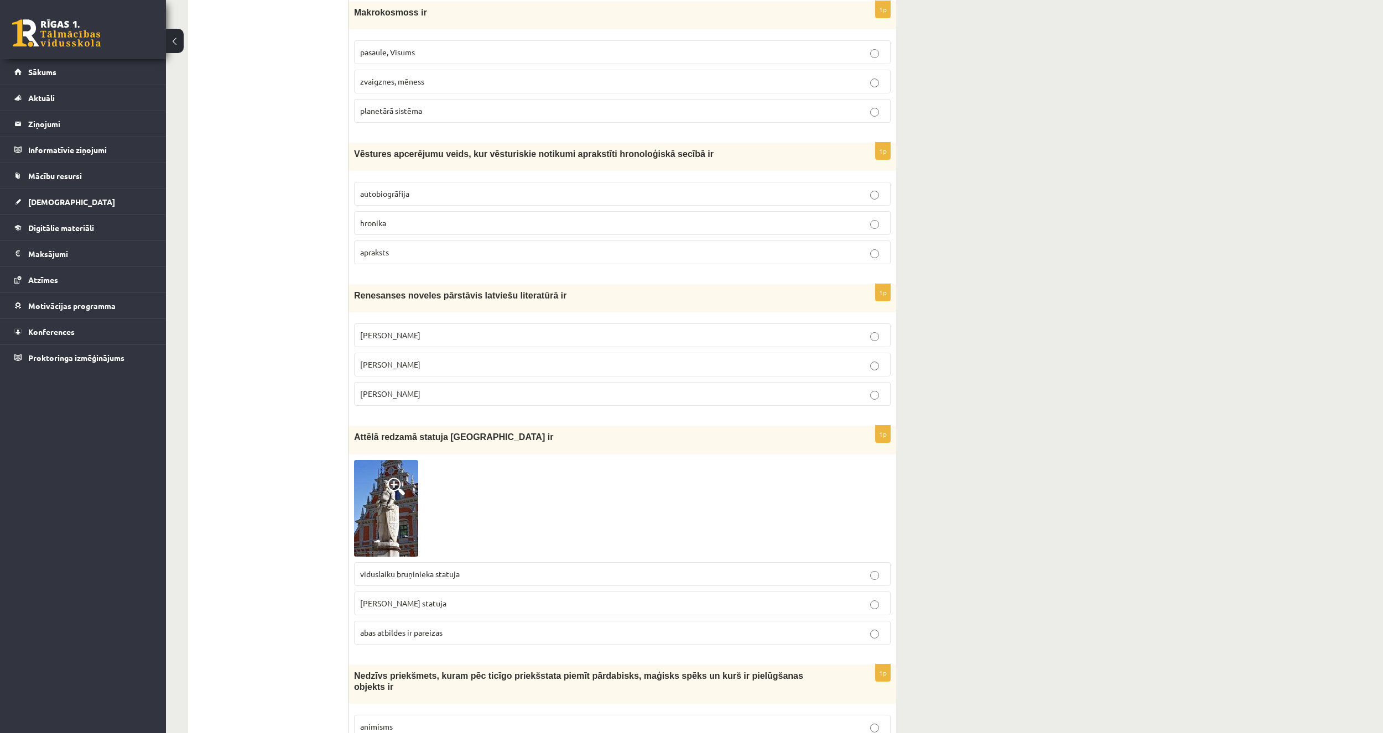
scroll to position [1825, 0]
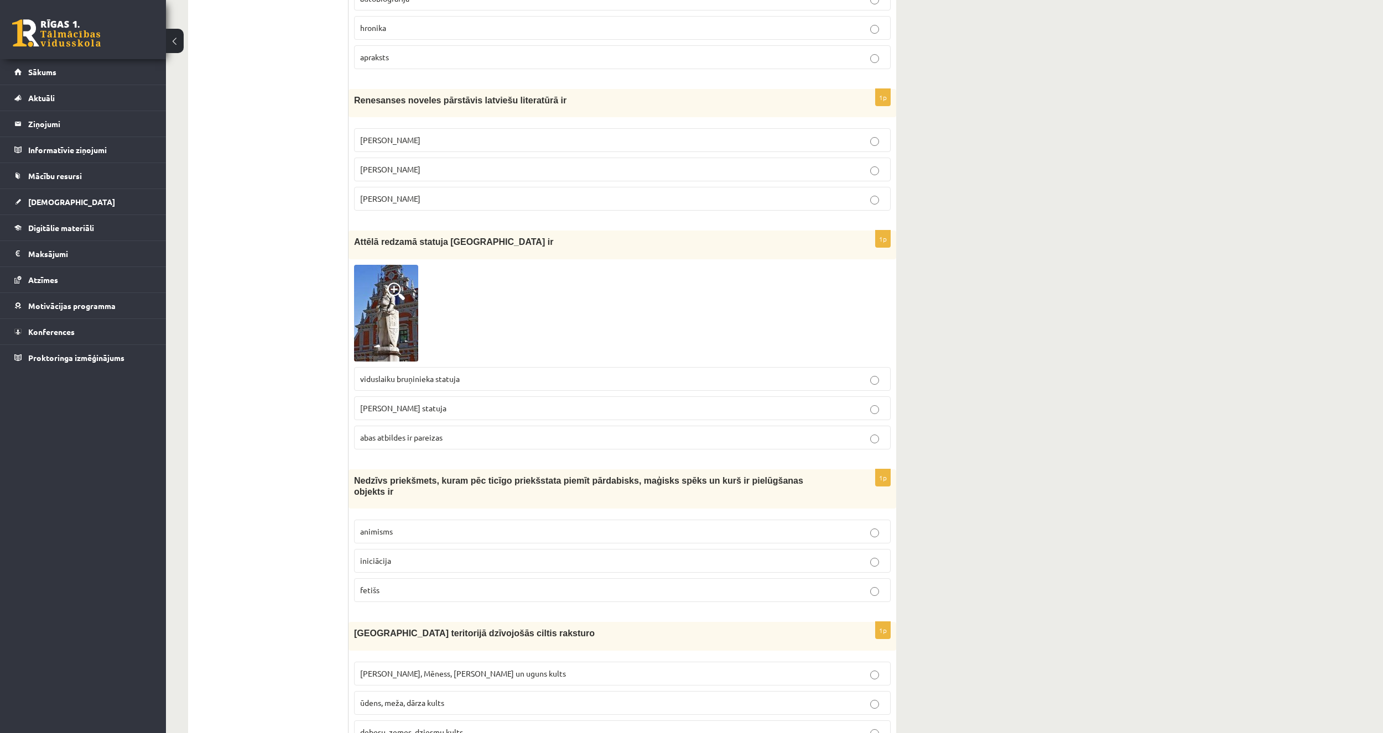
click at [407, 403] on p "Rolanda statuja" at bounding box center [622, 409] width 524 height 12
click at [405, 329] on img at bounding box center [386, 313] width 64 height 97
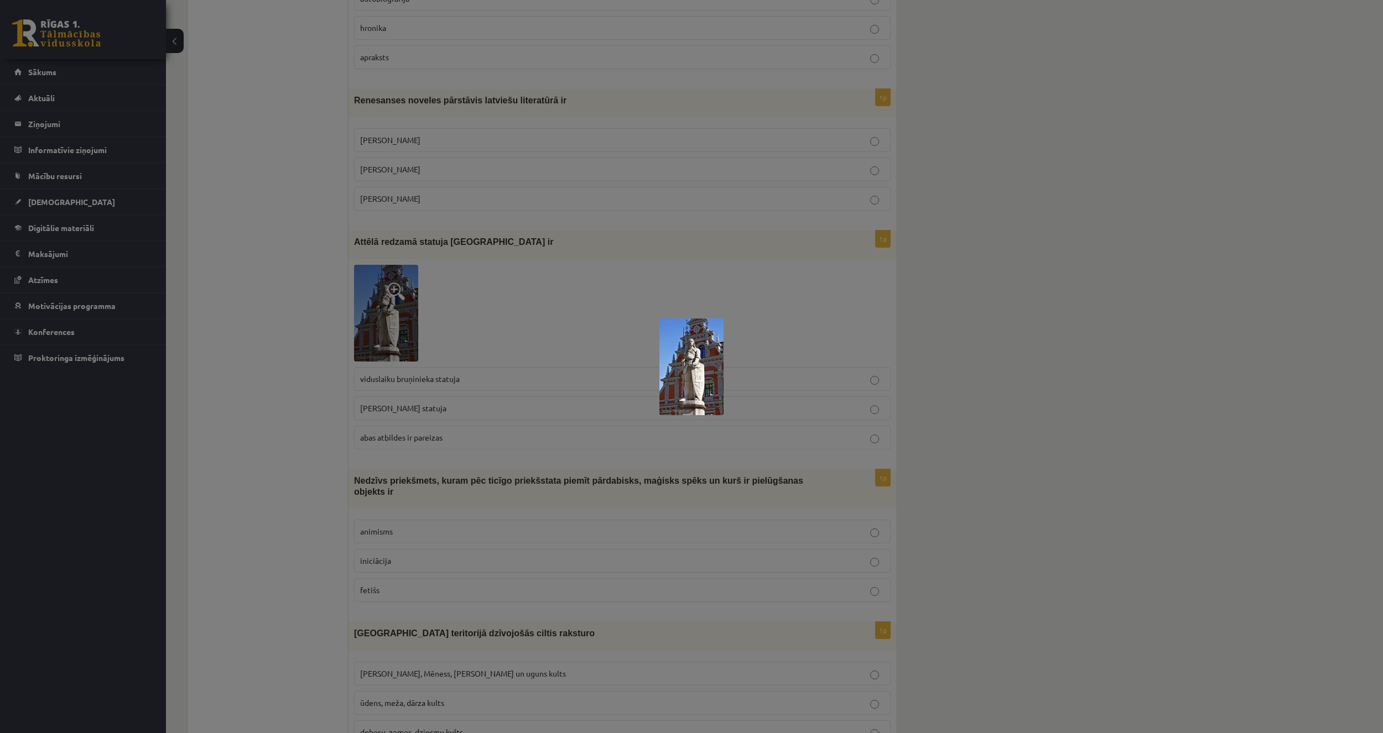
click at [699, 363] on img at bounding box center [691, 367] width 64 height 97
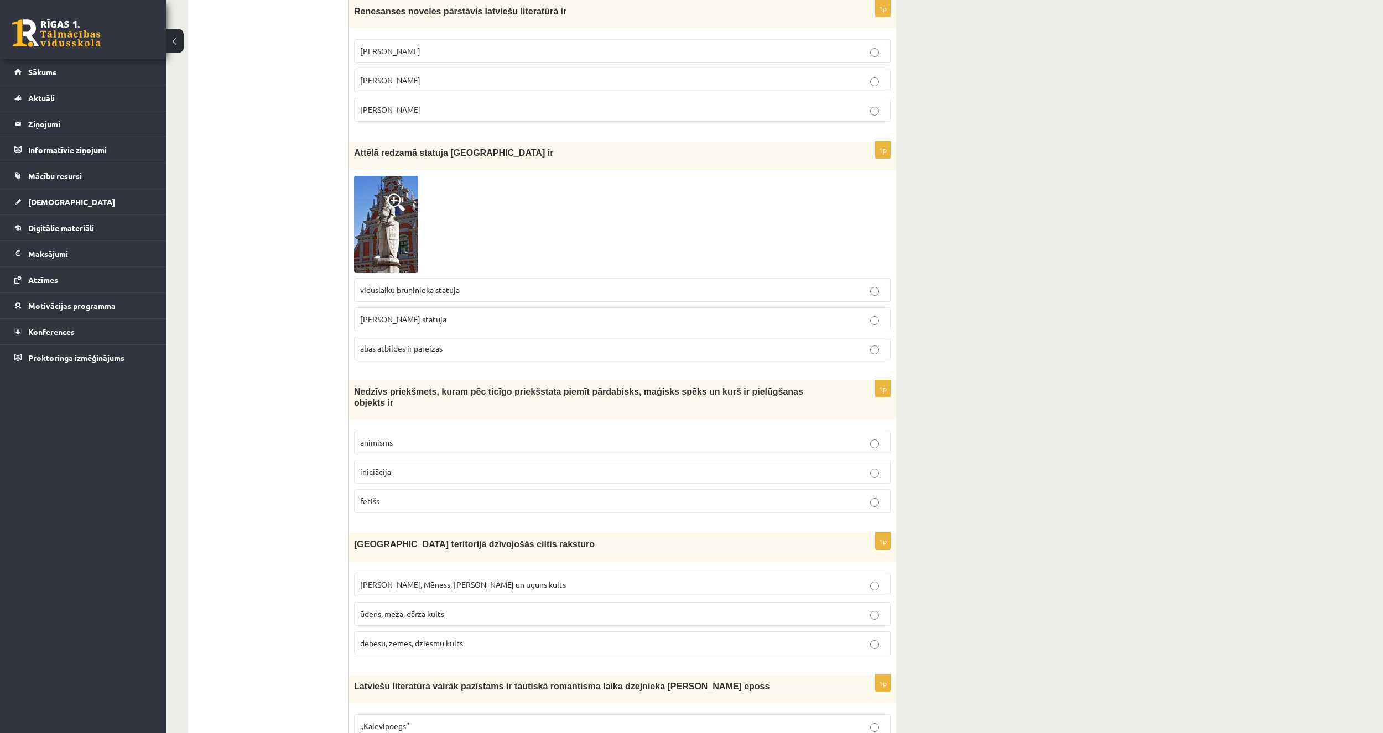
scroll to position [1936, 0]
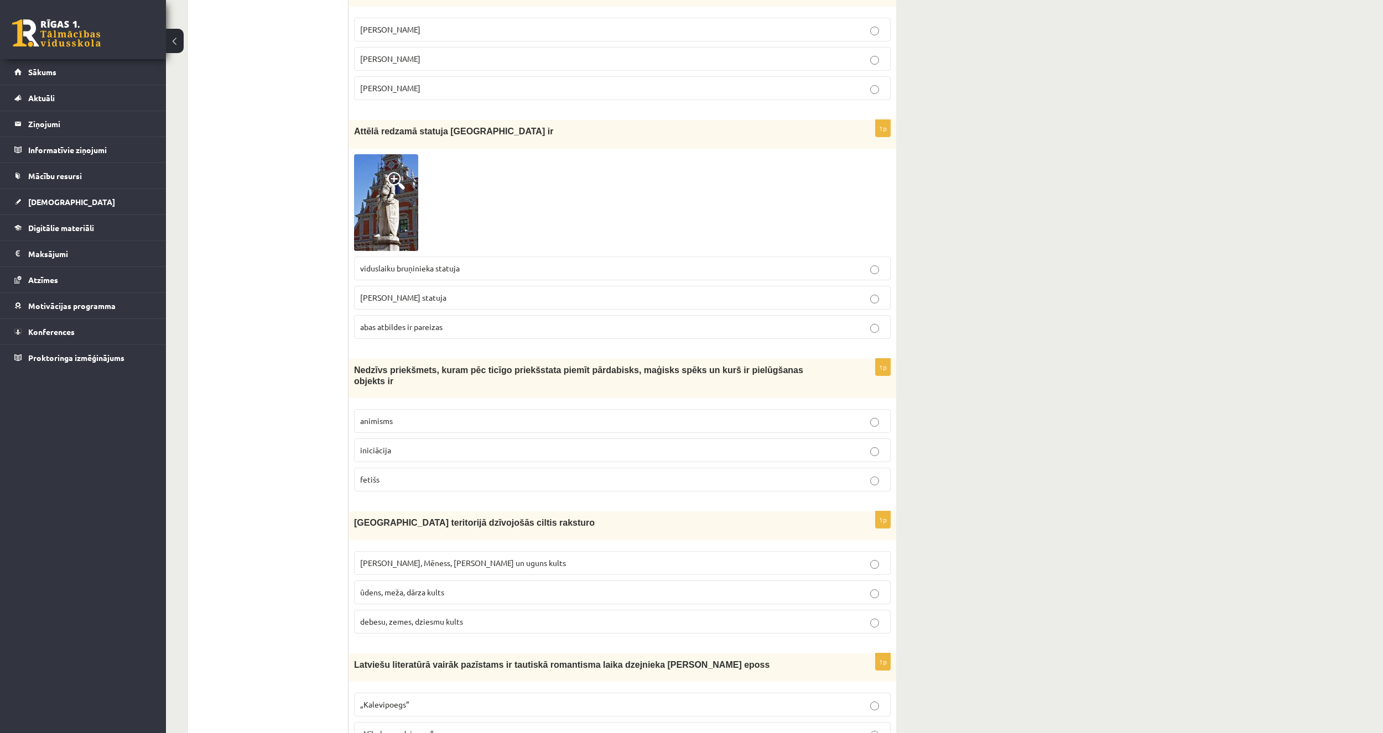
click at [255, 512] on ul "Tests Izvērtējums!" at bounding box center [273, 457] width 149 height 4389
click at [419, 474] on p "fetišs" at bounding box center [622, 480] width 524 height 12
click at [439, 409] on label "animisms" at bounding box center [622, 421] width 536 height 24
click at [408, 474] on p "fetišs" at bounding box center [622, 480] width 524 height 12
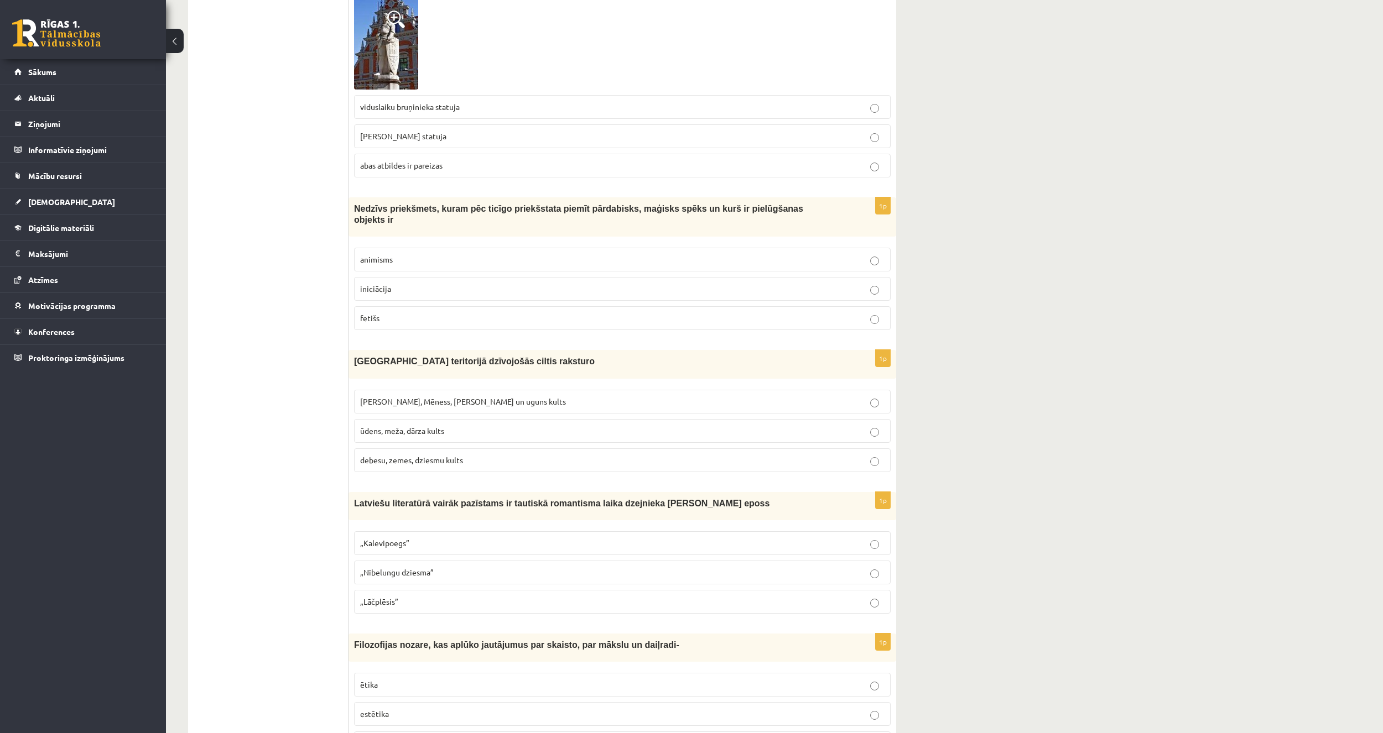
scroll to position [2102, 0]
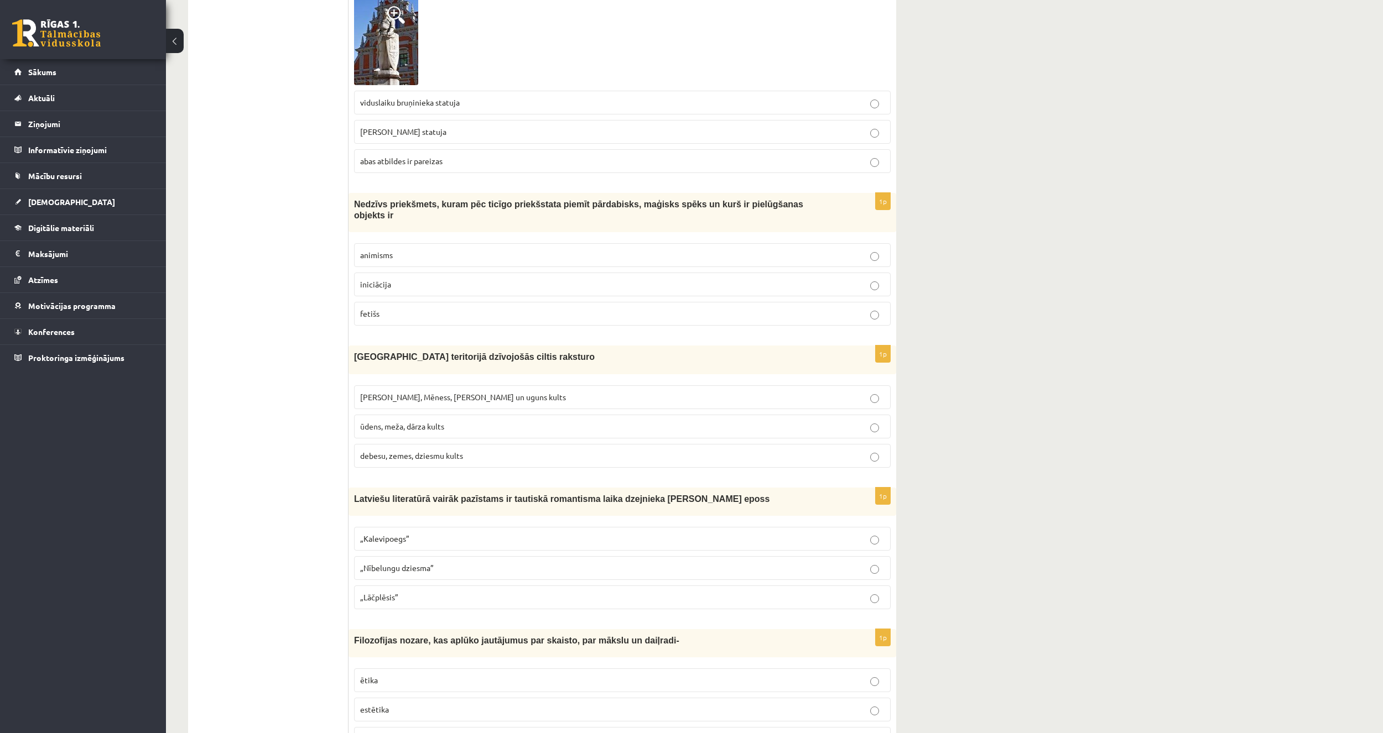
click at [405, 421] on span "ūdens, meža, dārza kults" at bounding box center [402, 426] width 84 height 10
click at [388, 386] on label "Saules, Mēness, Pērkona un uguns kults" at bounding box center [622, 398] width 536 height 24
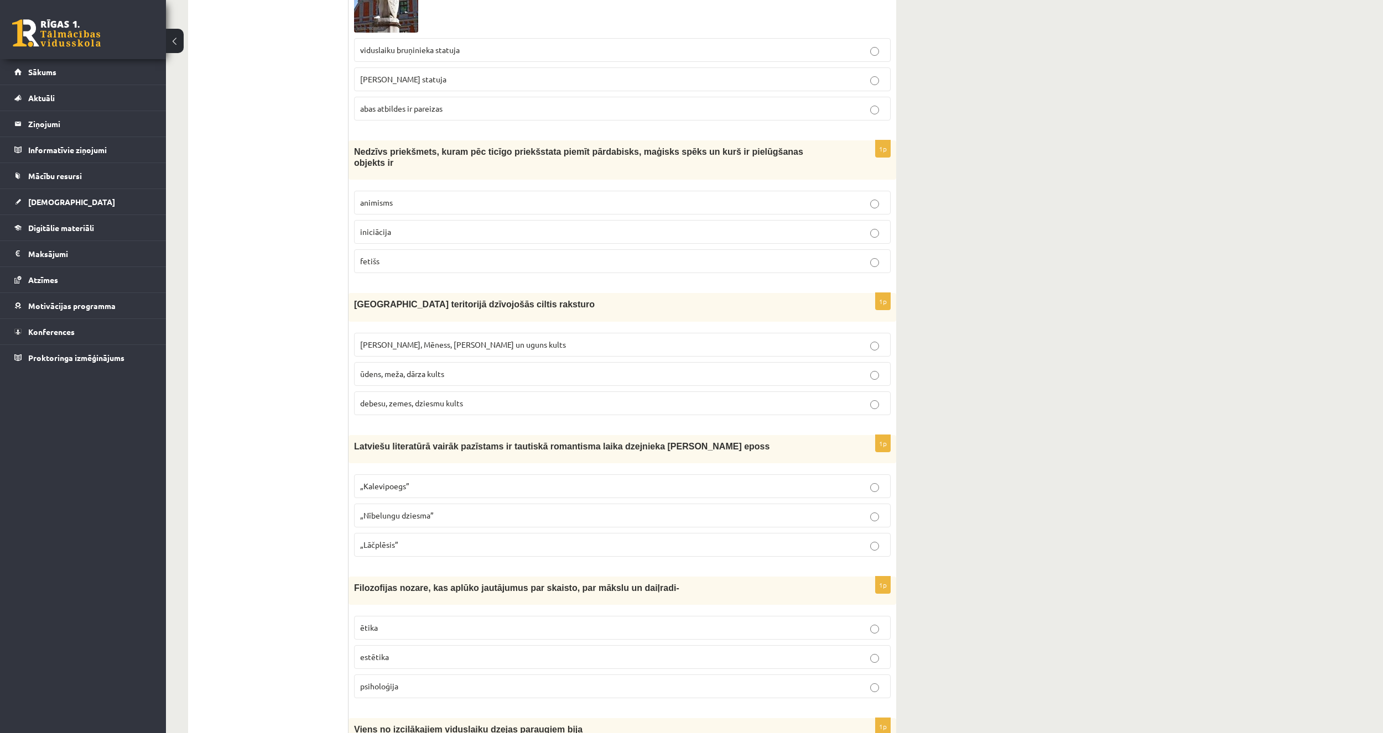
scroll to position [2157, 0]
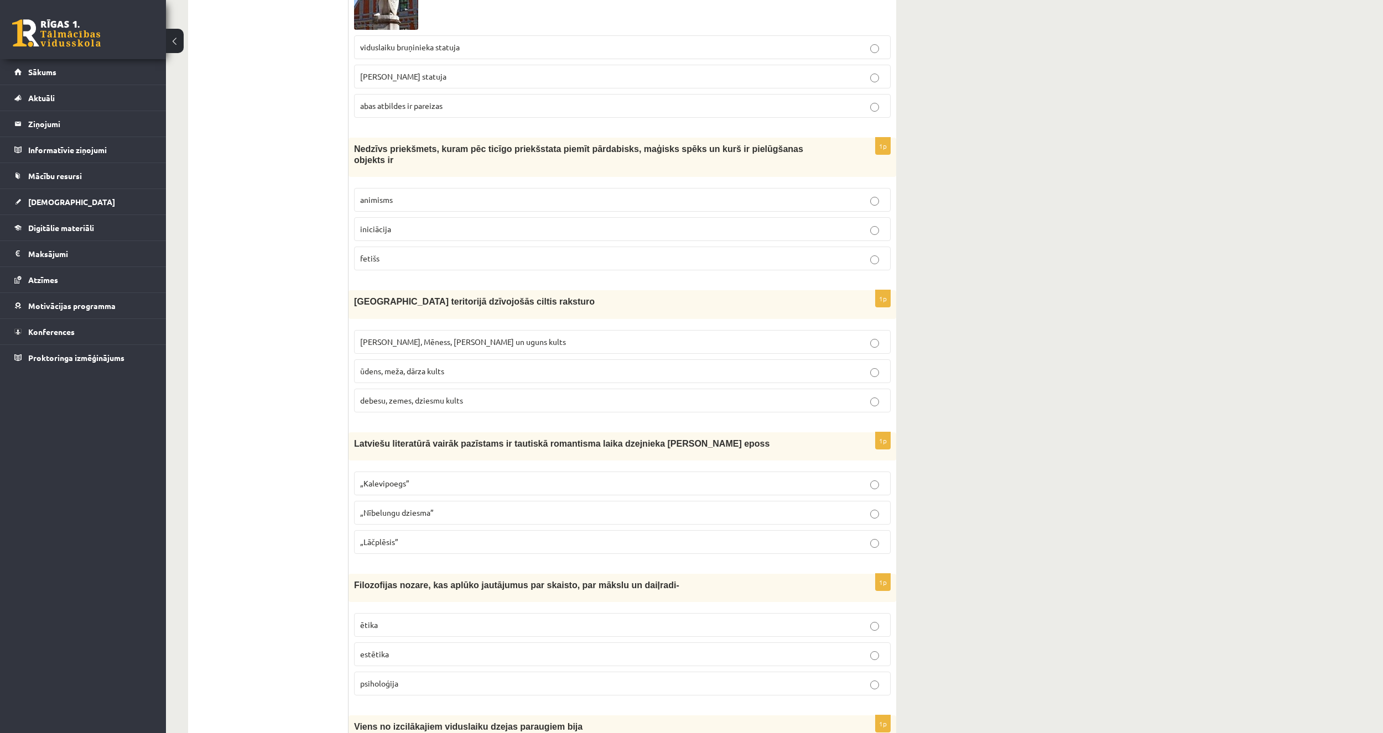
click at [383, 537] on span "„Lāčplēsis”" at bounding box center [379, 542] width 38 height 10
drag, startPoint x: 241, startPoint y: 422, endPoint x: 246, endPoint y: 424, distance: 6.0
click at [241, 422] on ul "Tests Izvērtējums!" at bounding box center [273, 236] width 149 height 4389
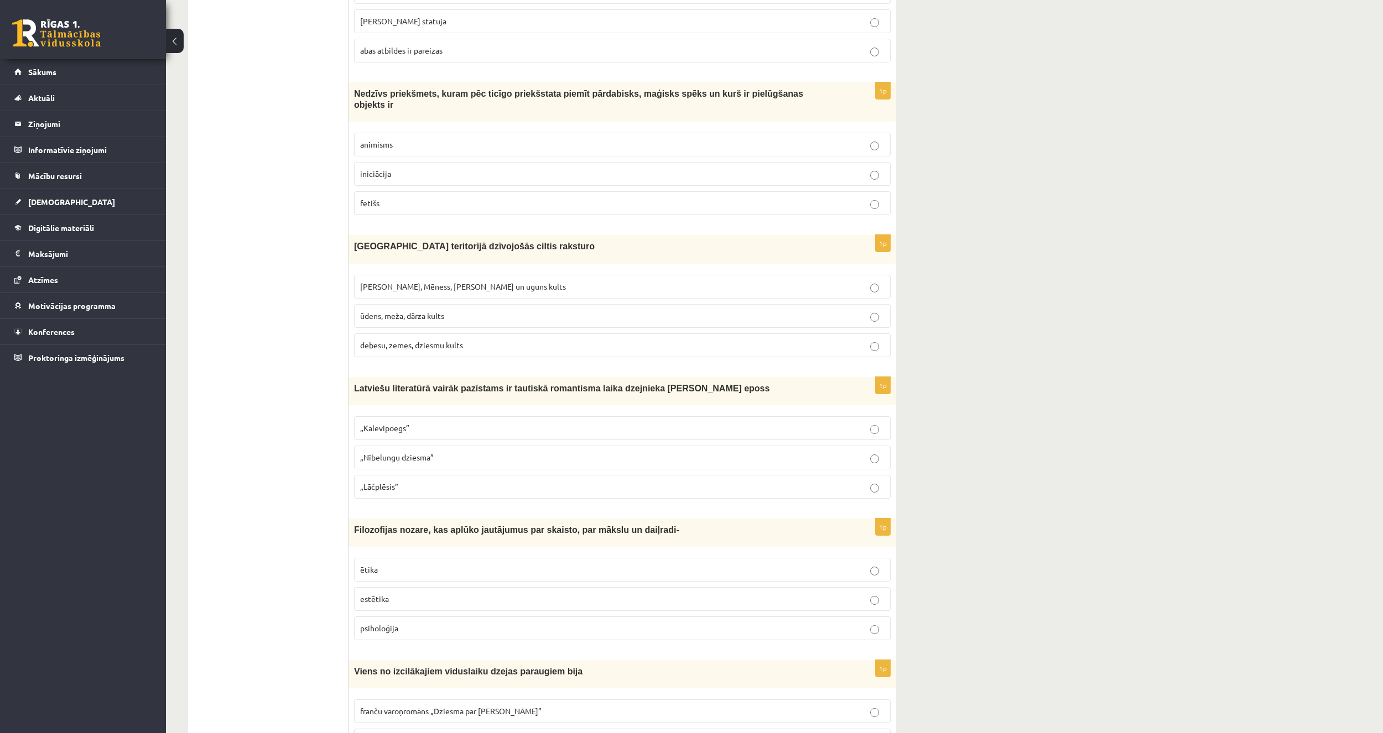
click at [403, 593] on p "estētika" at bounding box center [622, 599] width 524 height 12
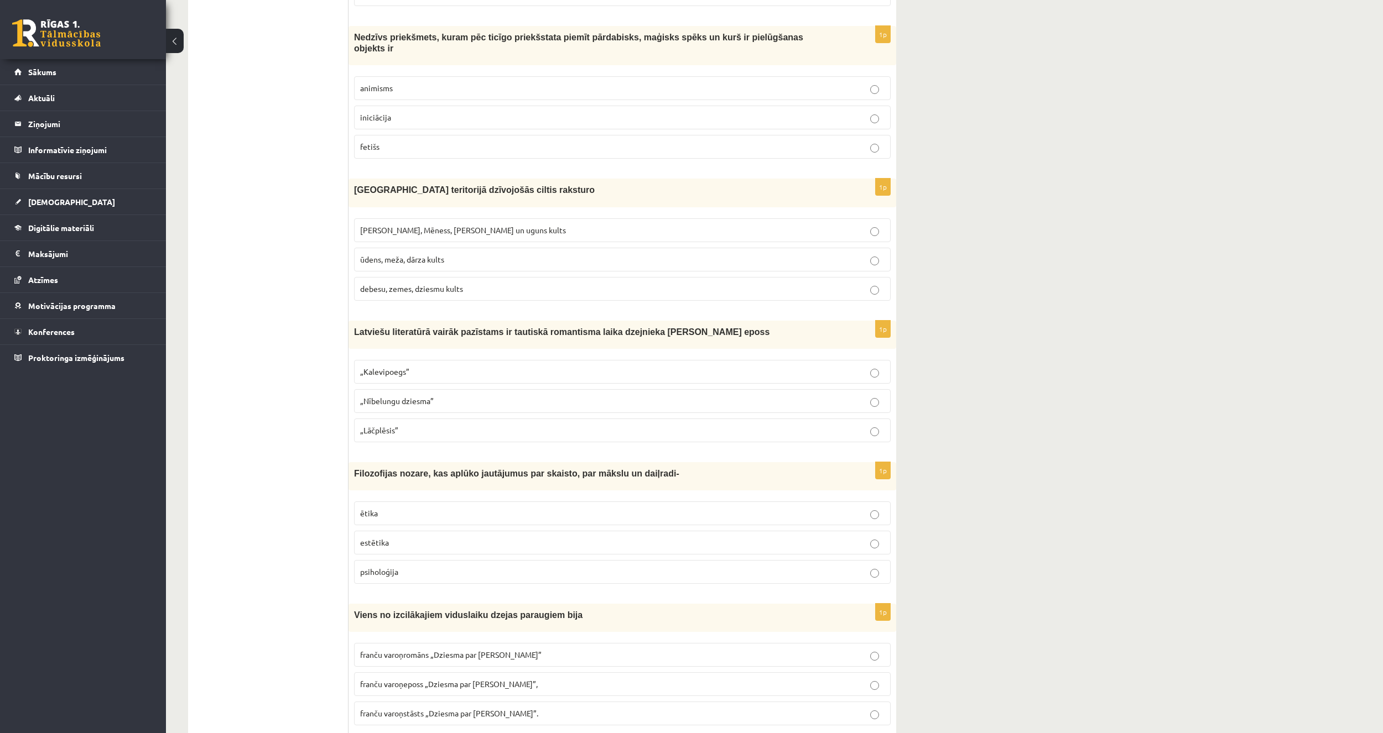
scroll to position [2378, 0]
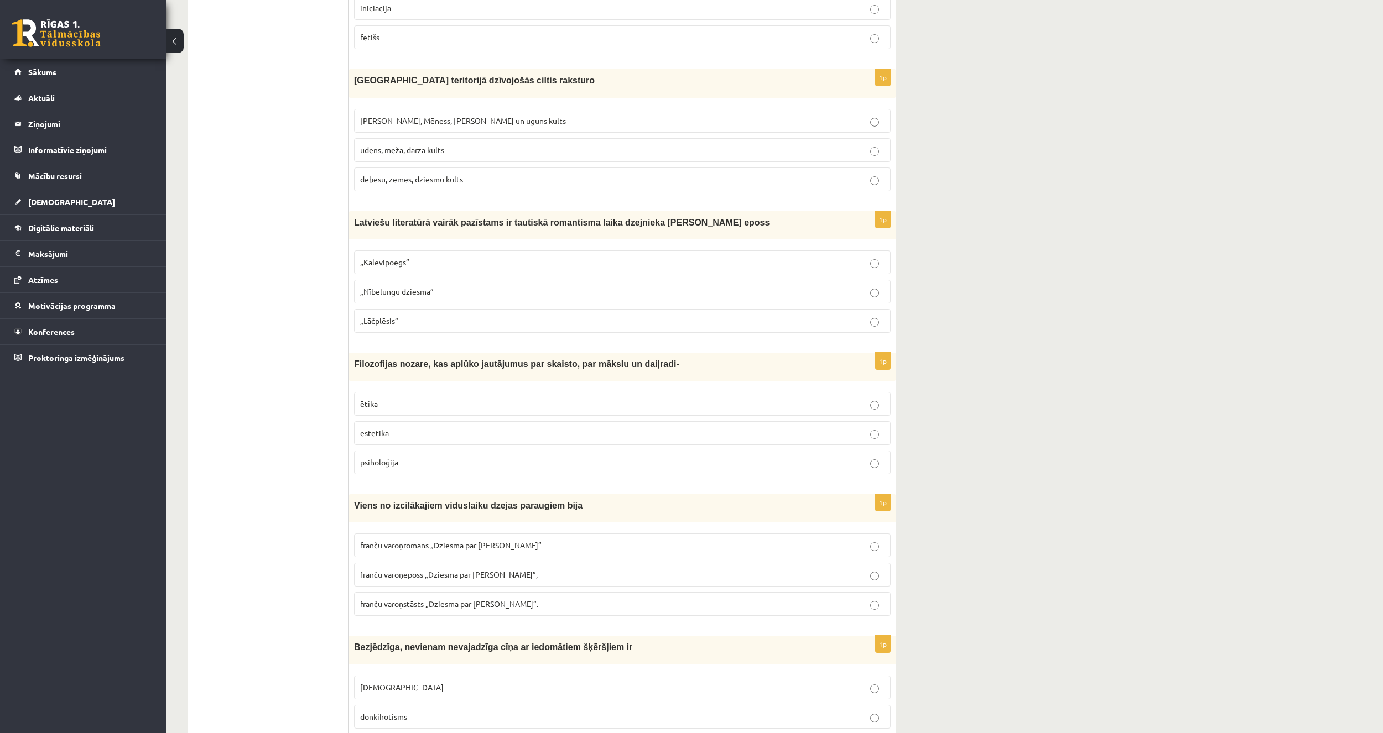
click at [356, 563] on label "franču varoņeposs „Dziesma par Rolandu”," at bounding box center [622, 575] width 536 height 24
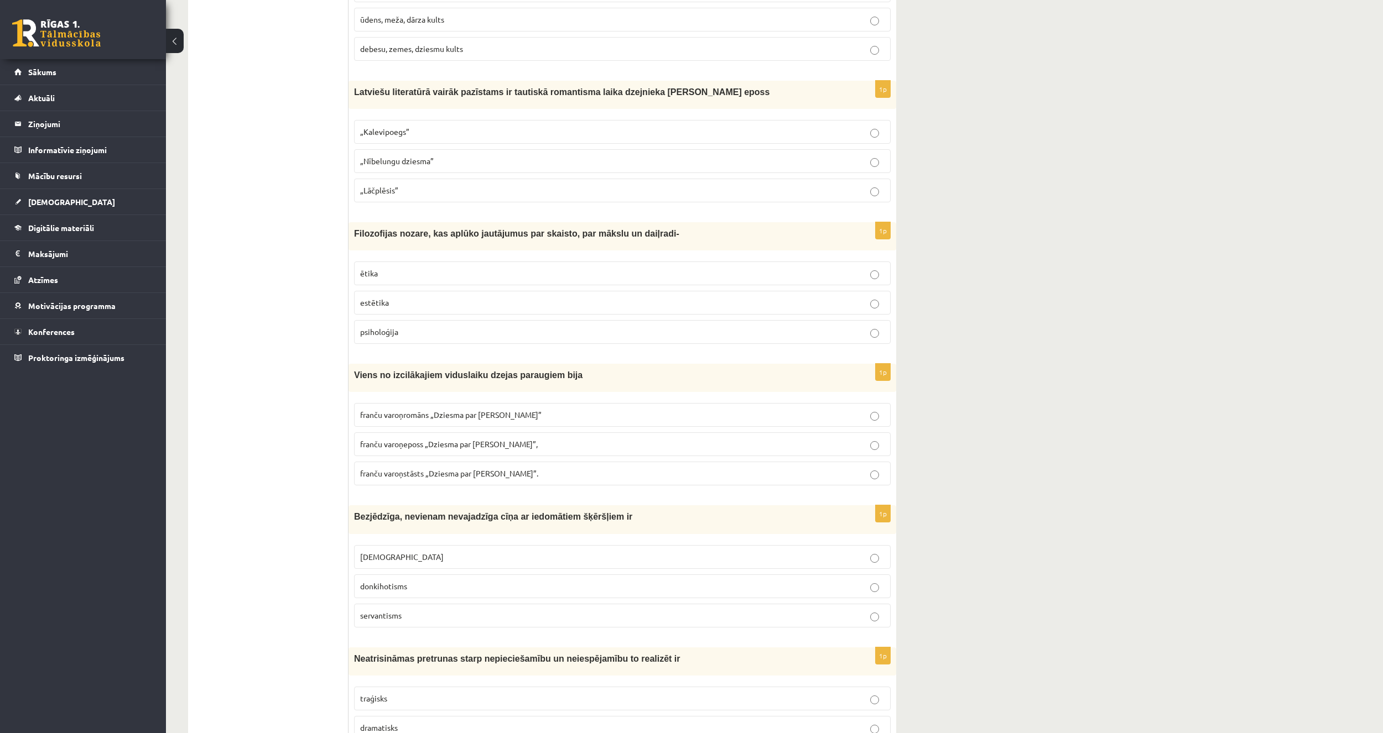
scroll to position [2544, 0]
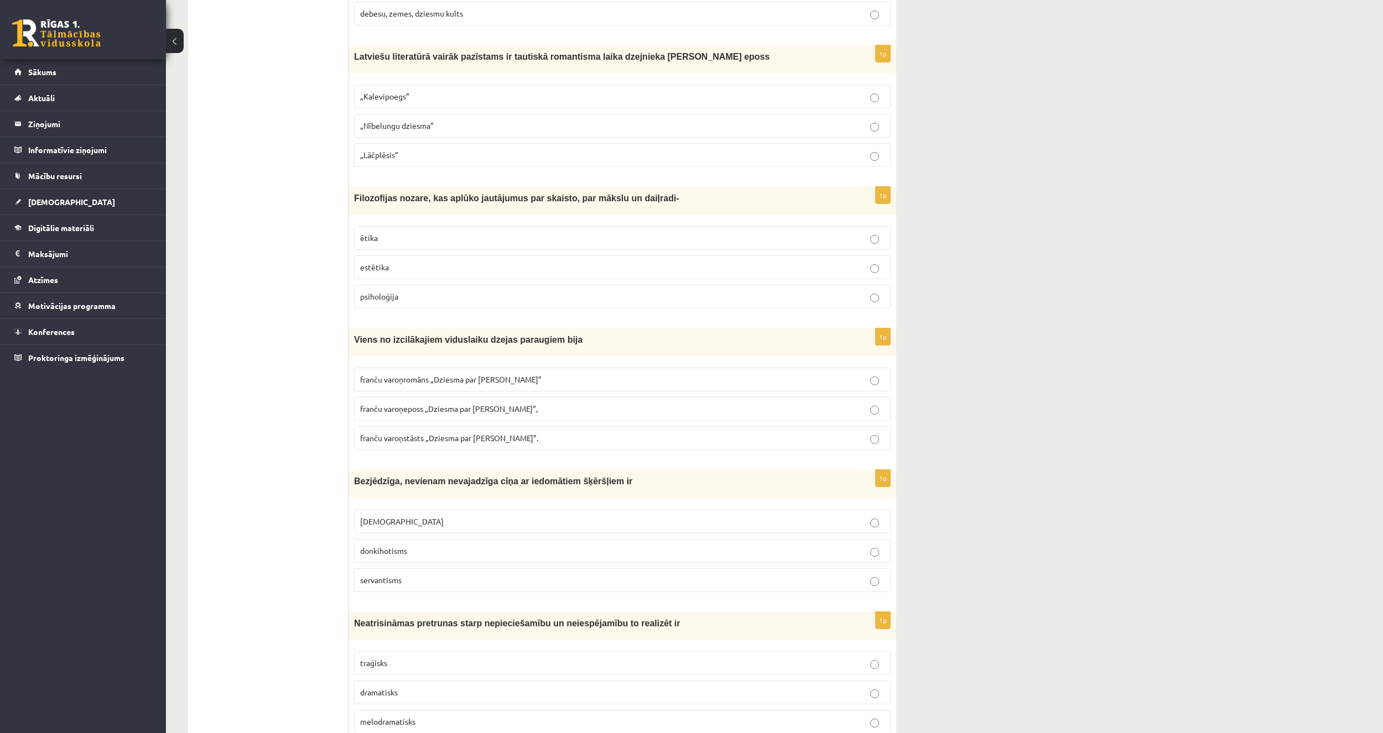
click at [383, 539] on label "donkihotisms" at bounding box center [622, 551] width 536 height 24
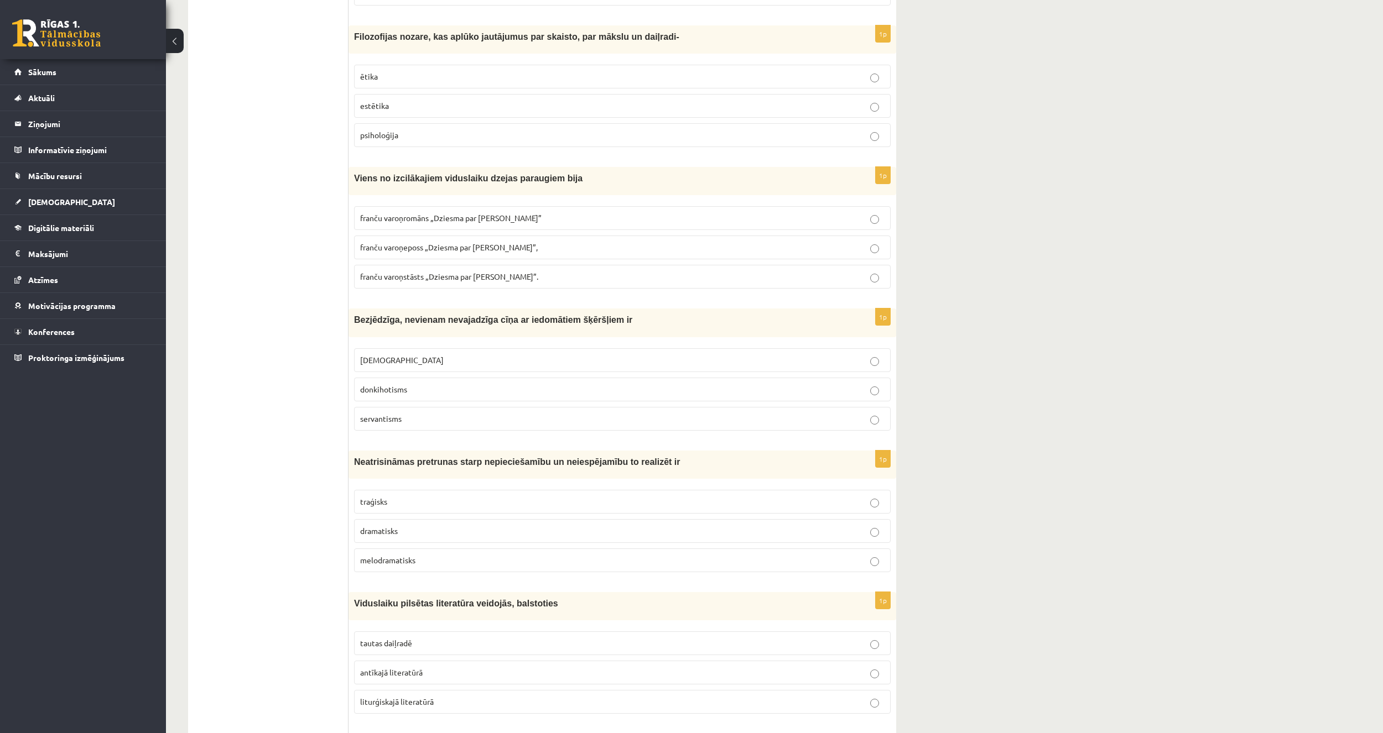
scroll to position [2710, 0]
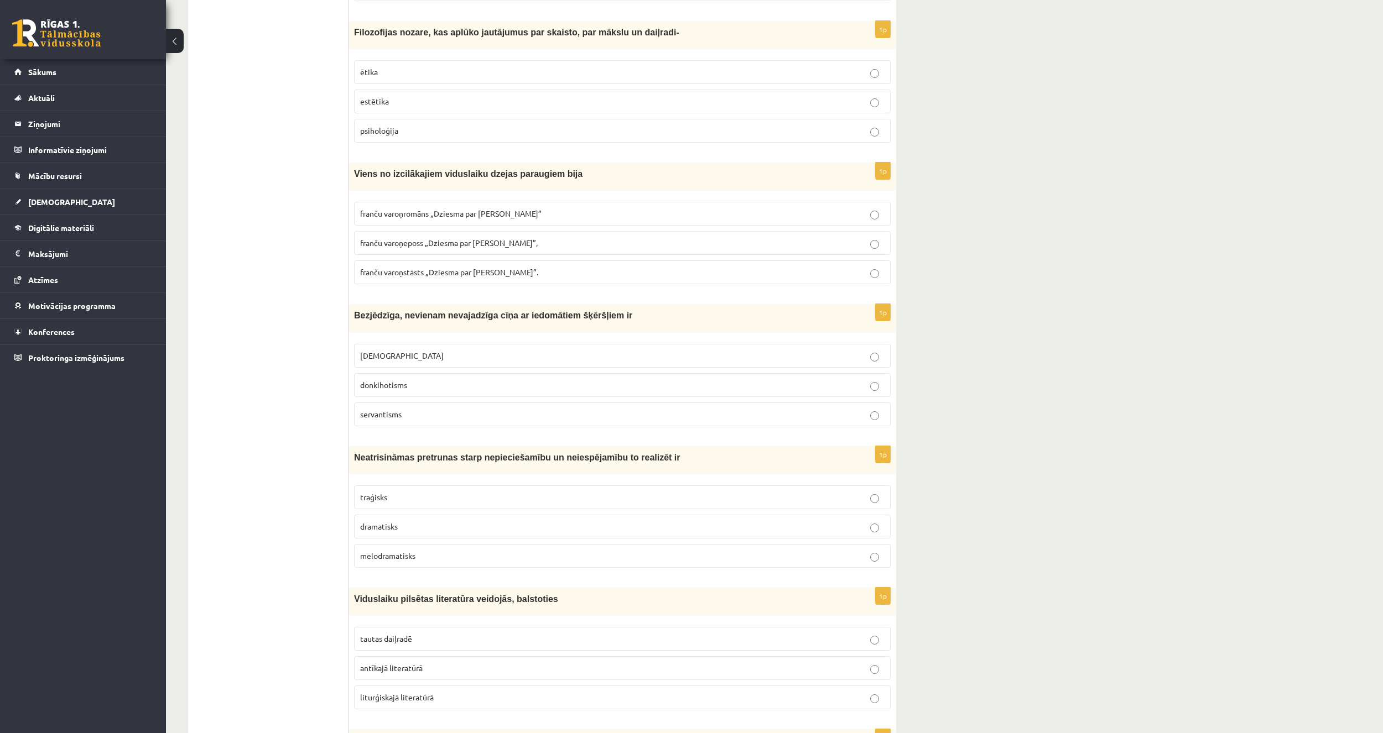
drag, startPoint x: 407, startPoint y: 489, endPoint x: 399, endPoint y: 491, distance: 7.5
click at [408, 492] on p "traģisks" at bounding box center [622, 498] width 524 height 12
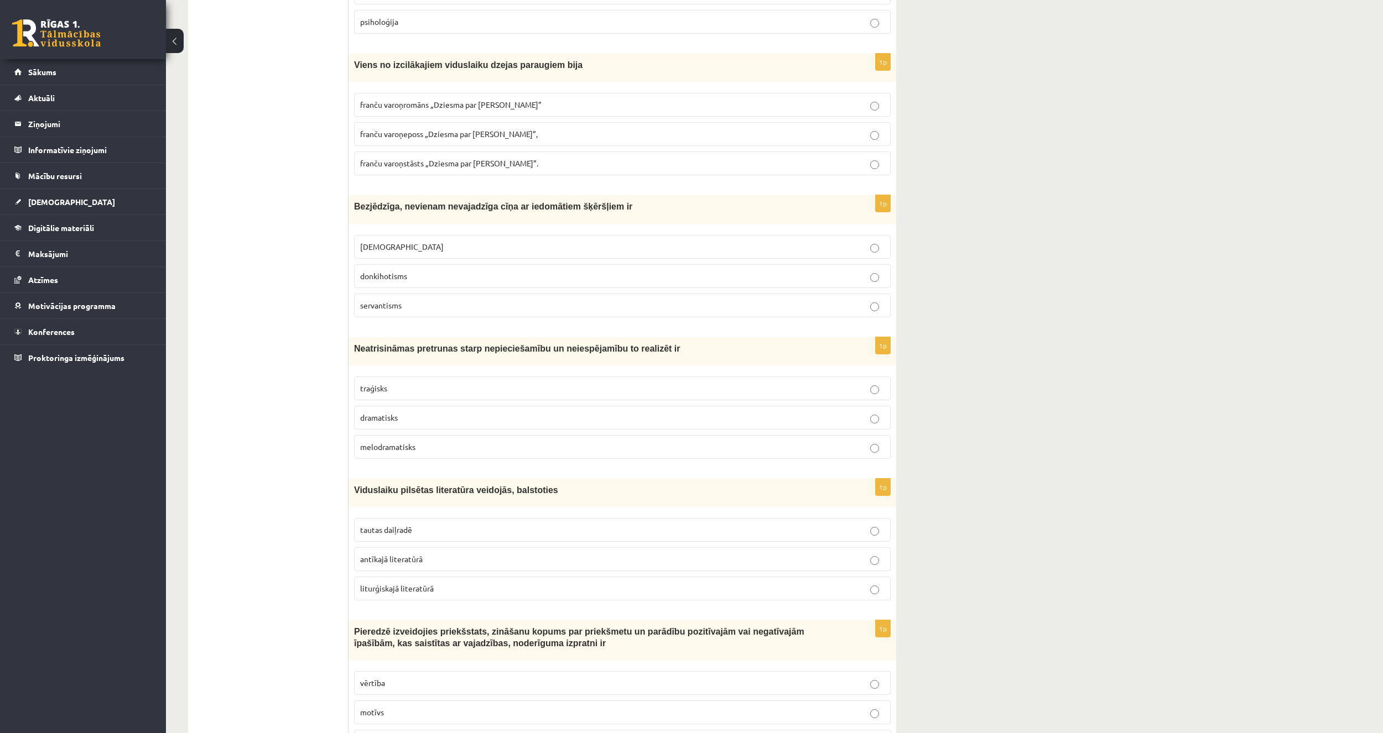
scroll to position [2876, 0]
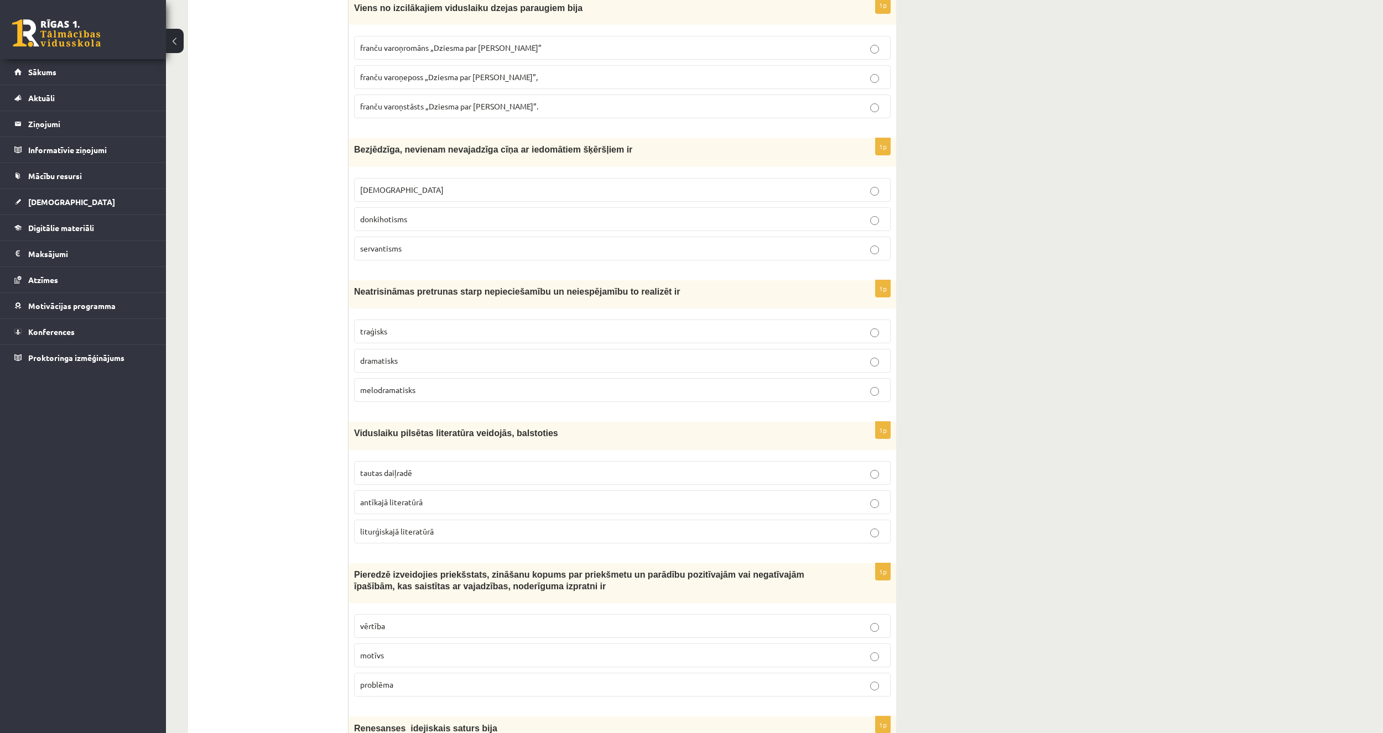
click at [398, 468] on span "tautas daiļradē" at bounding box center [386, 473] width 52 height 10
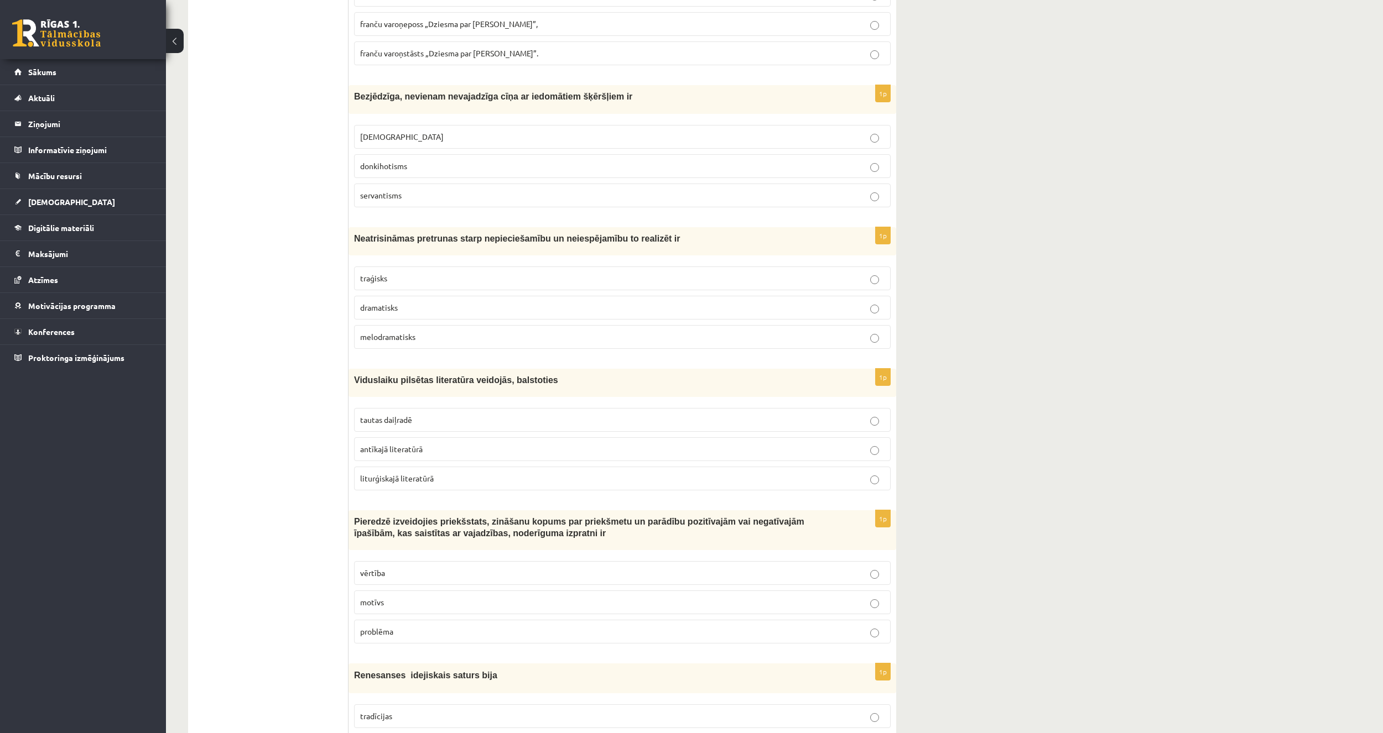
scroll to position [3042, 0]
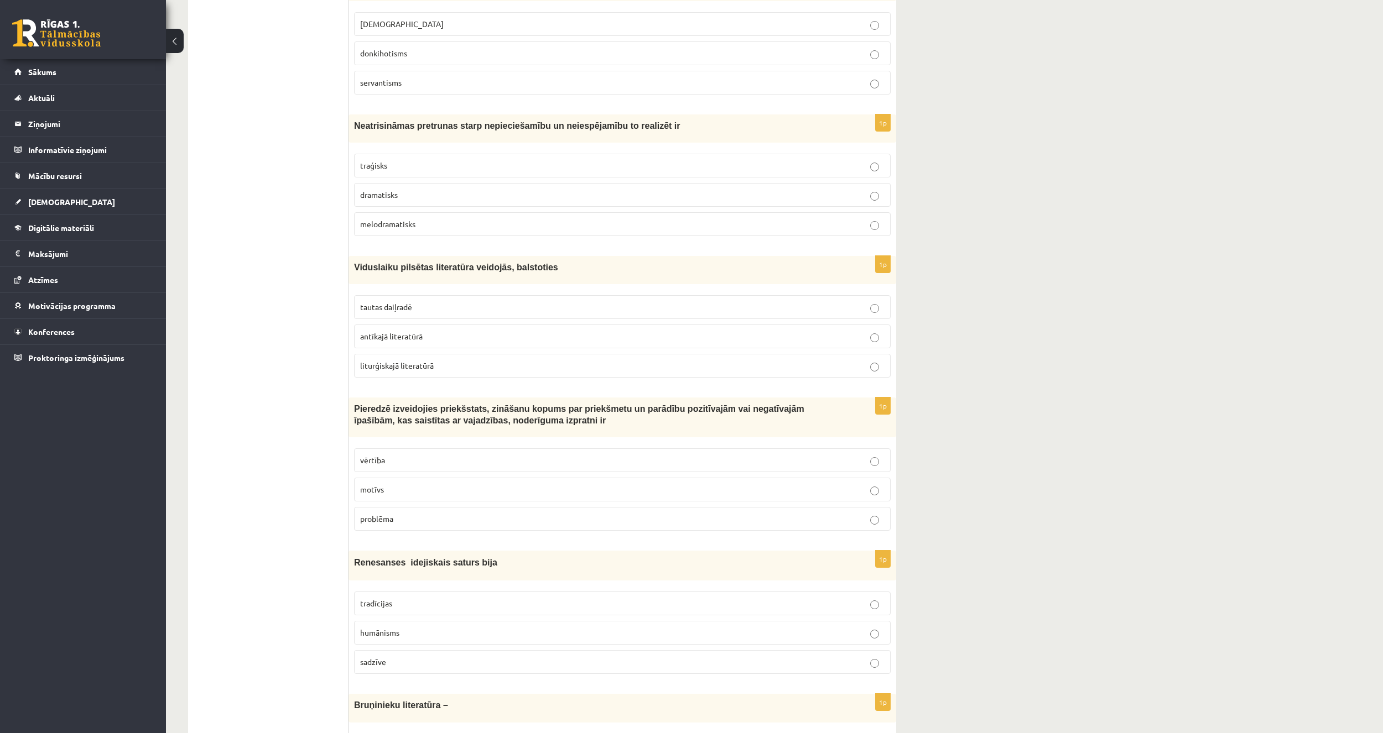
click at [413, 455] on p "vērtība" at bounding box center [622, 461] width 524 height 12
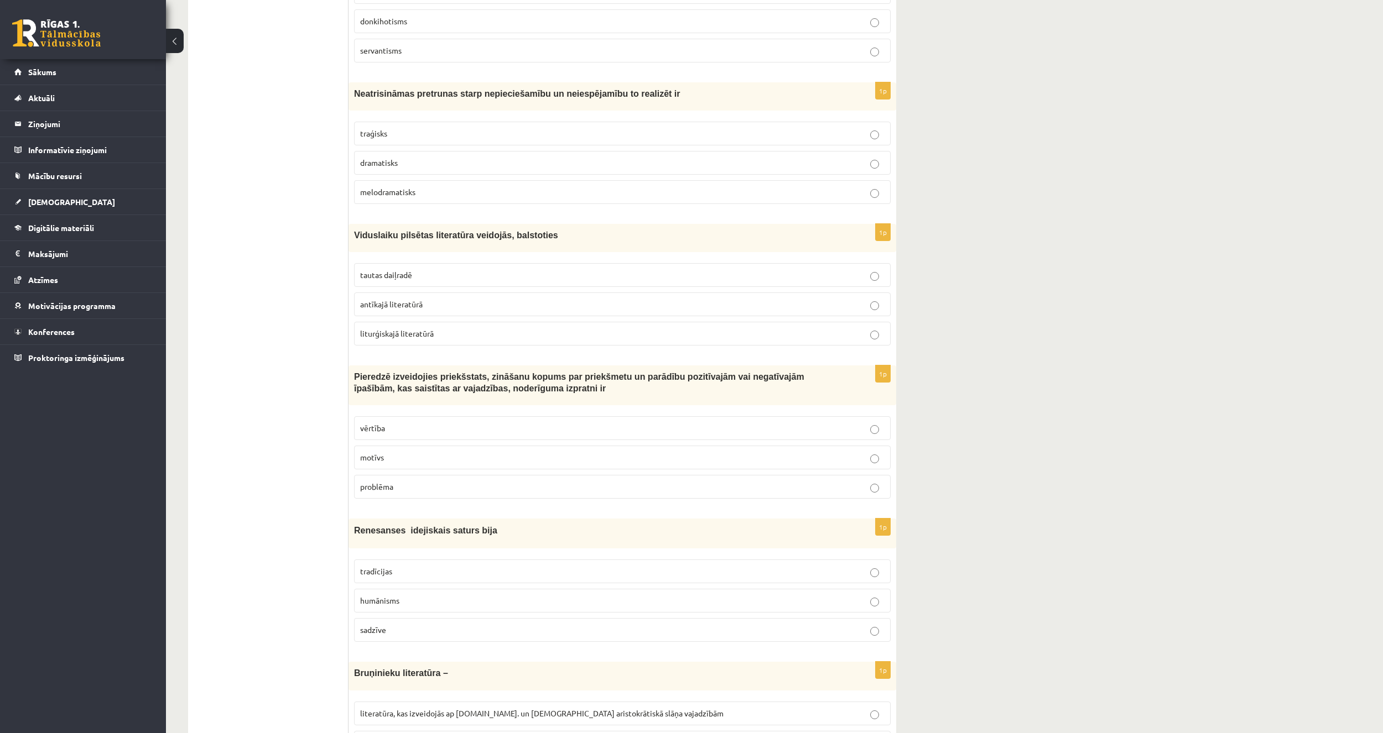
scroll to position [3208, 0]
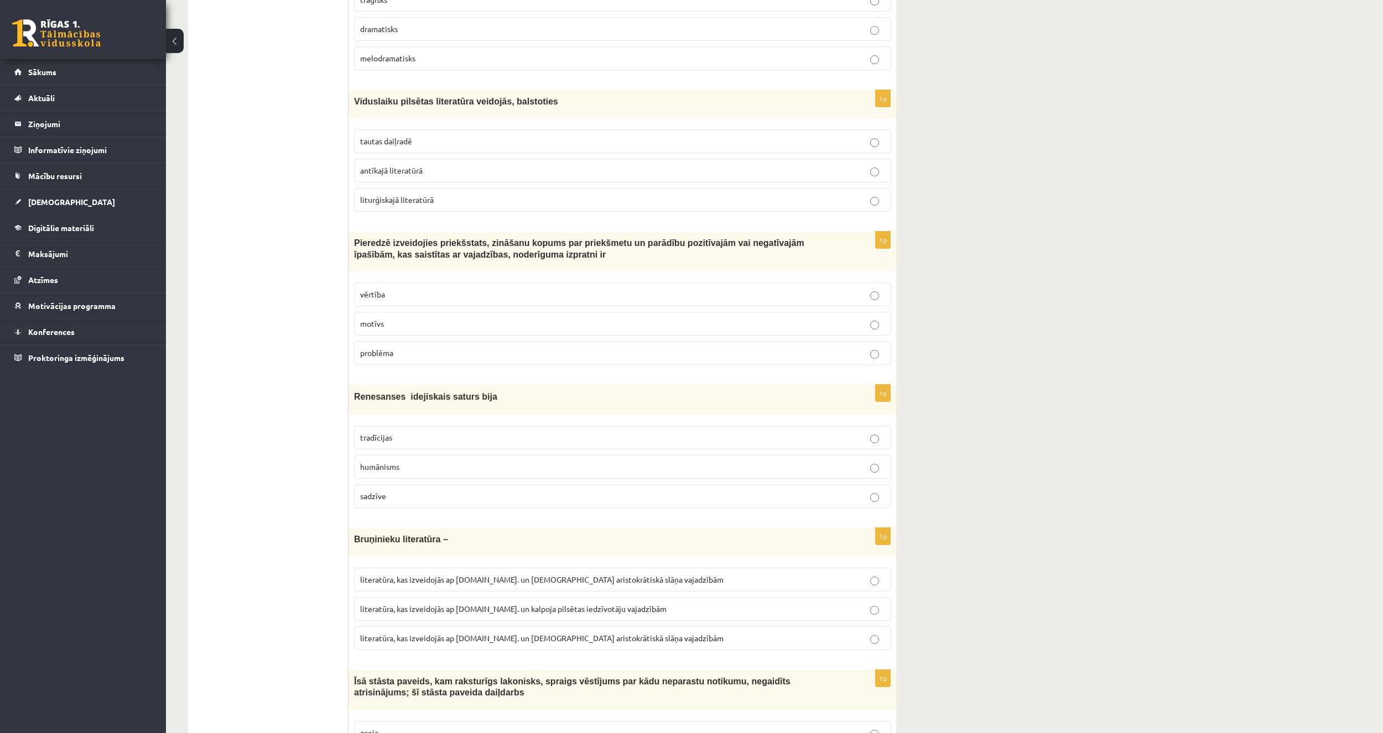
click at [388, 455] on label "humānisms" at bounding box center [622, 467] width 536 height 24
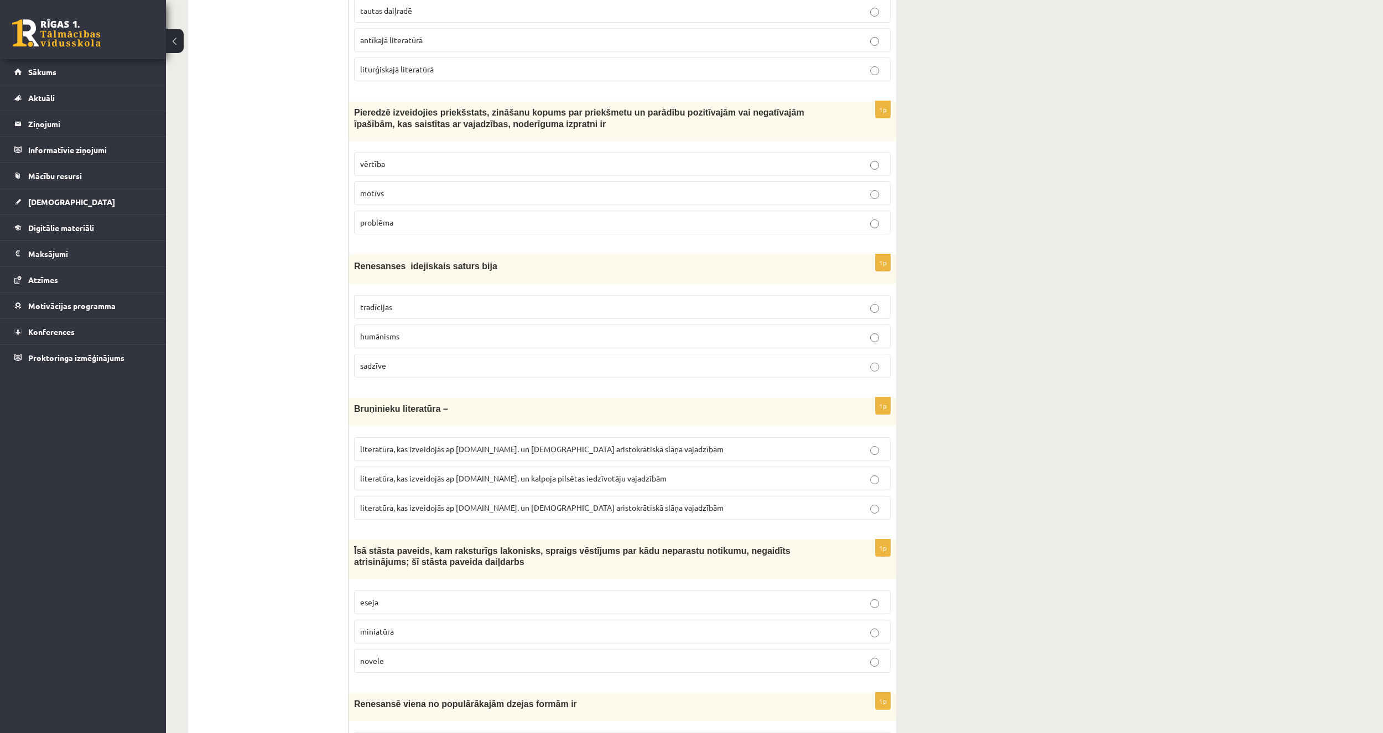
scroll to position [3374, 0]
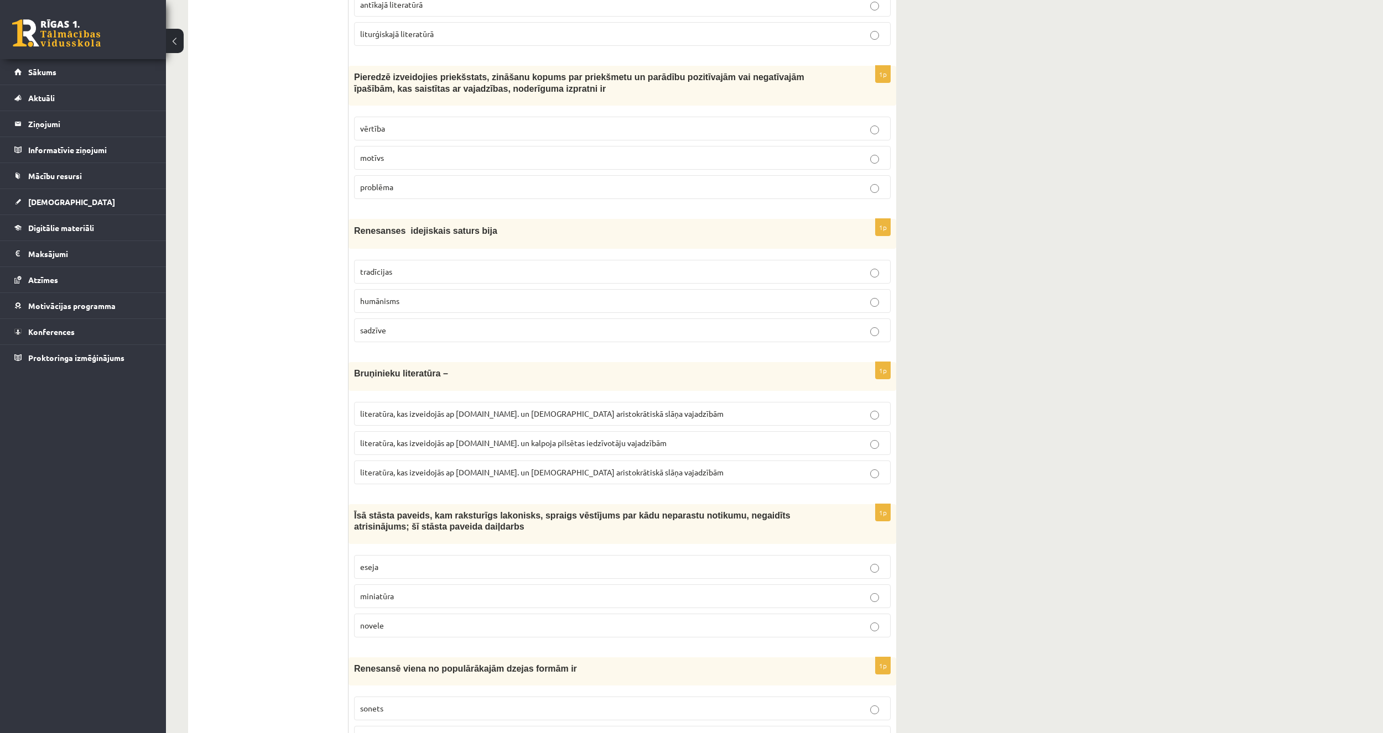
click at [525, 468] on label "literatūra, kas izveidojās ap 12.gs. un kalpoja aristokrātiskā slāņa vajadzībām" at bounding box center [622, 473] width 536 height 24
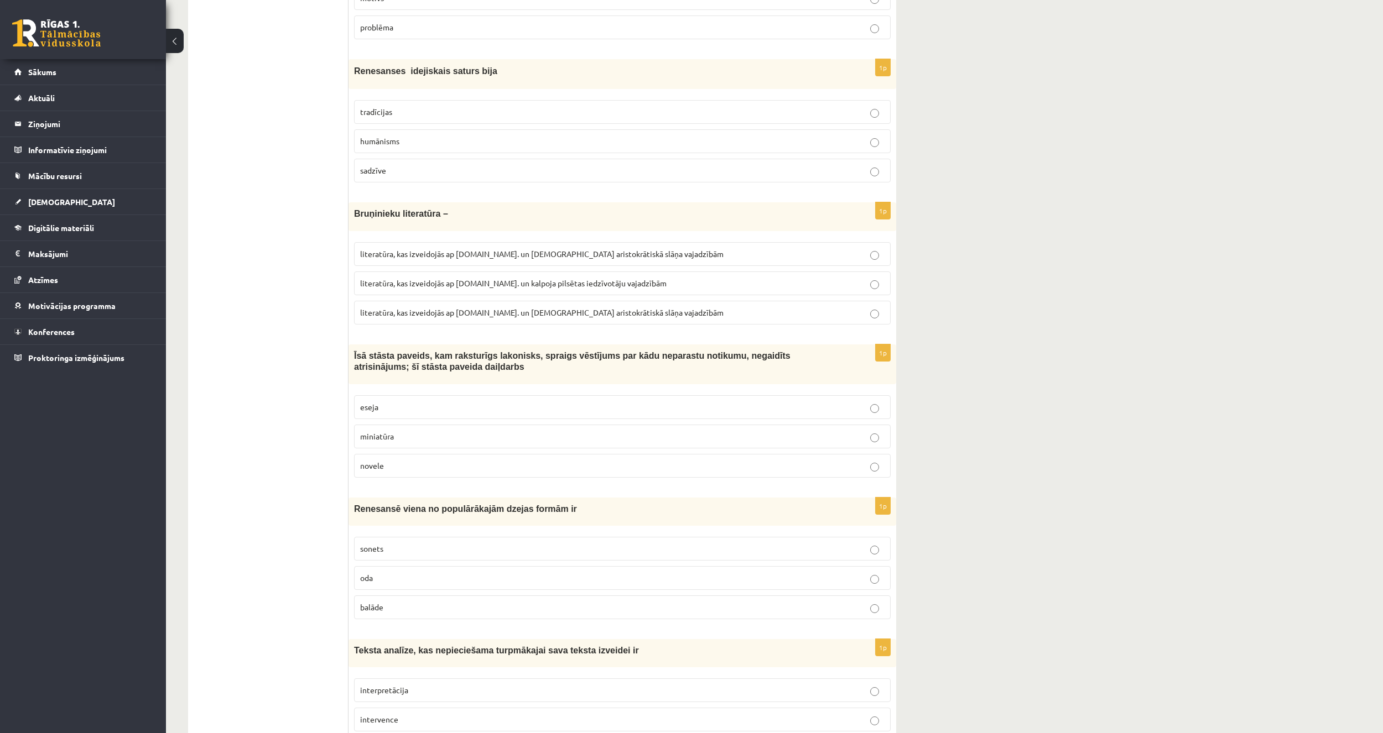
scroll to position [3540, 0]
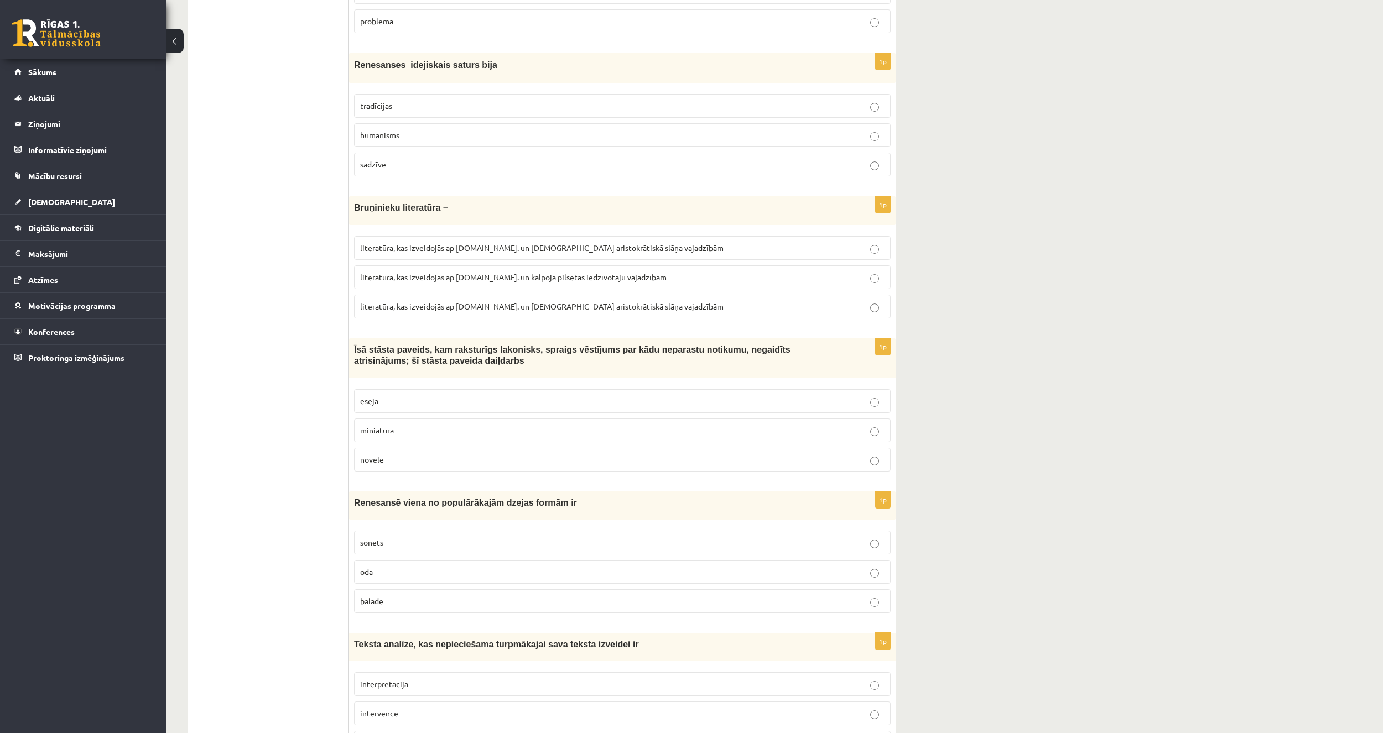
click at [401, 454] on p "novele" at bounding box center [622, 460] width 524 height 12
click at [404, 531] on label "sonets" at bounding box center [622, 543] width 536 height 24
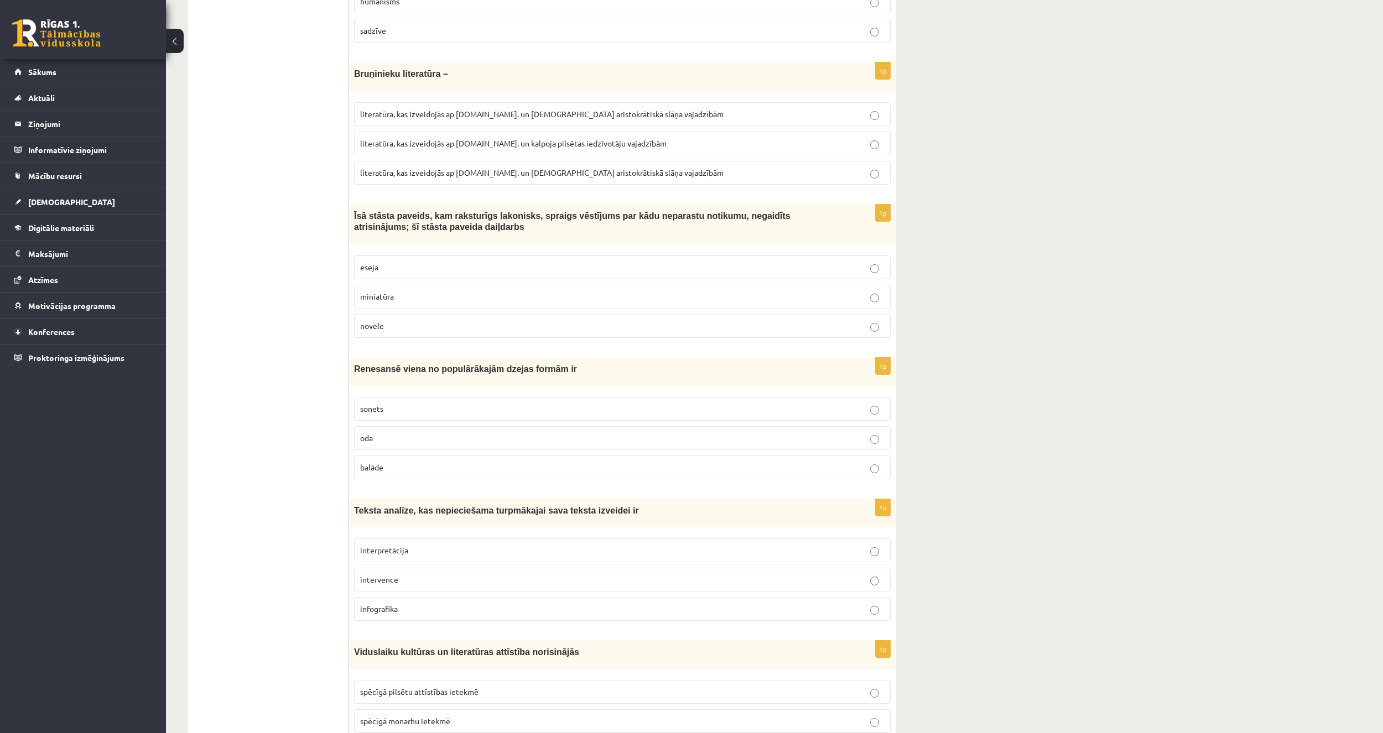
scroll to position [3706, 0]
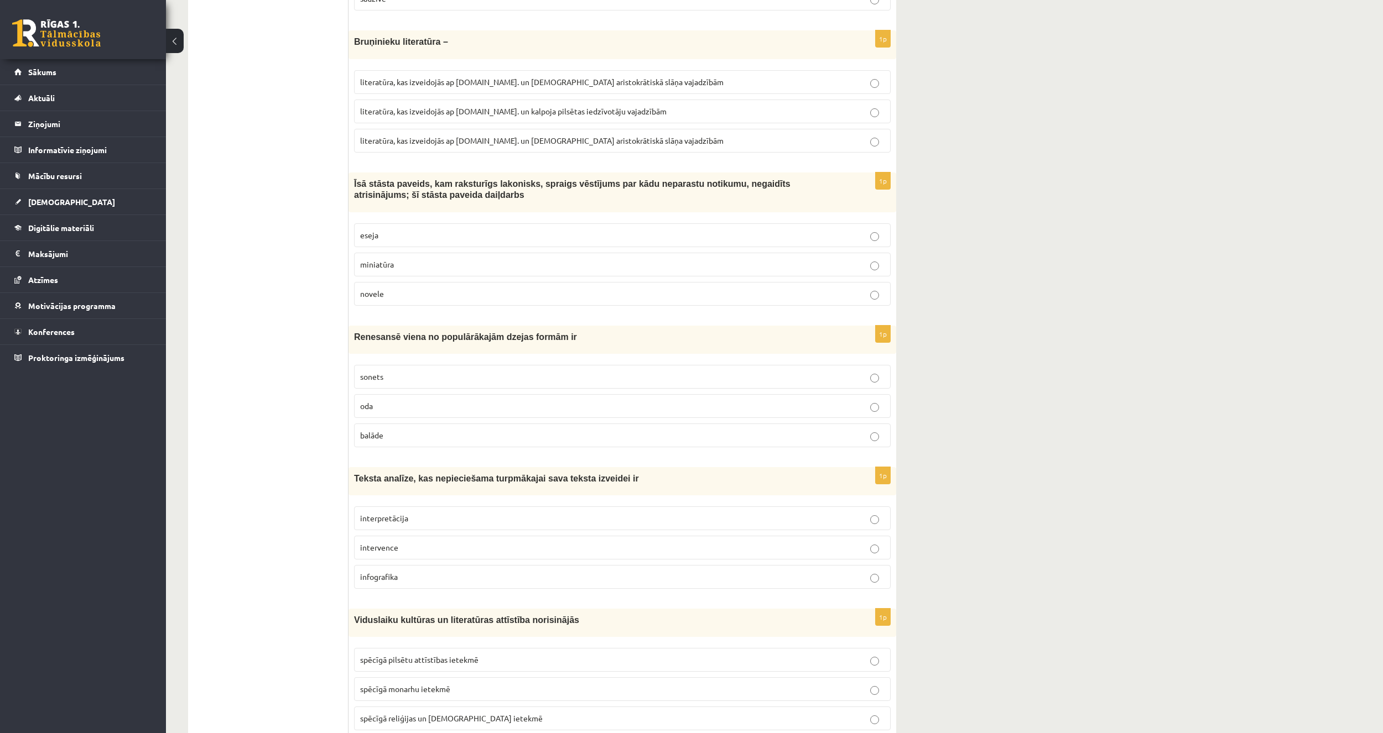
click at [419, 513] on p "interpretācija" at bounding box center [622, 519] width 524 height 12
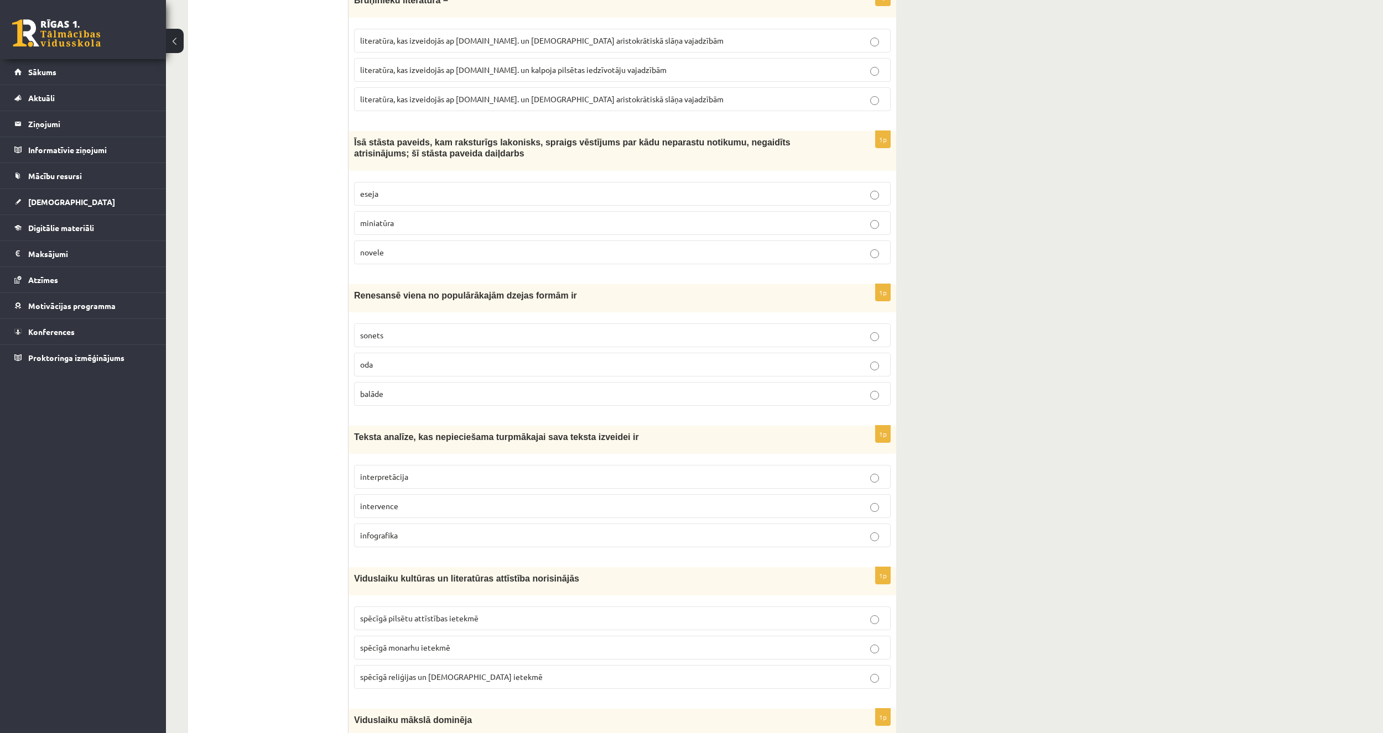
scroll to position [3877, 0]
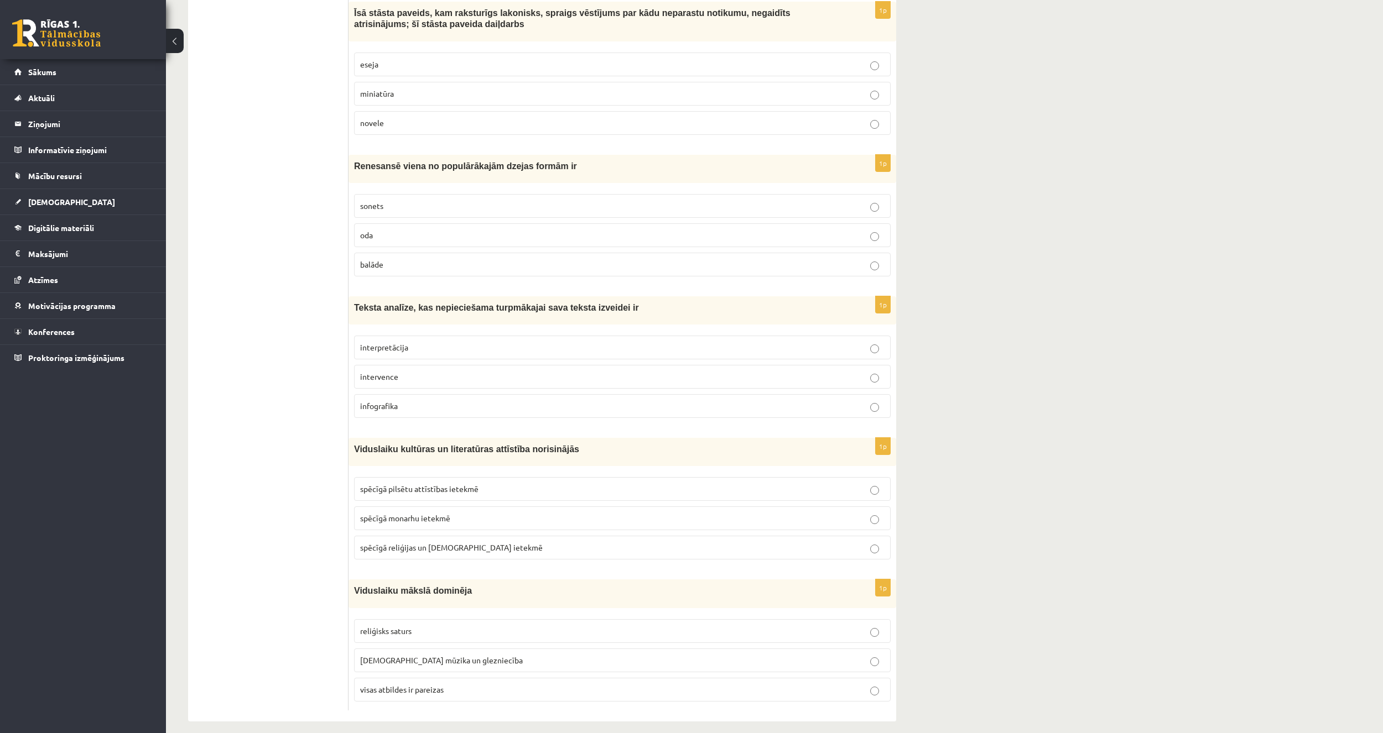
click at [371, 542] on p "spēcīgā reliģijas un baznīcas ietekmē" at bounding box center [622, 548] width 524 height 12
click at [371, 684] on p "visas atbildes ir pareizas" at bounding box center [622, 690] width 524 height 12
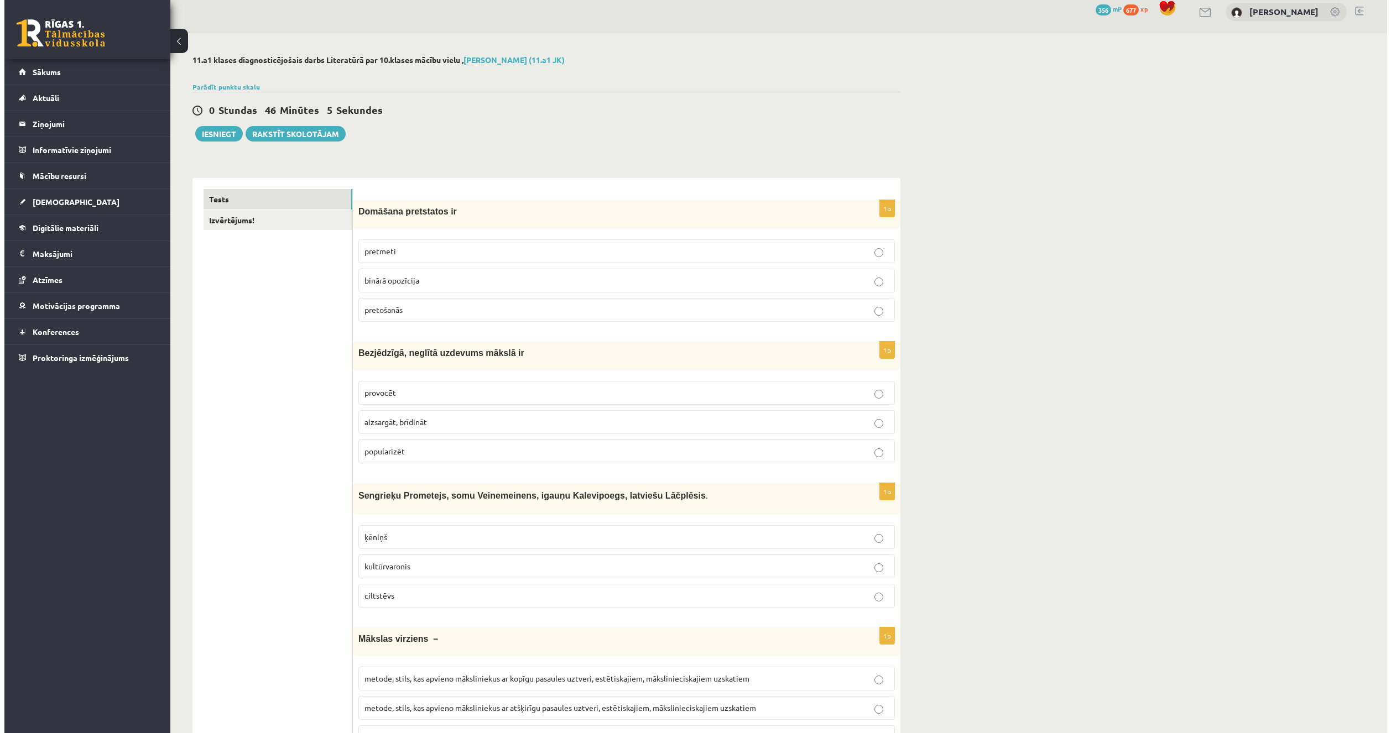
scroll to position [0, 0]
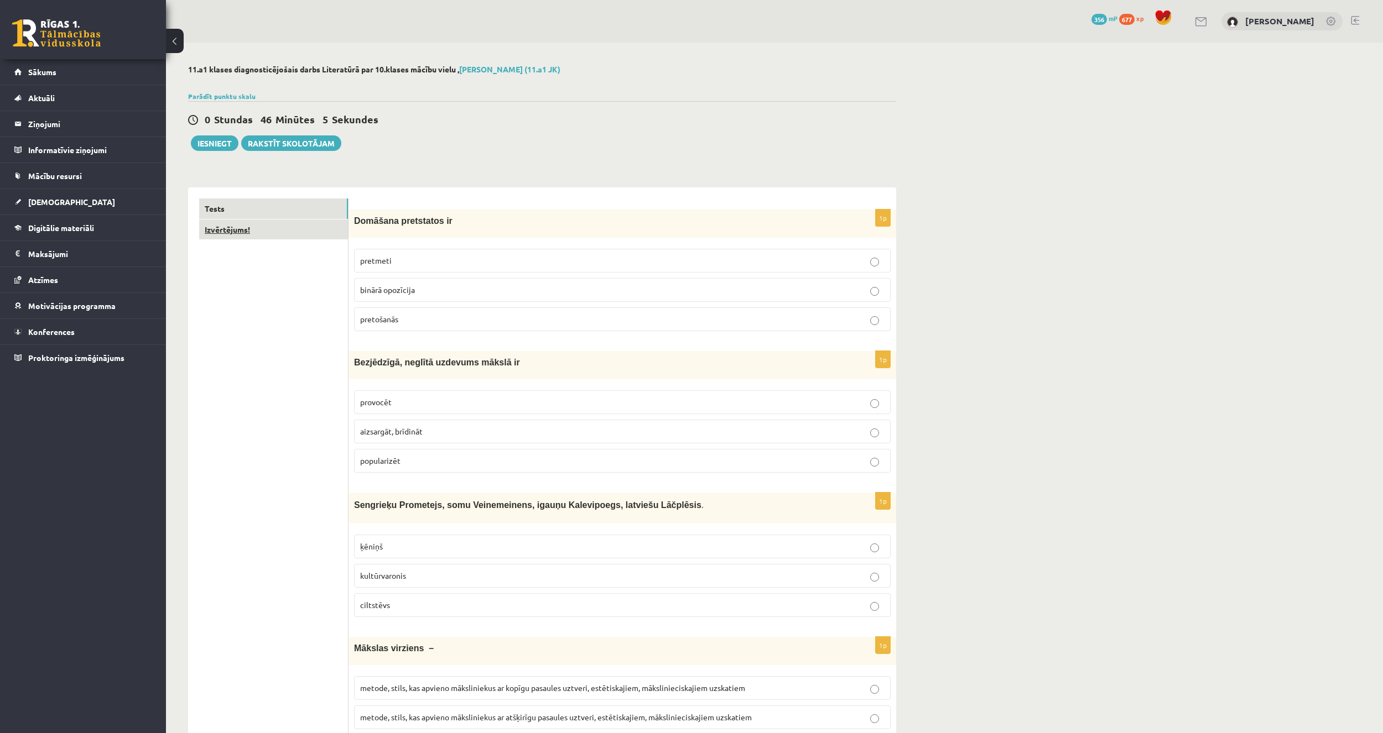
click at [238, 235] on link "Izvērtējums!" at bounding box center [273, 230] width 149 height 20
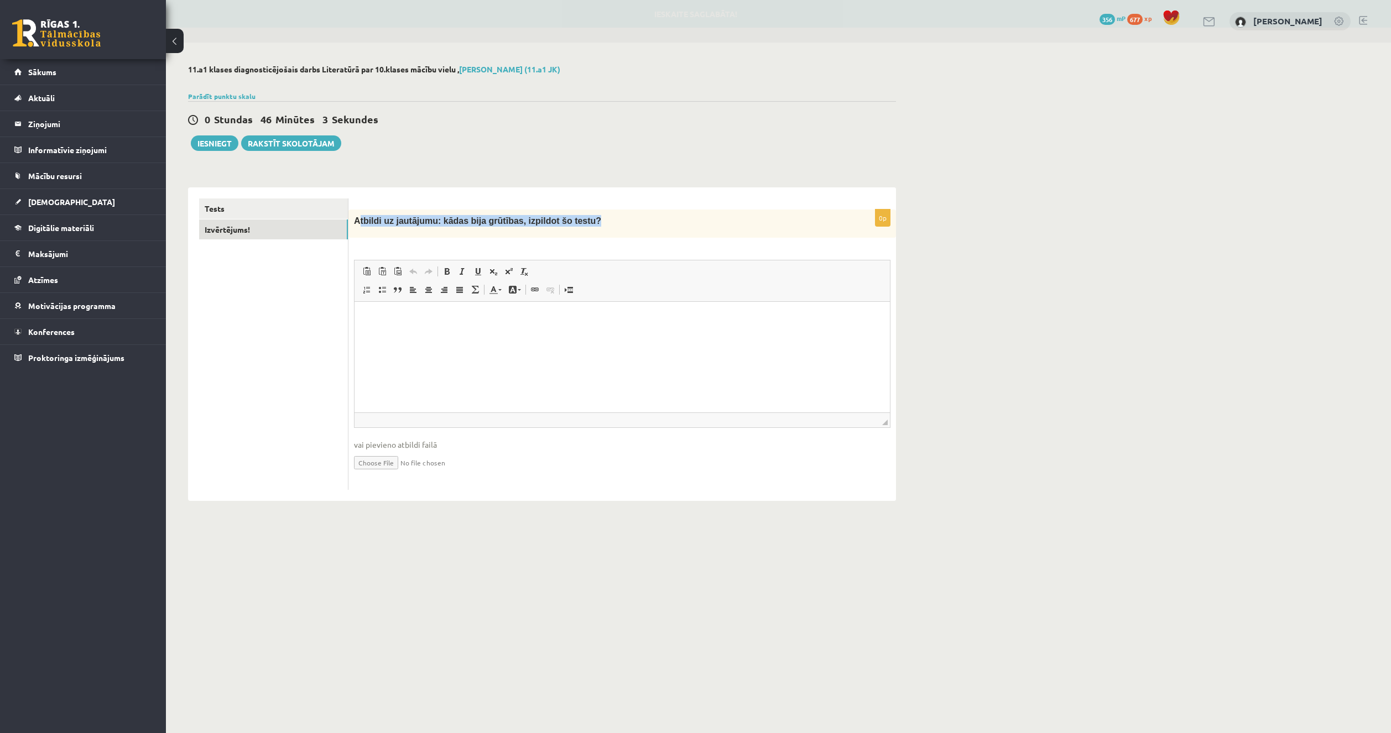
drag, startPoint x: 358, startPoint y: 220, endPoint x: 567, endPoint y: 227, distance: 208.6
click at [567, 227] on p "Atbildi uz jautājumu: kādas bija grūtības, izpildot šo testu?" at bounding box center [594, 221] width 481 height 12
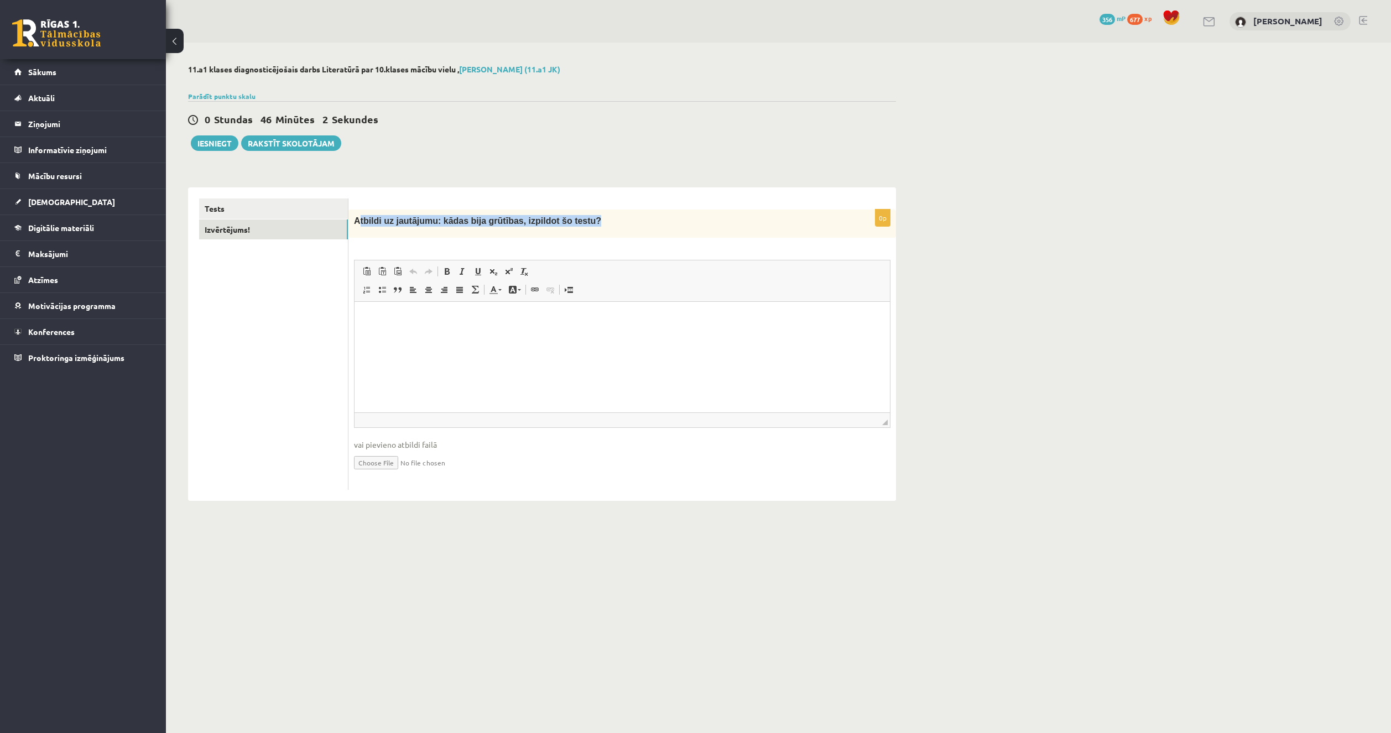
click at [362, 233] on div "Atbildi uz jautājumu: kādas bija grūtības, izpildot šo testu?" at bounding box center [622, 224] width 548 height 28
click at [358, 222] on span "Atbildi uz jautājumu: kādas bija grūtības, izpildot šo testu?" at bounding box center [477, 220] width 247 height 9
drag, startPoint x: 355, startPoint y: 222, endPoint x: 581, endPoint y: 226, distance: 225.7
click at [581, 226] on p "Atbildi uz jautājumu: kādas bija grūtības, izpildot šo testu?" at bounding box center [594, 221] width 481 height 12
copy span "Atbildi uz jautājumu: kādas bija grūtības, izpildot šo testu?"
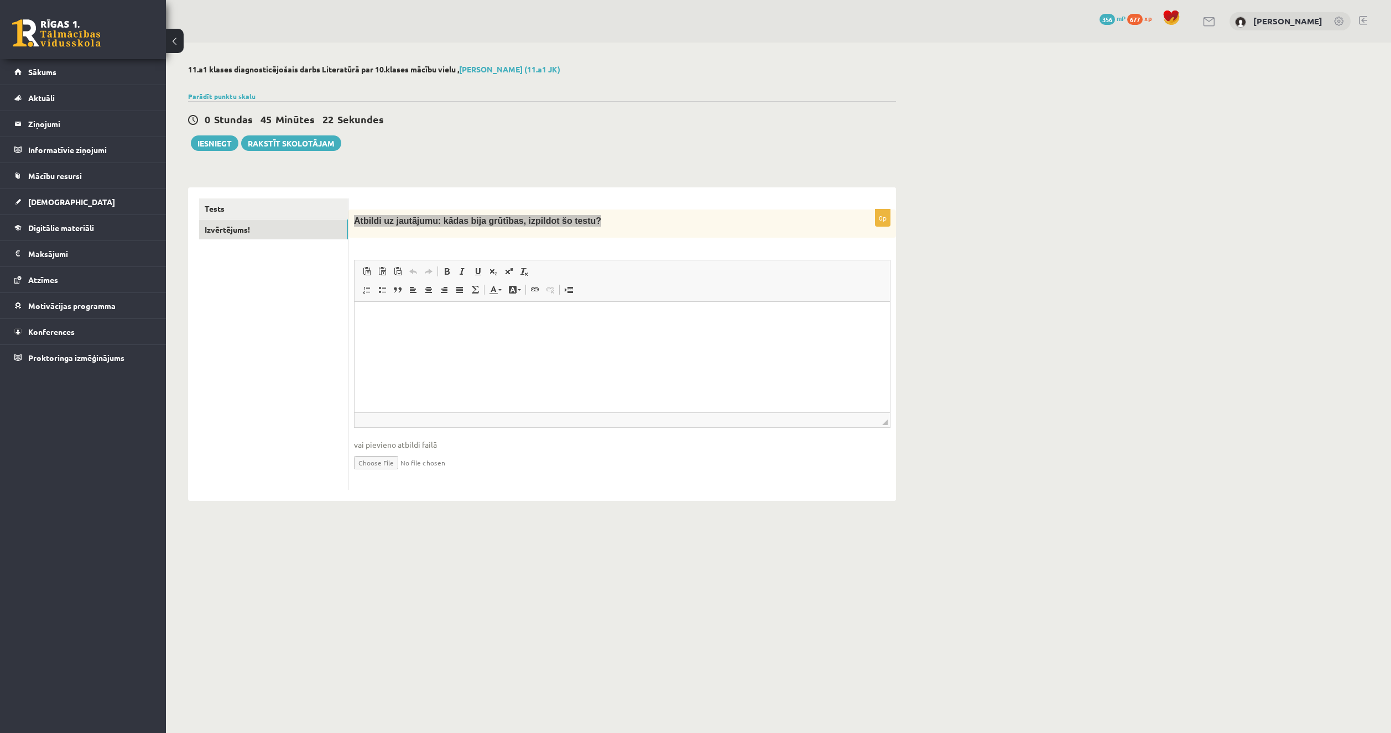
click at [441, 336] on html at bounding box center [622, 319] width 535 height 34
click at [479, 336] on html "**********" at bounding box center [622, 319] width 535 height 34
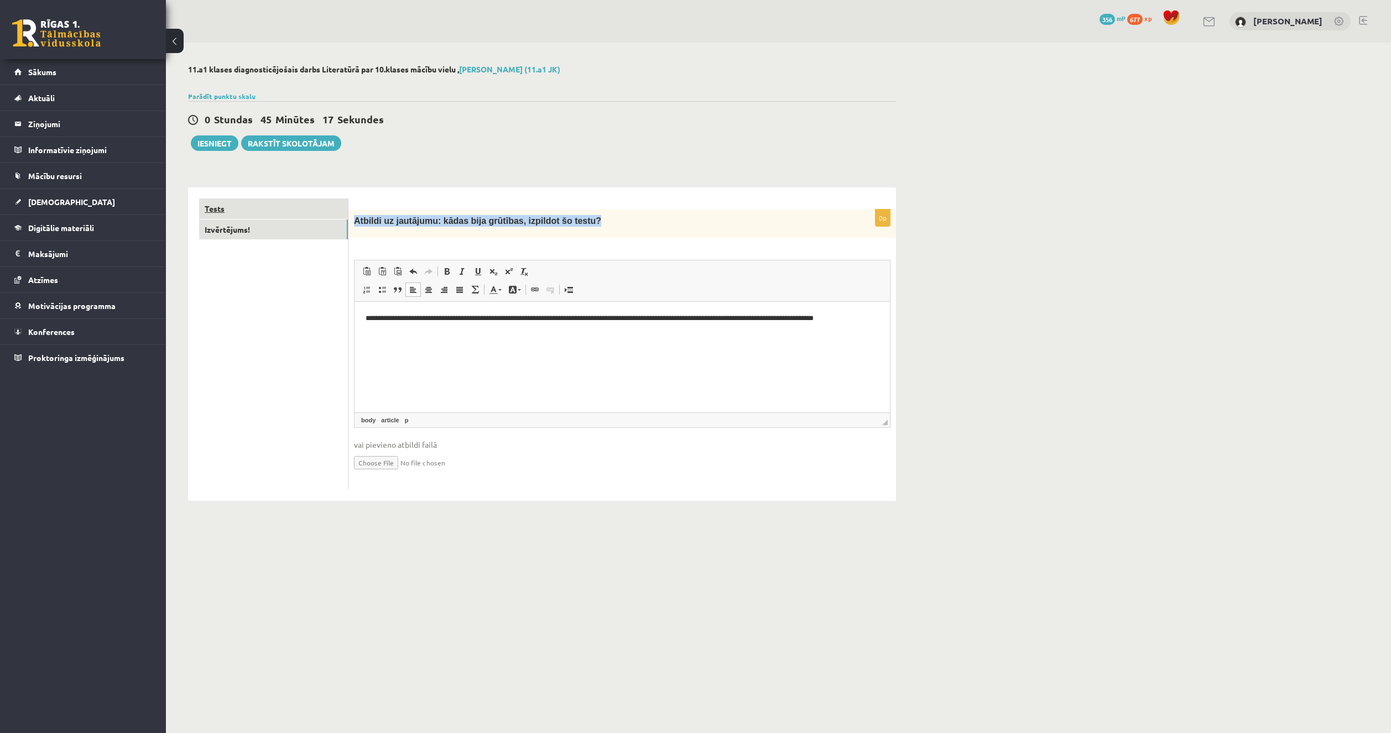
click at [294, 213] on link "Tests" at bounding box center [273, 209] width 149 height 20
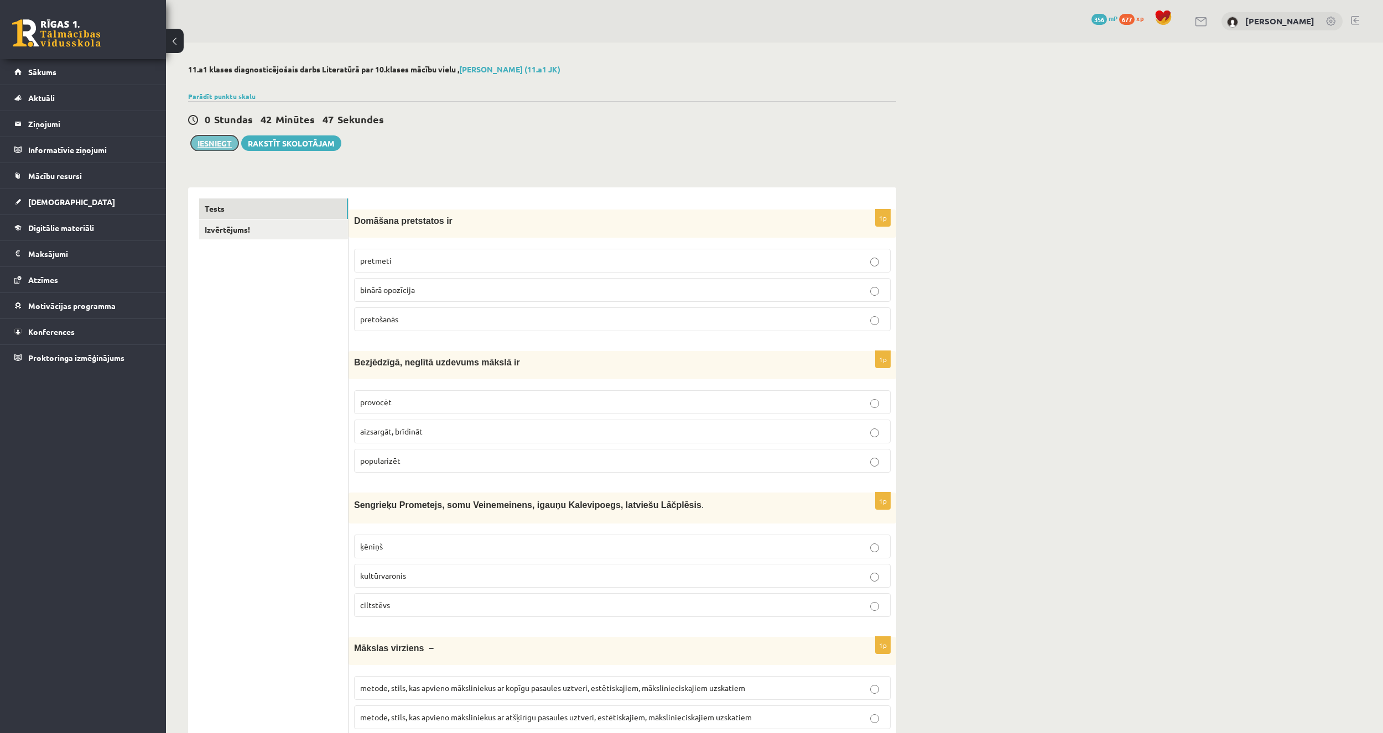
click at [201, 137] on button "Iesniegt" at bounding box center [215, 143] width 48 height 15
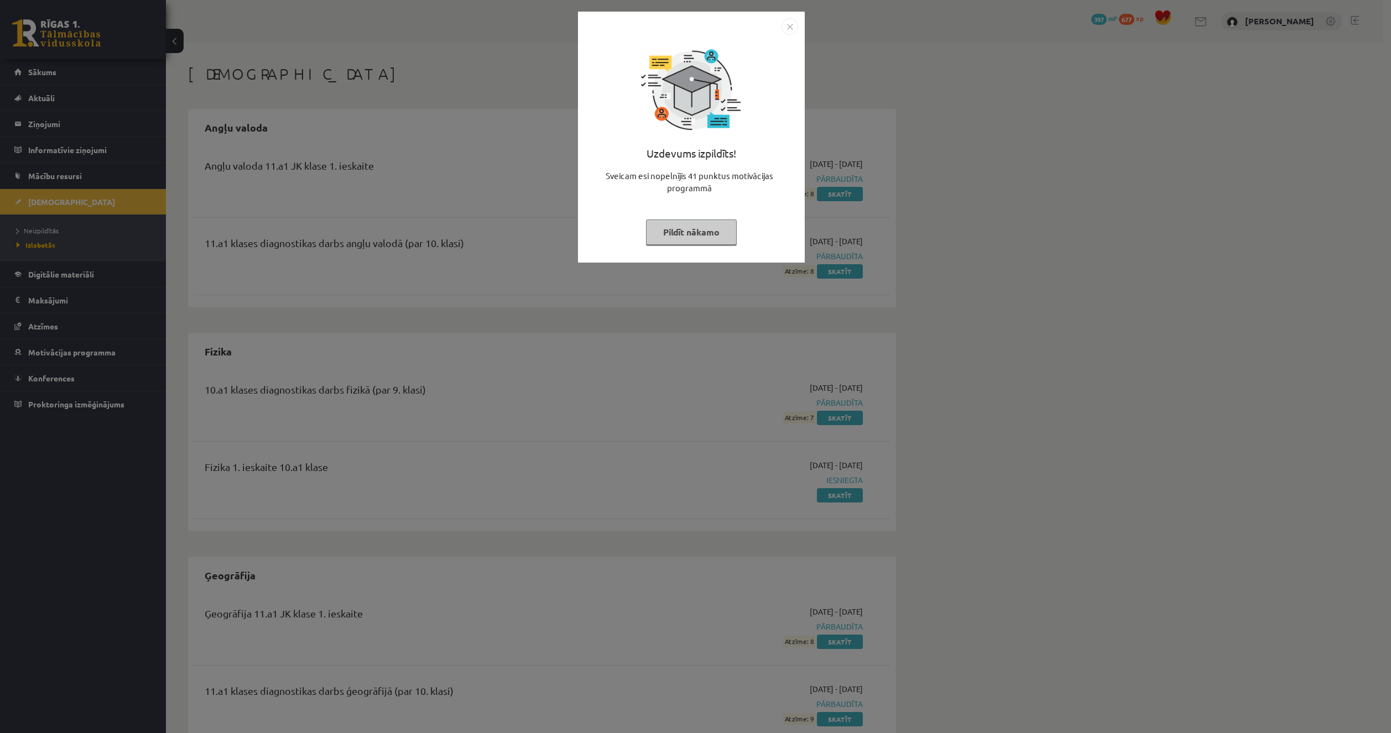
click at [691, 225] on button "Pildīt nākamo" at bounding box center [691, 232] width 91 height 25
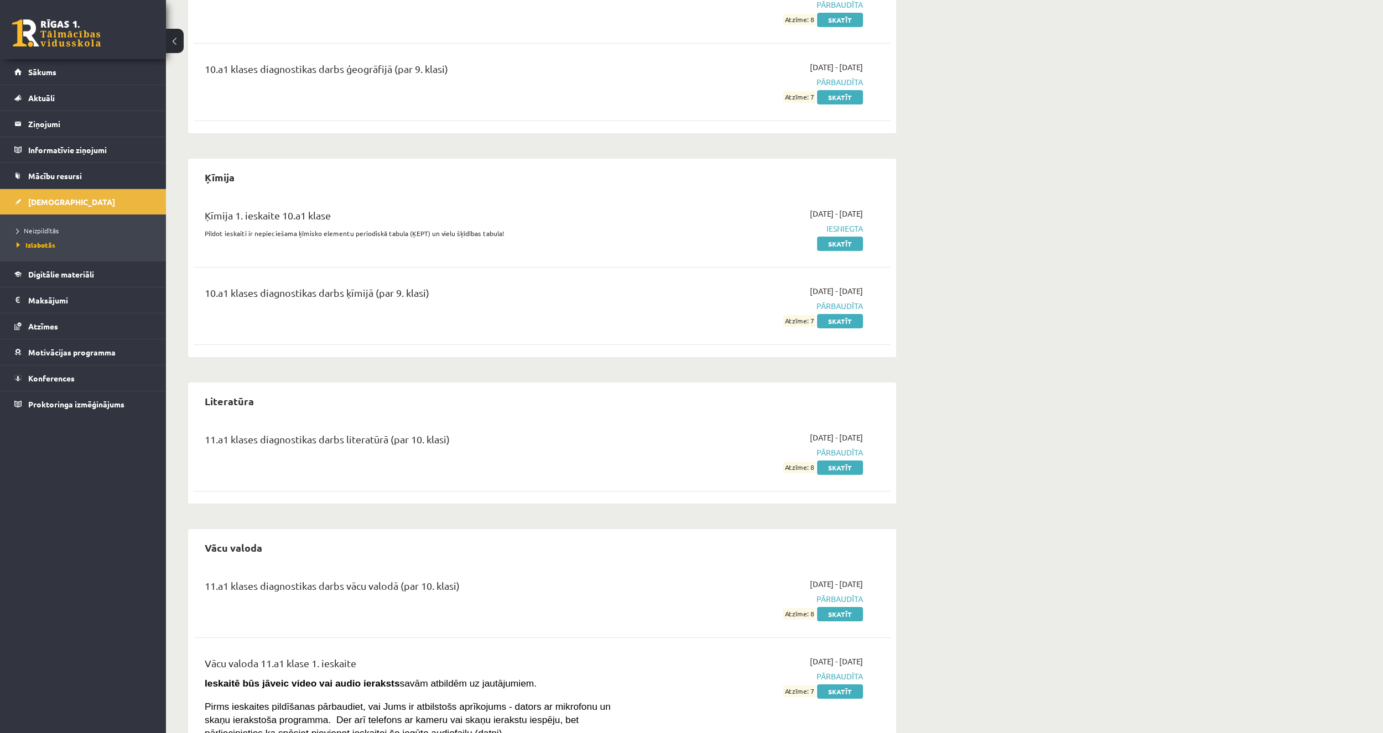
scroll to position [968, 0]
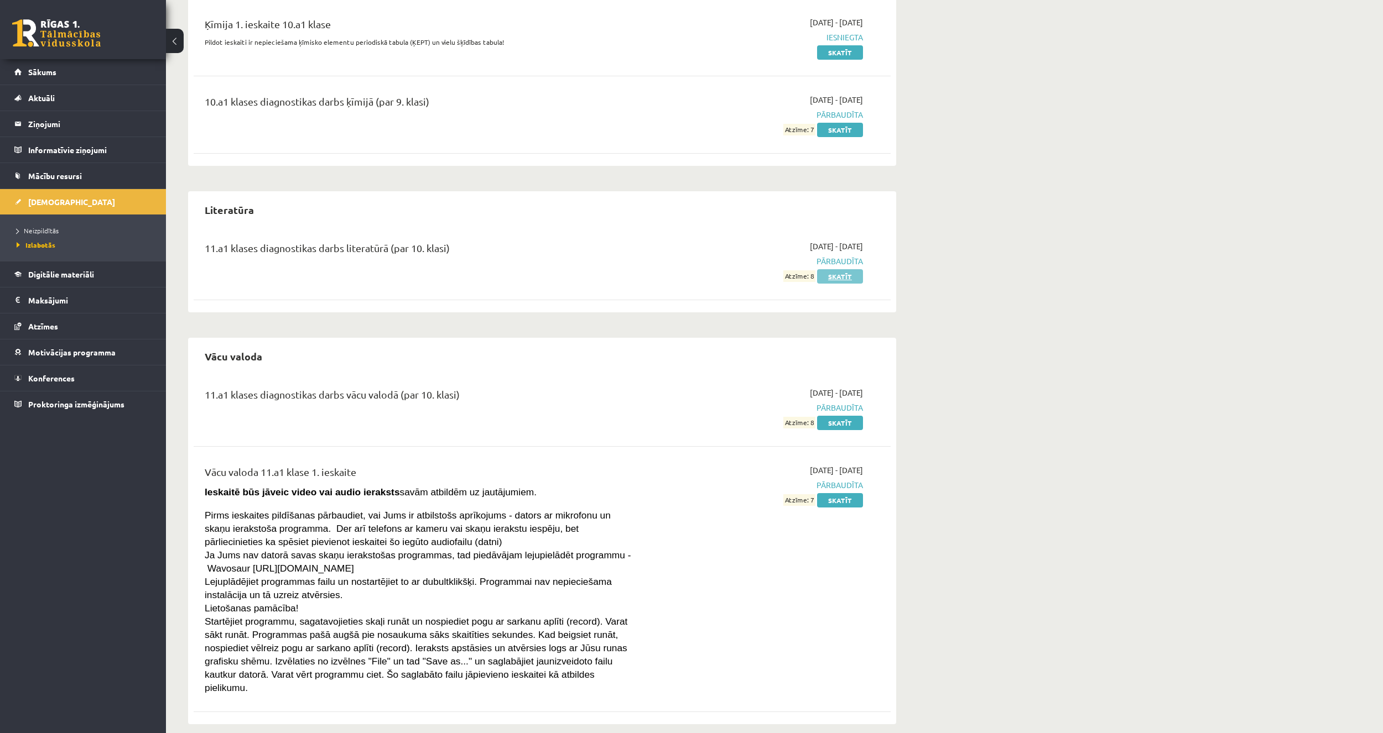
click at [838, 282] on link "Skatīt" at bounding box center [840, 276] width 46 height 14
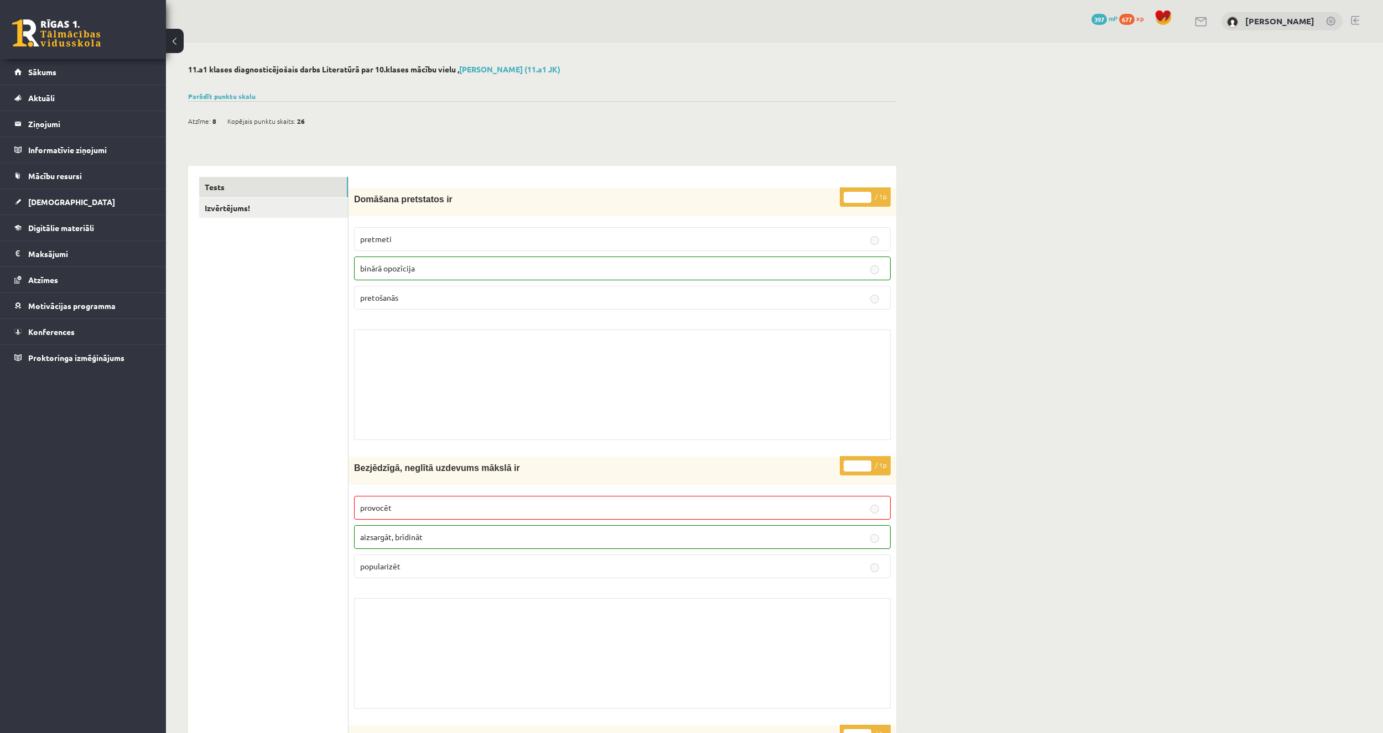
click at [41, 31] on link at bounding box center [56, 33] width 88 height 28
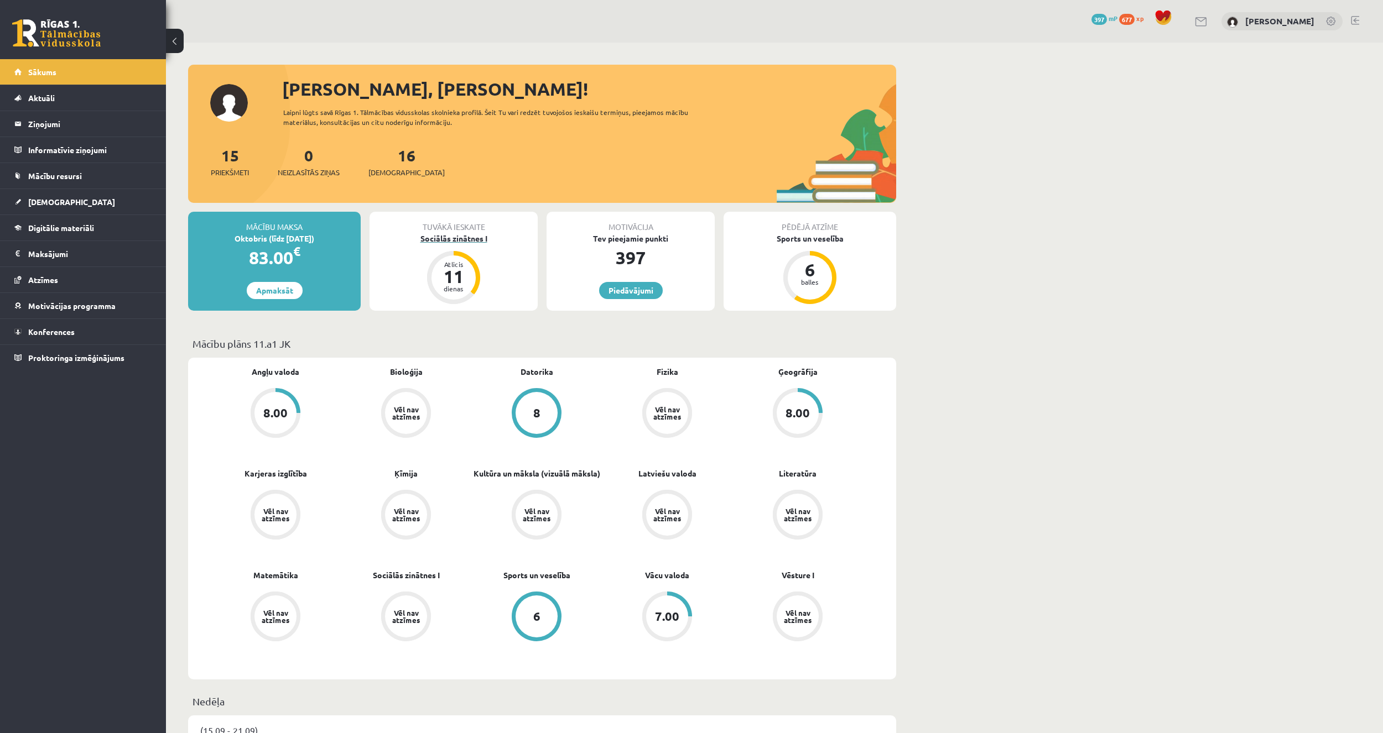
click at [448, 242] on div "Sociālās zinātnes I" at bounding box center [453, 239] width 168 height 12
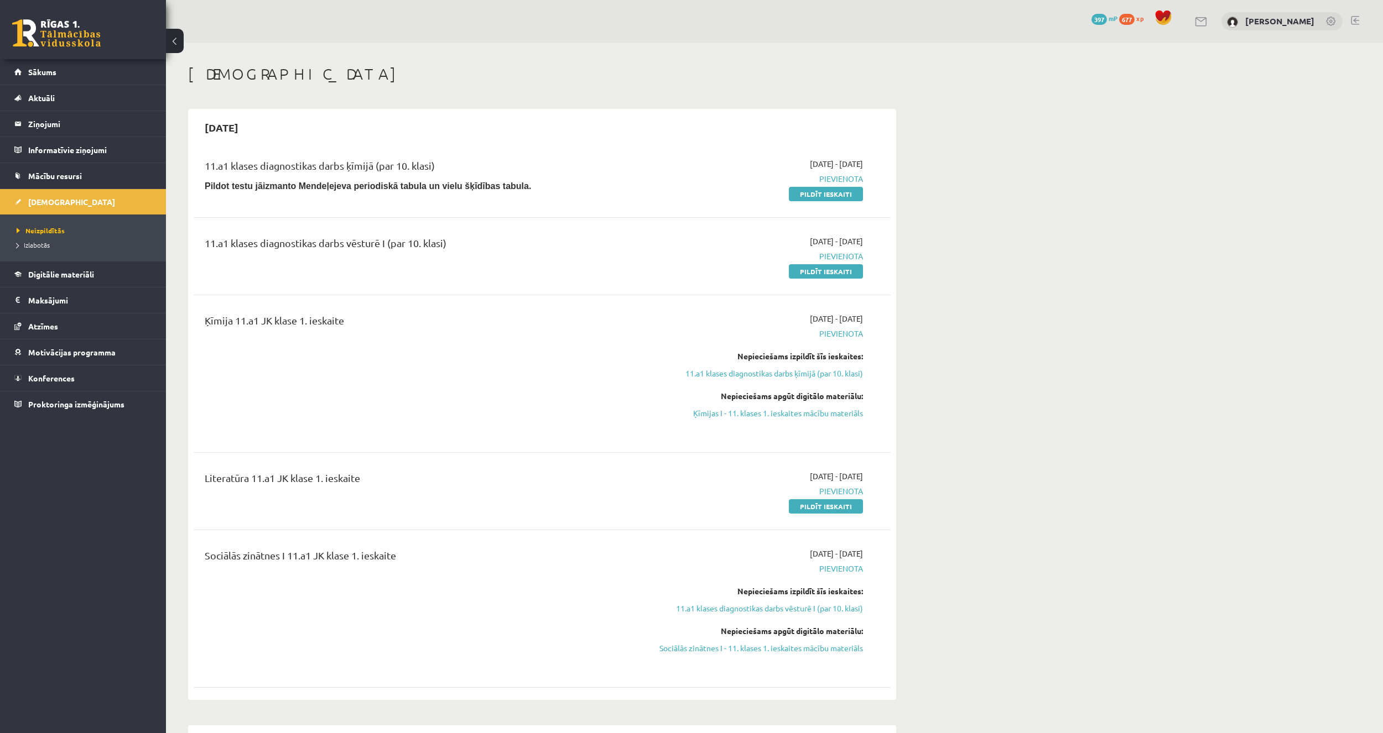
drag, startPoint x: 264, startPoint y: 226, endPoint x: 455, endPoint y: 596, distance: 416.1
click at [450, 617] on div "11.a1 klases diagnostikas darbs ķīmijā (par 10. klasi) Pildot testu jāizmanto M…" at bounding box center [542, 421] width 697 height 548
click at [453, 488] on div "Literatūra 11.a1 JK klase 1. ieskaite" at bounding box center [421, 481] width 433 height 20
click at [832, 510] on link "Pildīt ieskaiti" at bounding box center [826, 506] width 74 height 14
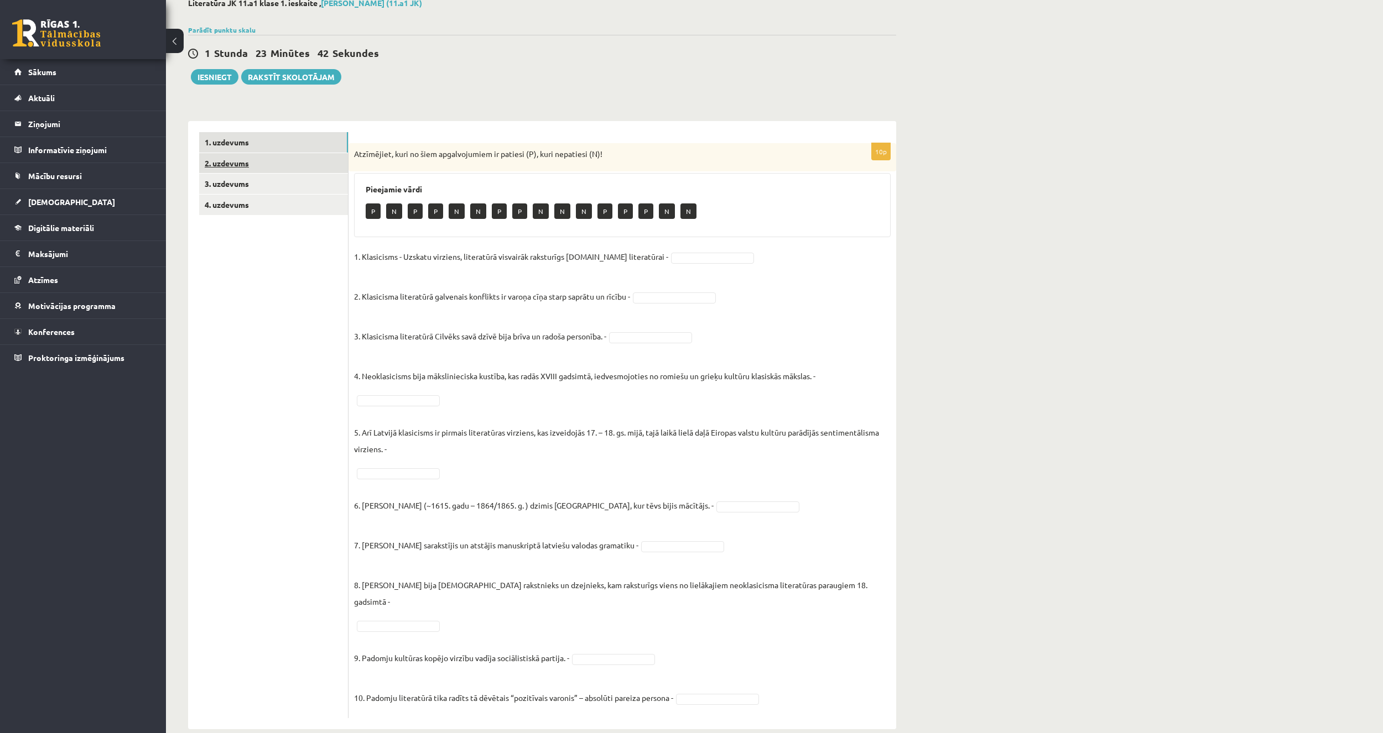
scroll to position [69, 0]
click at [304, 167] on link "2. uzdevums" at bounding box center [273, 161] width 149 height 20
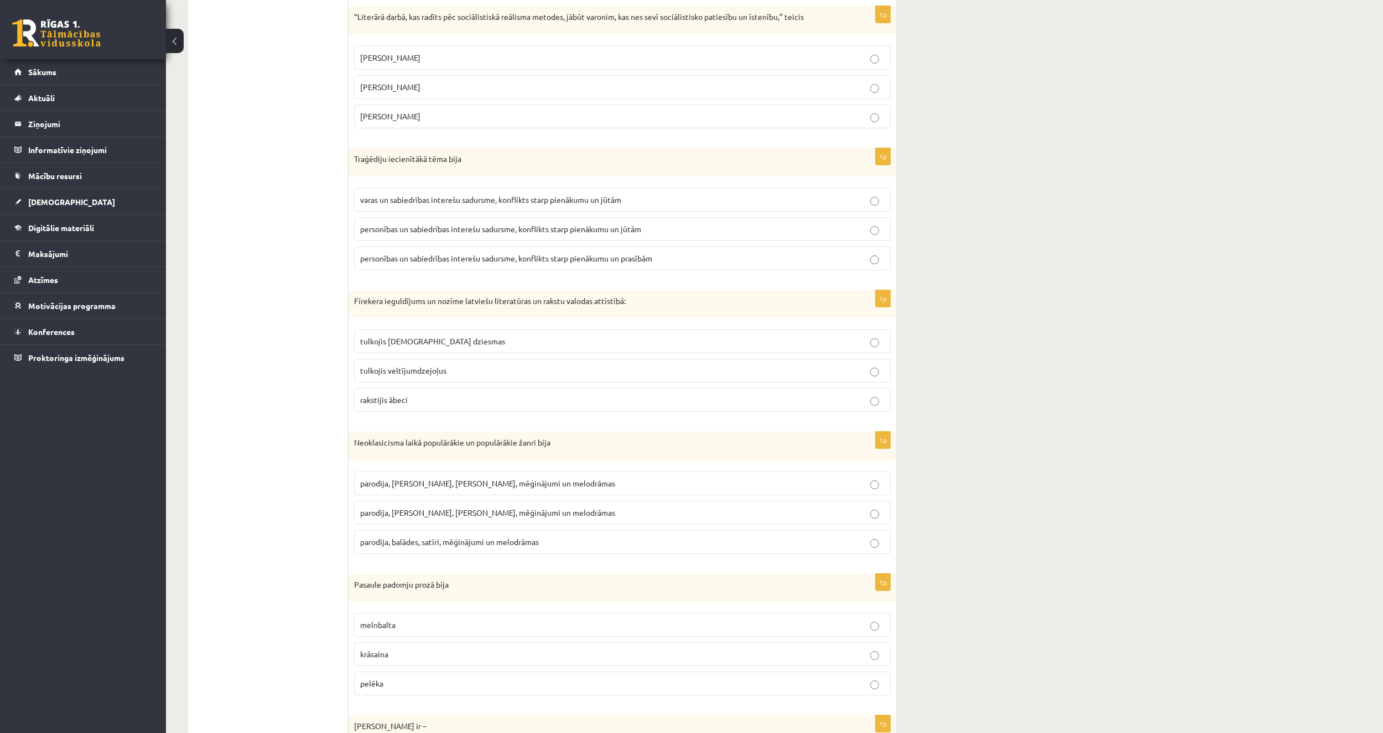
scroll to position [13, 0]
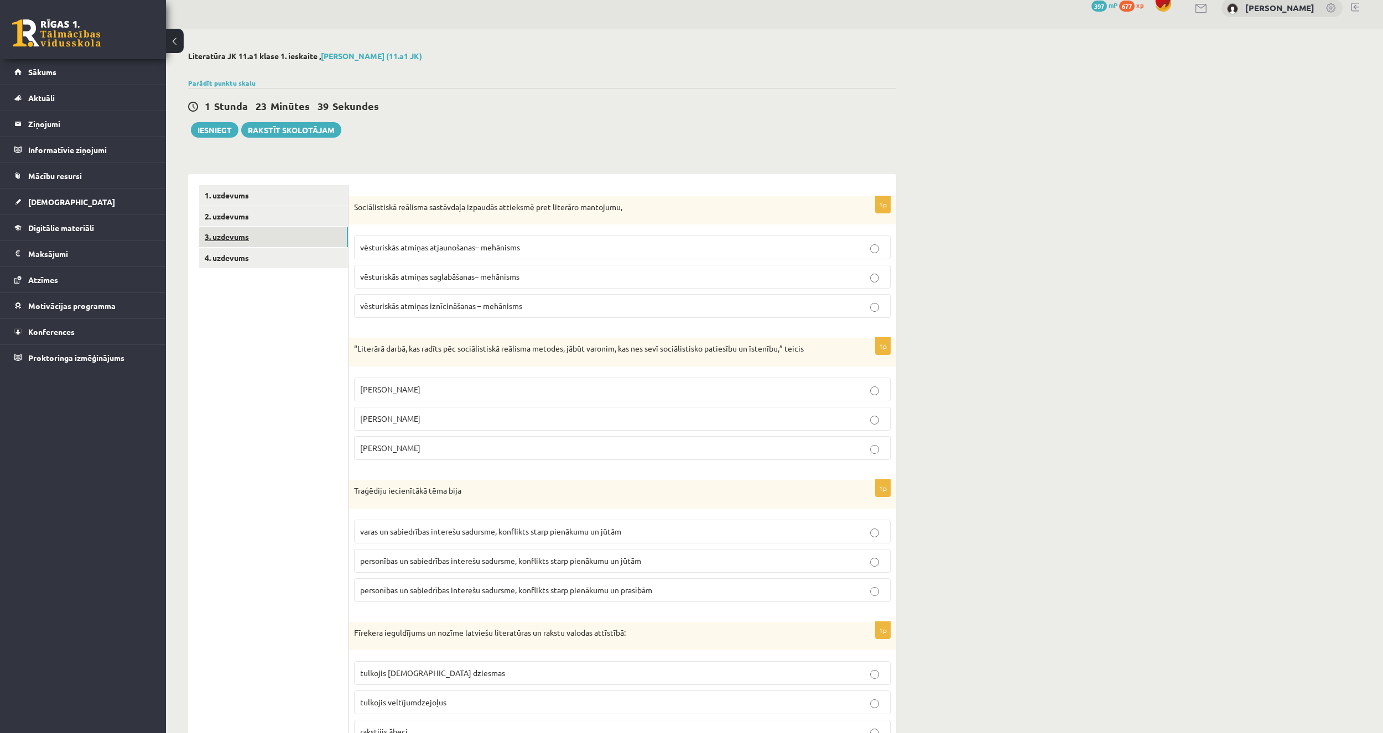
click at [253, 238] on link "3. uzdevums" at bounding box center [273, 237] width 149 height 20
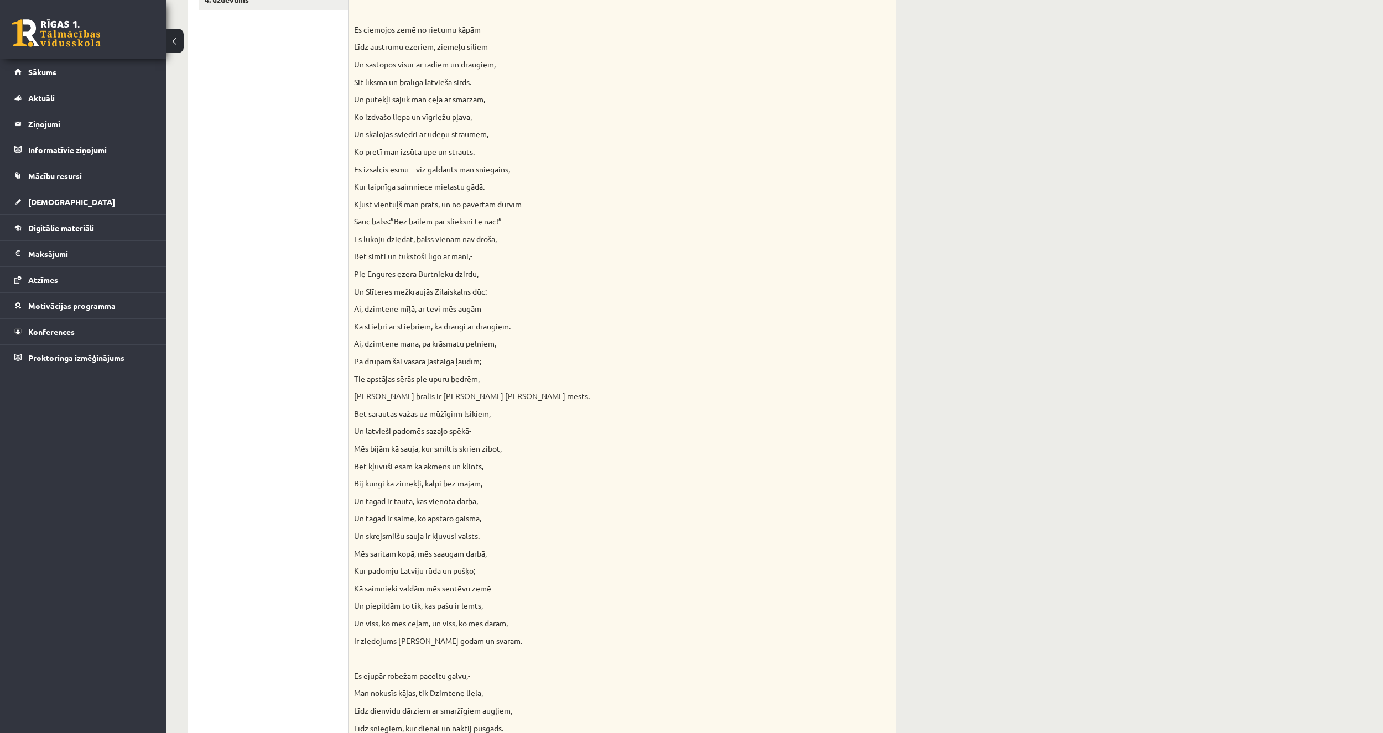
scroll to position [96, 0]
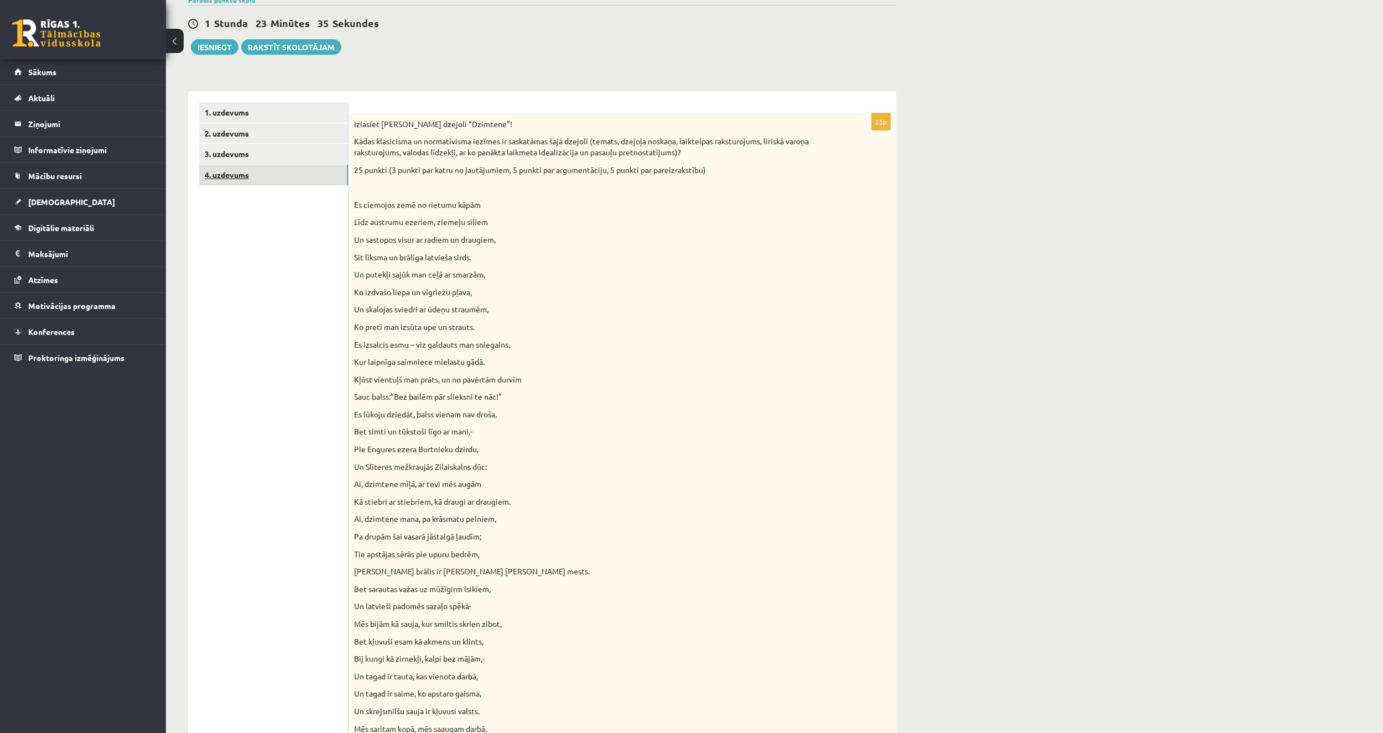
click at [296, 176] on link "4. uzdevums" at bounding box center [273, 175] width 149 height 20
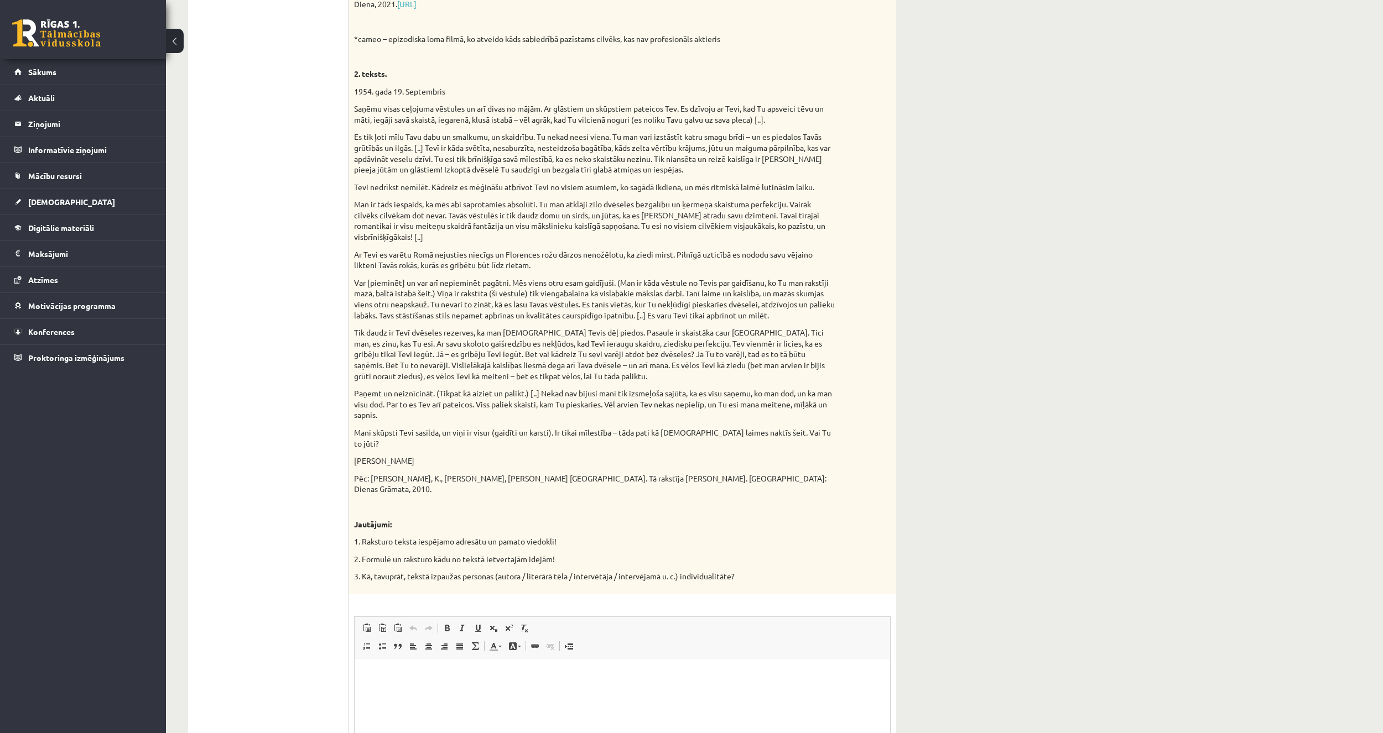
scroll to position [0, 0]
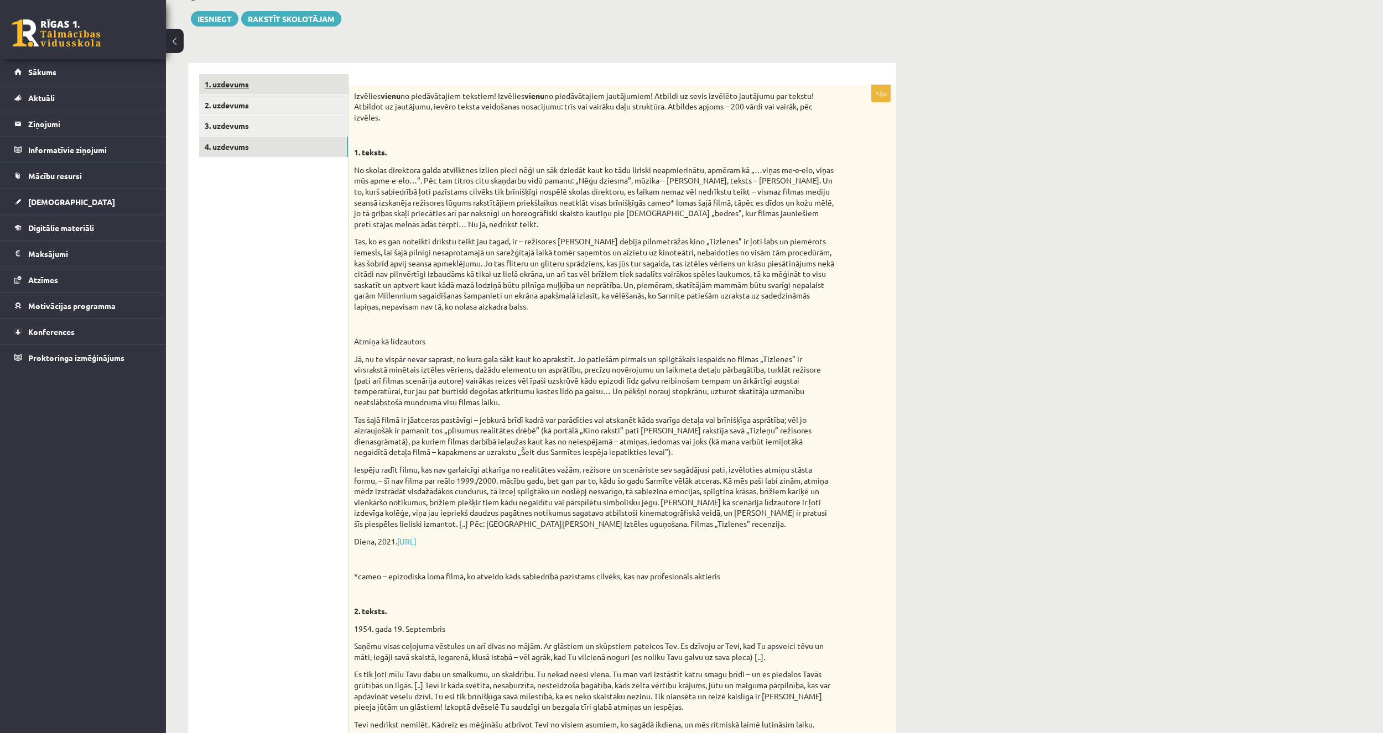
click at [262, 92] on link "1. uzdevums" at bounding box center [273, 84] width 149 height 20
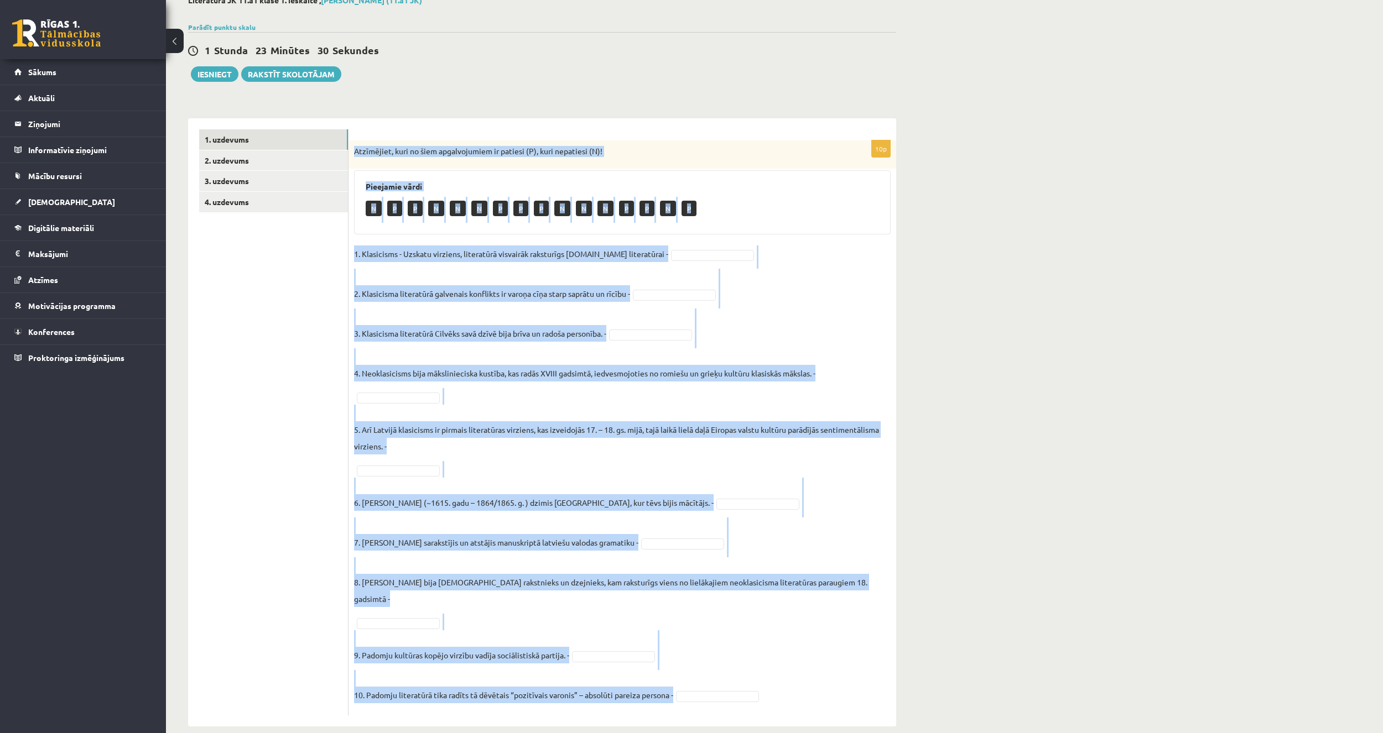
drag, startPoint x: 353, startPoint y: 147, endPoint x: 796, endPoint y: 707, distance: 714.2
click at [796, 707] on div "10p Atzīmējiet, kuri no šiem apgalvojumiem ir patiesi (P), kuri nepatiesi (N)! …" at bounding box center [622, 422] width 548 height 608
copy div "Atzīmējiet, kuri no šiem apgalvojumiem ir patiesi (P), kuri nepatiesi (N)! Piee…"
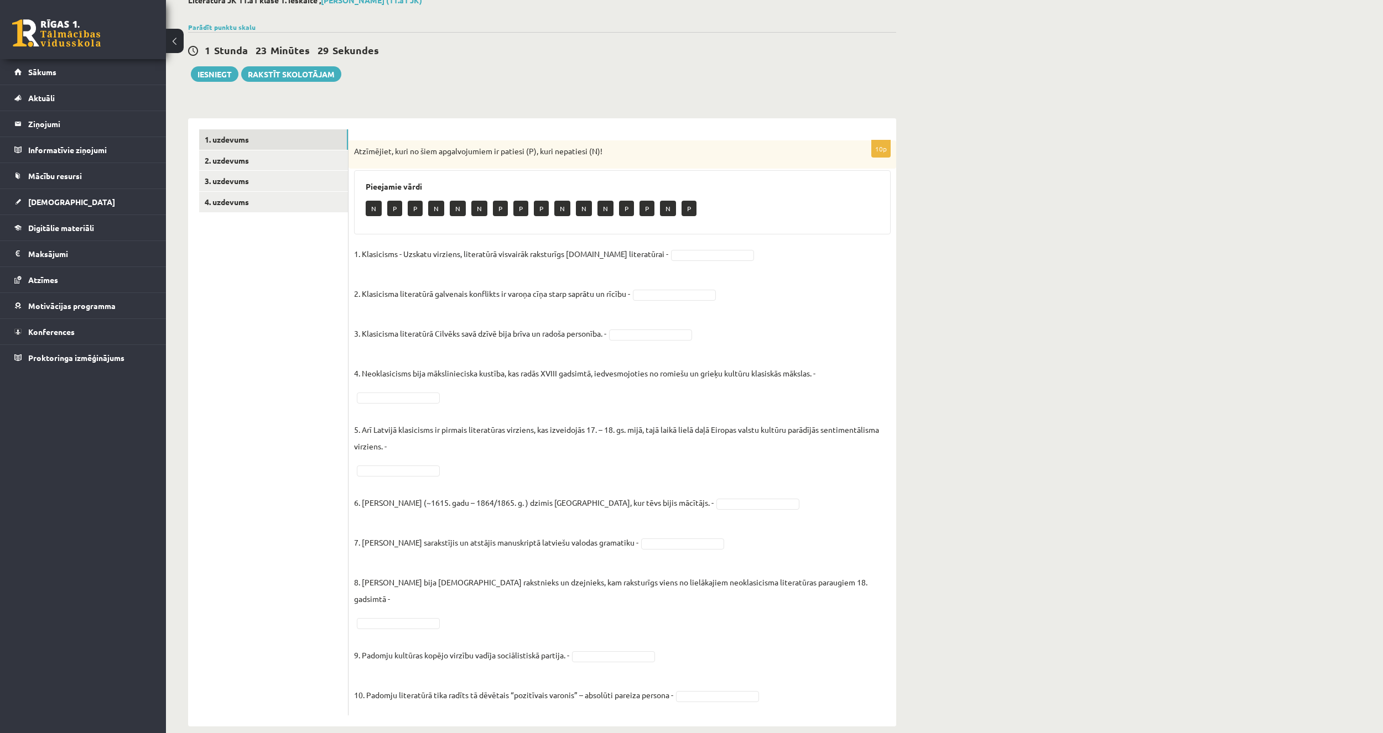
click at [264, 593] on ul "1. uzdevums 2. uzdevums 3. uzdevums 4. uzdevums" at bounding box center [273, 422] width 149 height 586
click at [231, 482] on ul "1. uzdevums 2. uzdevums 3. uzdevums 4. uzdevums" at bounding box center [273, 422] width 149 height 586
click at [387, 477] on fieldset "1. Klasicisms - Uzskatu virziens, literatūrā visvairāk raksturīgs 17.gs literat…" at bounding box center [622, 478] width 536 height 465
click at [282, 513] on ul "1. uzdevums 2. uzdevums 3. uzdevums 4. uzdevums" at bounding box center [273, 422] width 149 height 586
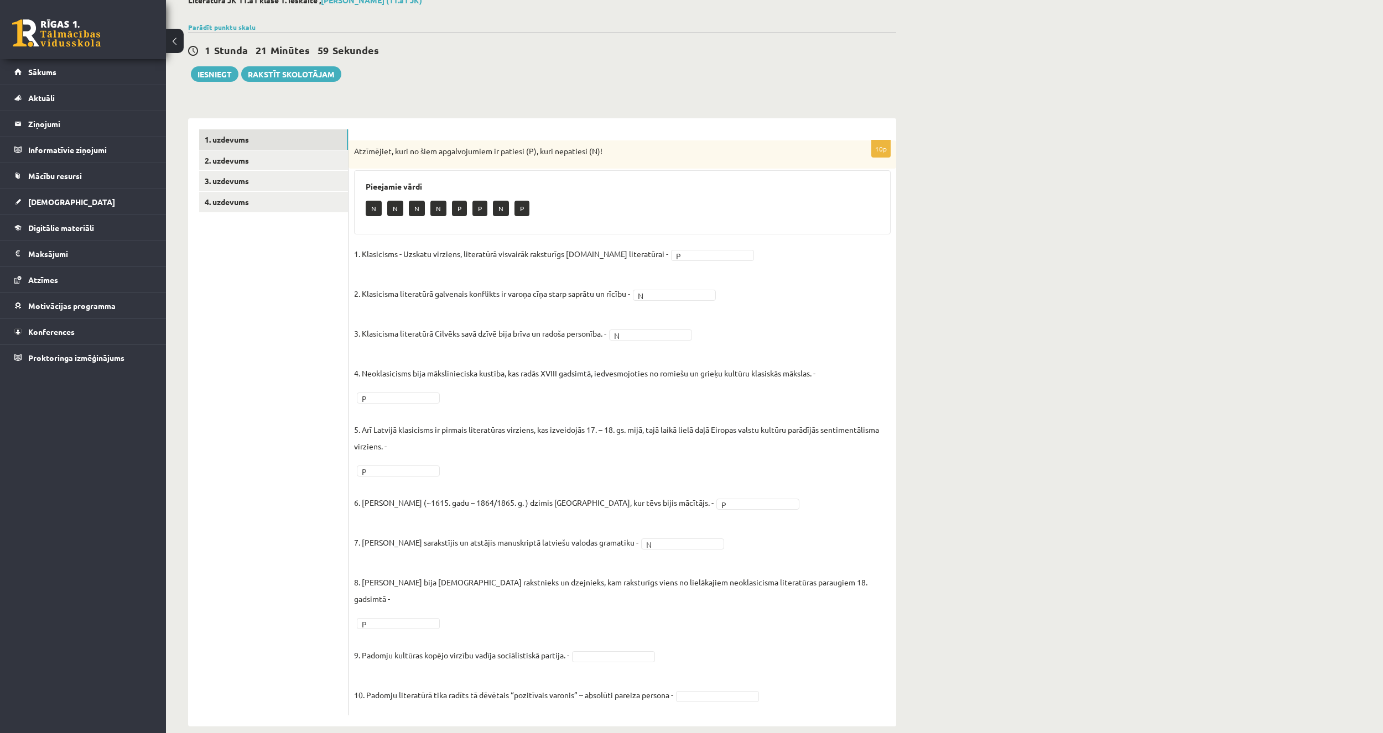
click at [408, 598] on fieldset "1. Klasicisms - Uzskatu virziens, literatūrā visvairāk raksturīgs 17.gs literat…" at bounding box center [622, 478] width 536 height 465
click at [812, 645] on fieldset "1. Klasicisms - Uzskatu virziens, literatūrā visvairāk raksturīgs 17.gs literat…" at bounding box center [622, 478] width 536 height 465
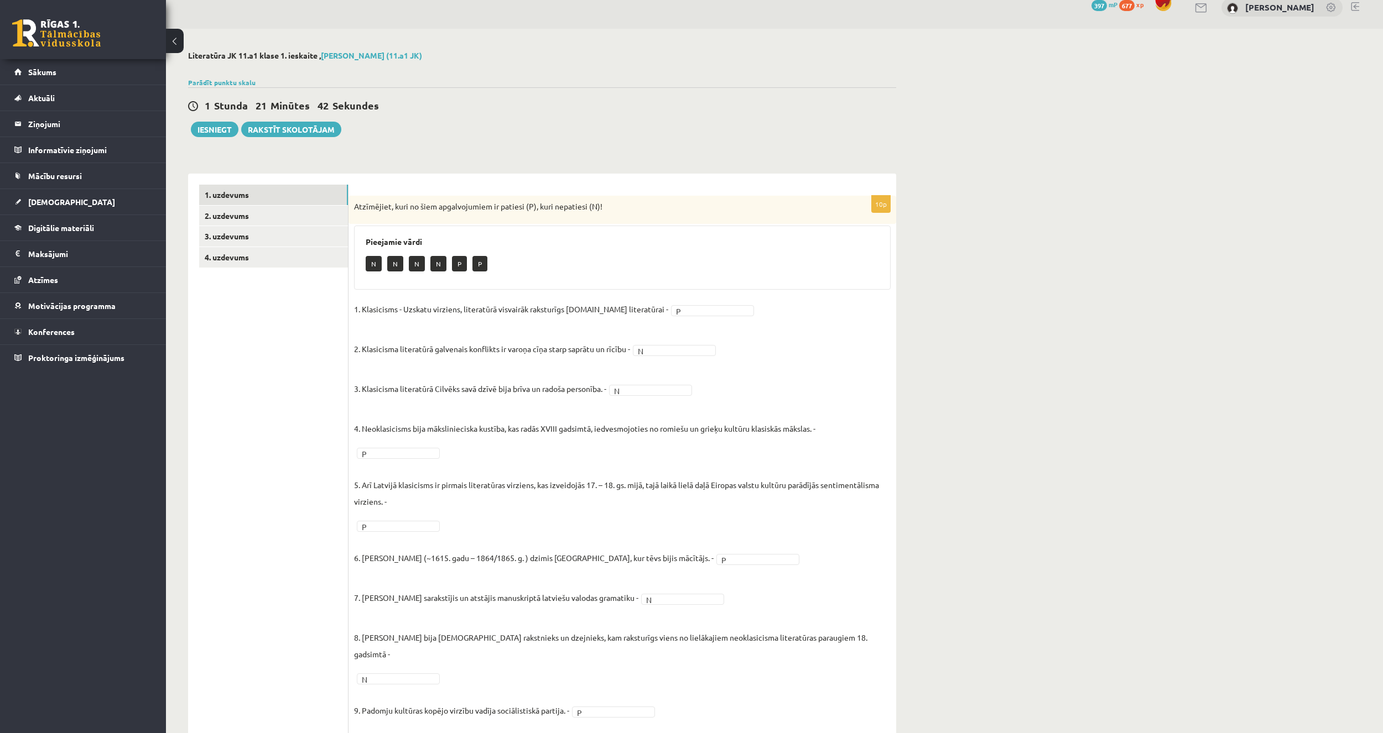
scroll to position [0, 0]
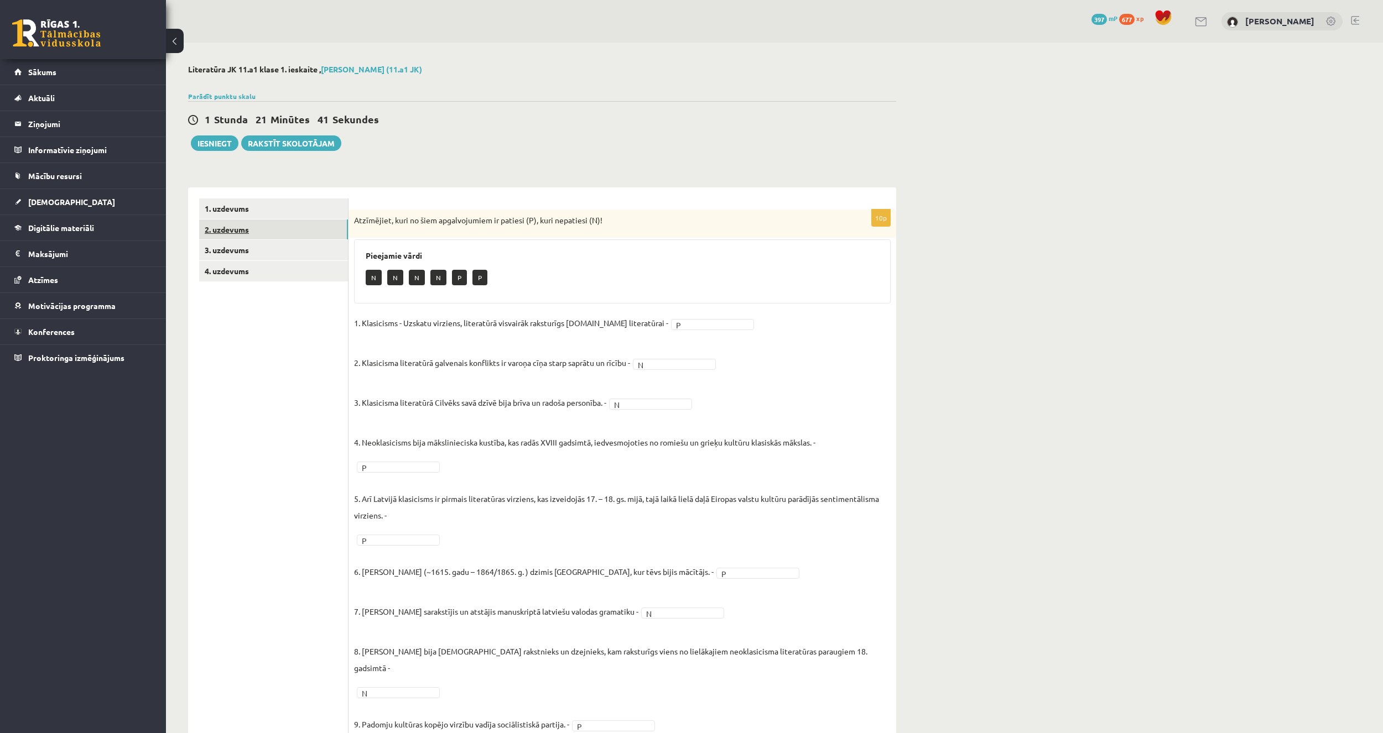
click at [278, 228] on link "2. uzdevums" at bounding box center [273, 230] width 149 height 20
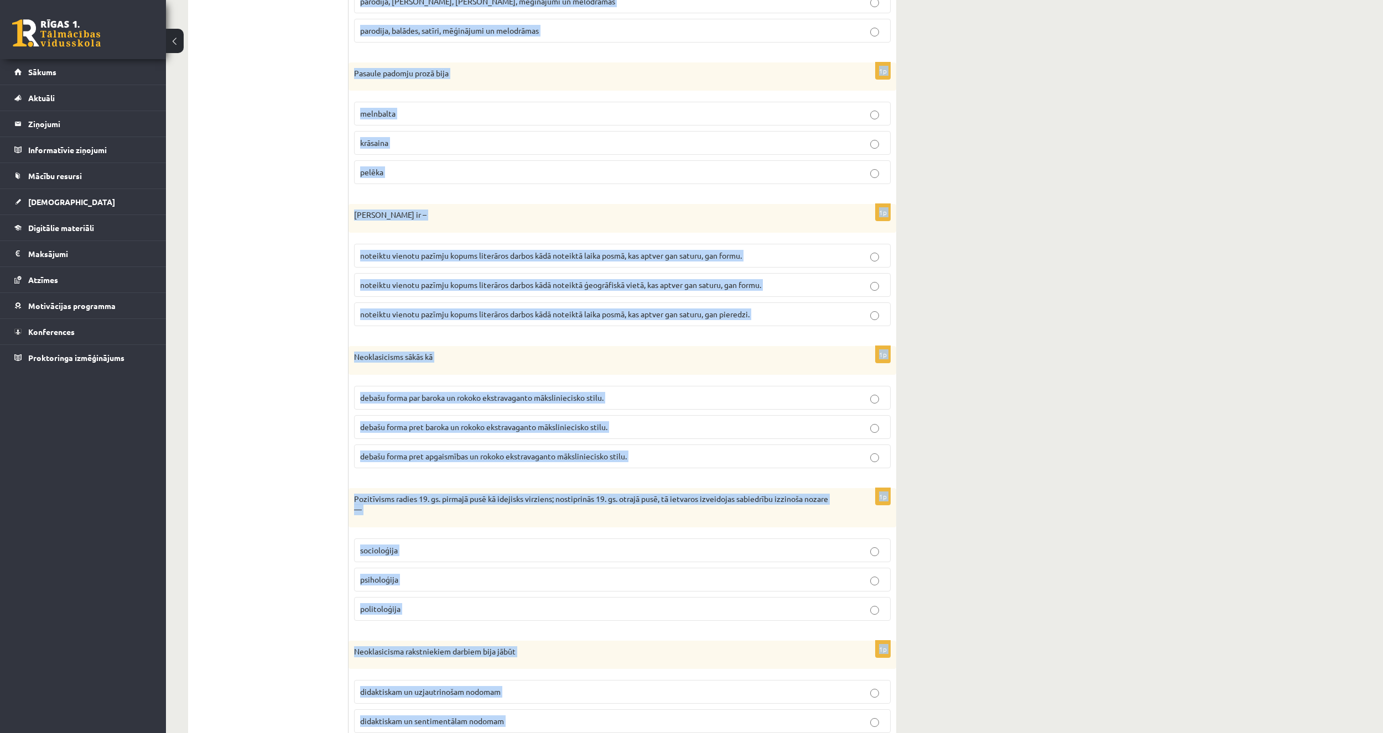
scroll to position [929, 0]
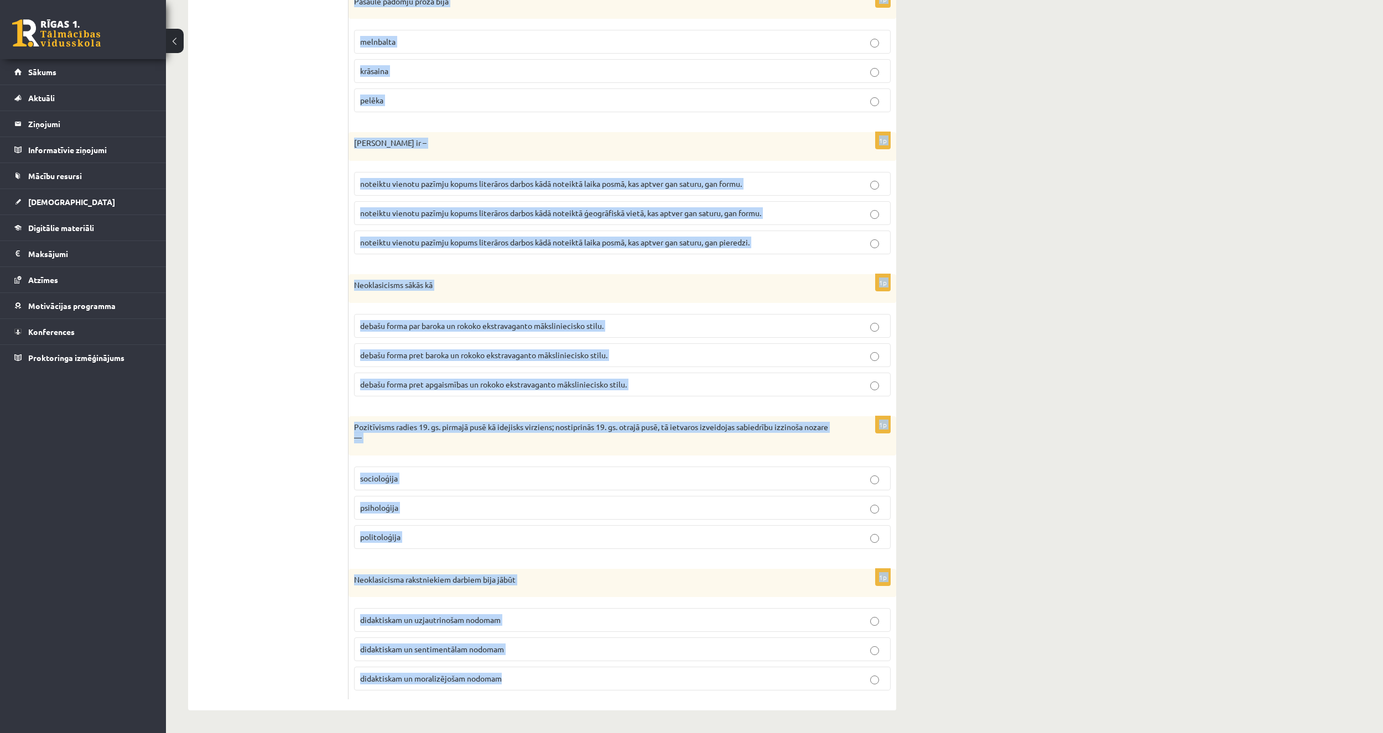
drag, startPoint x: 352, startPoint y: 218, endPoint x: 600, endPoint y: 746, distance: 583.4
copy form "Sociālistiskā reālisma sastāvdaļa izpaudās attieksmē pret literāro mantojumu, v…"
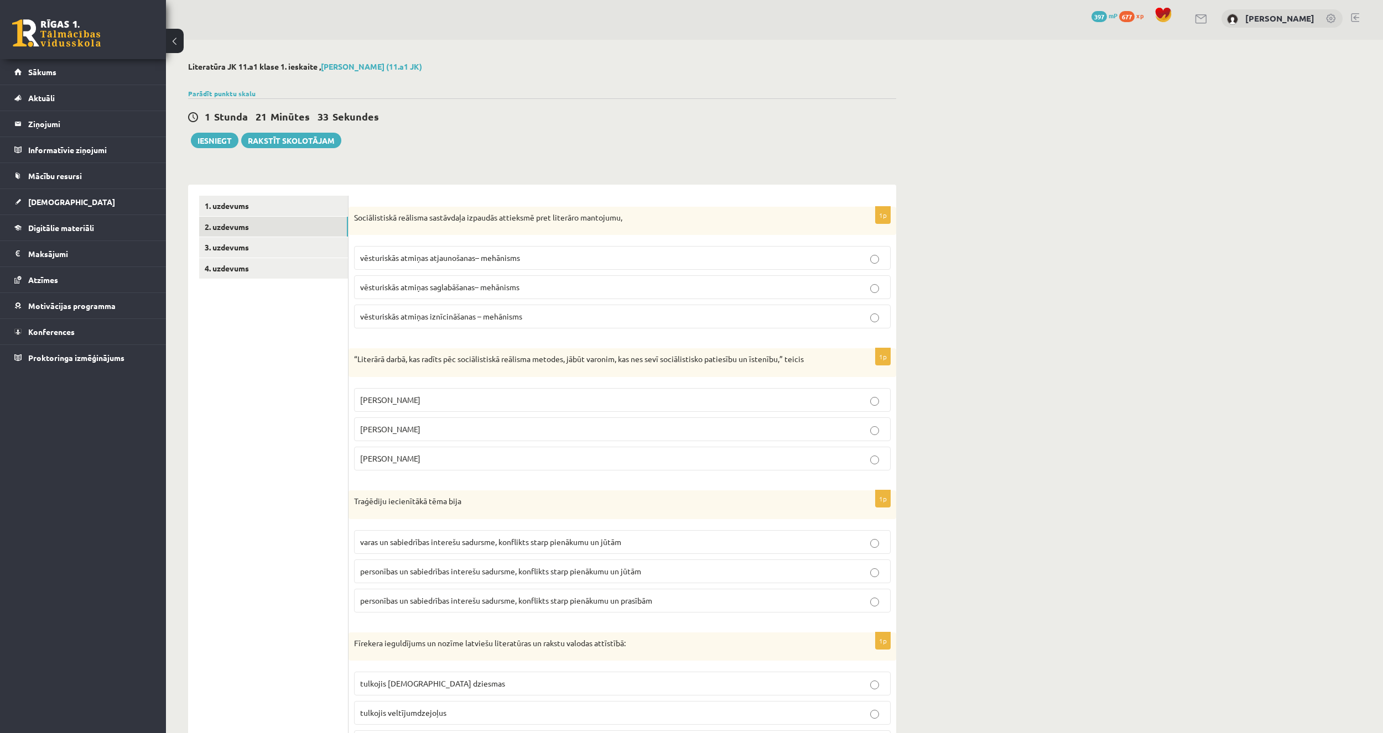
scroll to position [0, 0]
click at [462, 325] on p "vēsturiskās atmiņas iznīcināšanas – mehānisms" at bounding box center [622, 320] width 524 height 12
click at [381, 456] on p "Andrejs Upīts" at bounding box center [622, 462] width 524 height 12
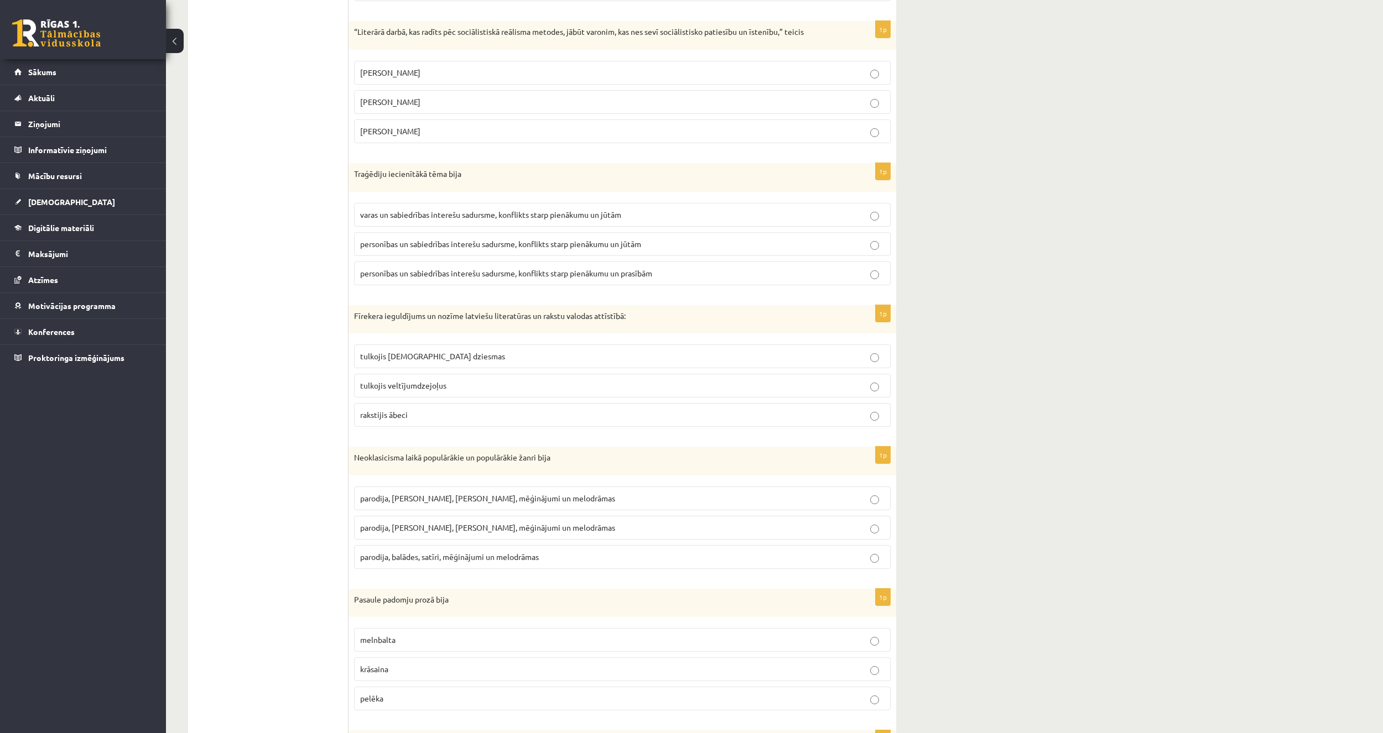
scroll to position [321, 0]
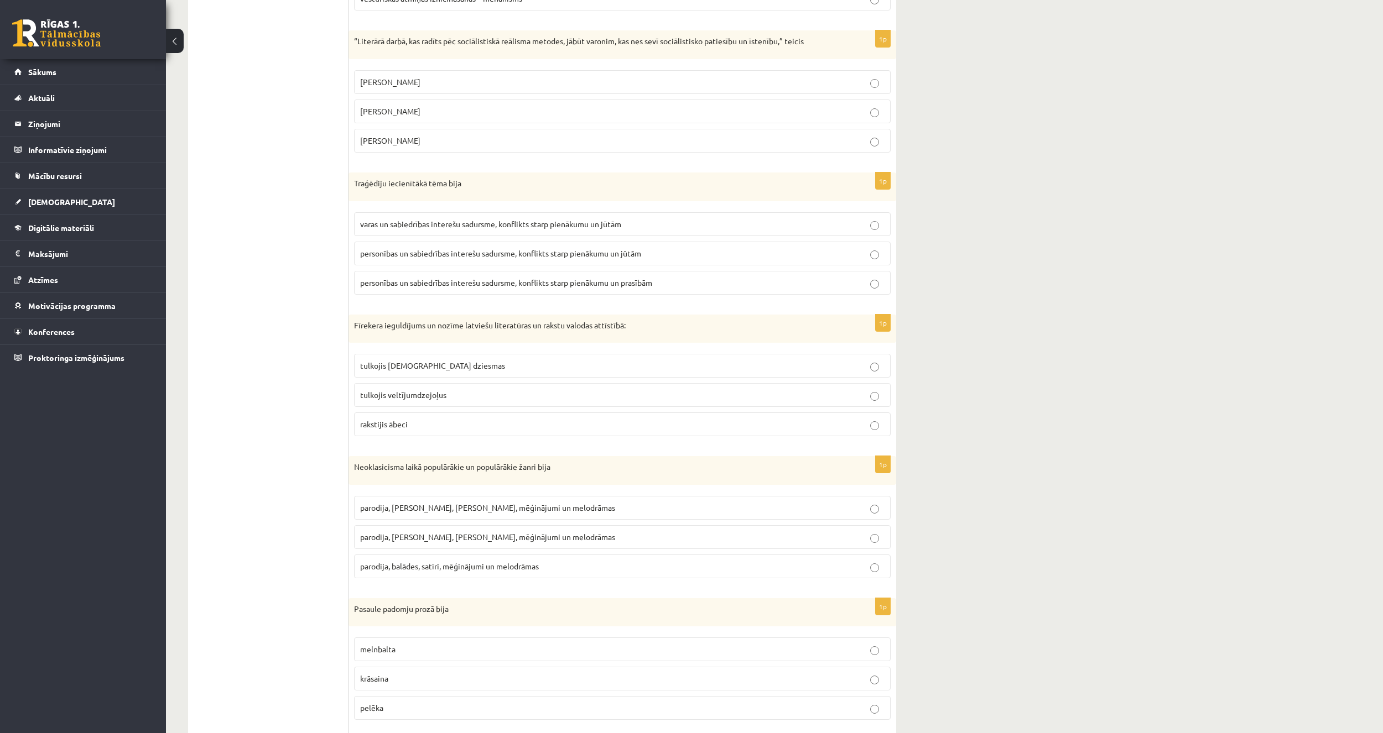
click at [400, 267] on fieldset "varas un sabiedrības interešu sadursme, konflikts starp pienākumu un jūtām pers…" at bounding box center [622, 252] width 536 height 91
click at [410, 252] on span "personības un sabiedrības interešu sadursme, konflikts starp pienākumu un jūtām" at bounding box center [500, 253] width 281 height 10
click at [372, 366] on span "tulkojis baznīcas dziesmas" at bounding box center [432, 366] width 145 height 10
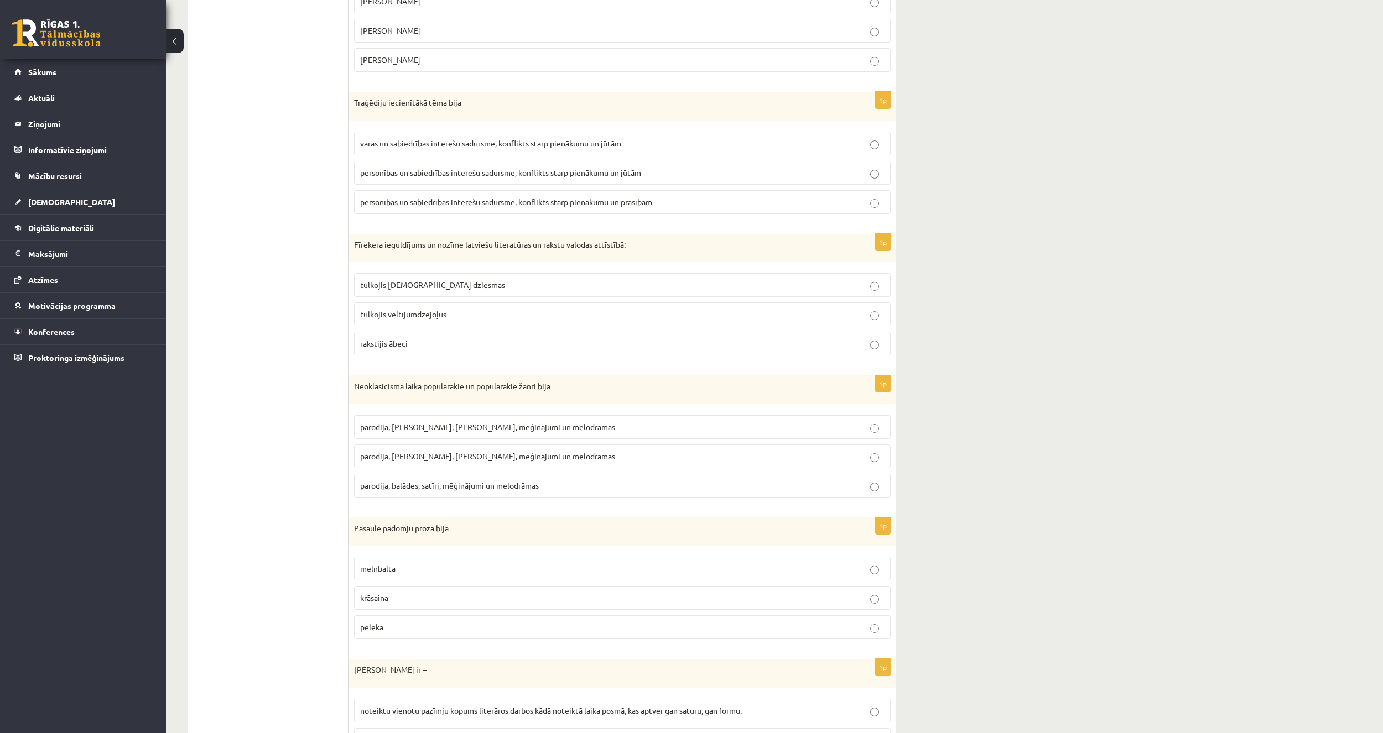
scroll to position [431, 0]
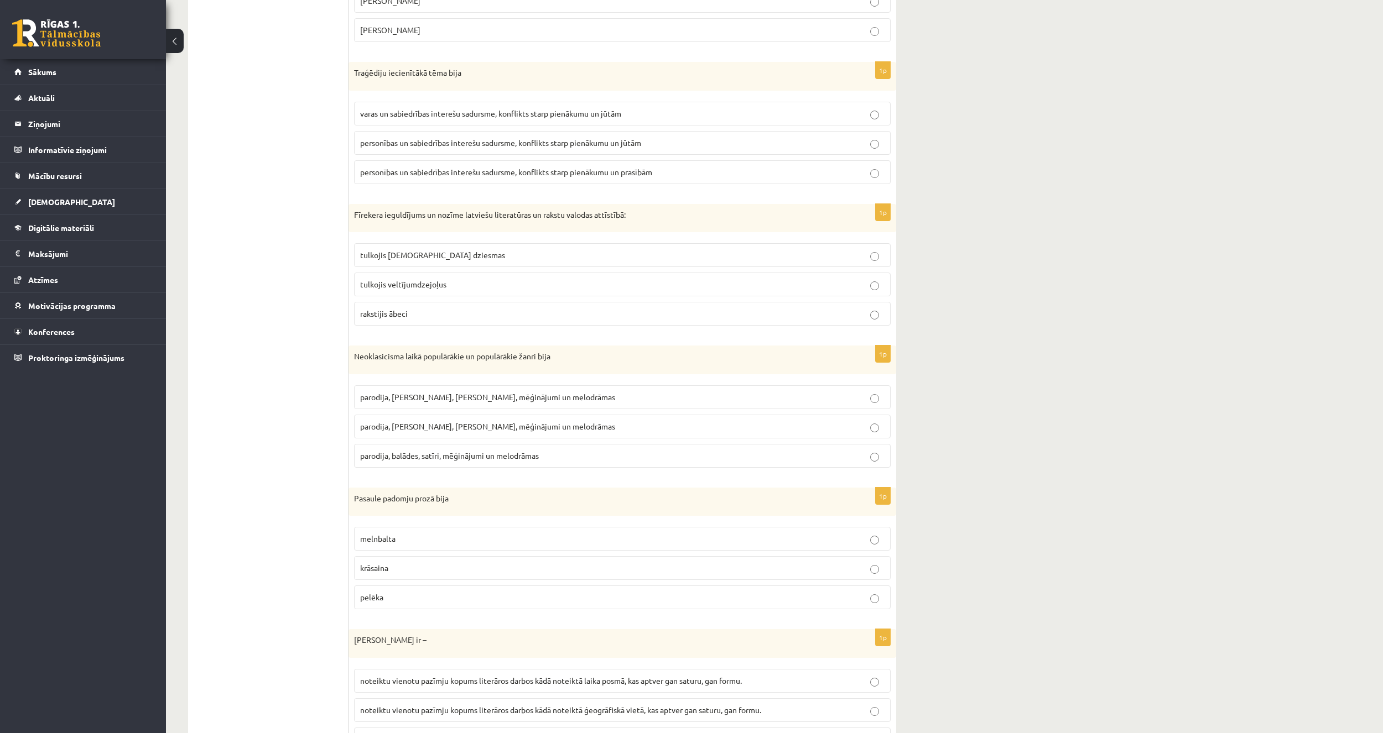
click at [232, 481] on ul "1. uzdevums 2. uzdevums 3. uzdevums 4. uzdevums" at bounding box center [273, 482] width 149 height 1430
click at [385, 462] on p "parodija, balādes, satīri, mēģinājumi un melodrāmas" at bounding box center [622, 456] width 524 height 12
click at [219, 435] on ul "1. uzdevums 2. uzdevums 3. uzdevums 4. uzdevums" at bounding box center [273, 482] width 149 height 1430
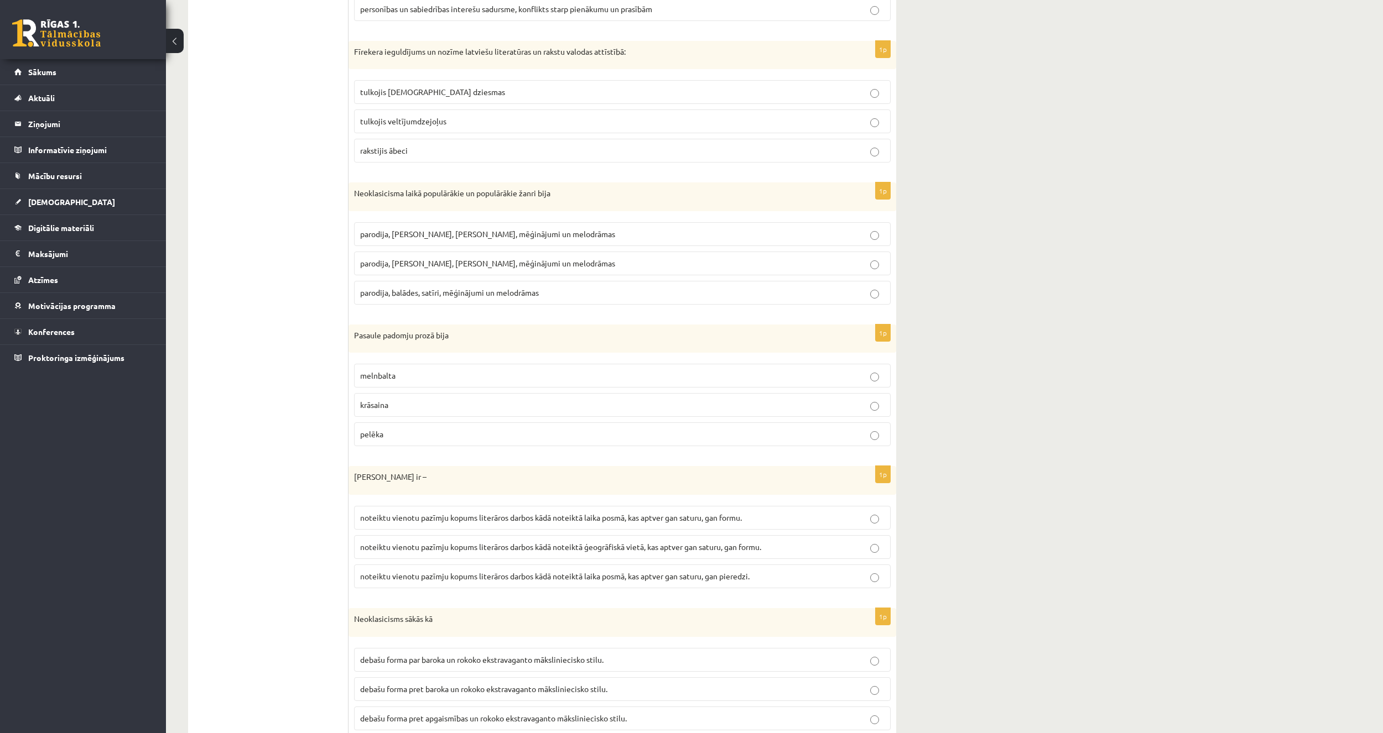
scroll to position [597, 0]
drag, startPoint x: 240, startPoint y: 430, endPoint x: 288, endPoint y: 415, distance: 50.4
click at [240, 430] on ul "1. uzdevums 2. uzdevums 3. uzdevums 4. uzdevums" at bounding box center [273, 316] width 149 height 1430
click at [395, 374] on span "melnbalta" at bounding box center [377, 373] width 35 height 10
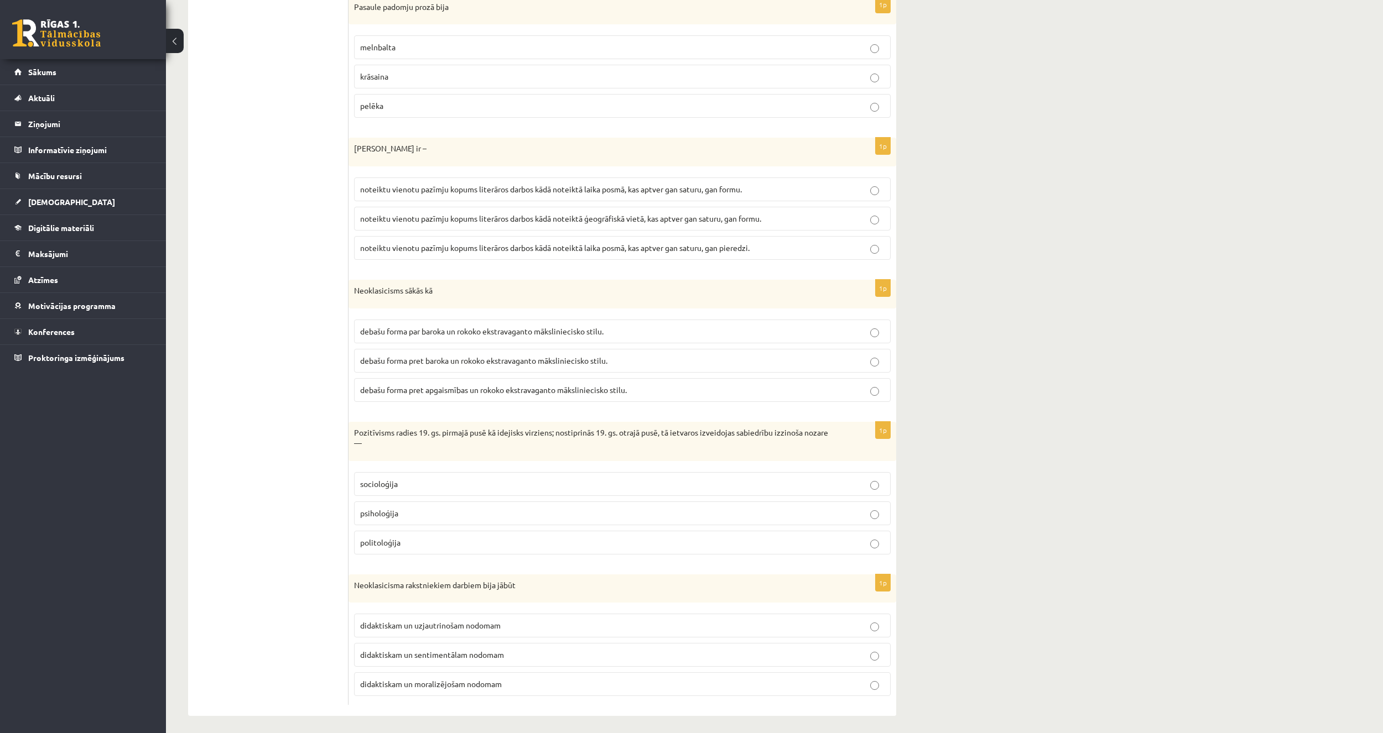
scroll to position [929, 0]
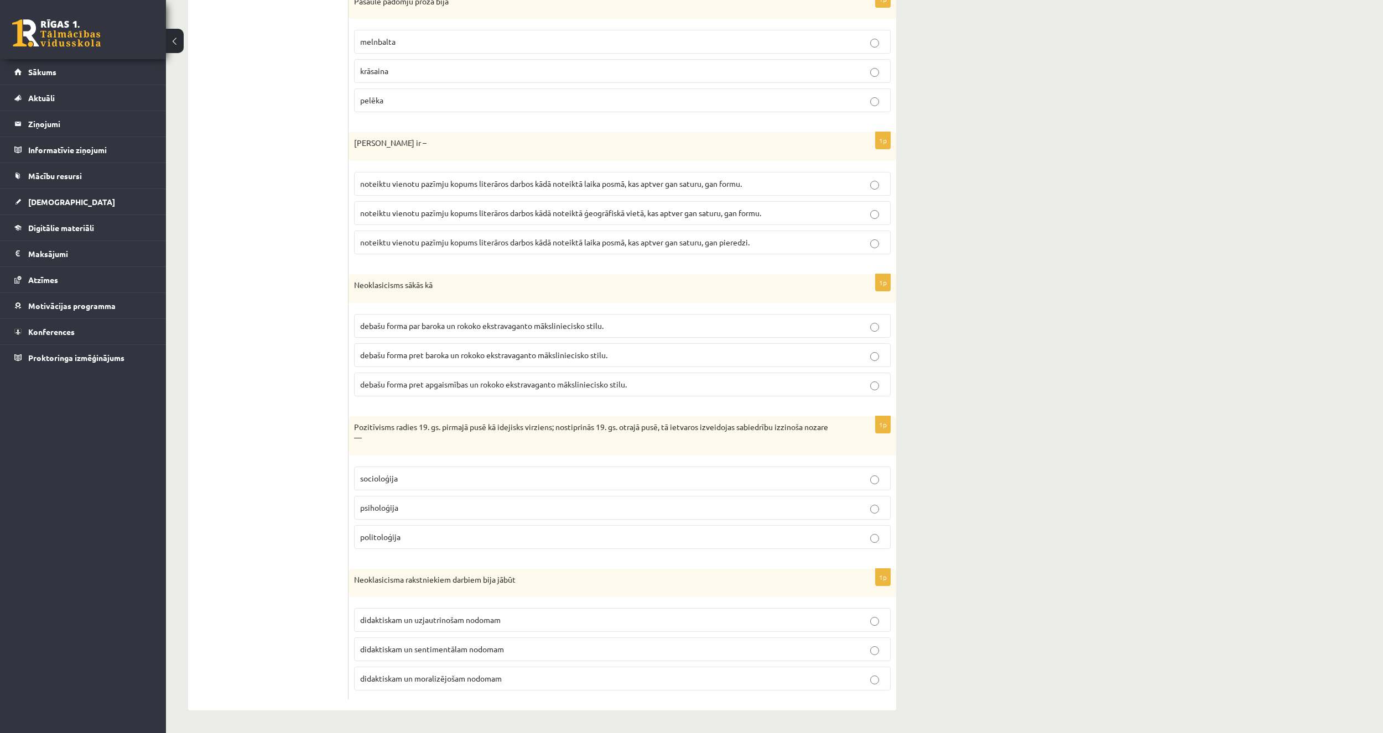
click at [644, 176] on label "noteiktu vienotu pazīmju kopums literāros darbos kādā noteiktā laika posmā, kas…" at bounding box center [622, 184] width 536 height 24
click at [400, 358] on span "debašu forma pret baroka un rokoko ekstravaganto māksliniecisko stilu." at bounding box center [483, 355] width 247 height 10
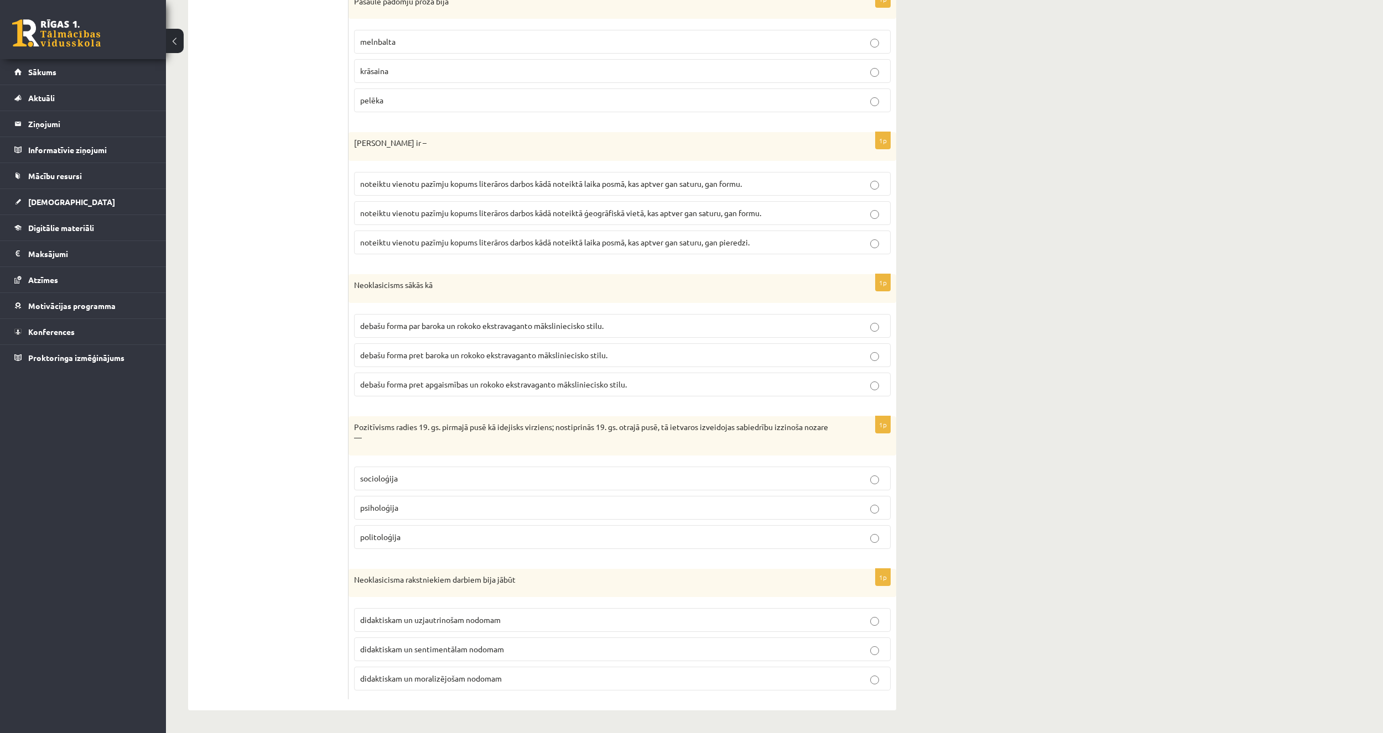
click at [370, 488] on label "socioloģija" at bounding box center [622, 479] width 536 height 24
click at [426, 676] on span "didaktiskam un moralizējošam nodomam" at bounding box center [431, 679] width 142 height 10
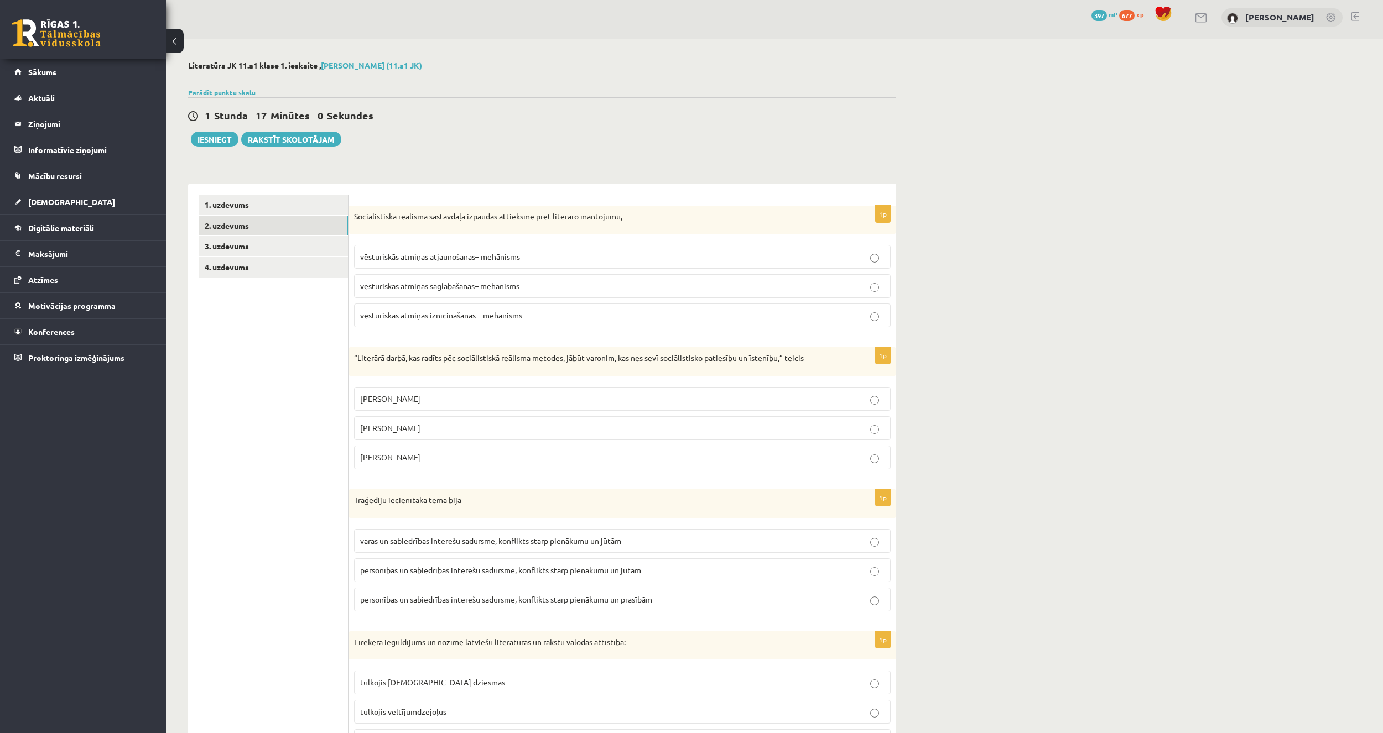
scroll to position [0, 0]
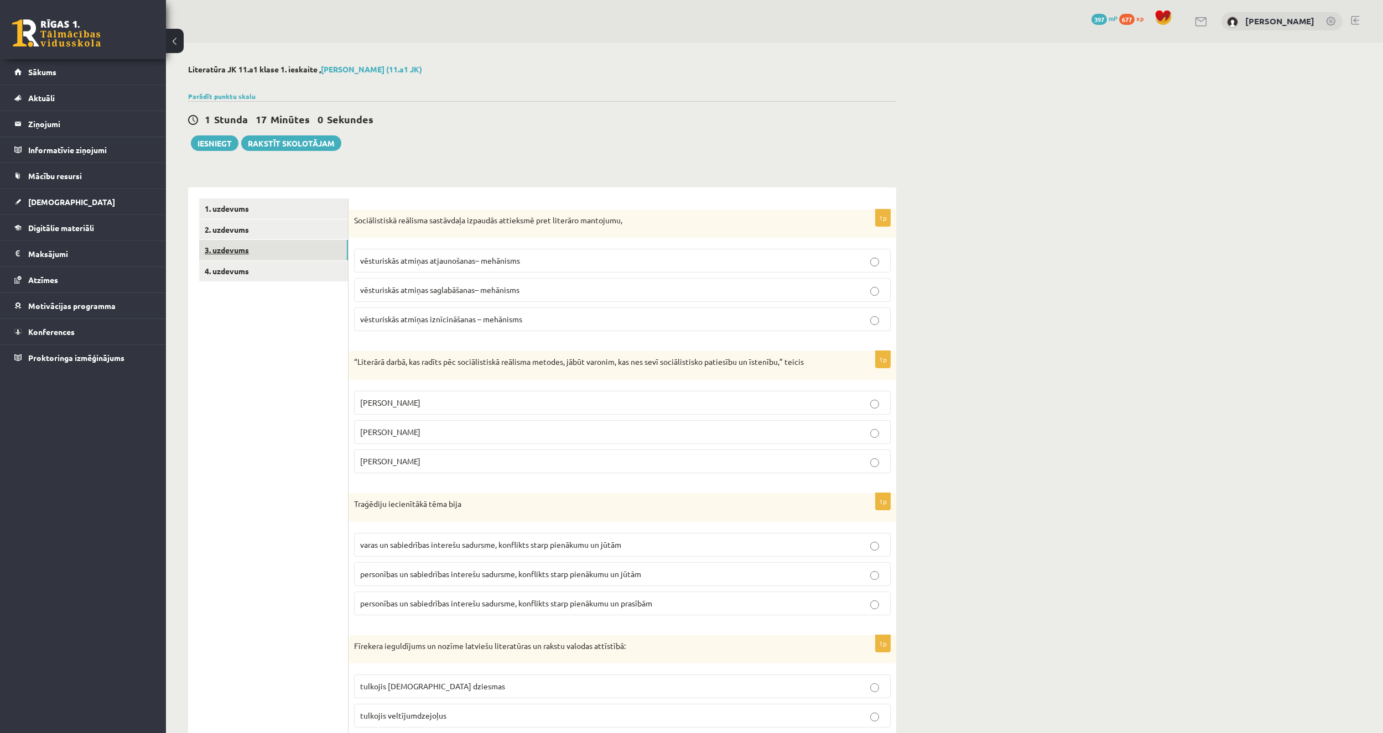
click at [254, 252] on link "3. uzdevums" at bounding box center [273, 250] width 149 height 20
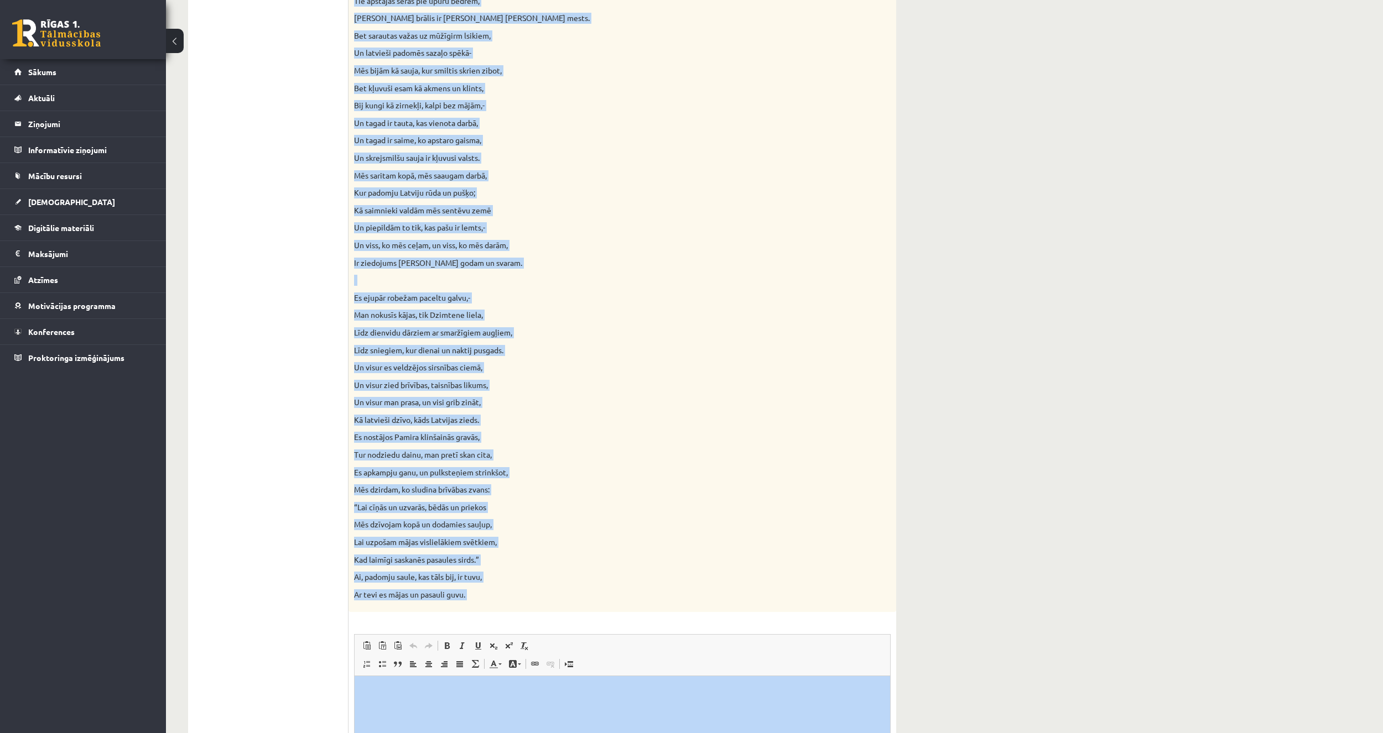
scroll to position [815, 0]
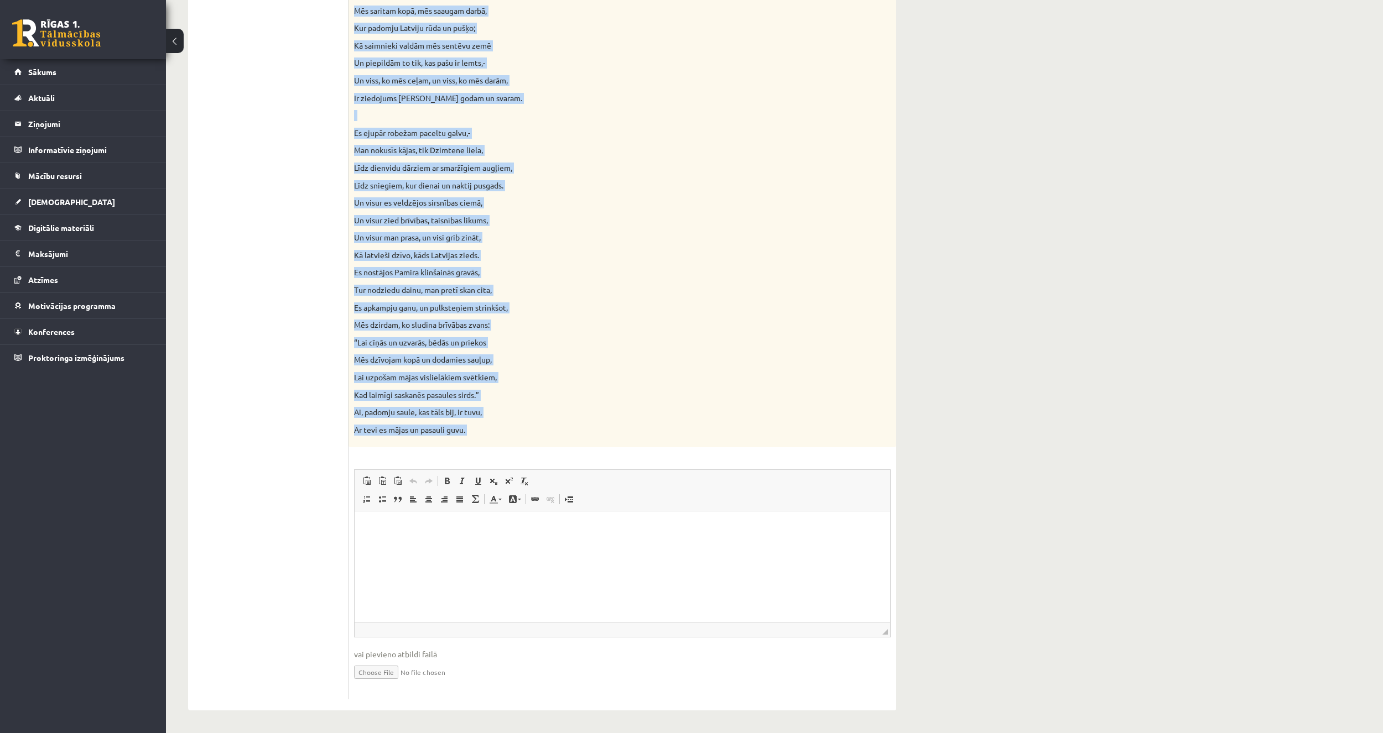
drag, startPoint x: 355, startPoint y: 216, endPoint x: 658, endPoint y: 458, distance: 387.7
click at [658, 458] on div "25p Izlasiet Jāņa Sudrabkalna dzejoli “Dzimtene”! Kādas klasicisma un normatīvi…" at bounding box center [622, 47] width 548 height 1305
copy div "zlasiet Jāņa Sudrabkalna dzejoli “Dzimtene”! Kādas klasicisma un normatīvisma i…"
click at [292, 559] on ul "1. uzdevums 2. uzdevums 3. uzdevums 4. uzdevums" at bounding box center [273, 42] width 149 height 1316
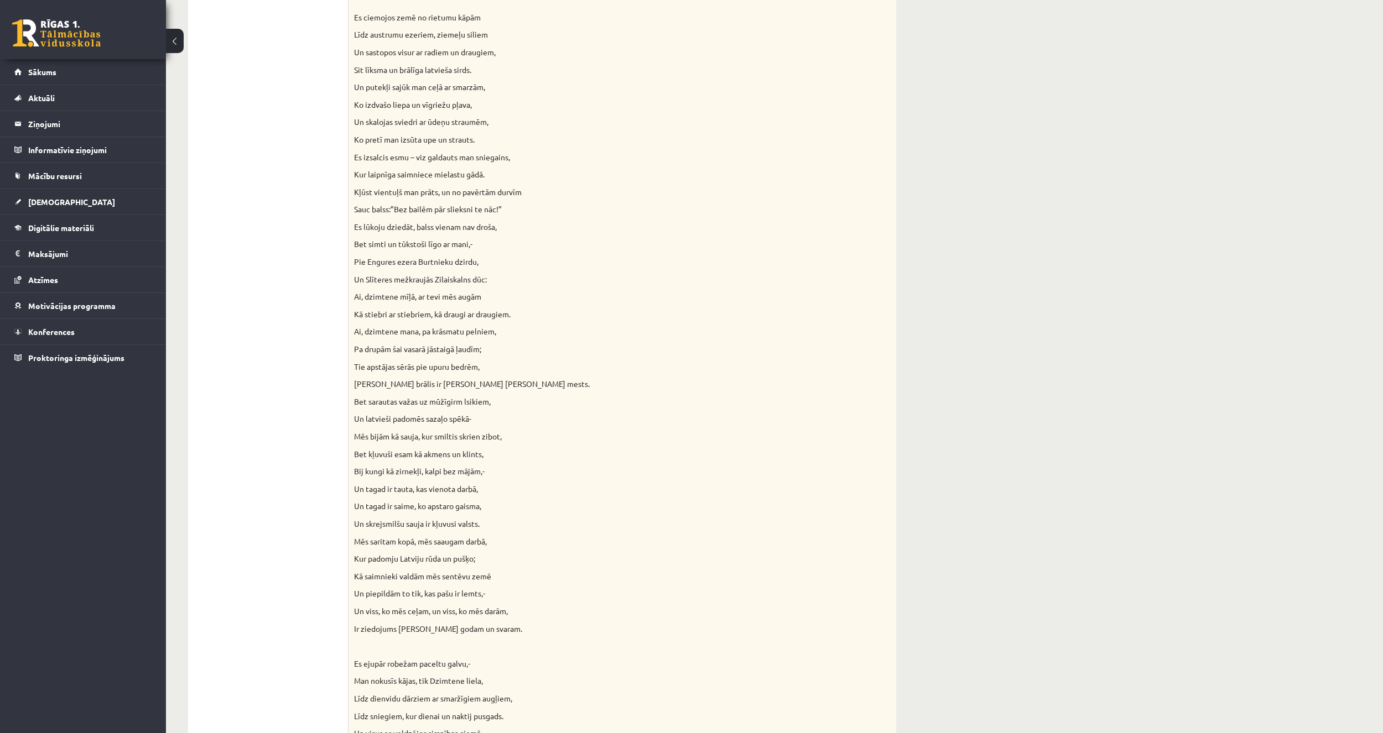
scroll to position [483, 0]
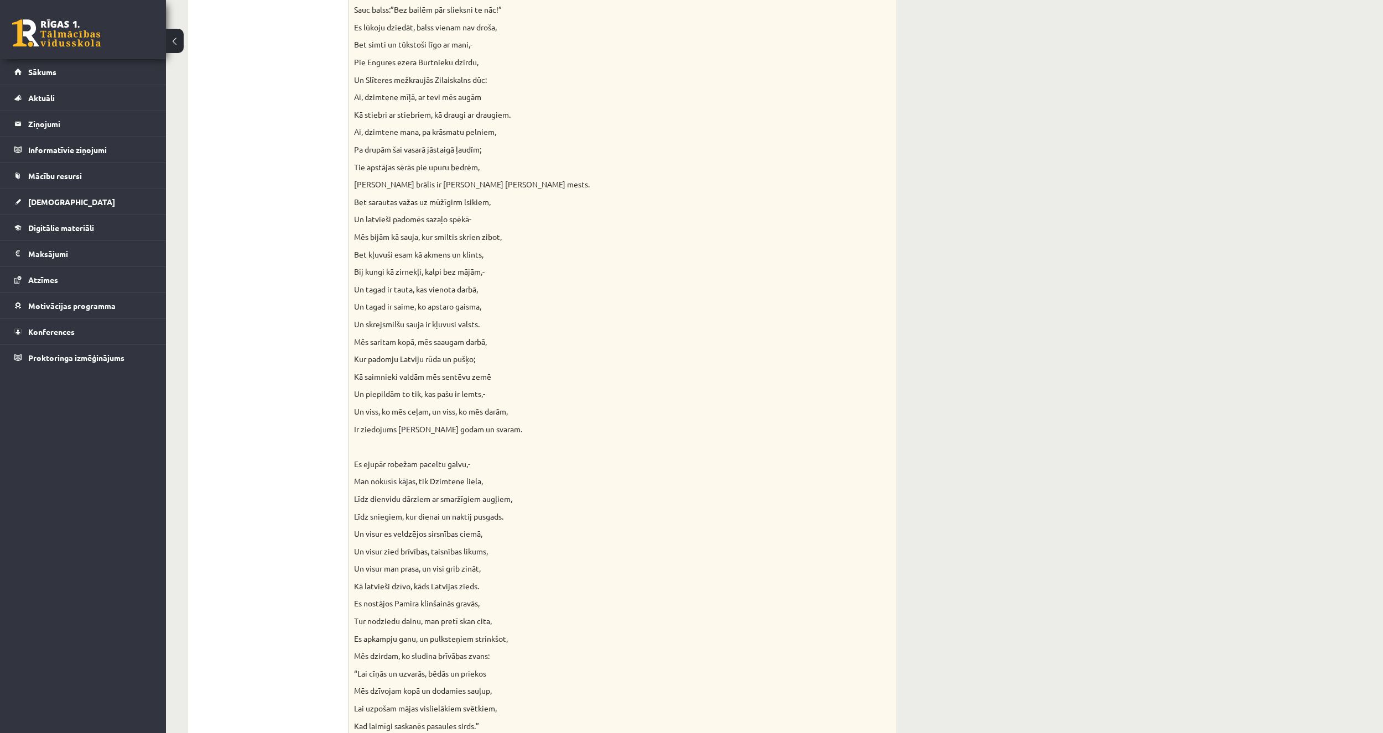
drag, startPoint x: 274, startPoint y: 467, endPoint x: 267, endPoint y: 464, distance: 8.2
click at [274, 467] on ul "1. uzdevums 2. uzdevums 3. uzdevums 4. uzdevums" at bounding box center [273, 373] width 149 height 1316
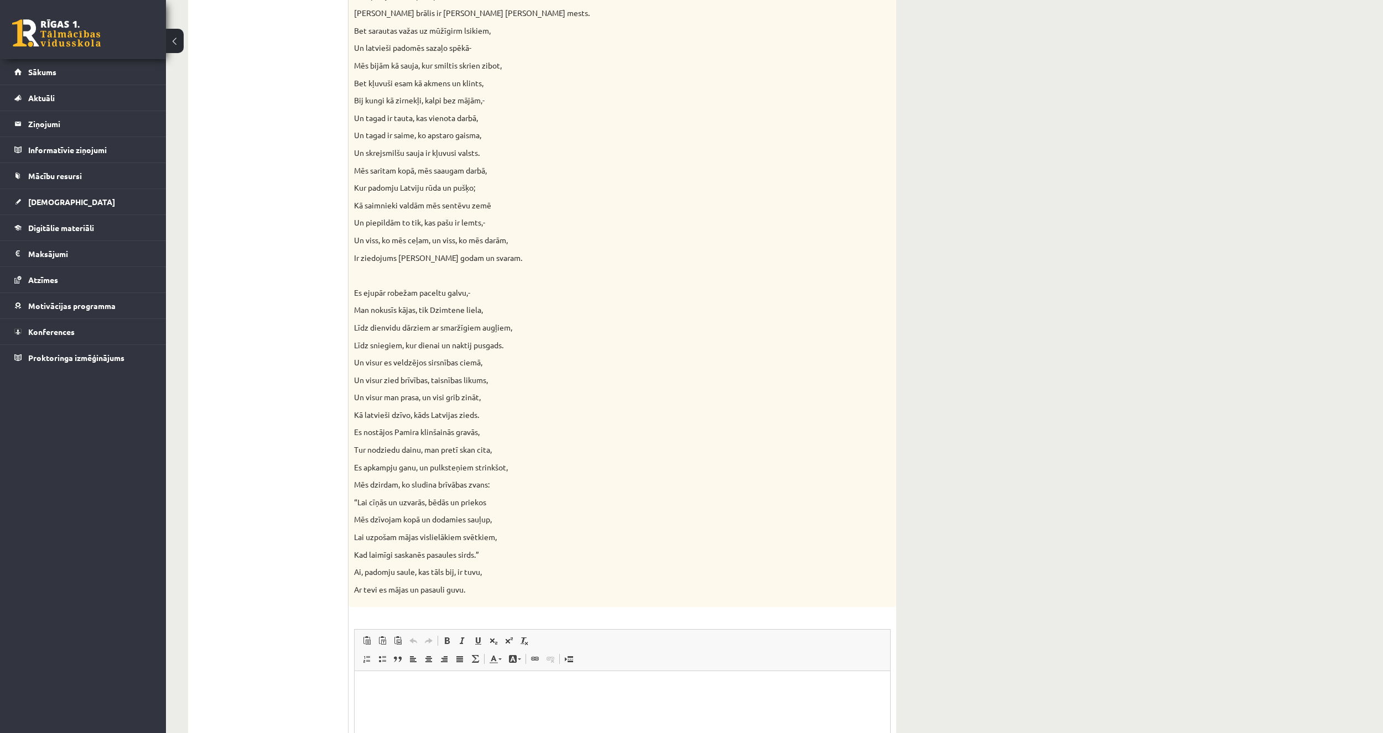
scroll to position [815, 0]
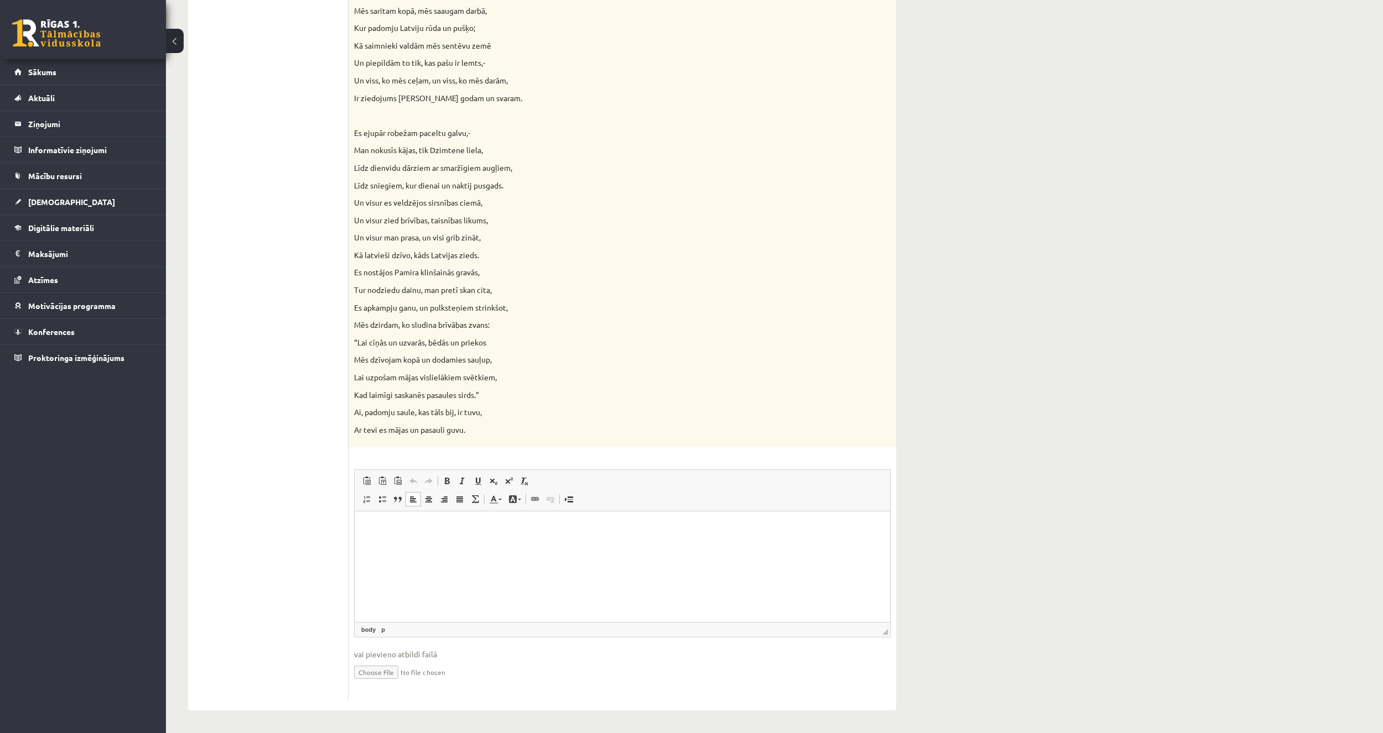
click at [421, 545] on html at bounding box center [622, 529] width 535 height 34
click at [381, 527] on p "********" at bounding box center [622, 529] width 513 height 12
click at [383, 525] on p "********" at bounding box center [622, 529] width 513 height 12
click at [423, 545] on html "********" at bounding box center [622, 529] width 535 height 34
drag, startPoint x: 471, startPoint y: 547, endPoint x: 433, endPoint y: 546, distance: 38.2
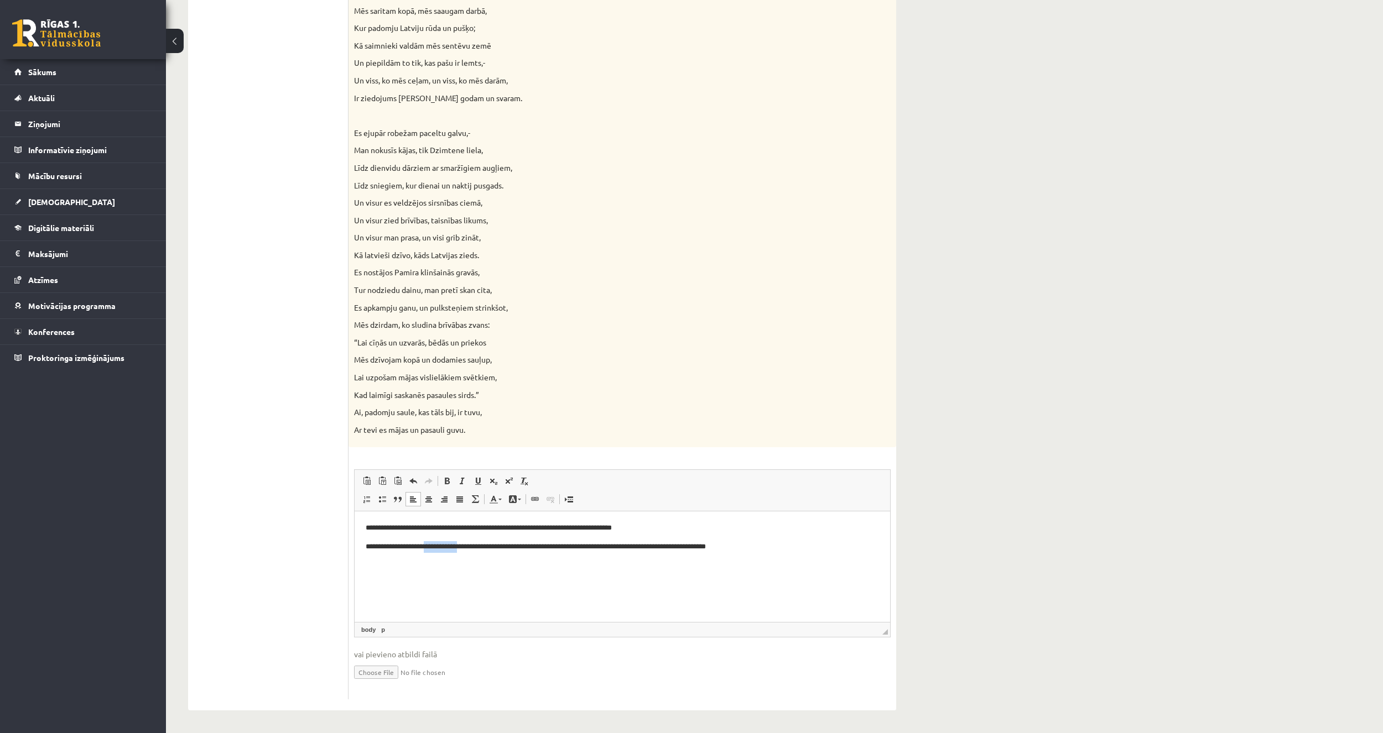
click at [433, 546] on p "**********" at bounding box center [622, 547] width 513 height 12
click at [433, 545] on p "**********" at bounding box center [622, 547] width 513 height 12
click at [431, 545] on p "**********" at bounding box center [622, 547] width 513 height 12
click at [433, 545] on p "**********" at bounding box center [622, 547] width 513 height 12
click at [544, 564] on html "**********" at bounding box center [622, 538] width 535 height 52
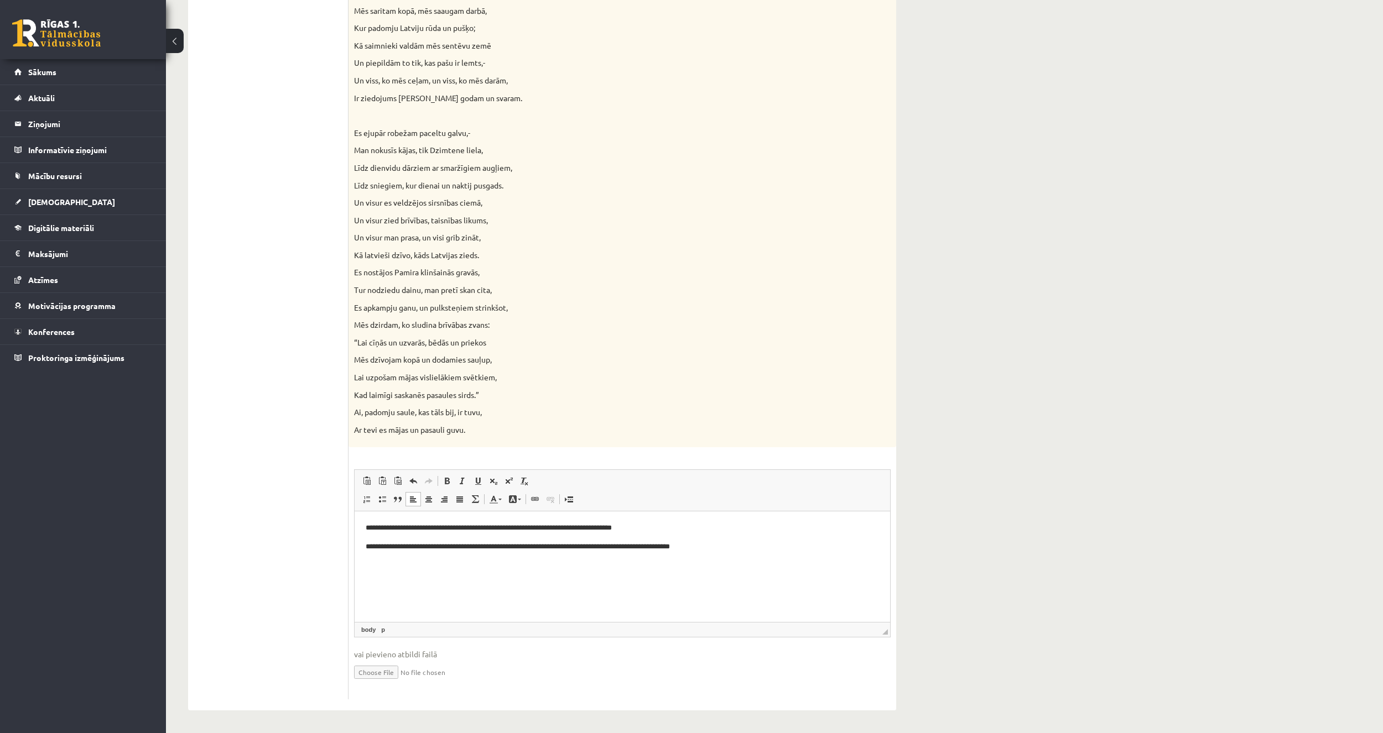
click at [728, 553] on html "**********" at bounding box center [622, 538] width 535 height 52
click at [250, 580] on ul "1. uzdevums 2. uzdevums 3. uzdevums 4. uzdevums" at bounding box center [273, 42] width 149 height 1316
click at [391, 569] on p "Визуальный текстовый редактор, wiswyg-editor-user-answer-47434060574540" at bounding box center [622, 566] width 513 height 12
drag, startPoint x: 303, startPoint y: 486, endPoint x: 298, endPoint y: 480, distance: 8.3
click at [301, 486] on ul "1. uzdevums 2. uzdevums 3. uzdevums 4. uzdevums" at bounding box center [273, 42] width 149 height 1316
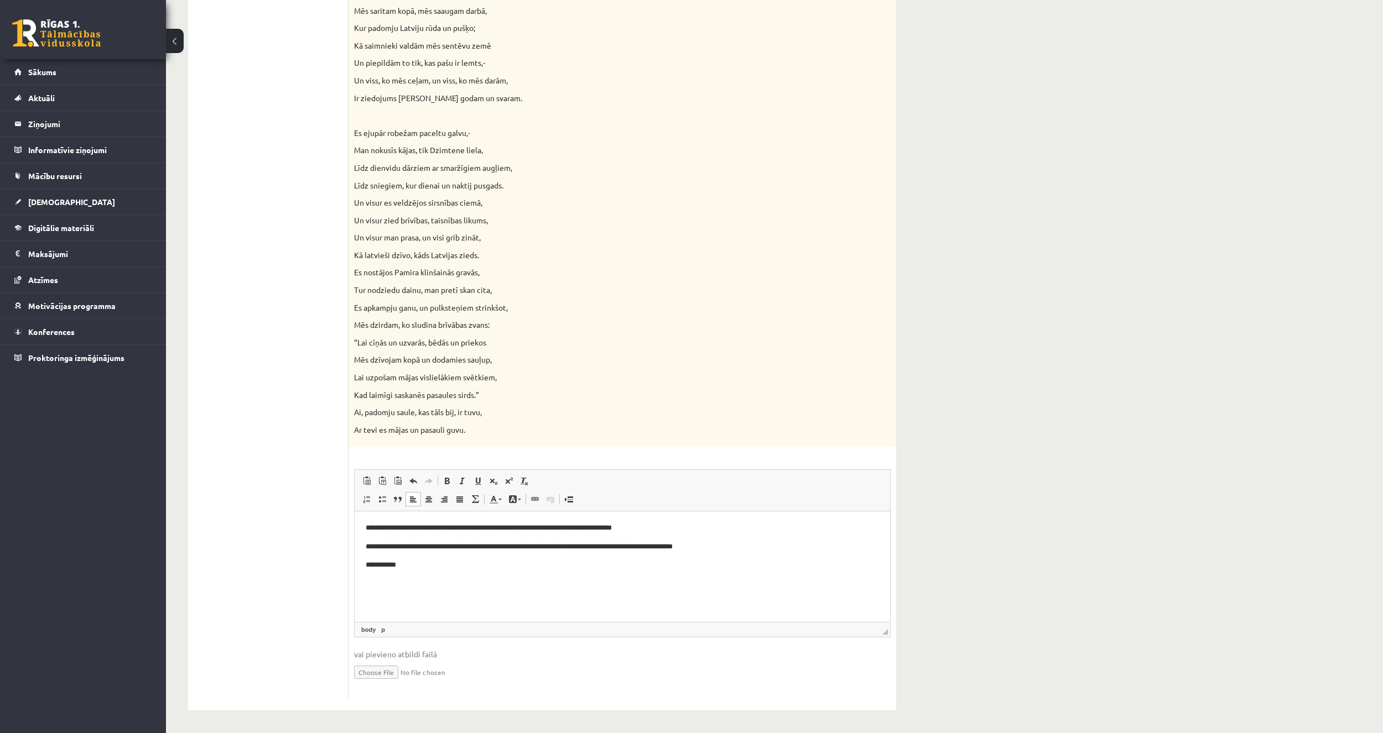
click at [417, 567] on p "**********" at bounding box center [622, 566] width 513 height 12
drag, startPoint x: 601, startPoint y: 565, endPoint x: 581, endPoint y: 566, distance: 19.4
click at [581, 566] on p "**********" at bounding box center [622, 566] width 513 height 12
click at [667, 567] on p "**********" at bounding box center [622, 566] width 513 height 12
click at [759, 567] on p "**********" at bounding box center [622, 566] width 513 height 12
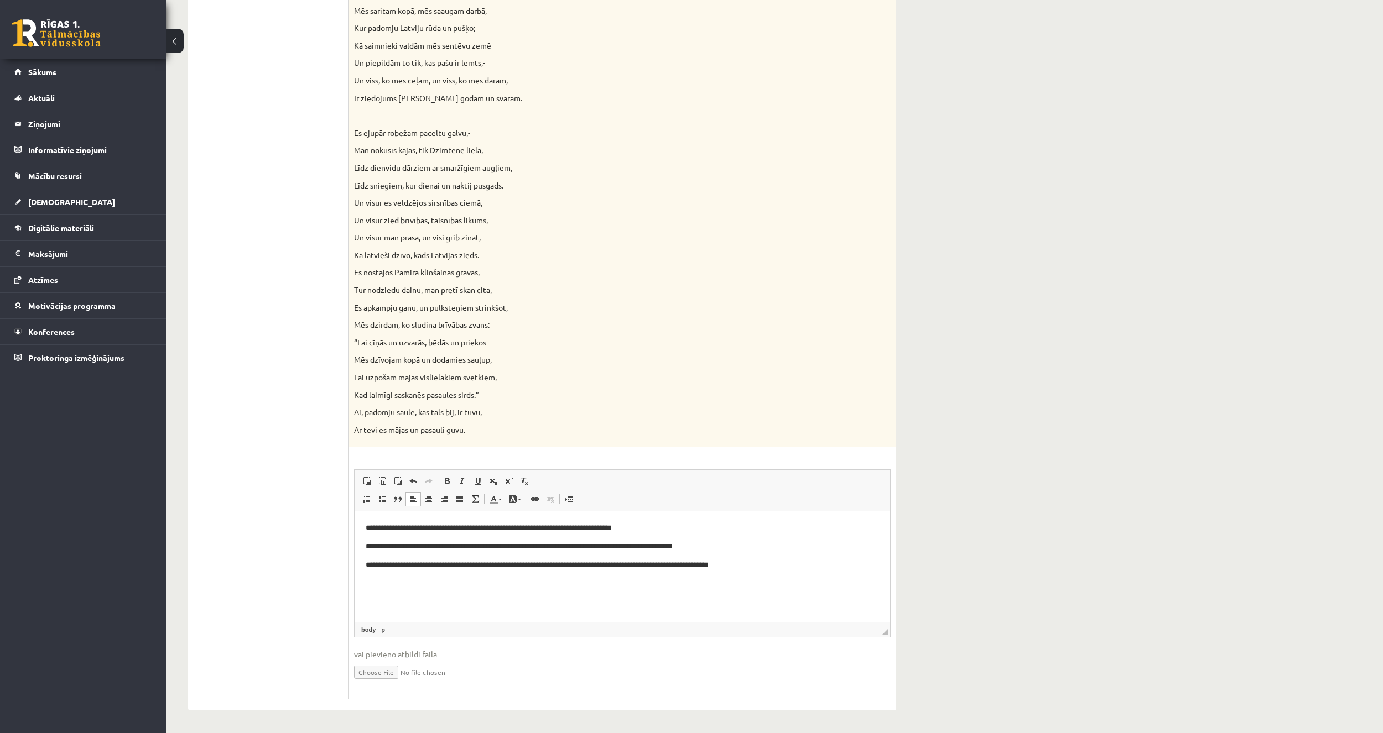
click at [477, 548] on p "**********" at bounding box center [622, 547] width 513 height 12
click at [560, 529] on p "**********" at bounding box center [622, 529] width 513 height 12
click at [558, 530] on p "**********" at bounding box center [622, 529] width 513 height 12
click at [560, 530] on p "**********" at bounding box center [622, 529] width 513 height 12
click at [562, 529] on p "**********" at bounding box center [622, 529] width 513 height 12
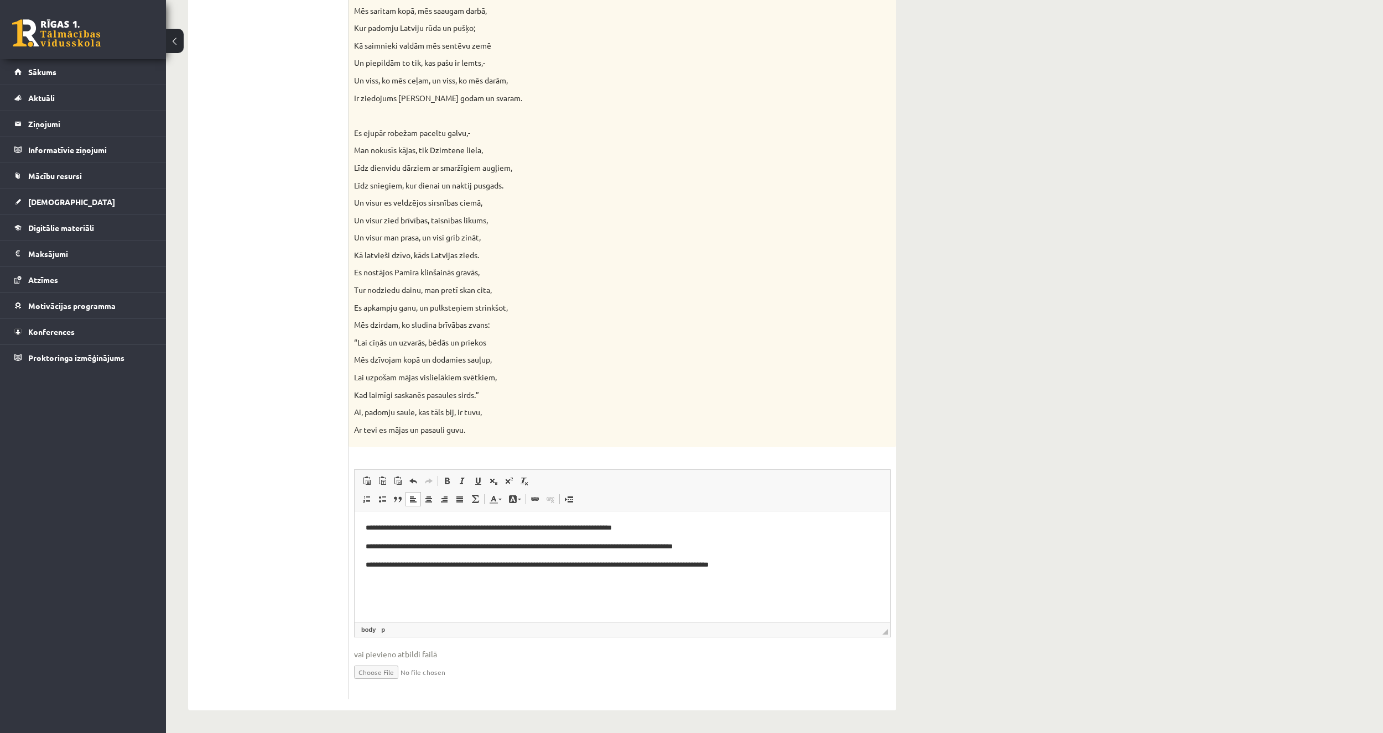
click at [407, 582] on html "**********" at bounding box center [622, 547] width 535 height 71
click at [779, 565] on p "**********" at bounding box center [622, 566] width 513 height 12
drag, startPoint x: 392, startPoint y: 583, endPoint x: 372, endPoint y: 588, distance: 21.1
click at [372, 588] on p "**********" at bounding box center [622, 585] width 513 height 12
click at [457, 586] on p "**********" at bounding box center [622, 585] width 513 height 12
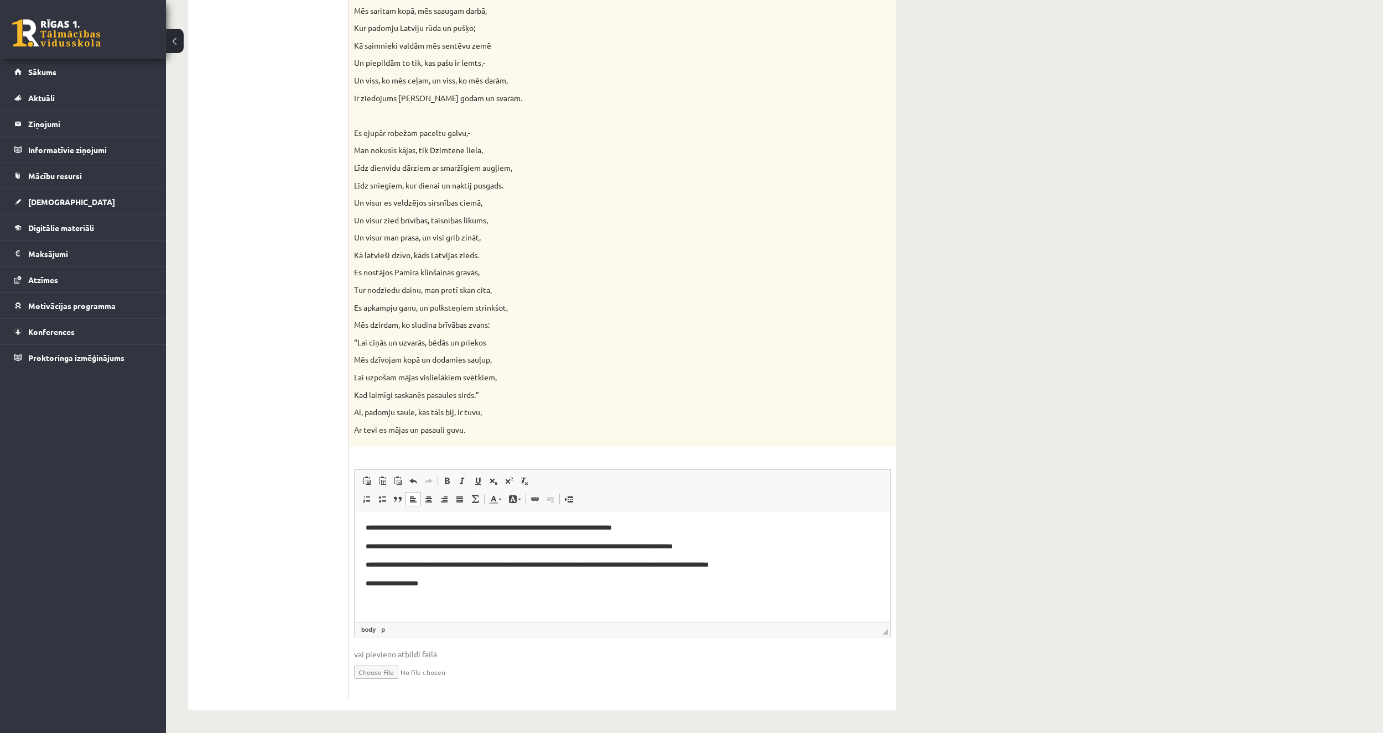
click at [322, 461] on ul "1. uzdevums 2. uzdevums 3. uzdevums 4. uzdevums" at bounding box center [273, 42] width 149 height 1316
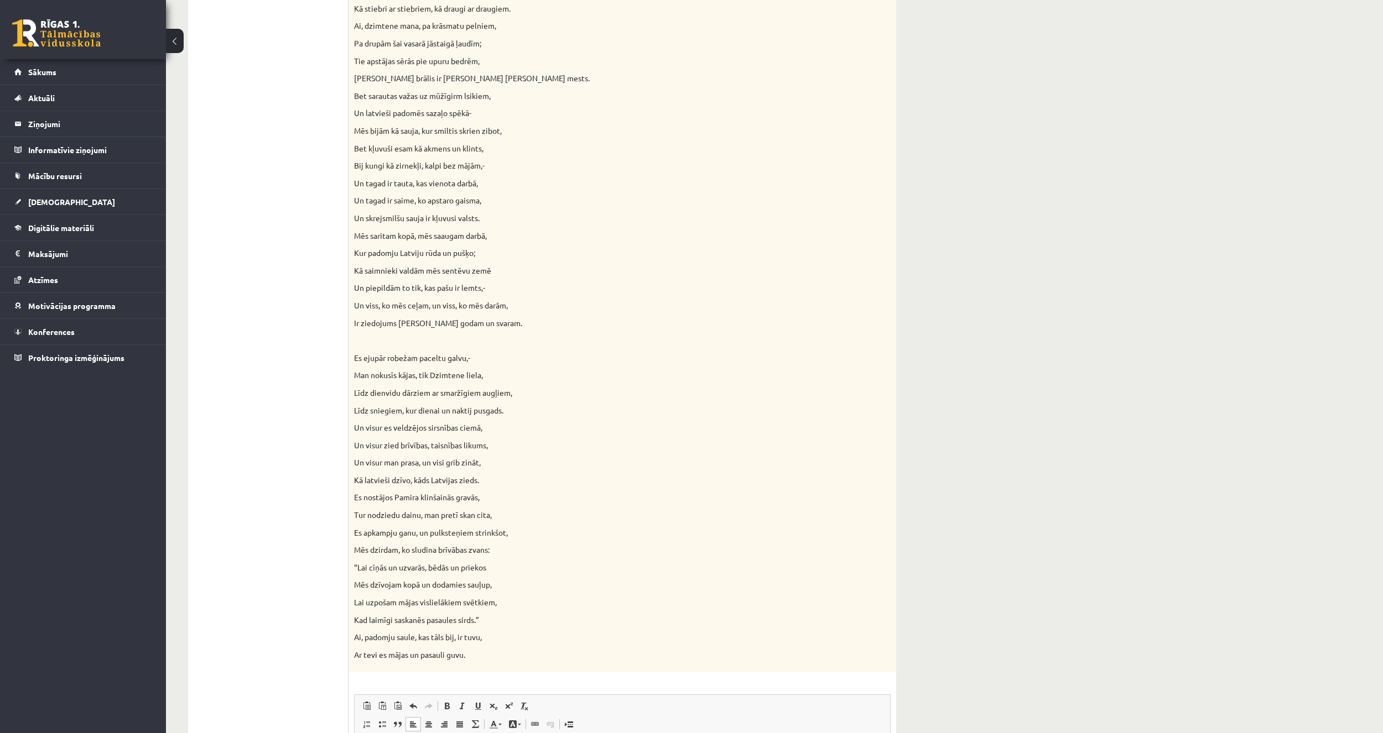
scroll to position [594, 0]
click at [258, 543] on ul "1. uzdevums 2. uzdevums 3. uzdevums 4. uzdevums" at bounding box center [273, 263] width 149 height 1316
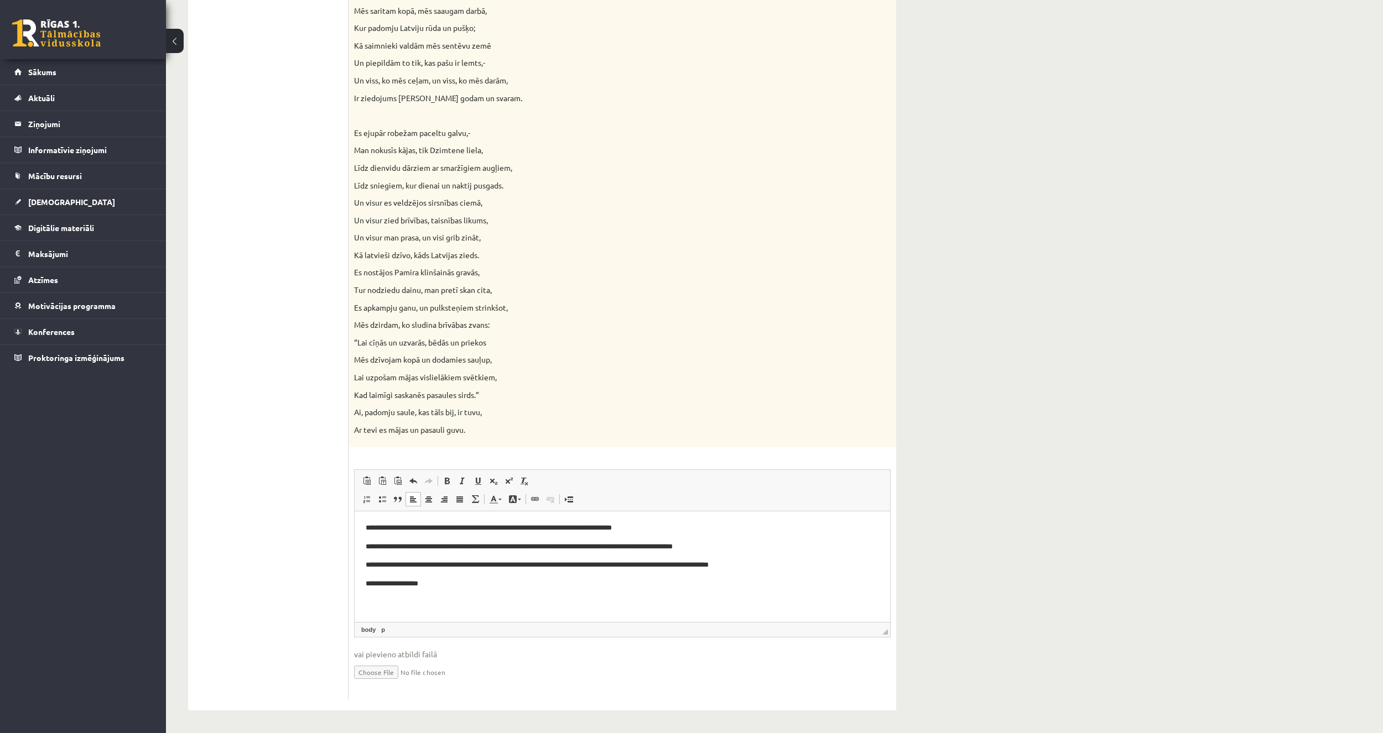
click at [430, 588] on p "**********" at bounding box center [622, 585] width 513 height 12
click at [546, 584] on p "**********" at bounding box center [622, 585] width 513 height 12
click at [555, 584] on p "**********" at bounding box center [622, 585] width 513 height 12
drag, startPoint x: 552, startPoint y: 583, endPoint x: 533, endPoint y: 585, distance: 19.4
click at [533, 585] on p "**********" at bounding box center [622, 585] width 513 height 12
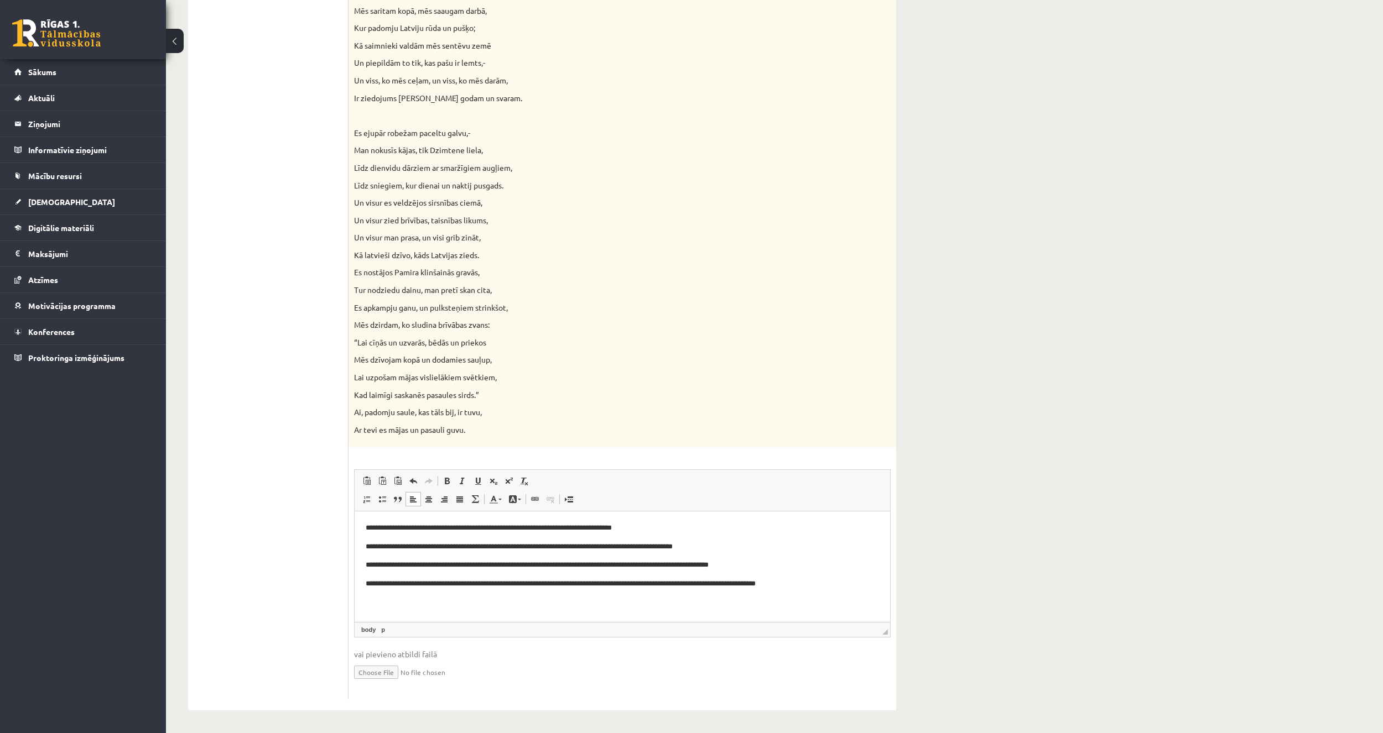
click at [784, 585] on p "**********" at bounding box center [622, 585] width 513 height 12
click at [816, 579] on p "**********" at bounding box center [622, 585] width 513 height 12
click at [189, 562] on div "1. uzdevums 2. uzdevums 3. uzdevums 4. uzdevums" at bounding box center [268, 42] width 160 height 1338
click at [368, 594] on body "**********" at bounding box center [622, 566] width 513 height 86
click at [395, 602] on p "**********" at bounding box center [622, 603] width 513 height 12
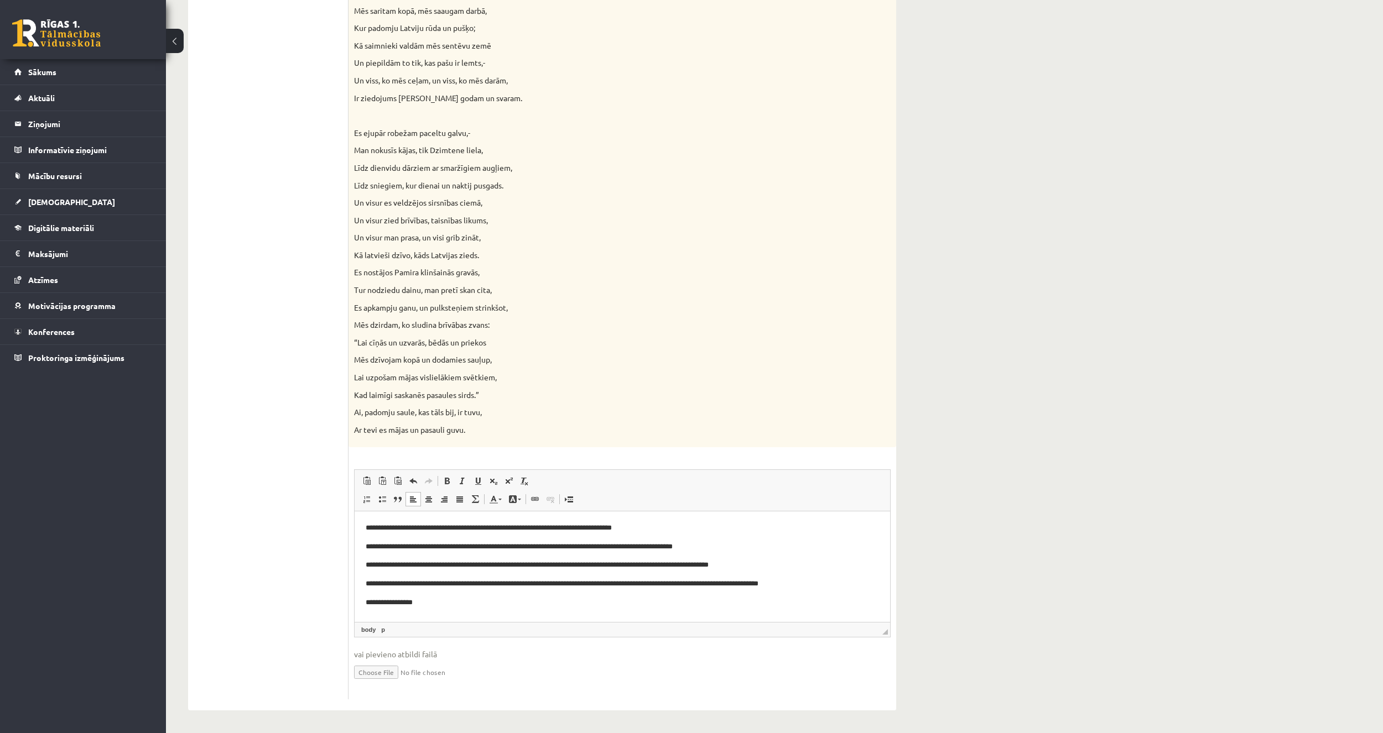
click at [425, 597] on p "**********" at bounding box center [622, 603] width 513 height 12
click at [260, 485] on ul "1. uzdevums 2. uzdevums 3. uzdevums 4. uzdevums" at bounding box center [273, 42] width 149 height 1316
click at [466, 601] on p "**********" at bounding box center [622, 603] width 513 height 12
click at [462, 601] on p "**********" at bounding box center [622, 603] width 513 height 12
drag, startPoint x: 325, startPoint y: 498, endPoint x: 351, endPoint y: 521, distance: 34.5
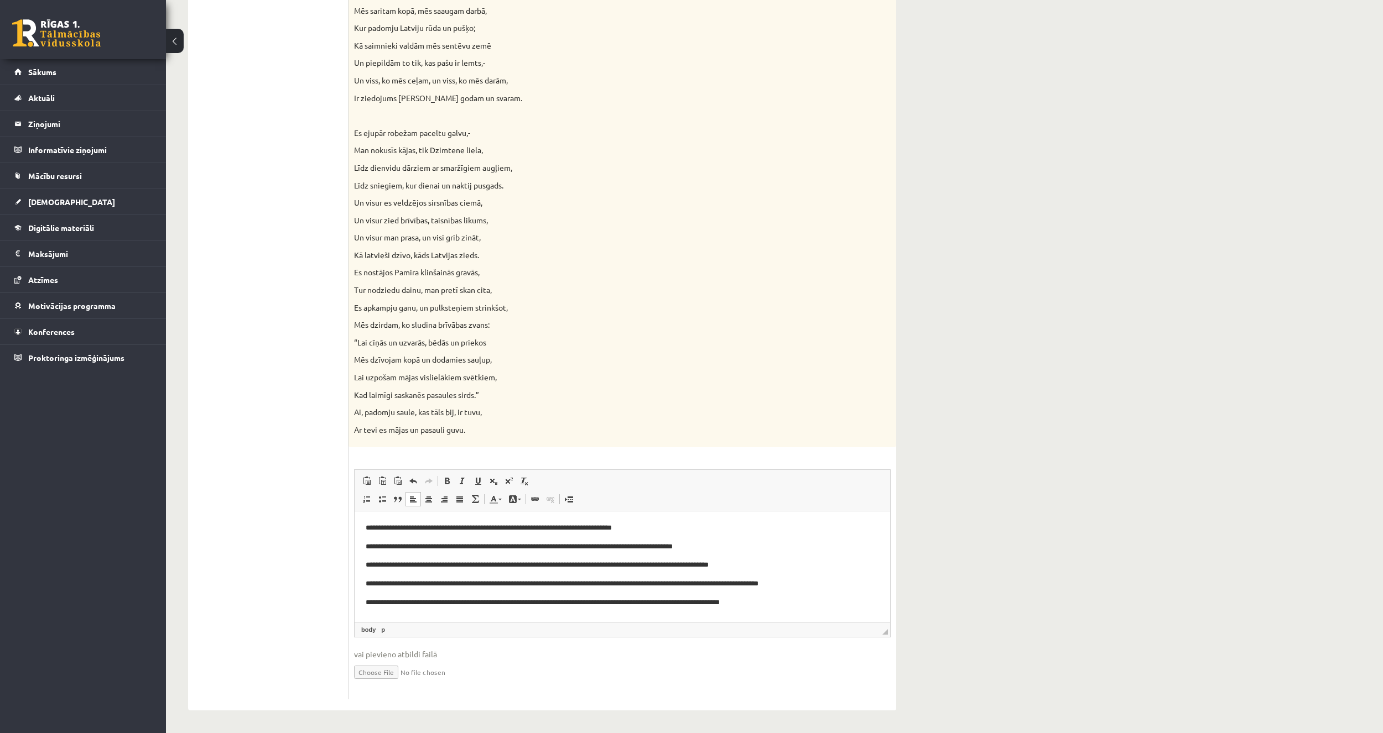
click at [325, 498] on ul "1. uzdevums 2. uzdevums 3. uzdevums 4. uzdevums" at bounding box center [273, 42] width 149 height 1316
click at [460, 600] on p "**********" at bounding box center [622, 603] width 513 height 12
click at [680, 608] on p "**********" at bounding box center [618, 608] width 505 height 23
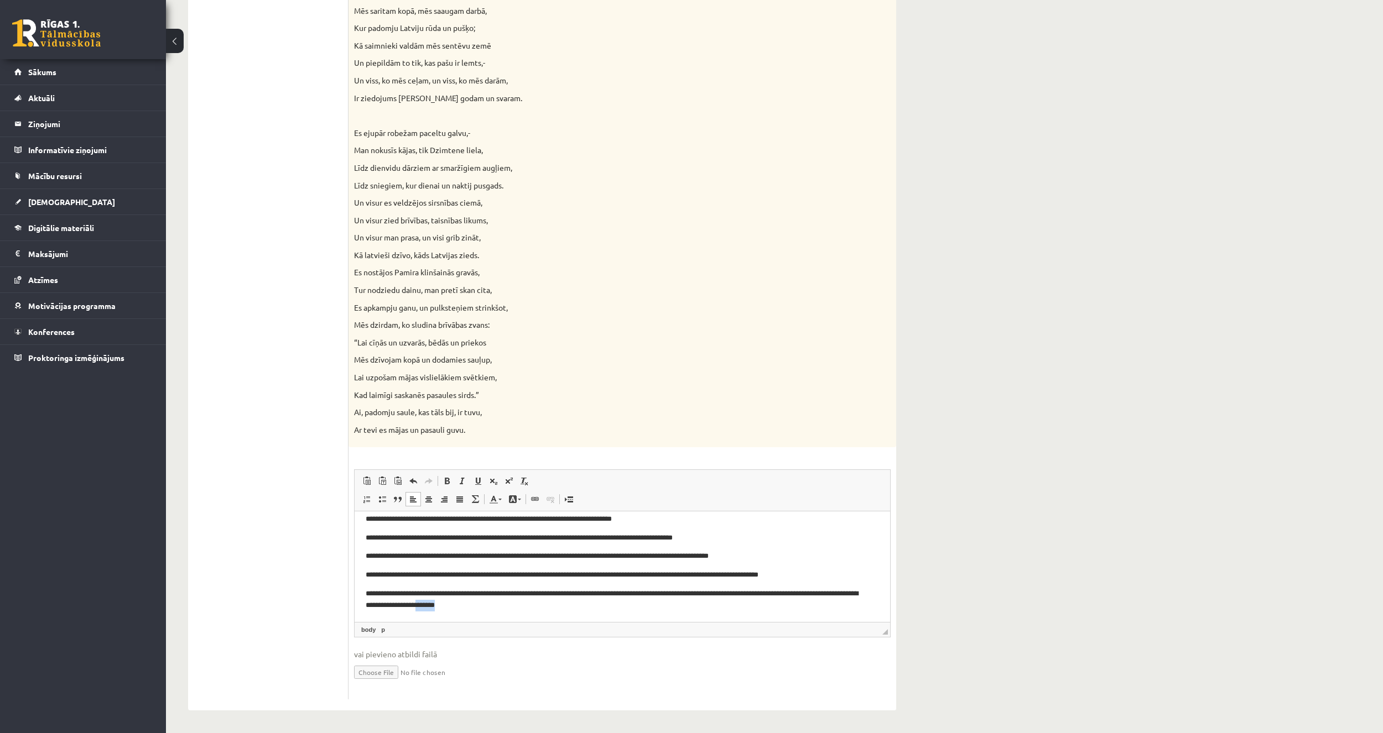
drag, startPoint x: 510, startPoint y: 605, endPoint x: 475, endPoint y: 611, distance: 35.3
click at [475, 611] on p "**********" at bounding box center [618, 599] width 505 height 23
click at [524, 612] on html "**********" at bounding box center [622, 562] width 535 height 119
click at [527, 610] on p "**********" at bounding box center [618, 599] width 505 height 23
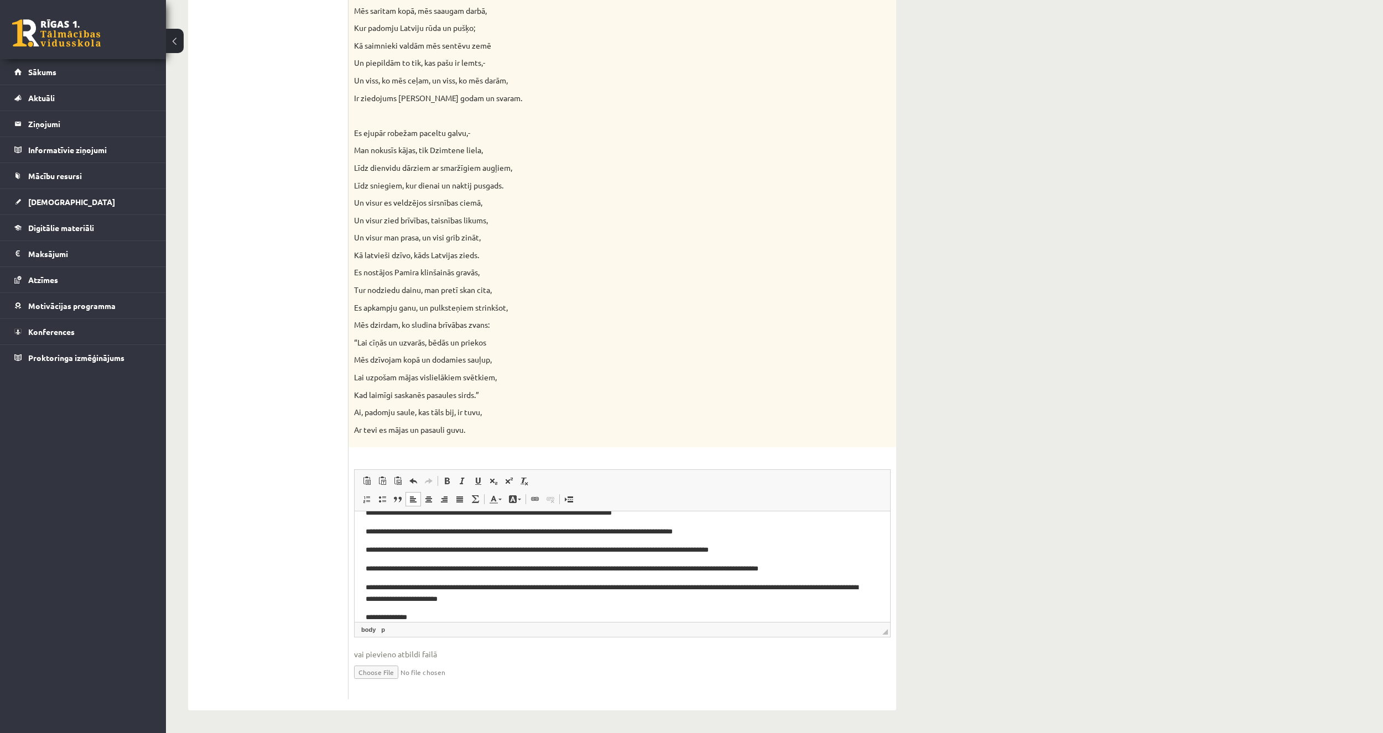
click at [253, 457] on ul "1. uzdevums 2. uzdevums 3. uzdevums 4. uzdevums" at bounding box center [273, 42] width 149 height 1316
click at [425, 619] on p "**********" at bounding box center [618, 618] width 505 height 12
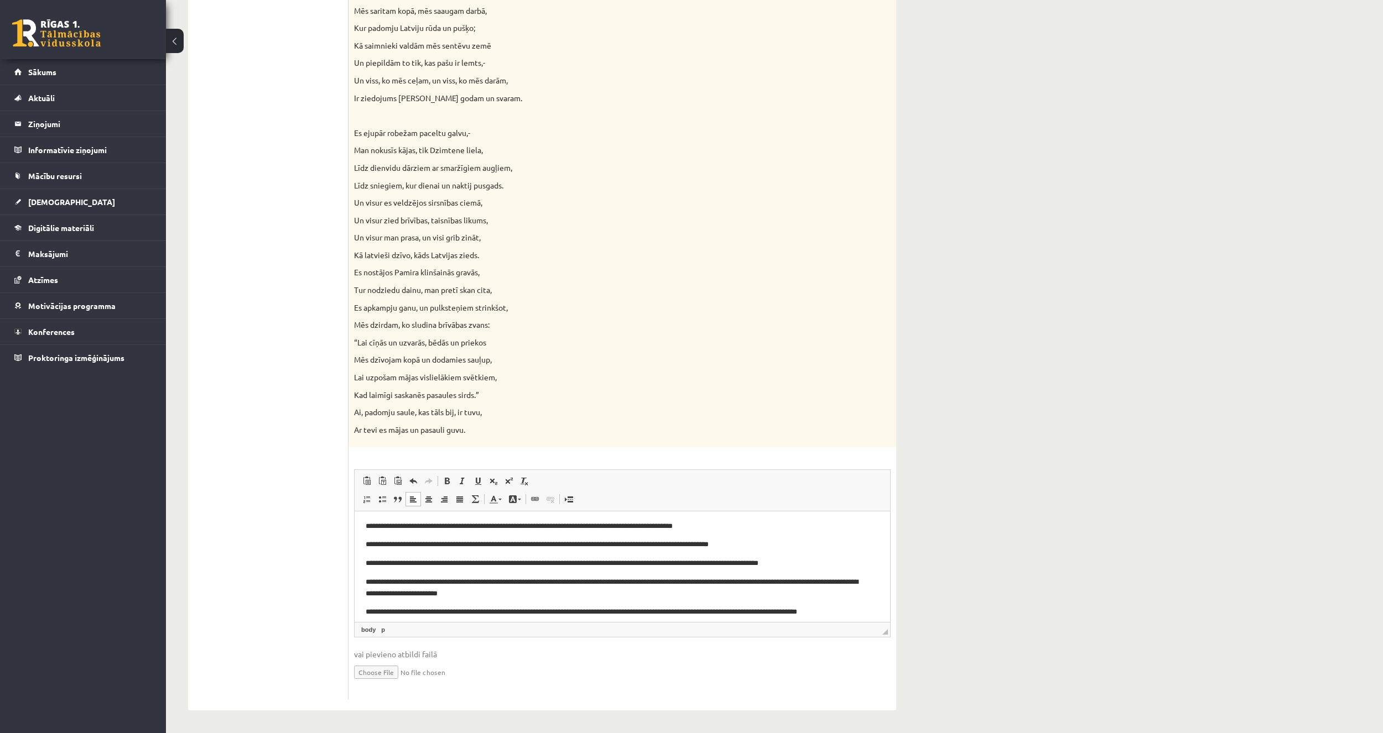
scroll to position [28, 0]
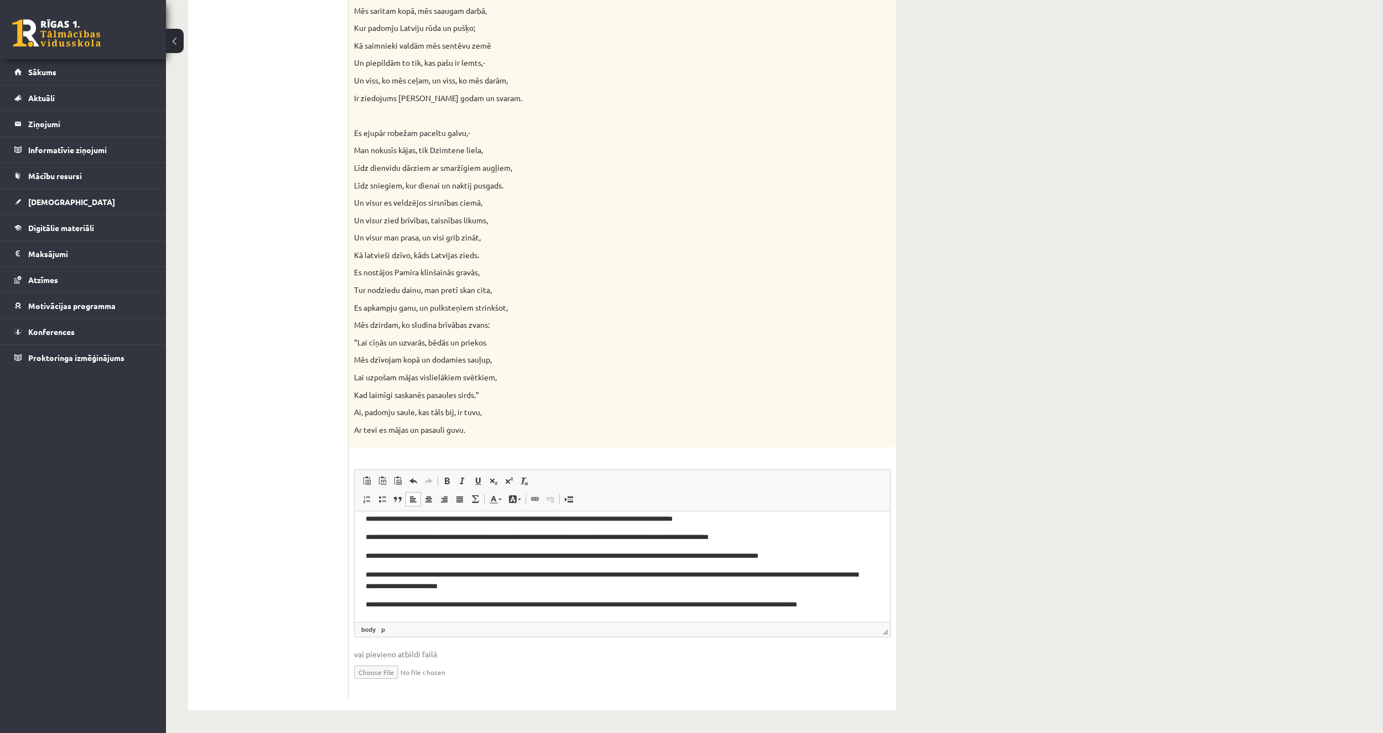
click at [871, 603] on html "**********" at bounding box center [622, 553] width 535 height 138
click at [217, 513] on ul "1. uzdevums 2. uzdevums 3. uzdevums 4. uzdevums" at bounding box center [273, 42] width 149 height 1316
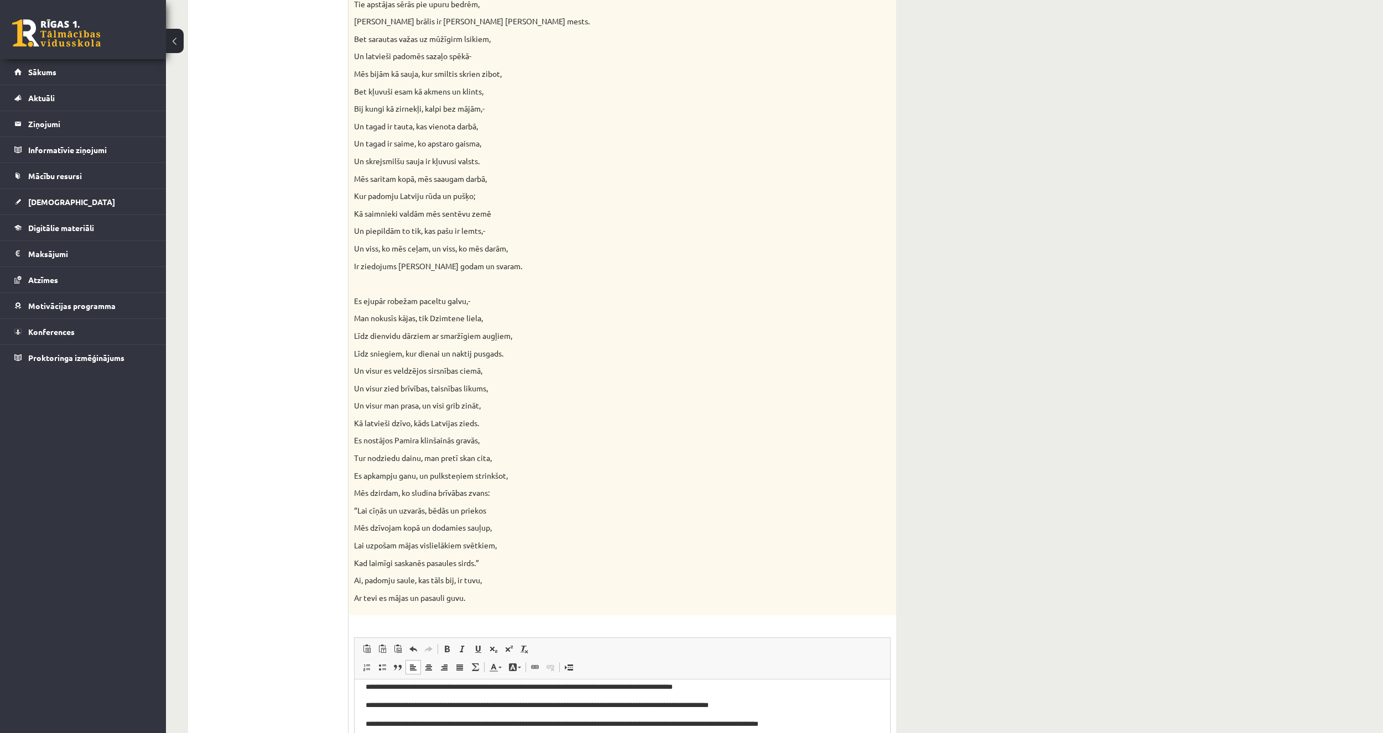
scroll to position [815, 0]
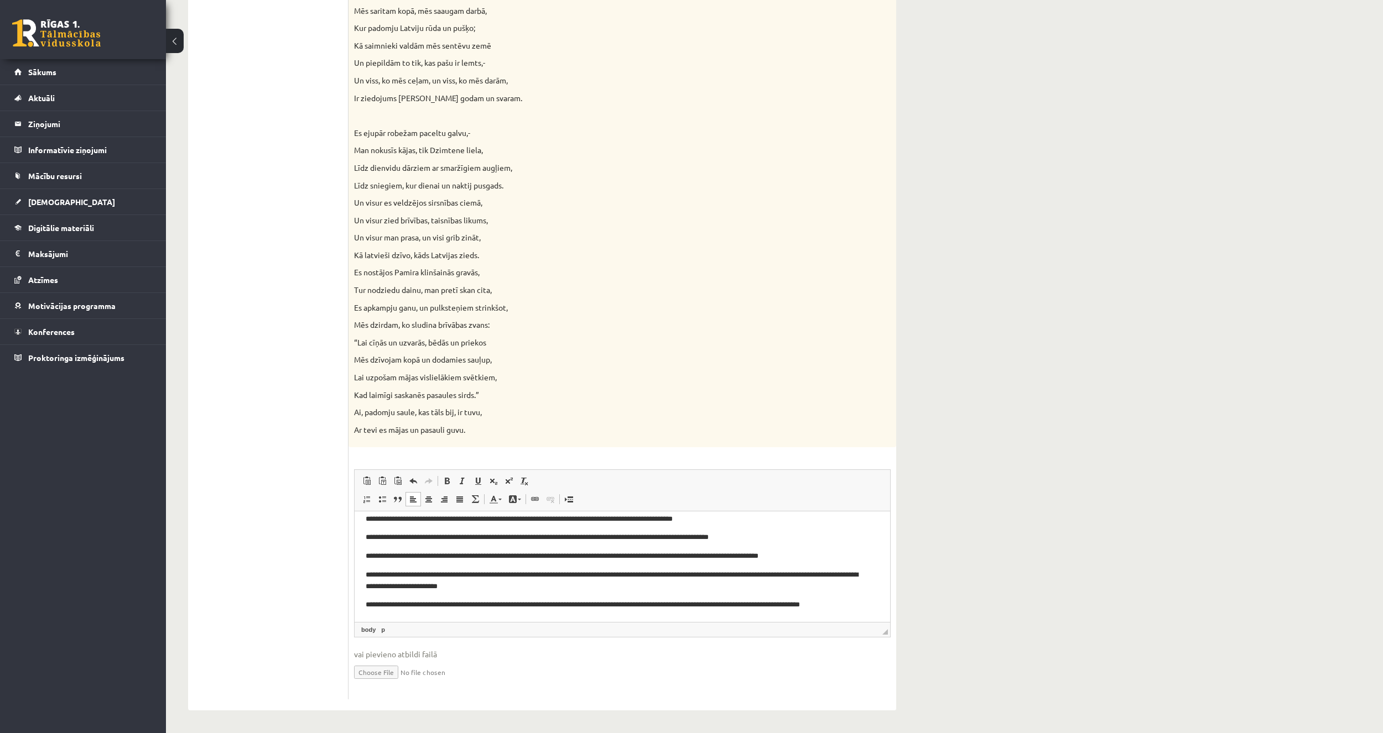
click at [194, 539] on div "1. uzdevums 2. uzdevums 3. uzdevums 4. uzdevums" at bounding box center [268, 42] width 160 height 1338
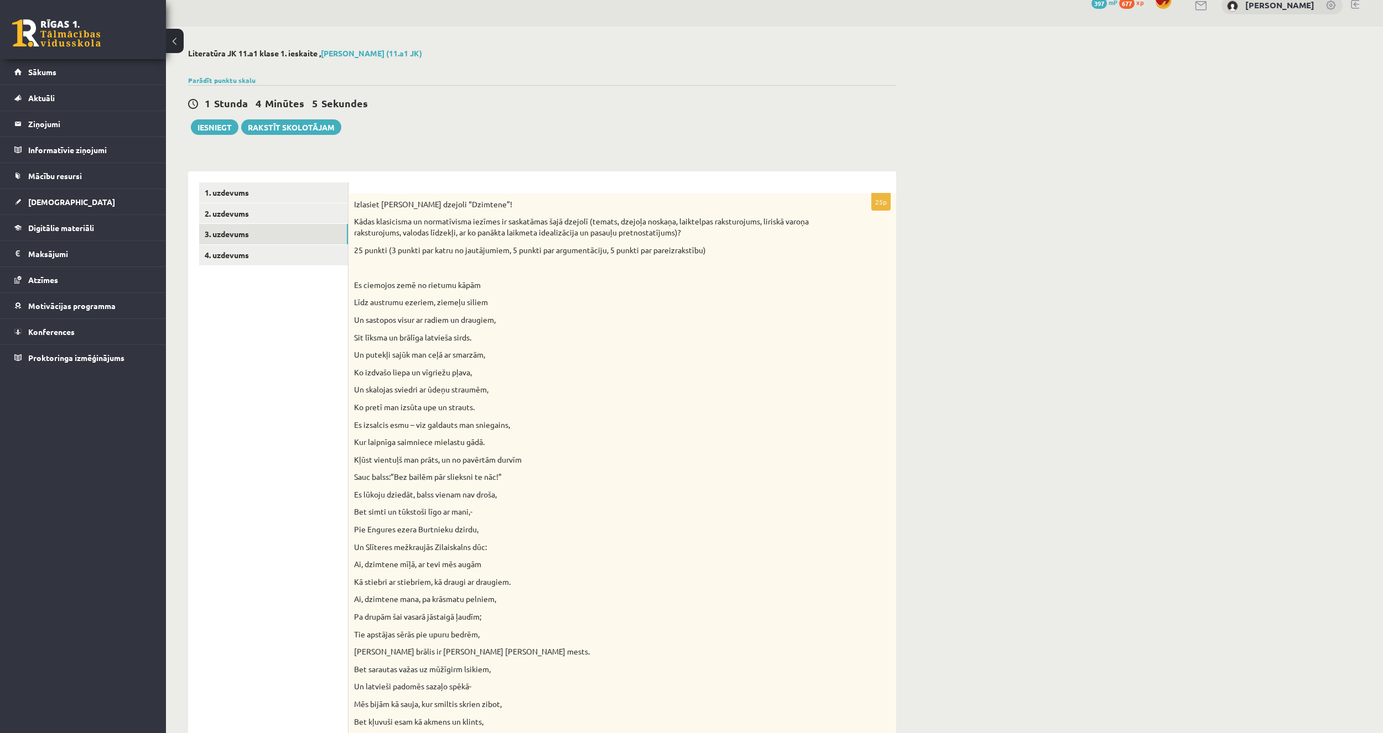
scroll to position [0, 0]
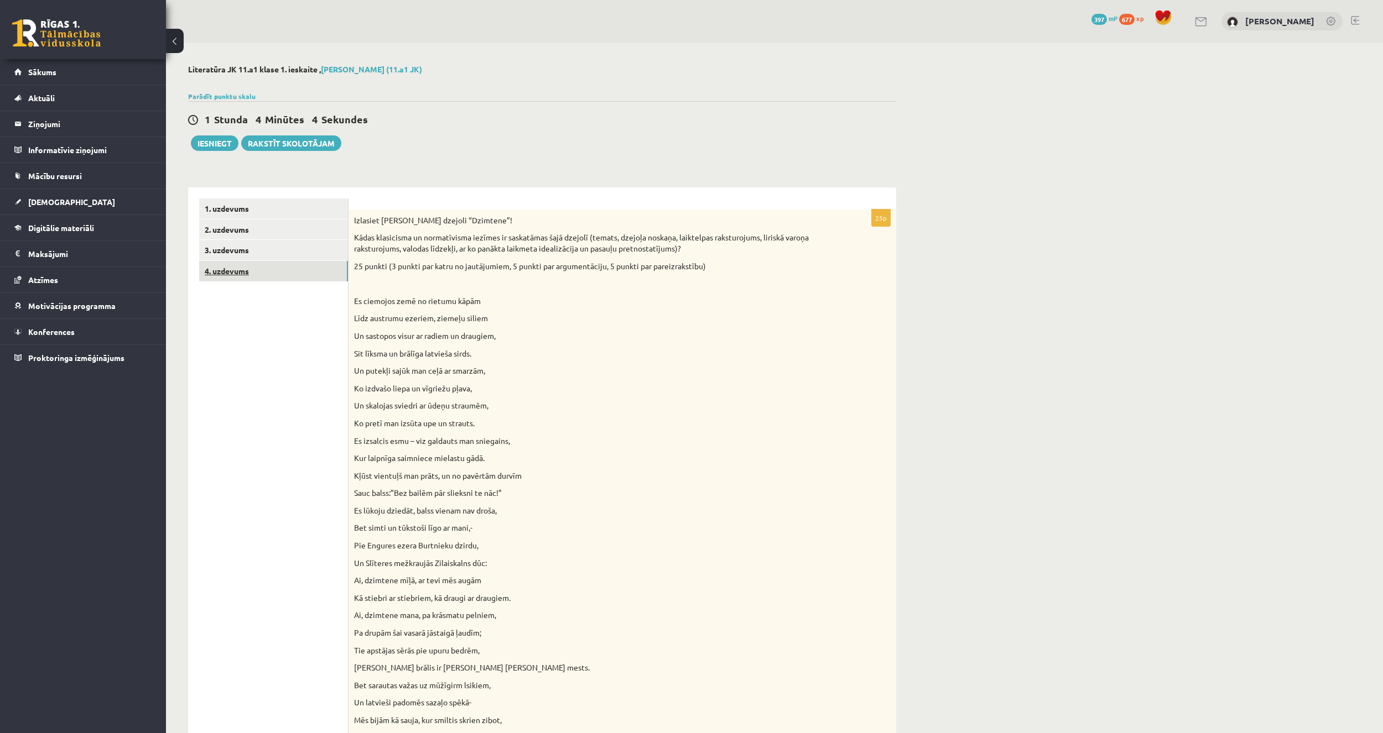
click at [257, 268] on link "4. uzdevums" at bounding box center [273, 271] width 149 height 20
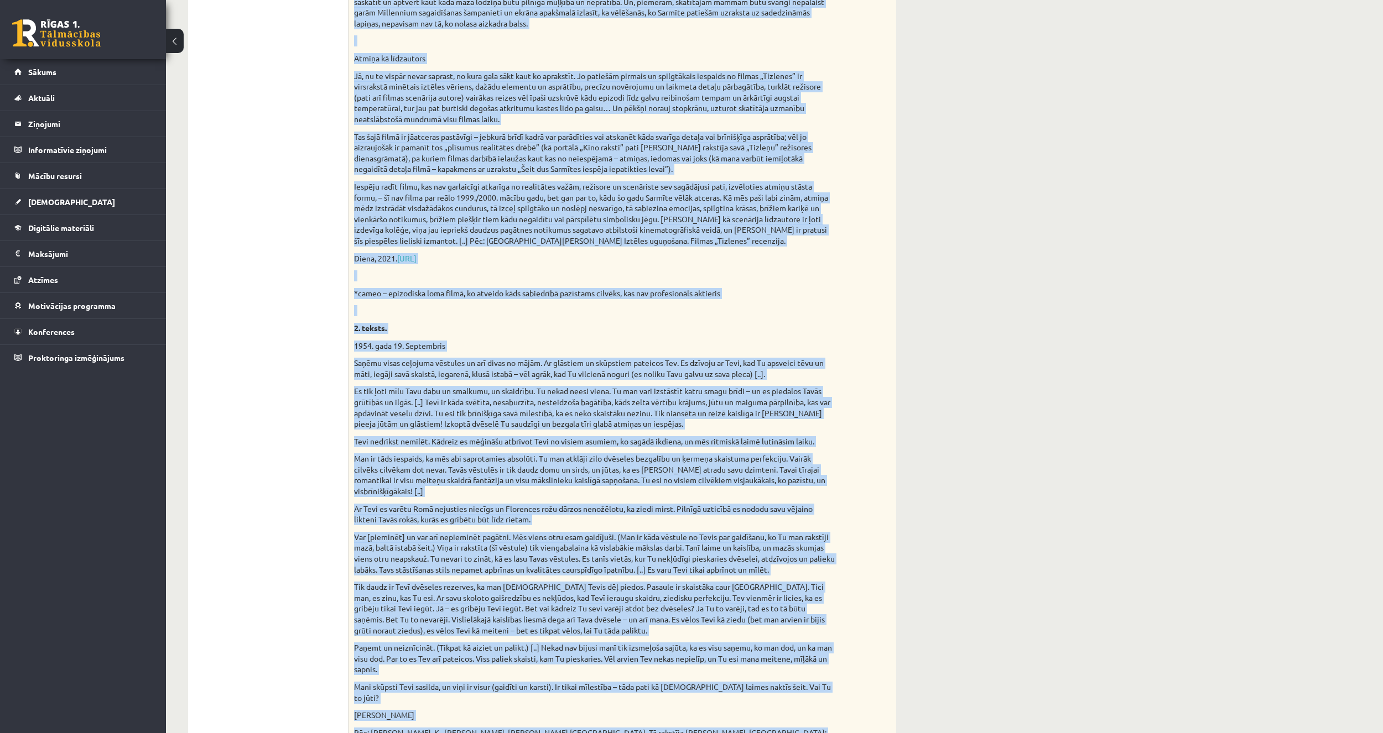
scroll to position [564, 0]
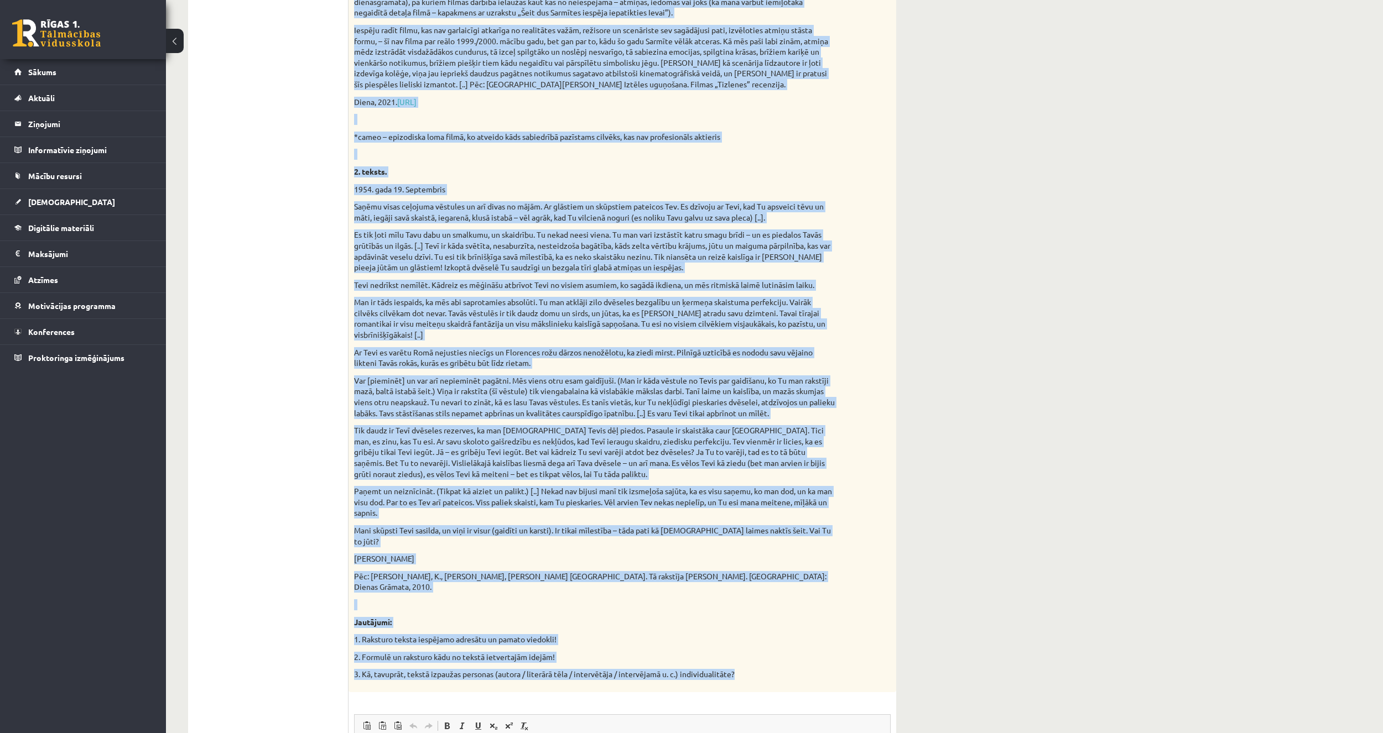
drag, startPoint x: 354, startPoint y: 218, endPoint x: 827, endPoint y: 652, distance: 642.0
click at [827, 652] on div "Izvēlies vienu no piedāvātajiem tekstiem! Izvēlies vienu no piedāvātajiem jautā…" at bounding box center [622, 168] width 548 height 1047
copy div "Izvēlies vienu no piedāvātajiem tekstiem! Izvēlies vienu no piedāvātajiem jautā…"
click at [356, 433] on p "Tik daudz ir Tevī dvēseles rezerves, ka man Dievs Tevis dēļ piedos. Pasaule ir …" at bounding box center [594, 452] width 481 height 54
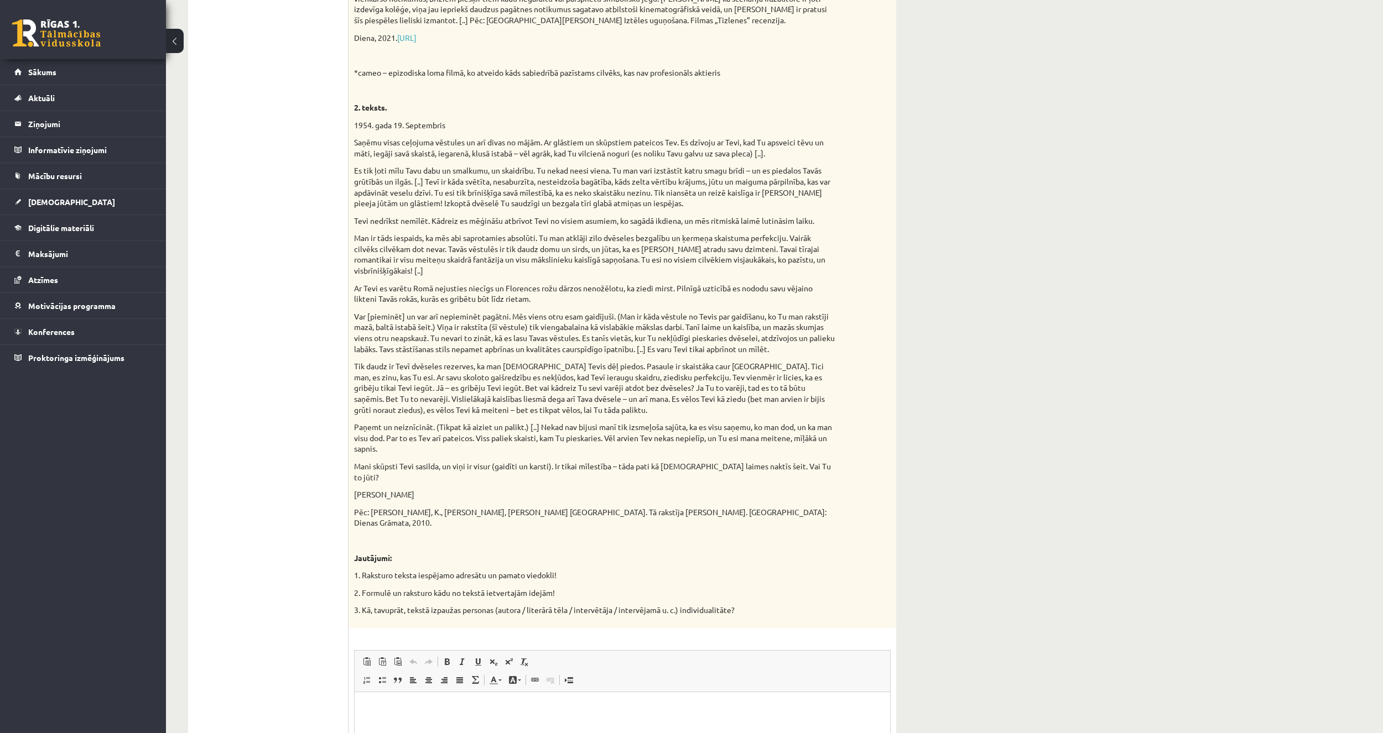
scroll to position [788, 0]
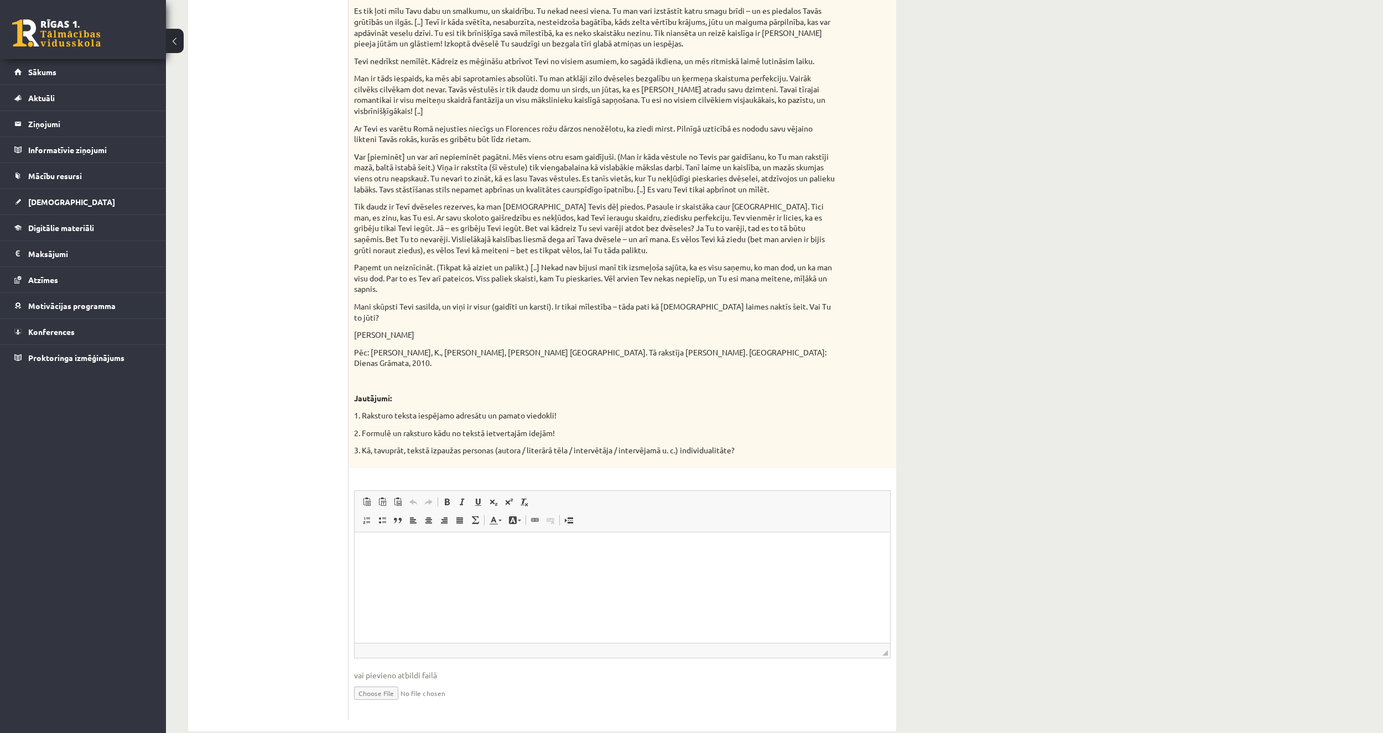
click at [295, 496] on ul "1. uzdevums 2. uzdevums 3. uzdevums 4. uzdevums" at bounding box center [273, 65] width 149 height 1310
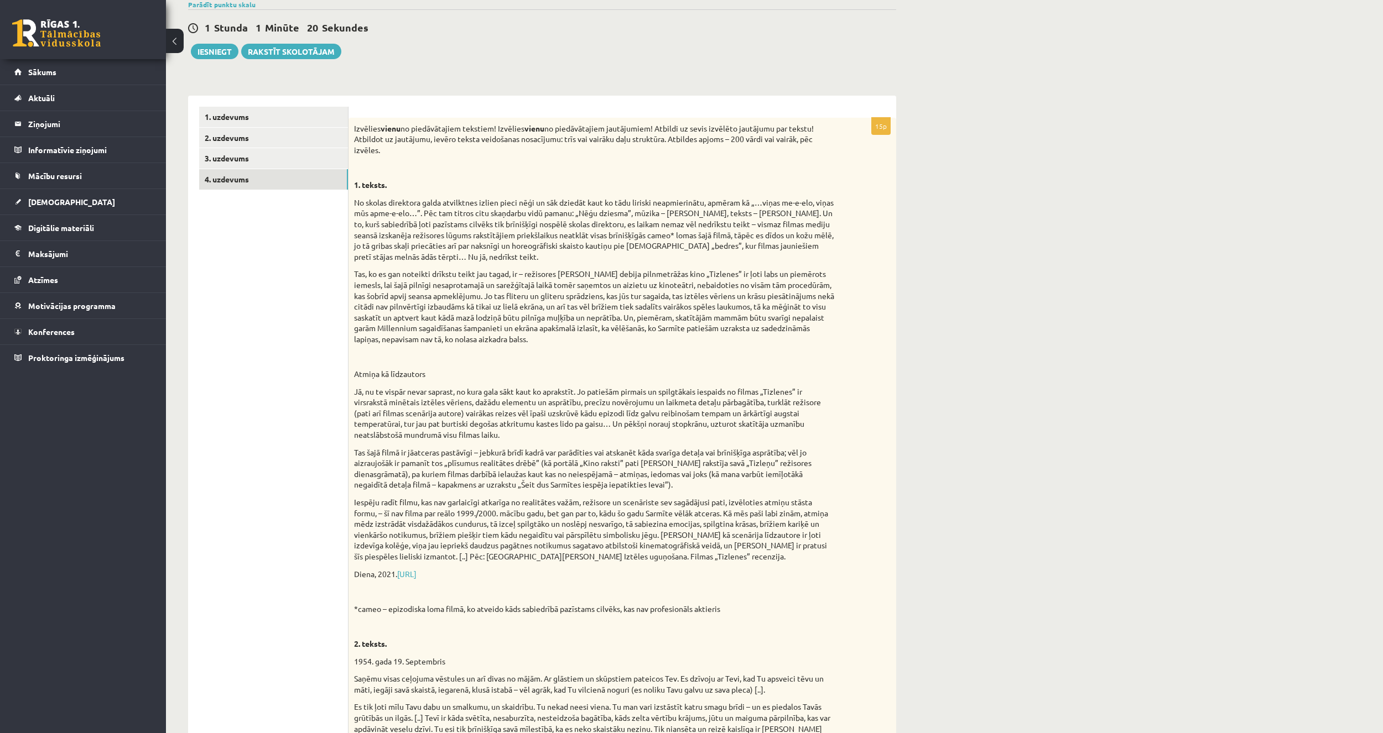
scroll to position [290, 0]
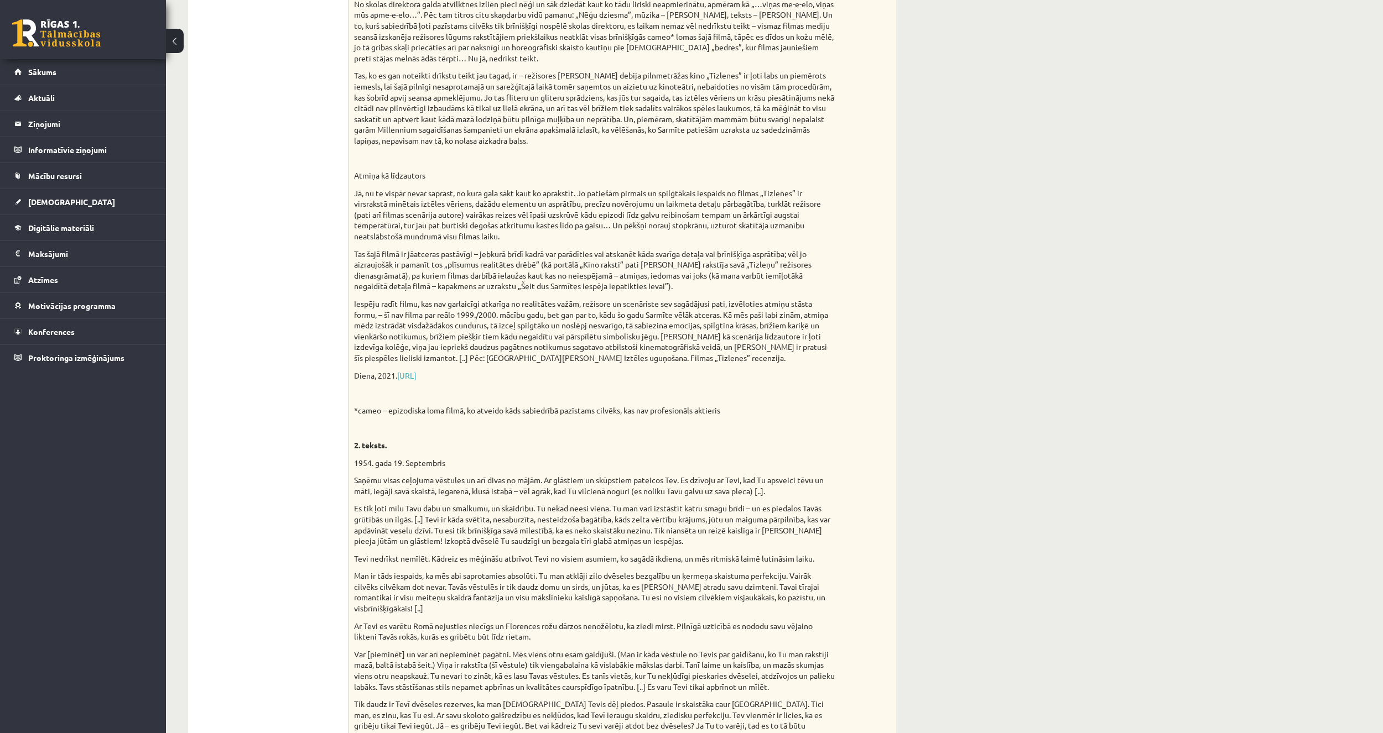
drag, startPoint x: 282, startPoint y: 451, endPoint x: 307, endPoint y: 460, distance: 26.9
click at [282, 451] on ul "1. uzdevums 2. uzdevums 3. uzdevums 4. uzdevums" at bounding box center [273, 563] width 149 height 1310
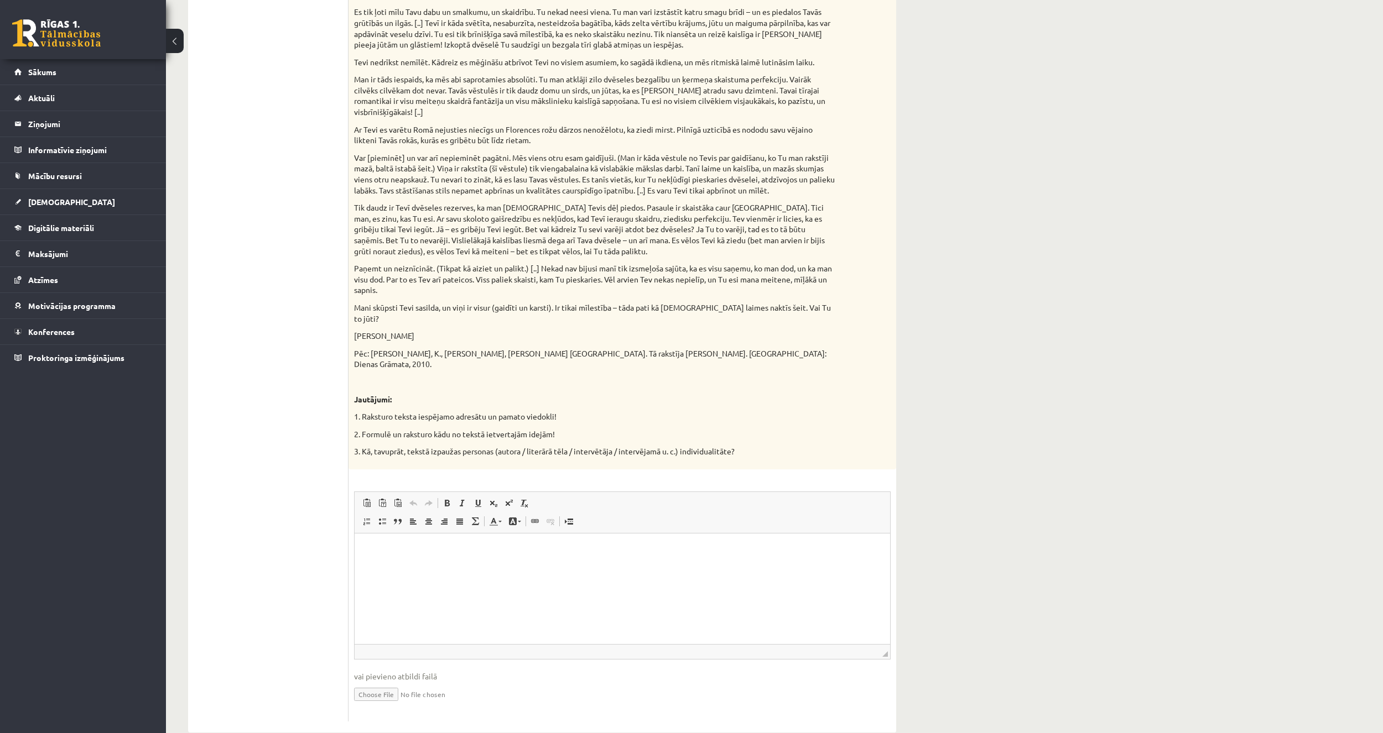
scroll to position [788, 0]
click at [395, 558] on html at bounding box center [622, 549] width 535 height 34
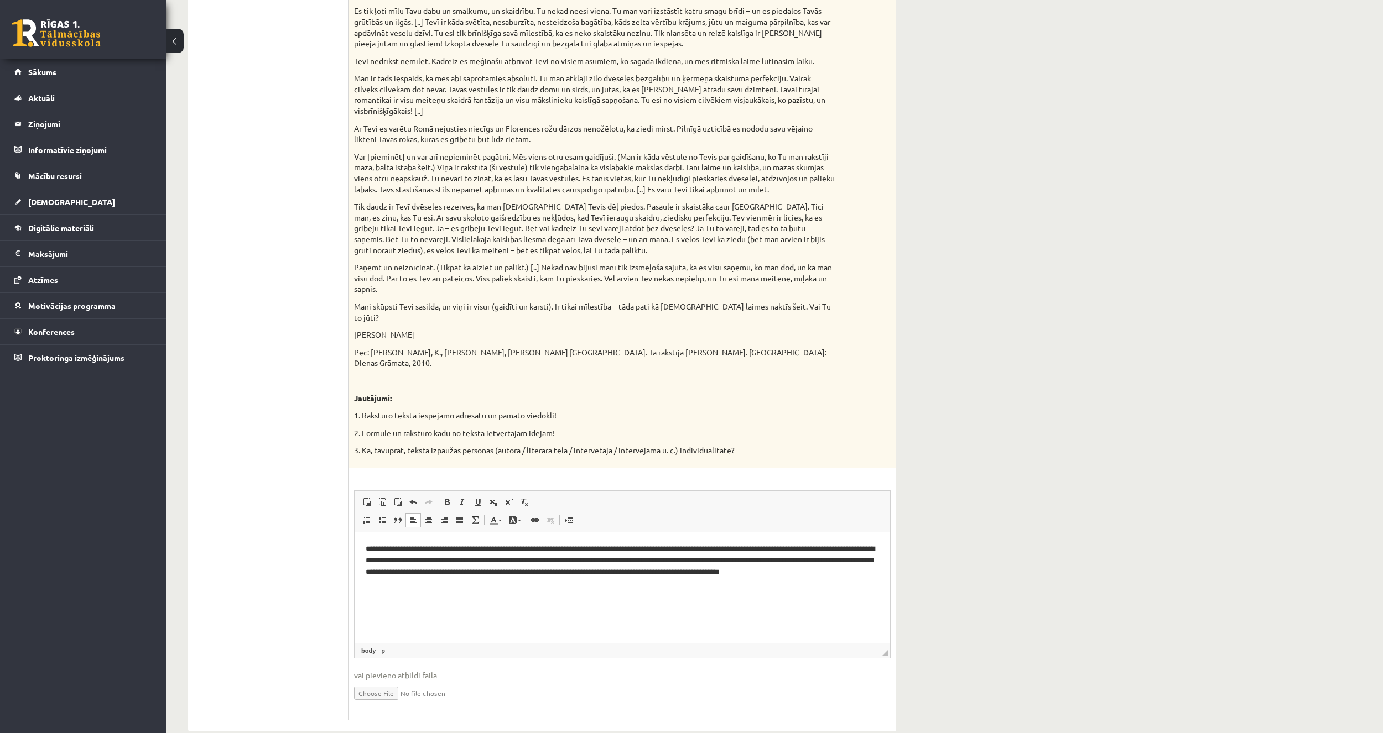
drag, startPoint x: 249, startPoint y: 317, endPoint x: 256, endPoint y: 325, distance: 10.2
click at [249, 317] on ul "1. uzdevums 2. uzdevums 3. uzdevums 4. uzdevums" at bounding box center [273, 65] width 149 height 1310
click at [471, 600] on html "**********" at bounding box center [622, 566] width 535 height 68
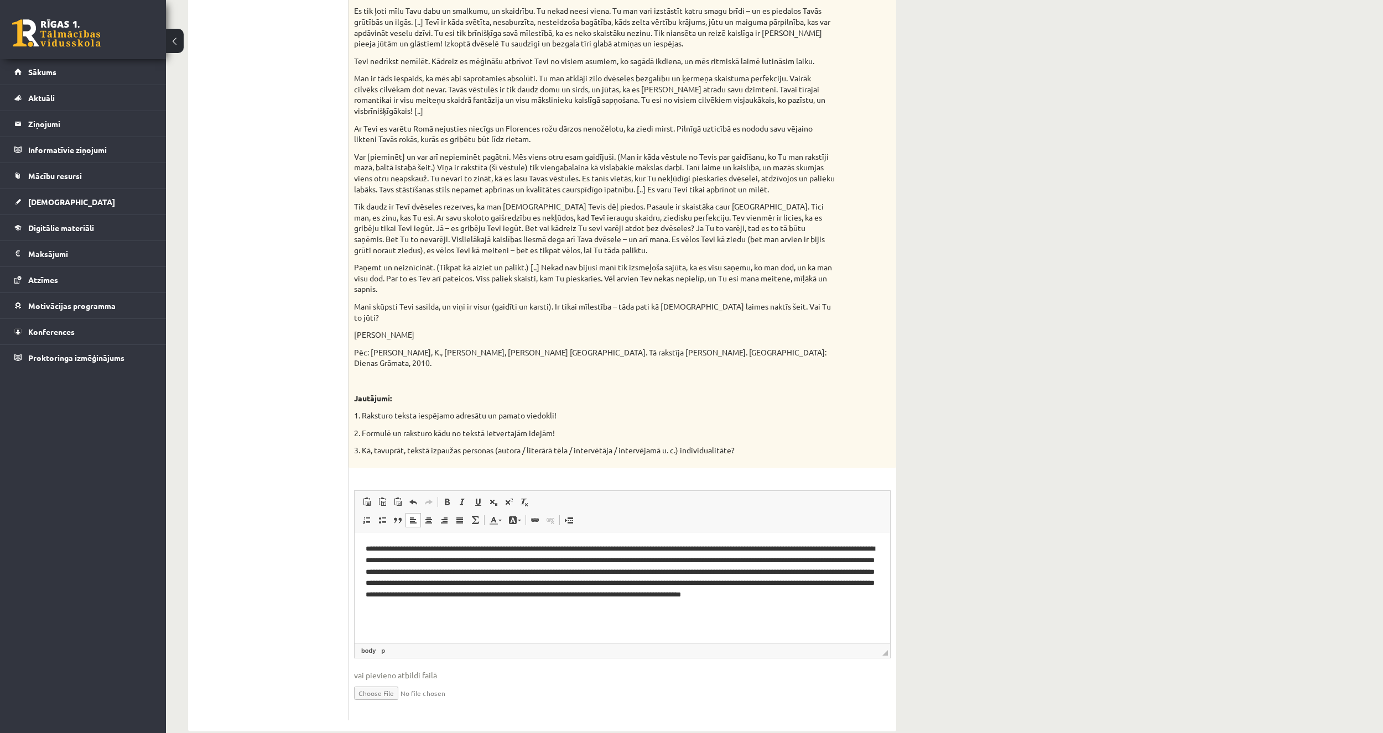
click at [394, 583] on p "**********" at bounding box center [622, 577] width 513 height 69
click at [535, 604] on p "**********" at bounding box center [622, 577] width 513 height 69
click at [307, 610] on ul "1. uzdevums 2. uzdevums 3. uzdevums 4. uzdevums" at bounding box center [273, 65] width 149 height 1310
click at [559, 616] on body "**********" at bounding box center [622, 586] width 513 height 87
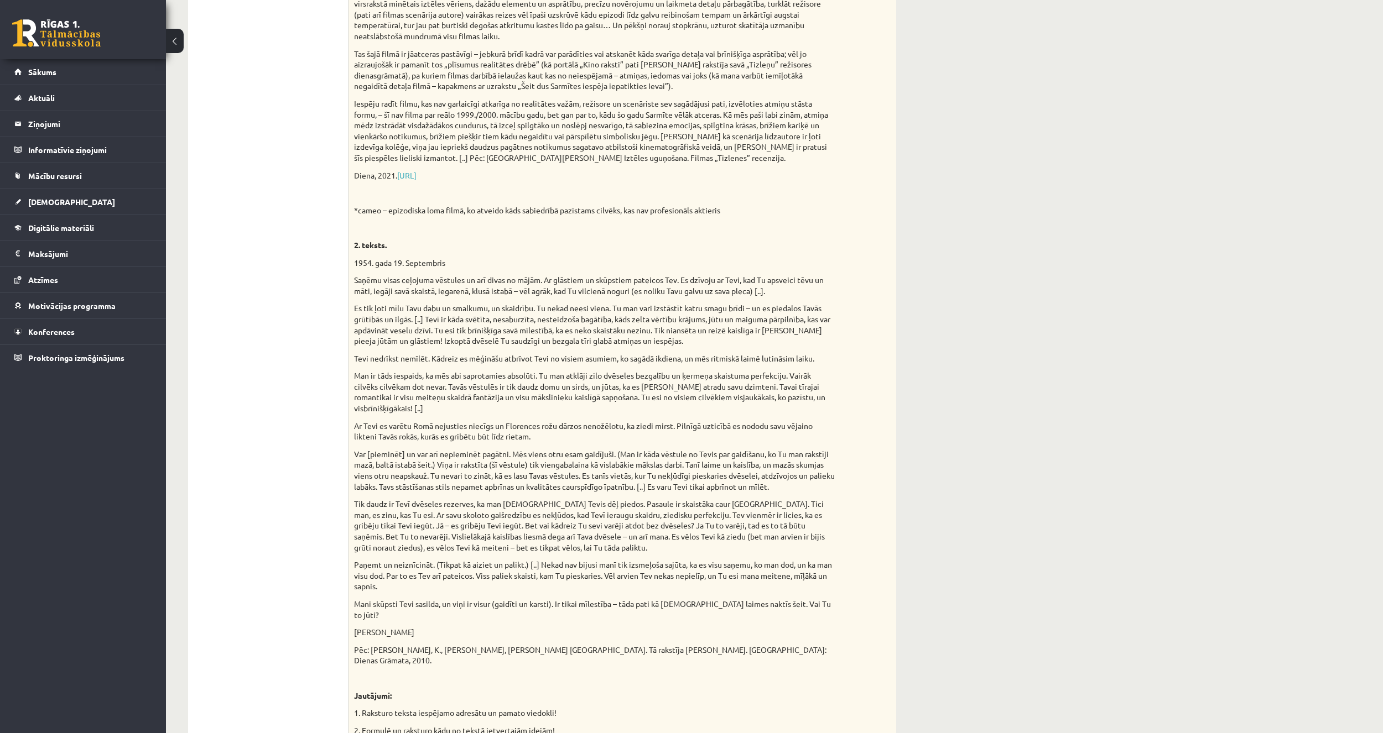
scroll to position [733, 0]
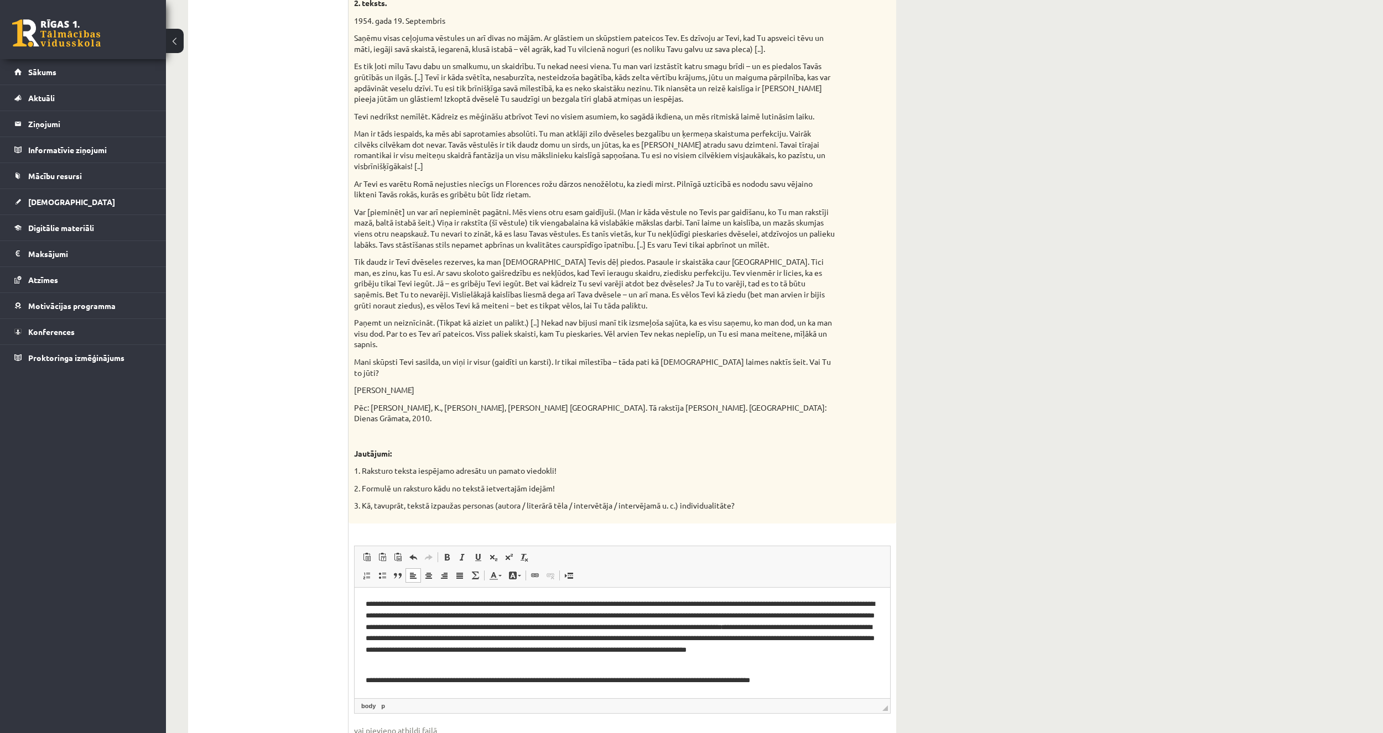
click at [397, 637] on p "**********" at bounding box center [622, 632] width 513 height 69
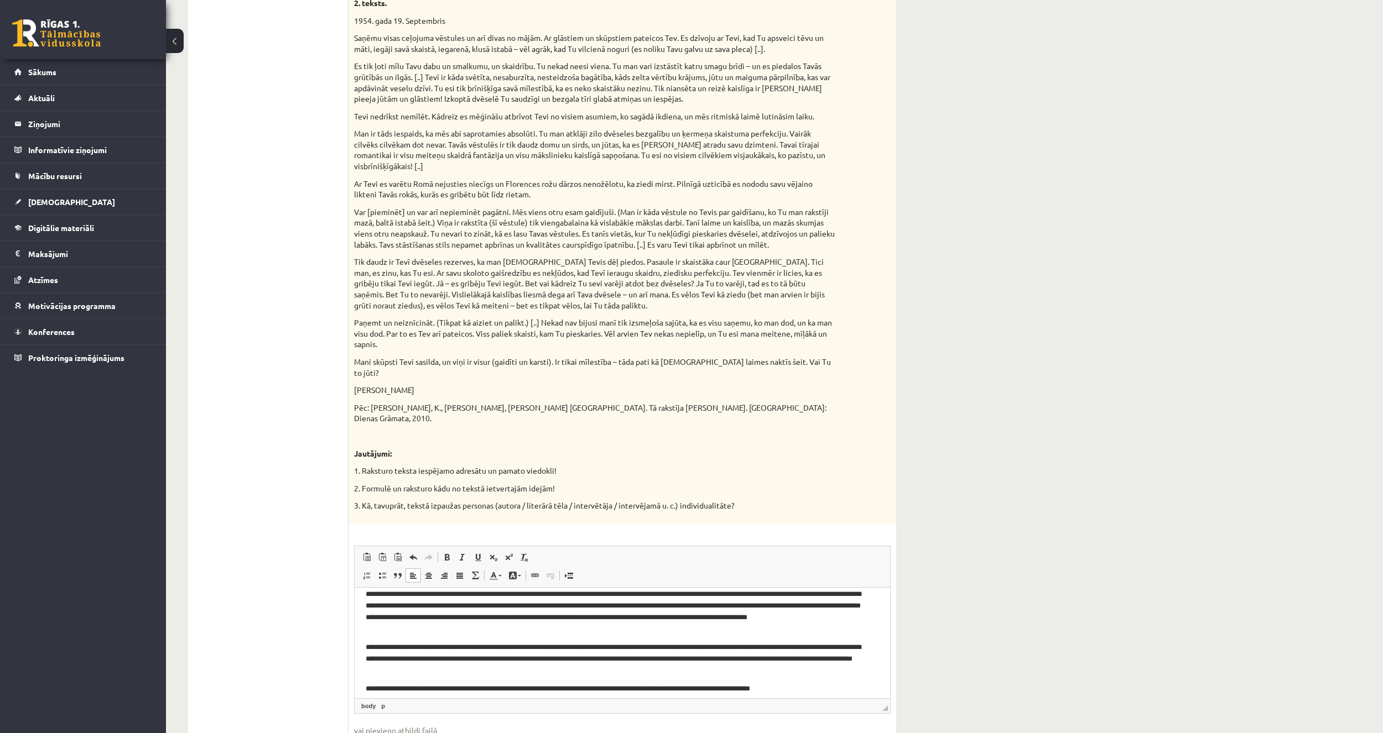
scroll to position [18, 0]
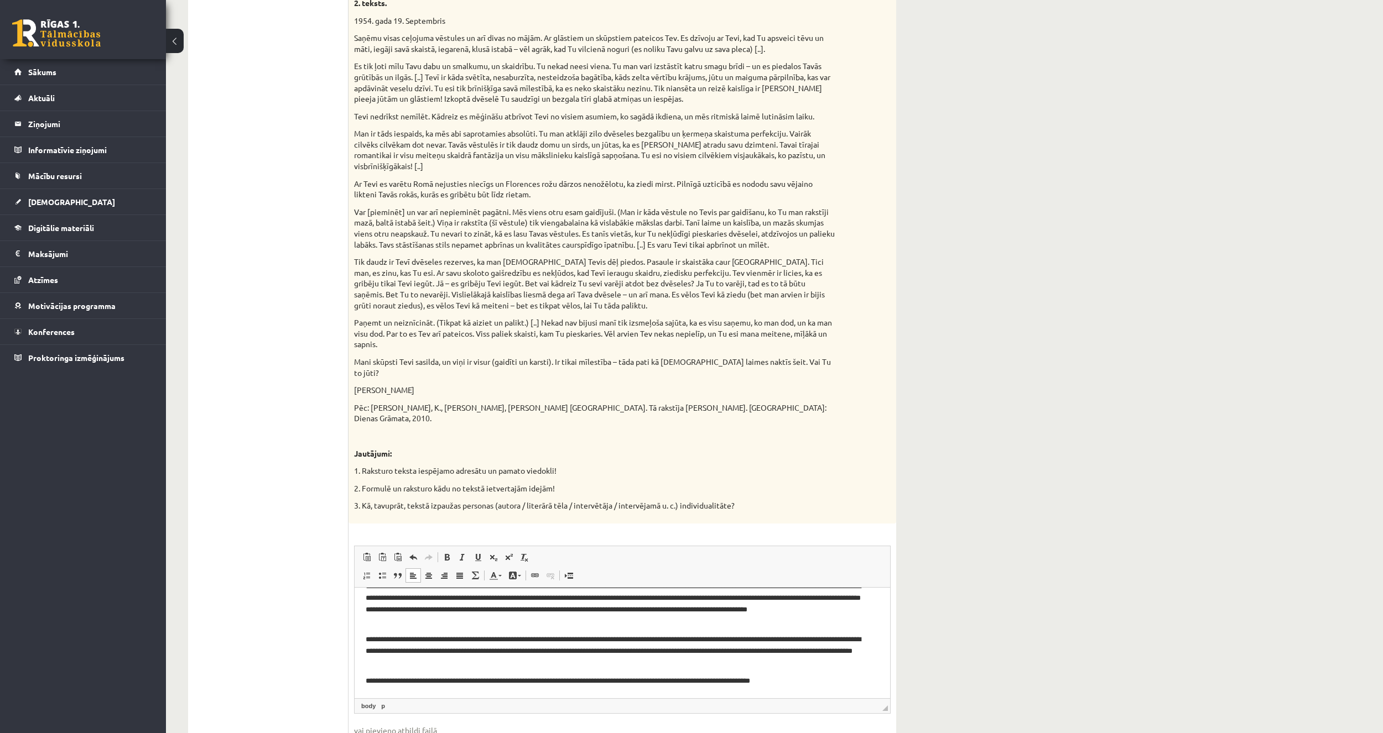
click at [291, 566] on ul "1. uzdevums 2. uzdevums 3. uzdevums 4. uzdevums" at bounding box center [273, 121] width 149 height 1310
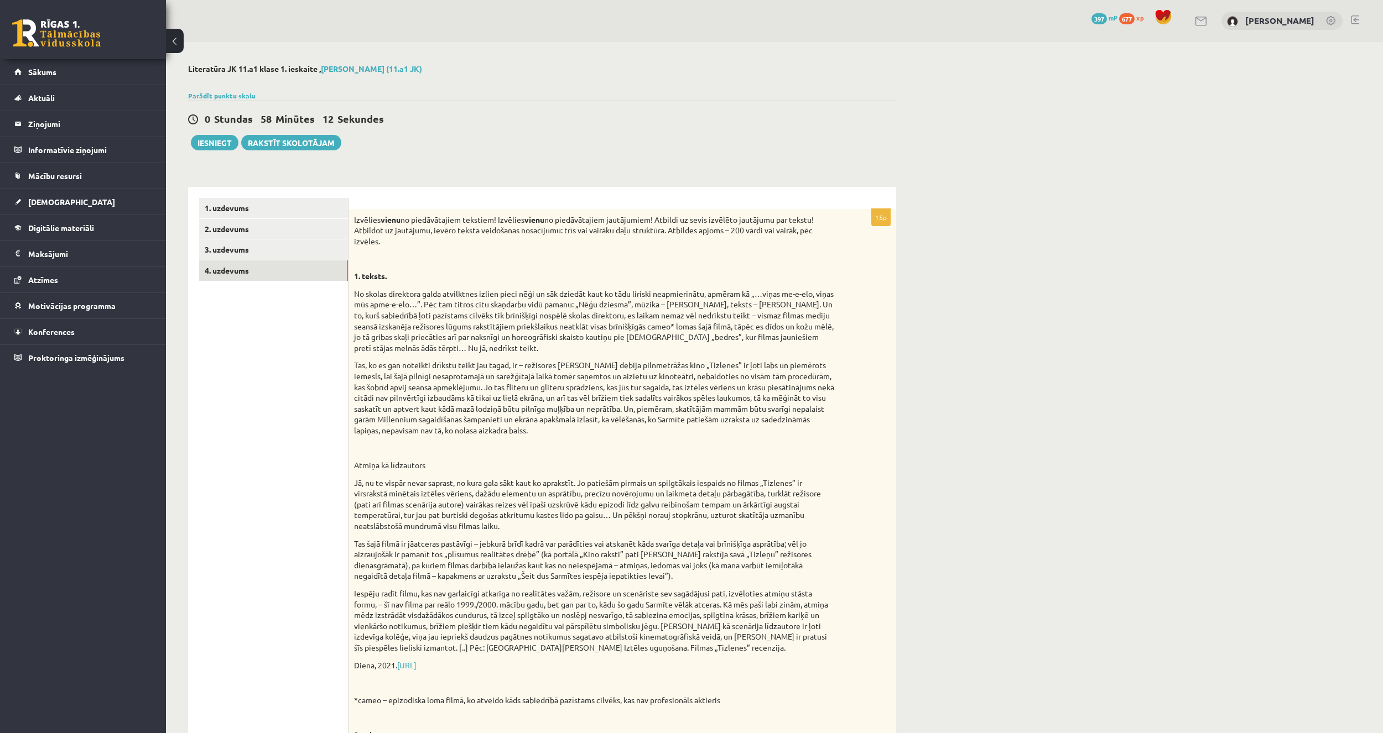
scroll to position [0, 0]
click at [312, 250] on link "3. uzdevums" at bounding box center [273, 250] width 149 height 20
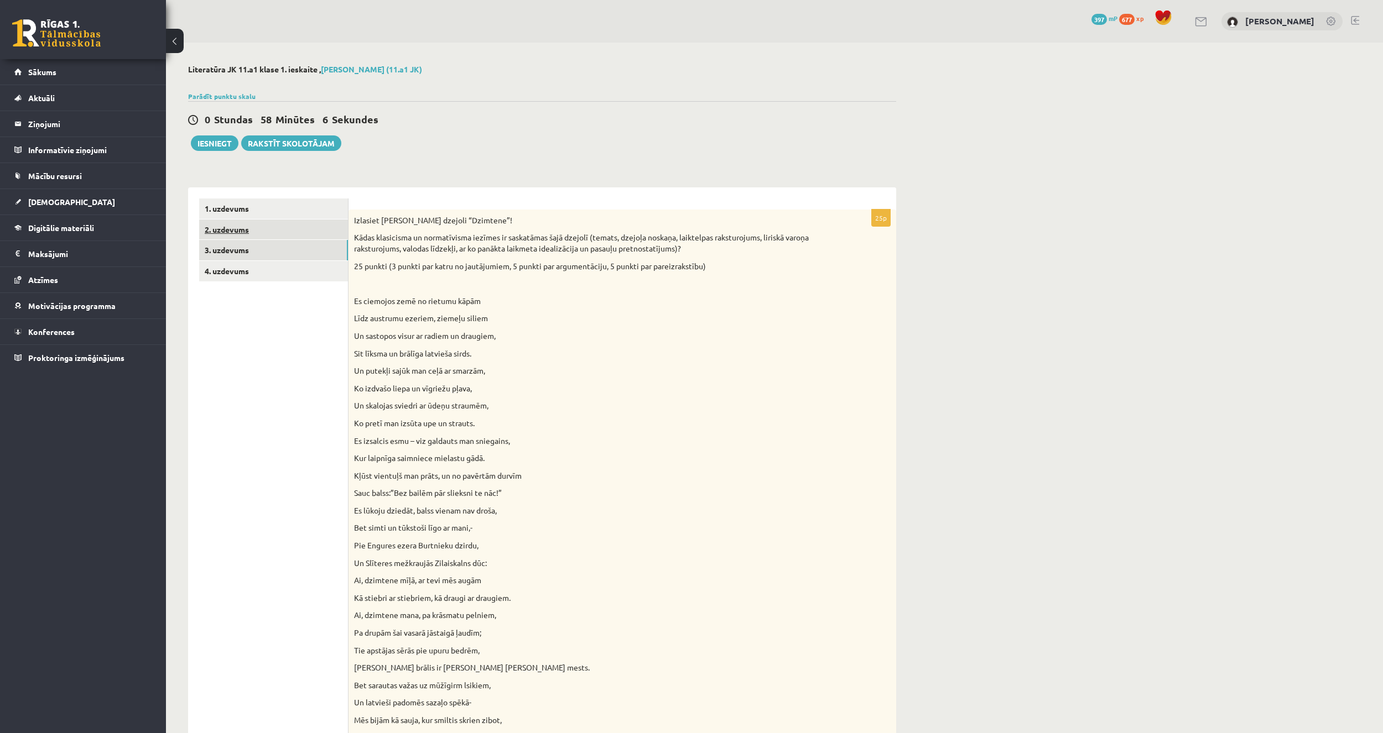
click at [273, 220] on link "2. uzdevums" at bounding box center [273, 230] width 149 height 20
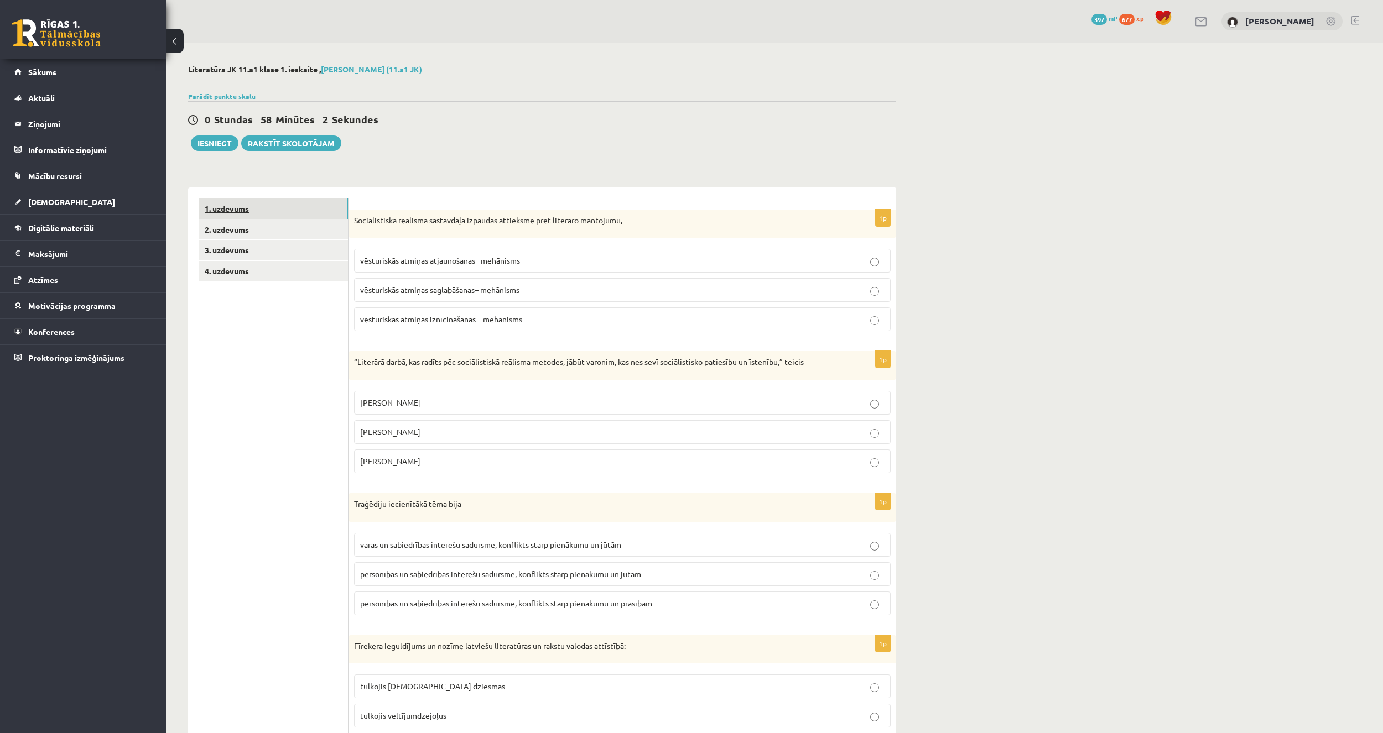
click at [274, 204] on link "1. uzdevums" at bounding box center [273, 209] width 149 height 20
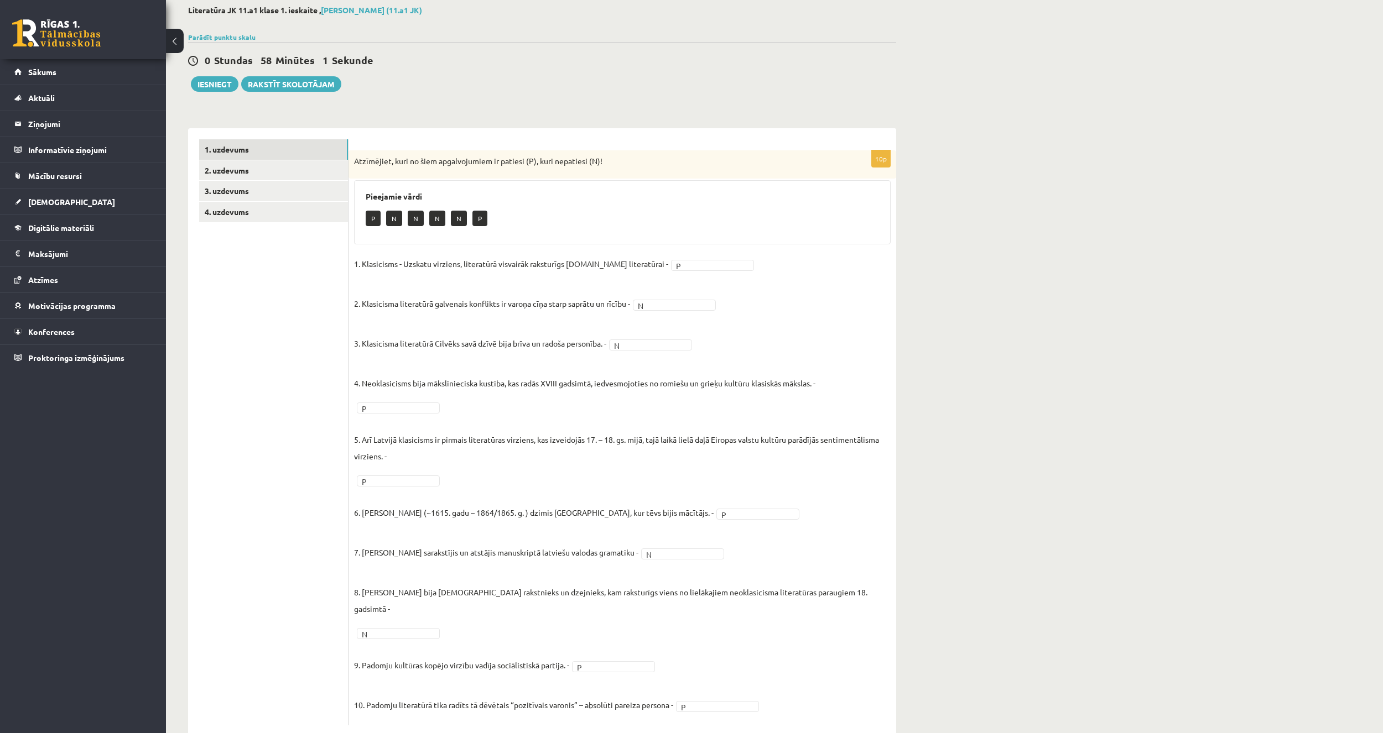
scroll to position [69, 0]
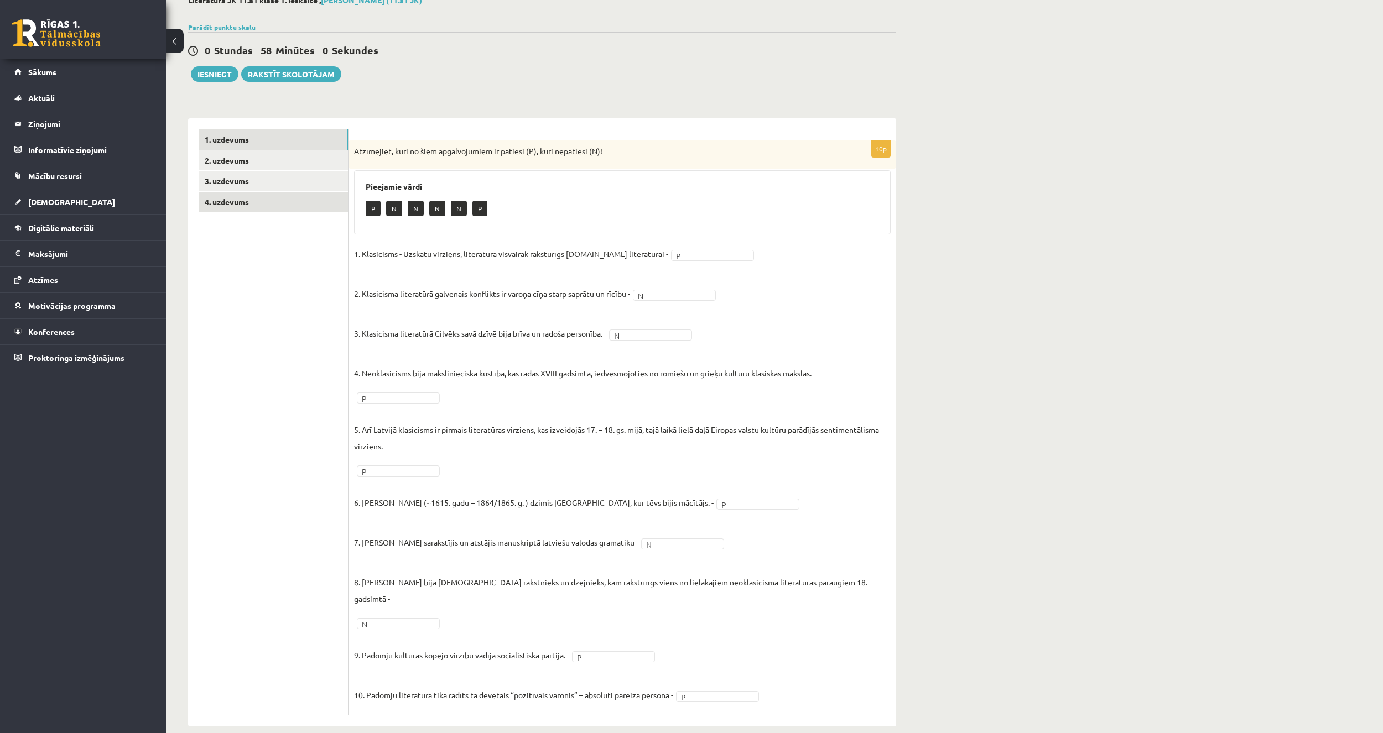
click at [297, 210] on link "4. uzdevums" at bounding box center [273, 202] width 149 height 20
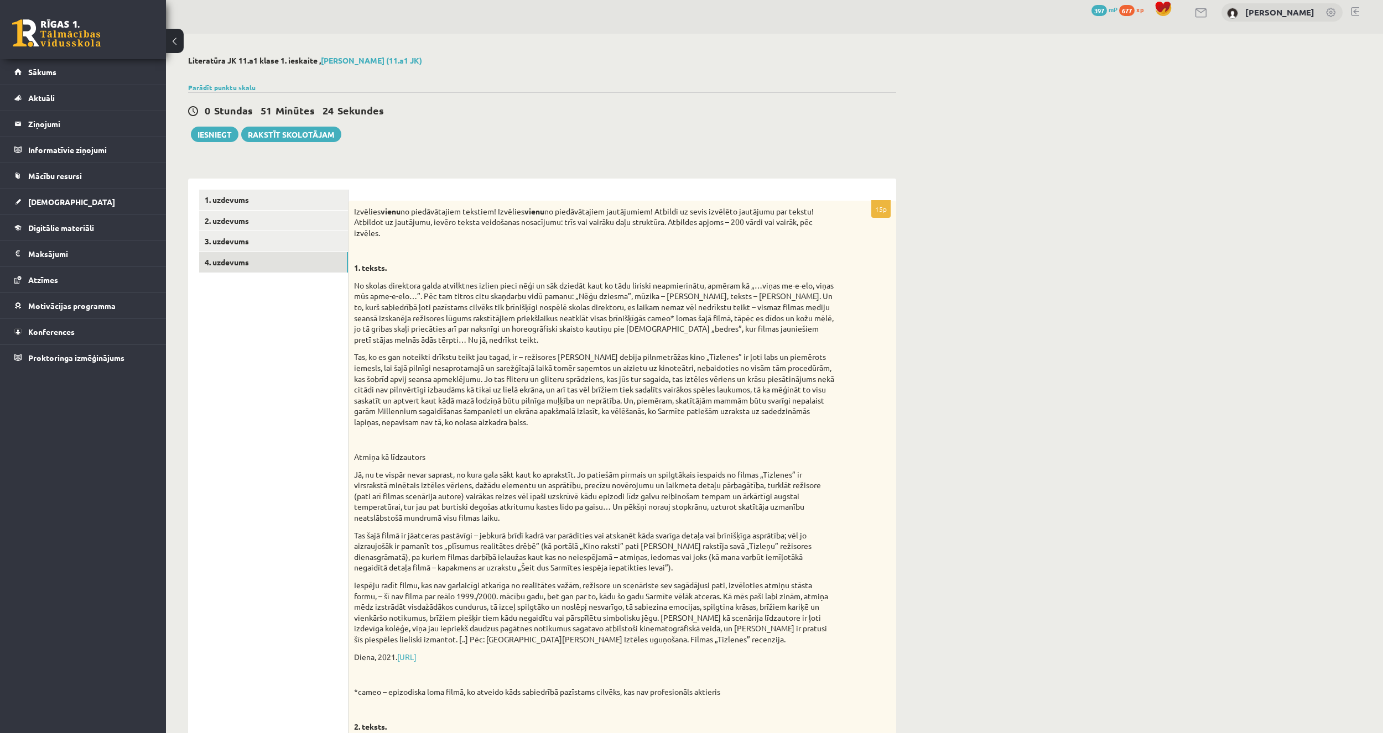
scroll to position [0, 0]
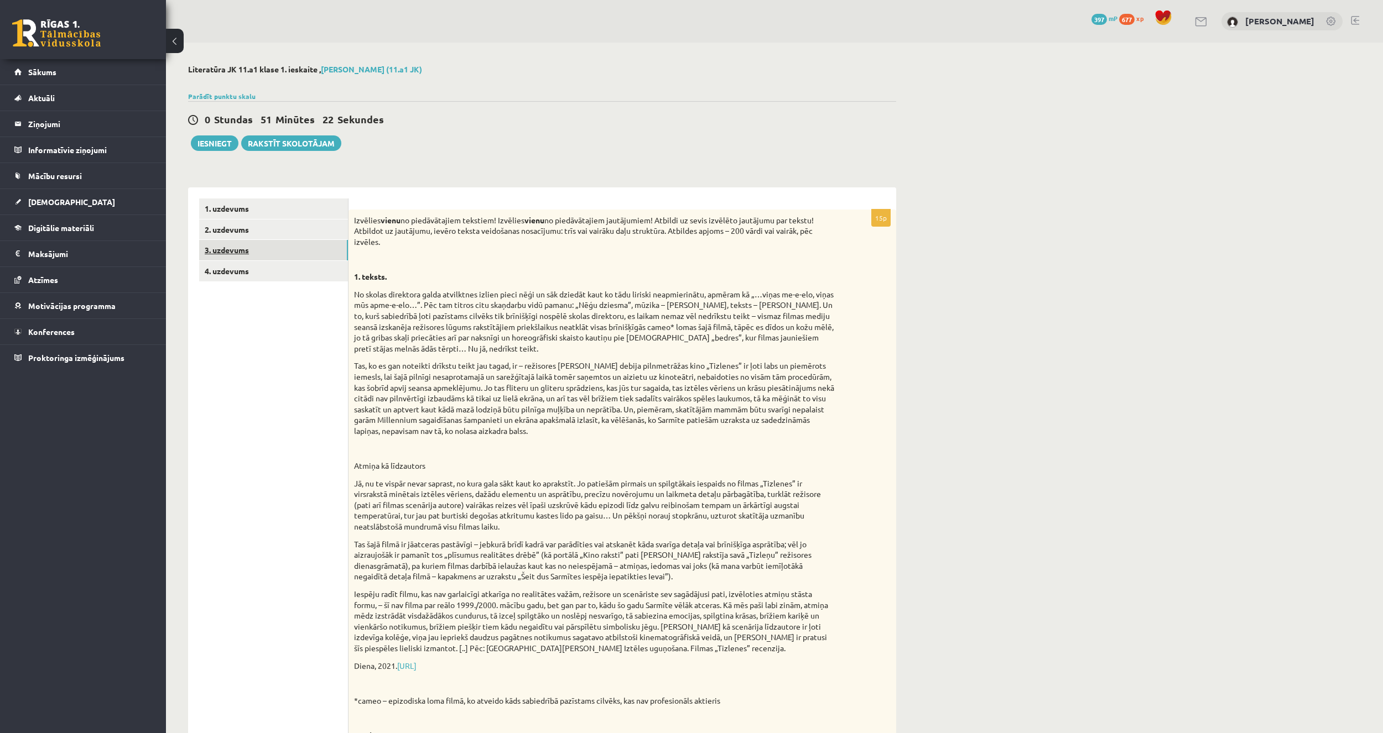
click at [285, 253] on link "3. uzdevums" at bounding box center [273, 250] width 149 height 20
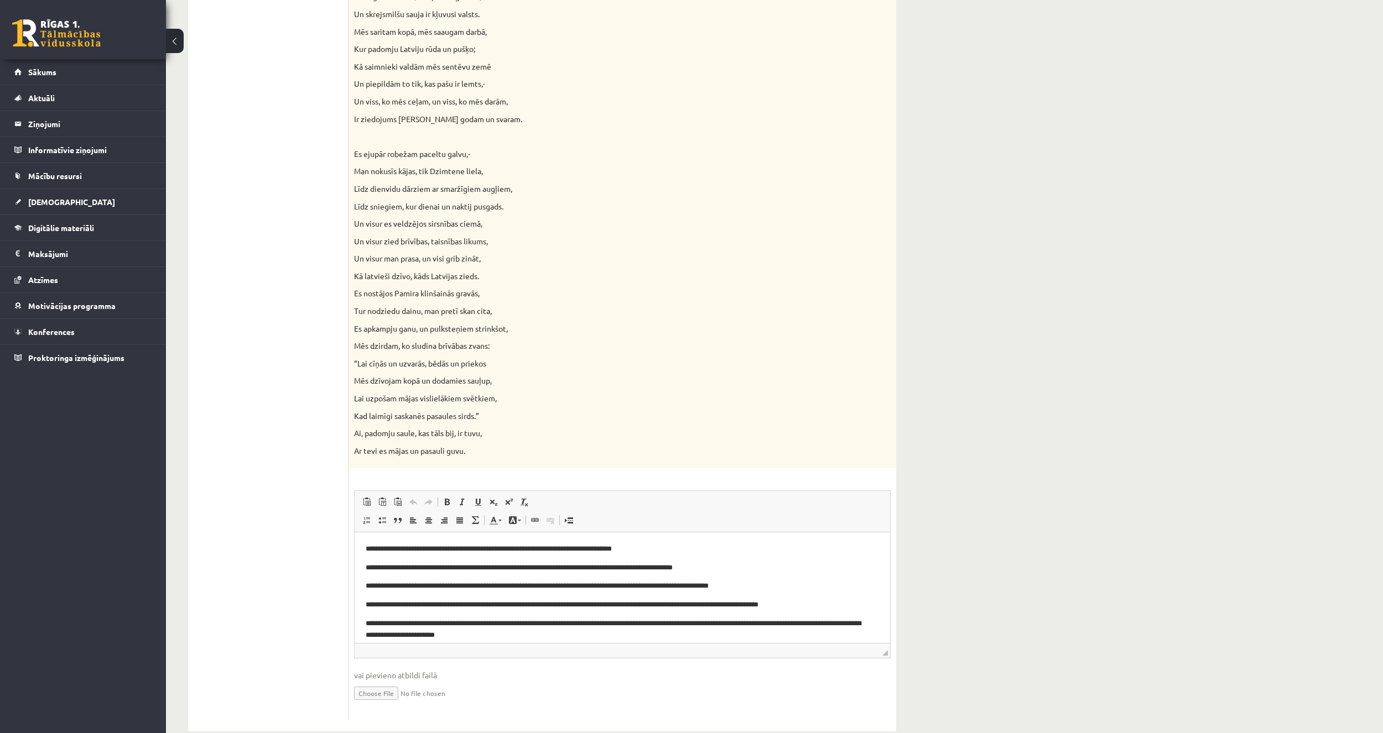
scroll to position [815, 0]
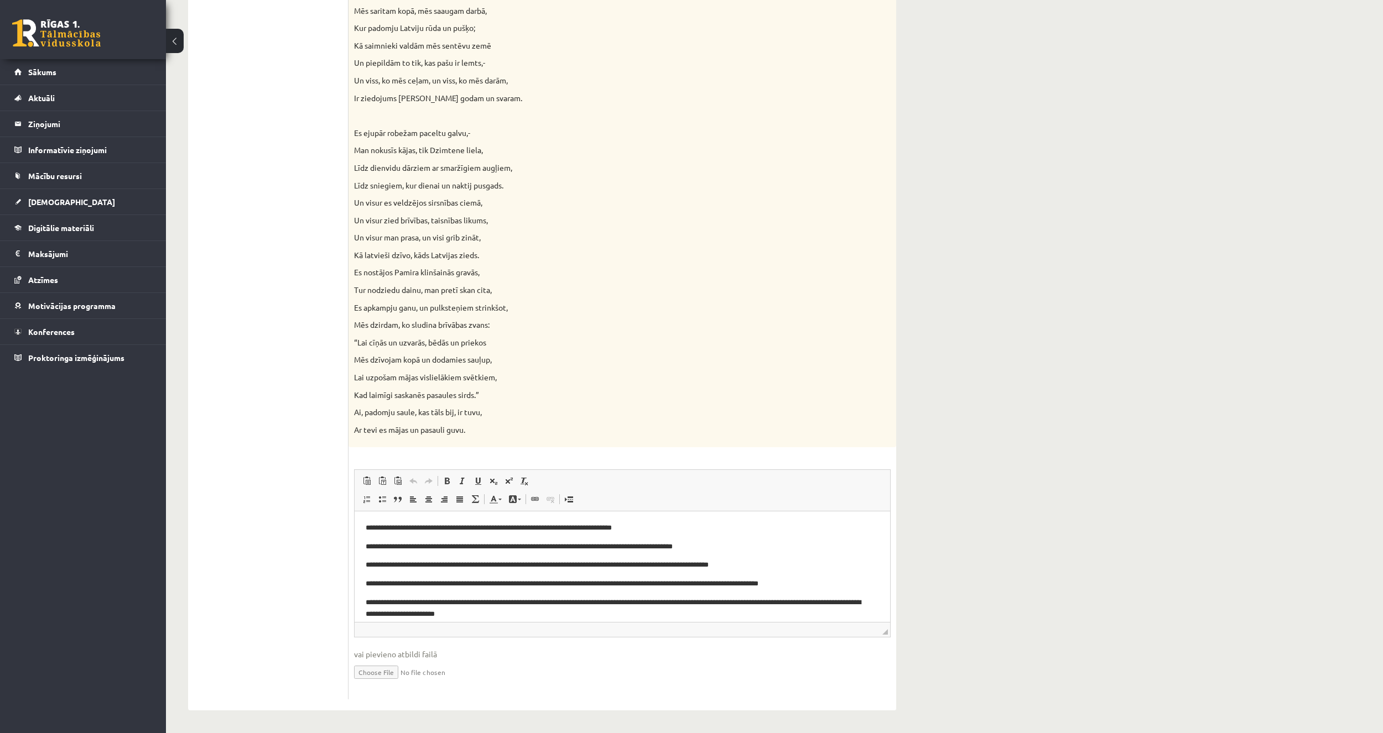
click at [532, 605] on p "**********" at bounding box center [618, 608] width 505 height 23
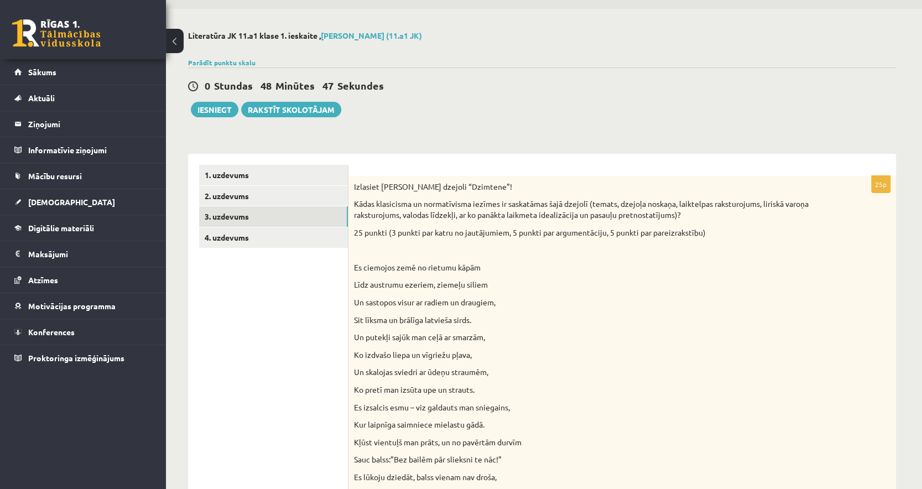
scroll to position [37, 0]
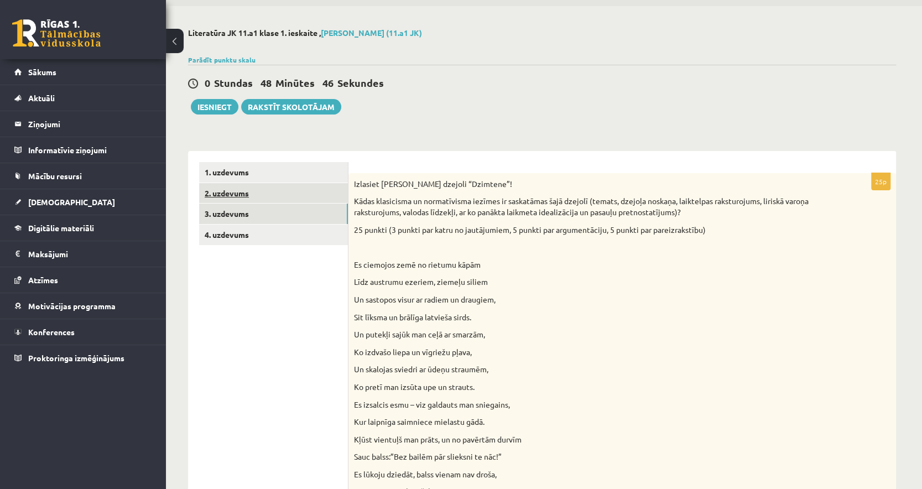
click at [323, 184] on link "2. uzdevums" at bounding box center [273, 193] width 149 height 20
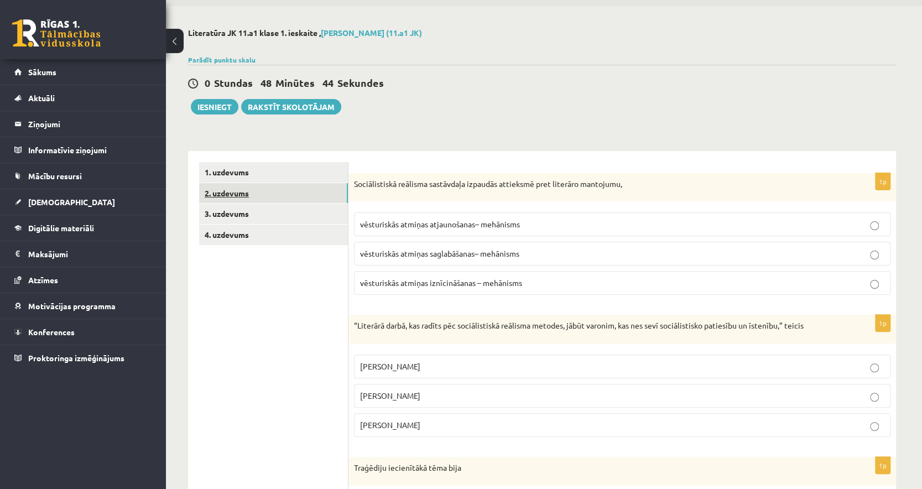
drag, startPoint x: 299, startPoint y: 179, endPoint x: 295, endPoint y: 184, distance: 6.8
click at [299, 178] on link "1. uzdevums" at bounding box center [273, 172] width 149 height 20
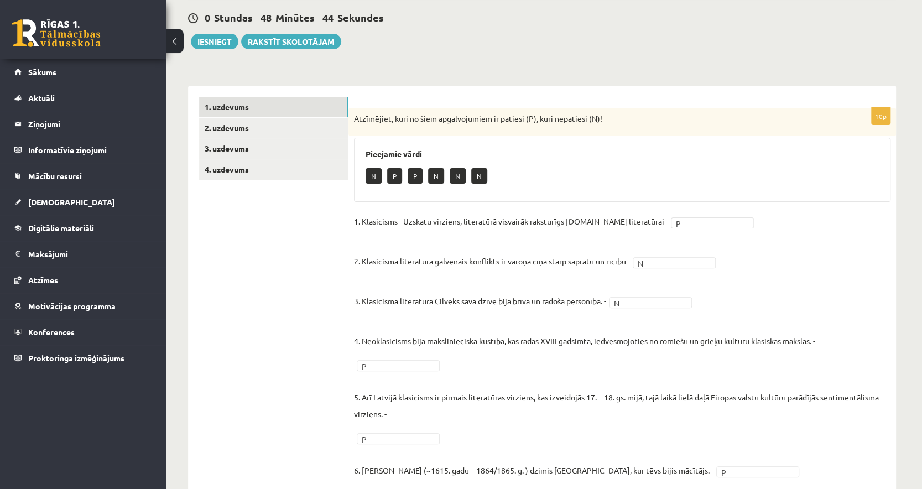
scroll to position [221, 0]
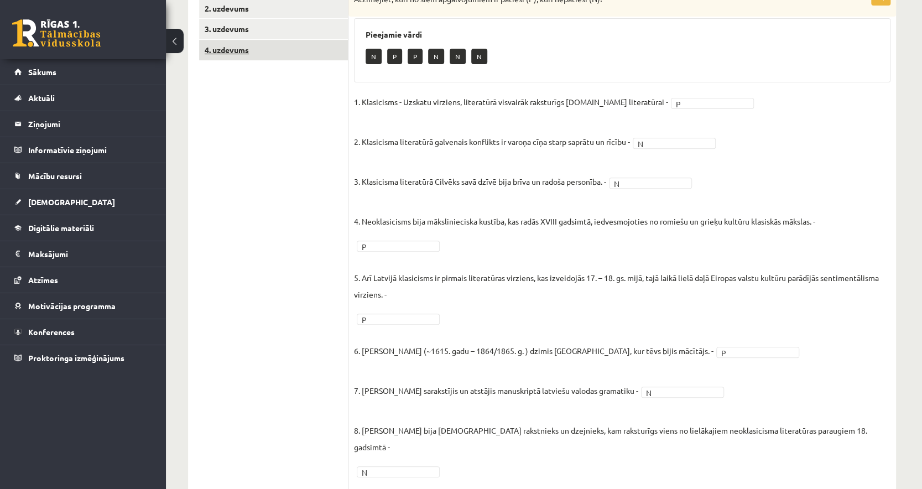
click at [316, 53] on link "4. uzdevums" at bounding box center [273, 50] width 149 height 20
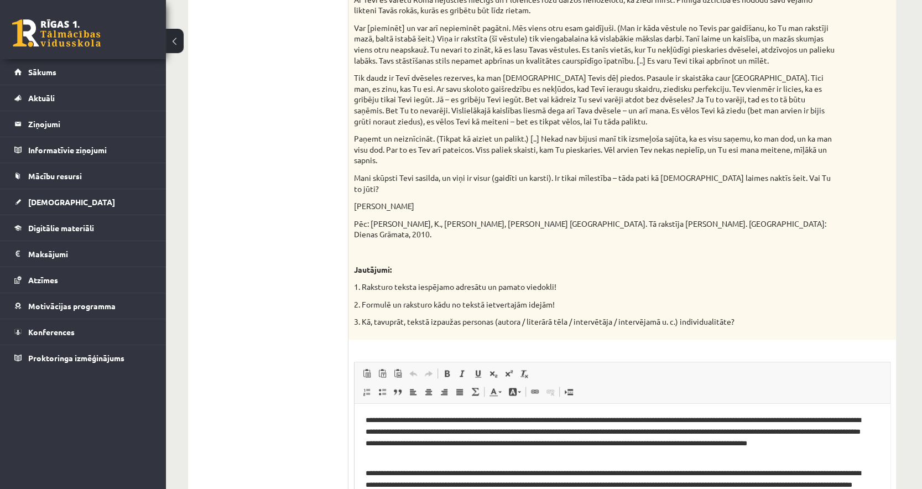
scroll to position [1031, 0]
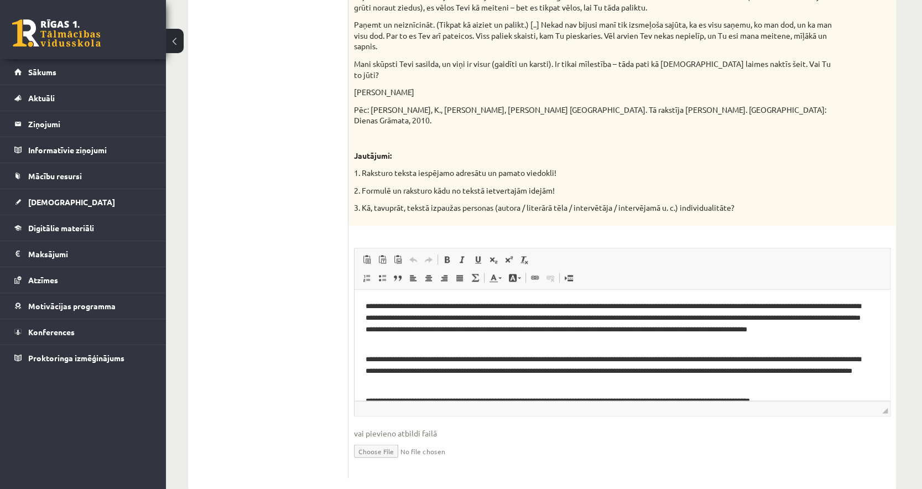
click at [472, 347] on body "**********" at bounding box center [622, 354] width 513 height 106
click at [482, 355] on p "**********" at bounding box center [620, 371] width 508 height 34
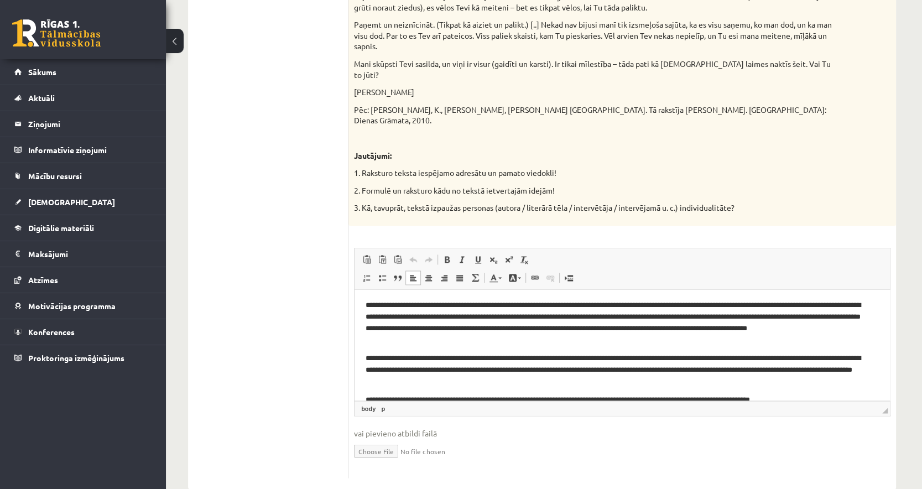
scroll to position [0, 0]
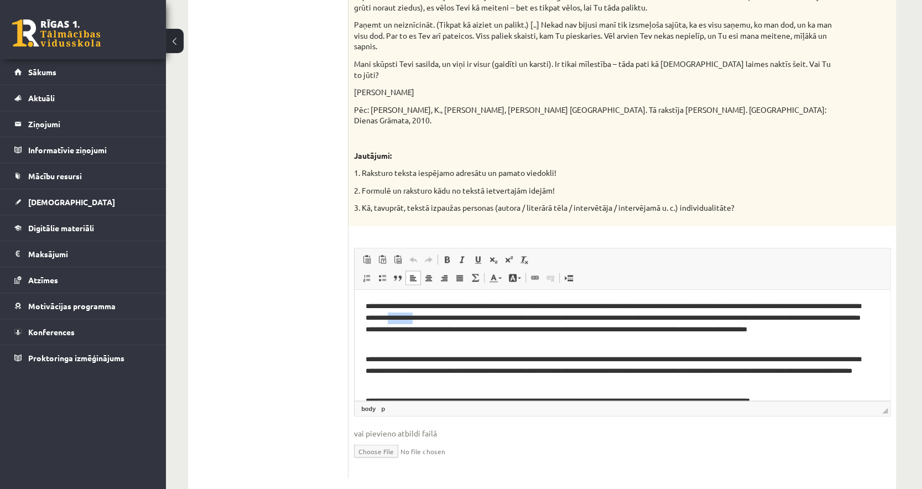
drag, startPoint x: 475, startPoint y: 317, endPoint x: 449, endPoint y: 317, distance: 26.5
click at [449, 317] on p "**********" at bounding box center [620, 324] width 508 height 46
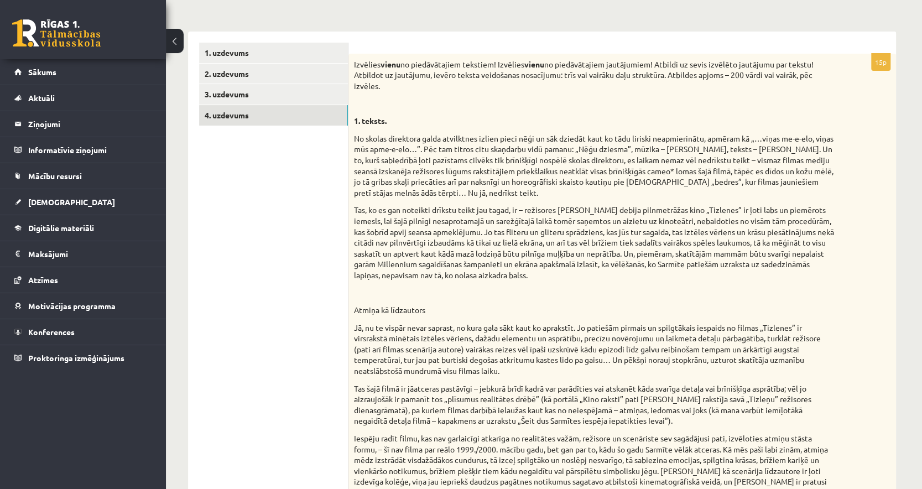
scroll to position [110, 0]
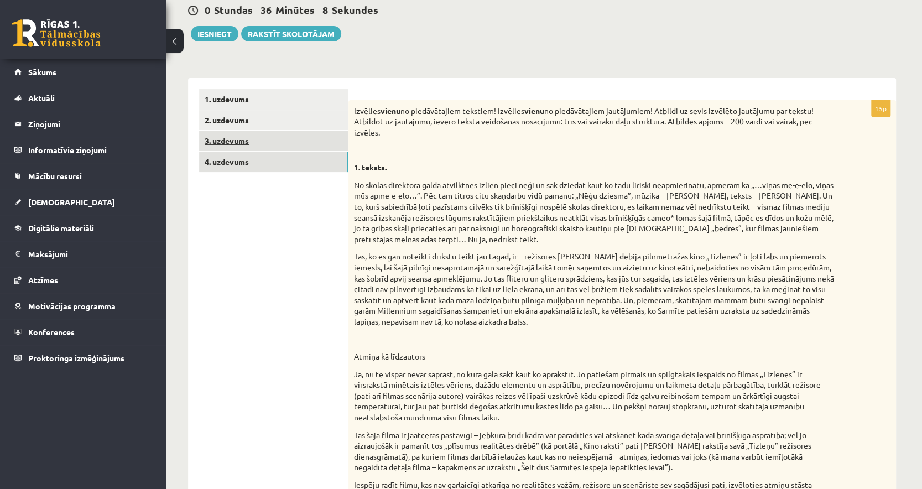
click at [274, 139] on link "3. uzdevums" at bounding box center [273, 141] width 149 height 20
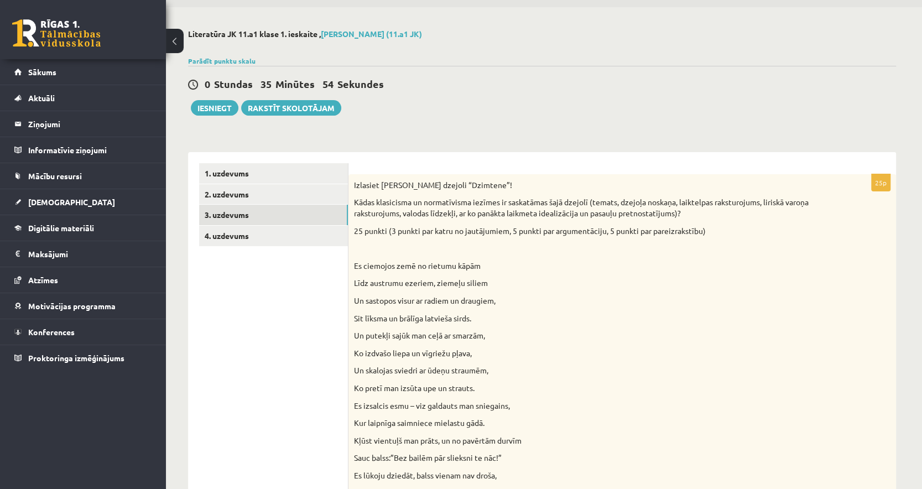
scroll to position [27, 0]
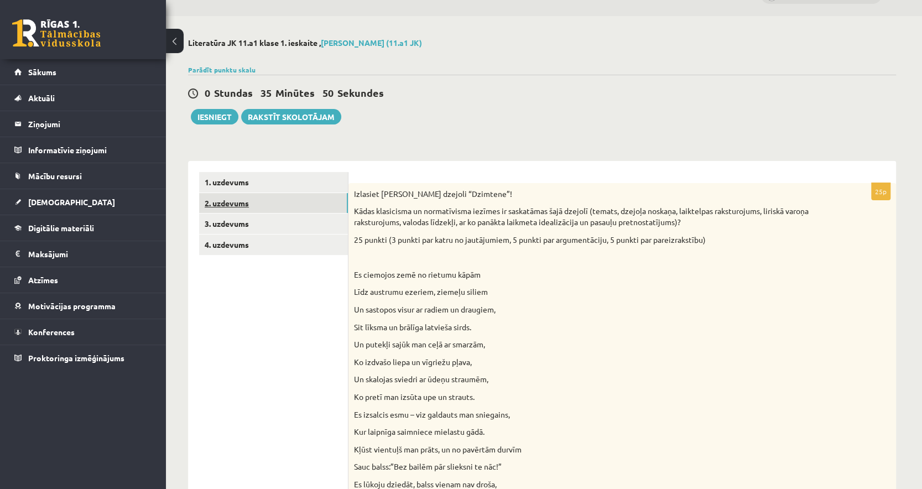
click at [264, 212] on link "2. uzdevums" at bounding box center [273, 203] width 149 height 20
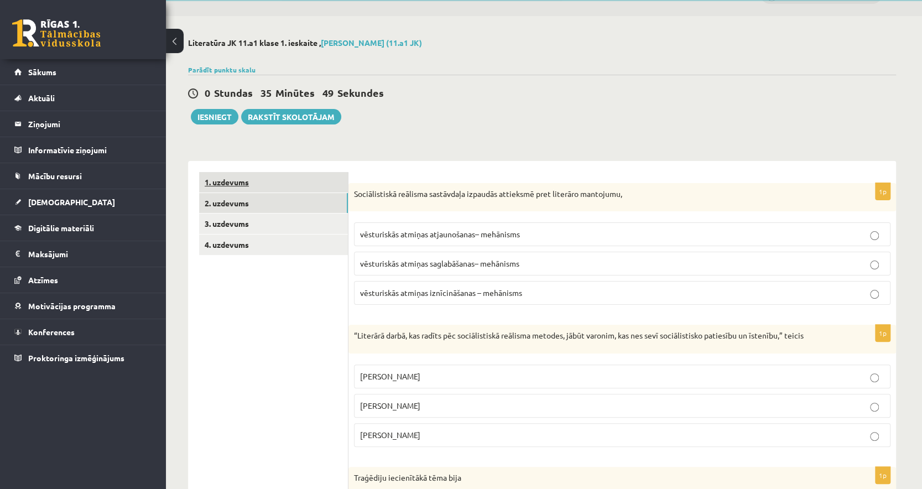
click at [279, 187] on link "1. uzdevums" at bounding box center [273, 182] width 149 height 20
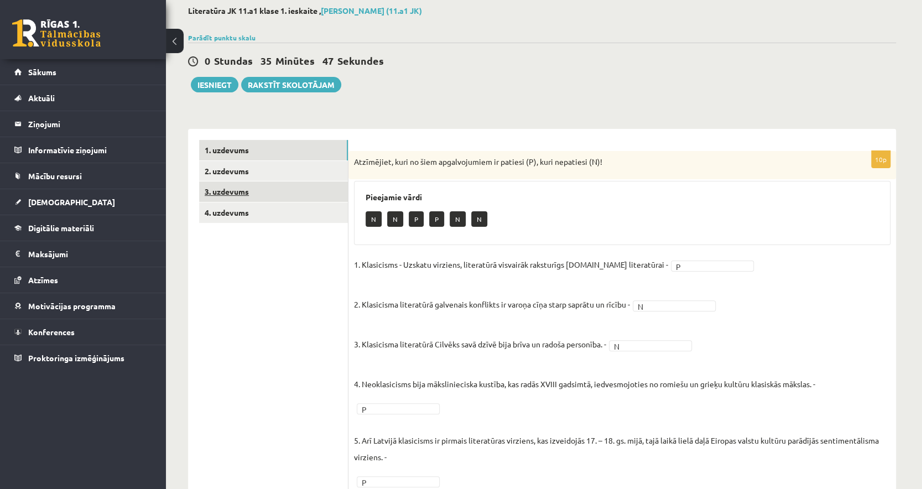
scroll to position [54, 0]
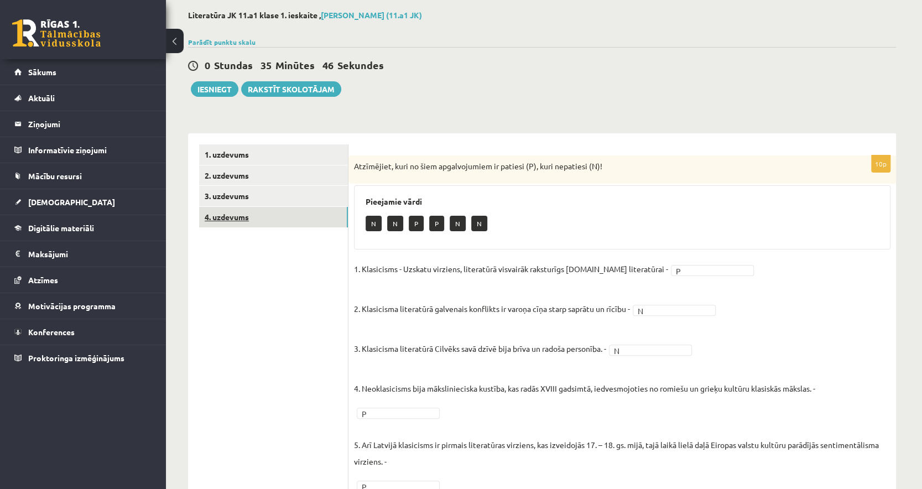
click at [265, 213] on link "4. uzdevums" at bounding box center [273, 217] width 149 height 20
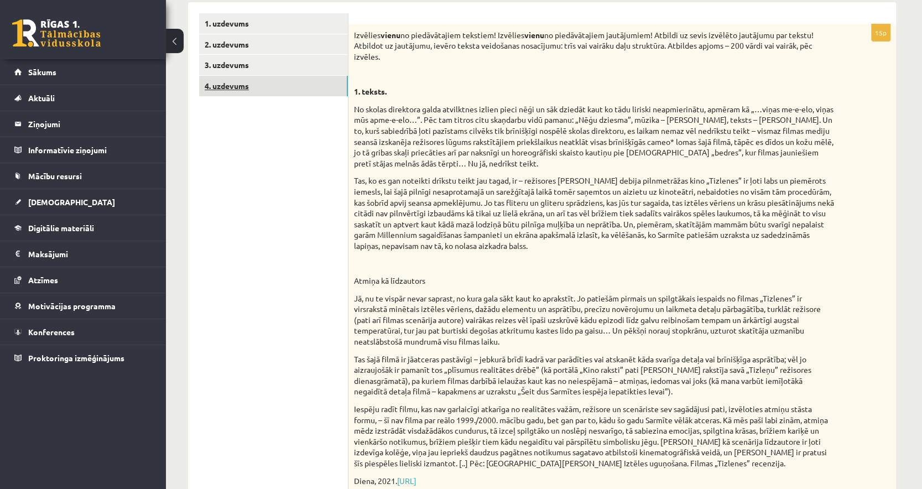
scroll to position [35, 0]
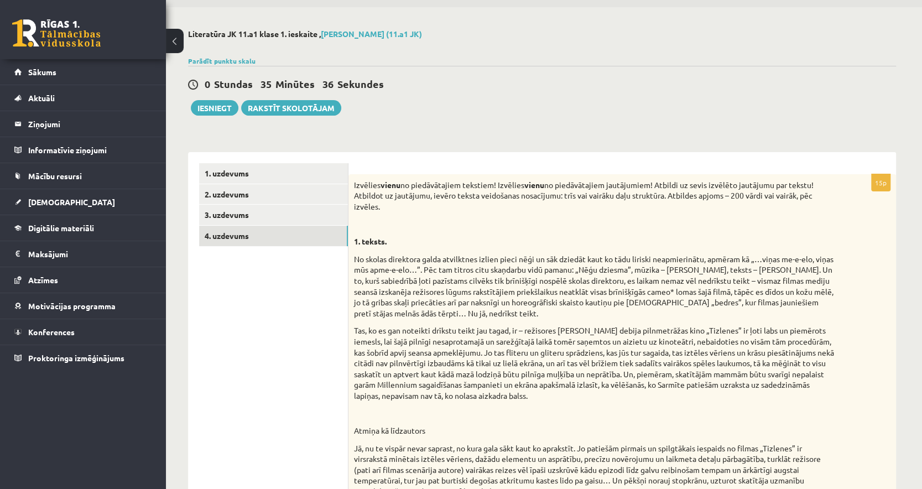
click at [229, 56] on link "Parādīt punktu skalu" at bounding box center [221, 60] width 67 height 9
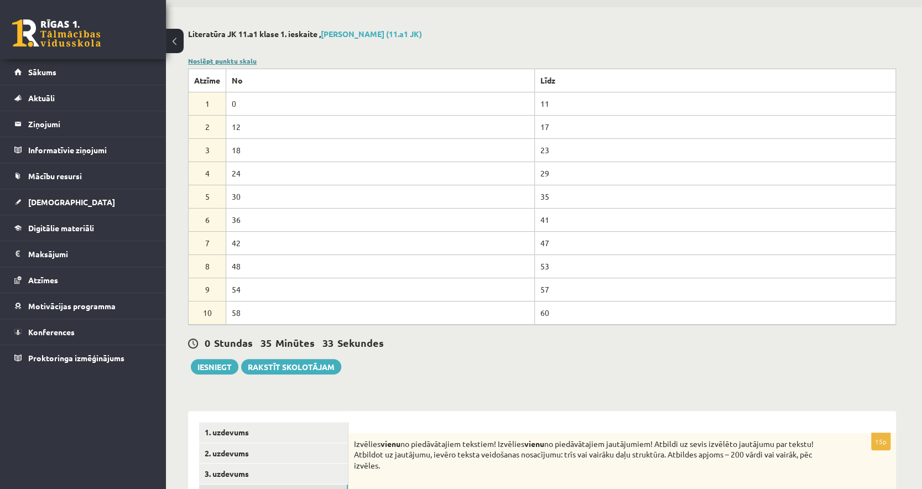
click at [227, 58] on link "Noslēpt punktu skalu" at bounding box center [222, 60] width 69 height 9
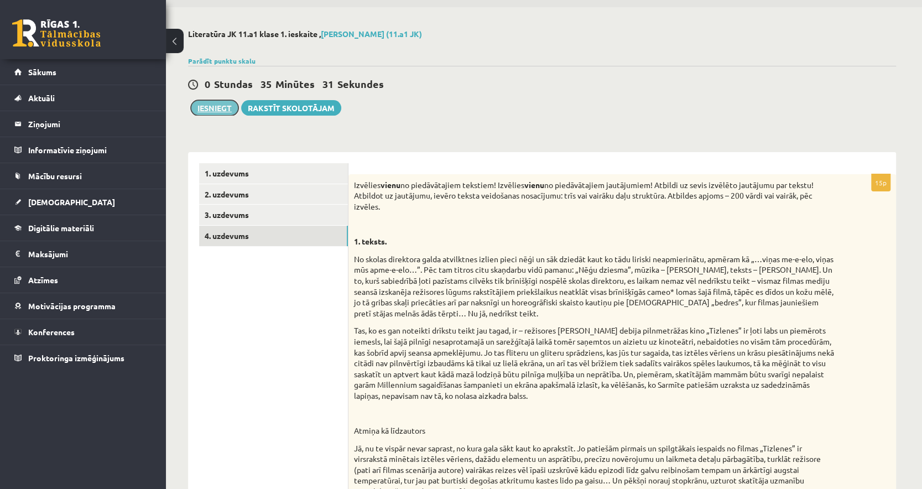
click at [220, 113] on button "Iesniegt" at bounding box center [215, 107] width 48 height 15
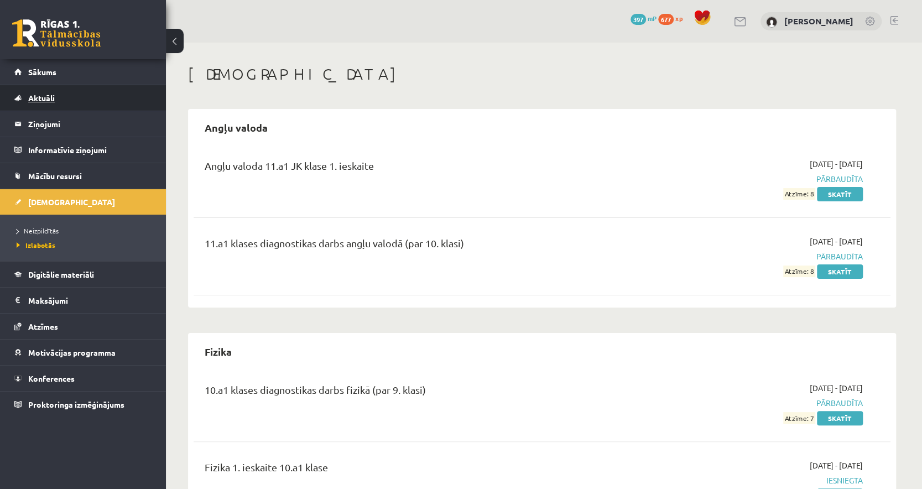
click at [142, 100] on link "Aktuāli" at bounding box center [83, 97] width 138 height 25
